Goal: Task Accomplishment & Management: Use online tool/utility

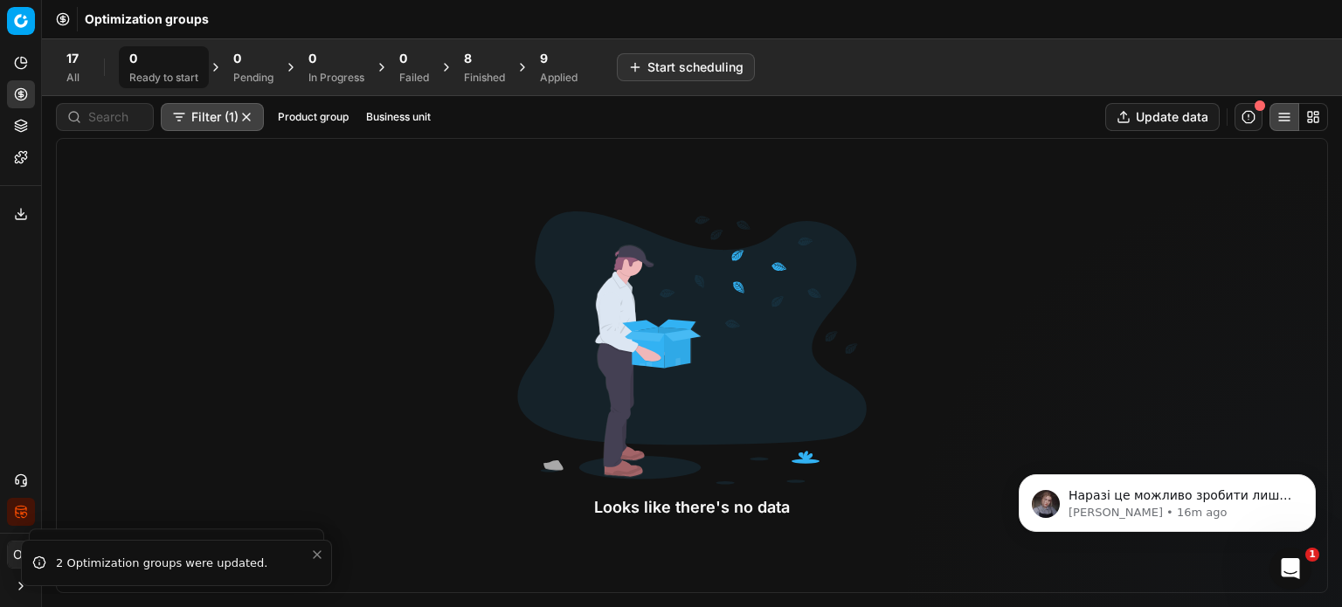
scroll to position [758, 0]
click at [1213, 502] on p "Наразі це можливо зробити лише у двох окремих ЦК через те, що це потребує різни…" at bounding box center [1181, 496] width 225 height 17
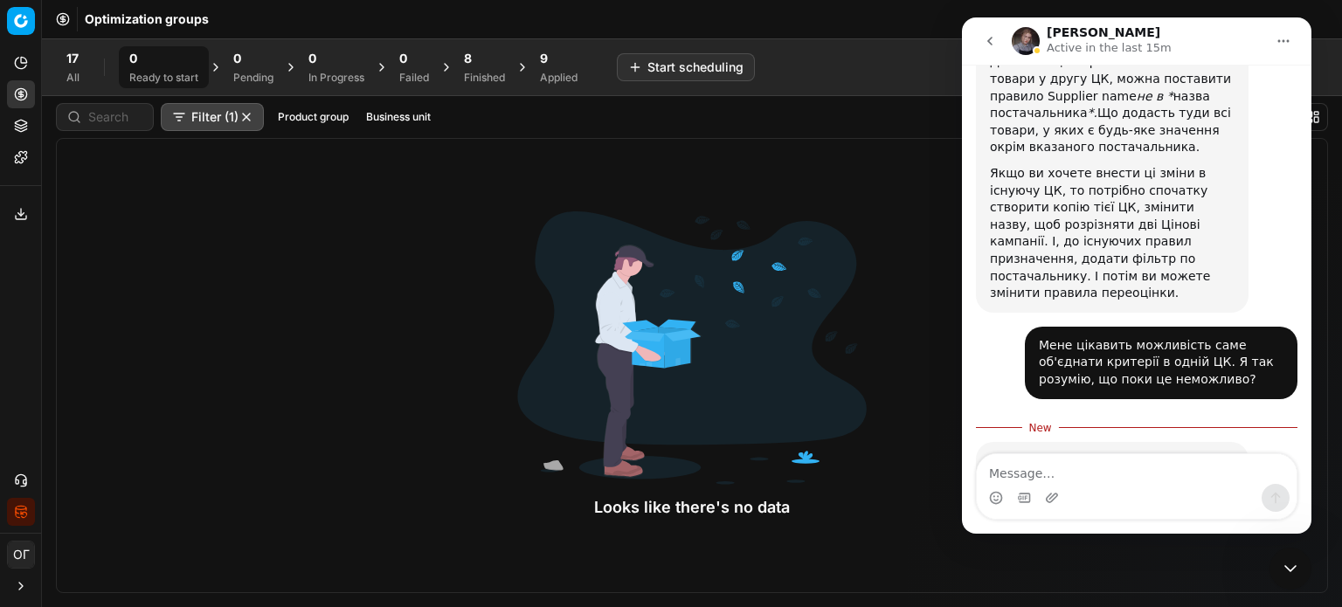
scroll to position [786, 0]
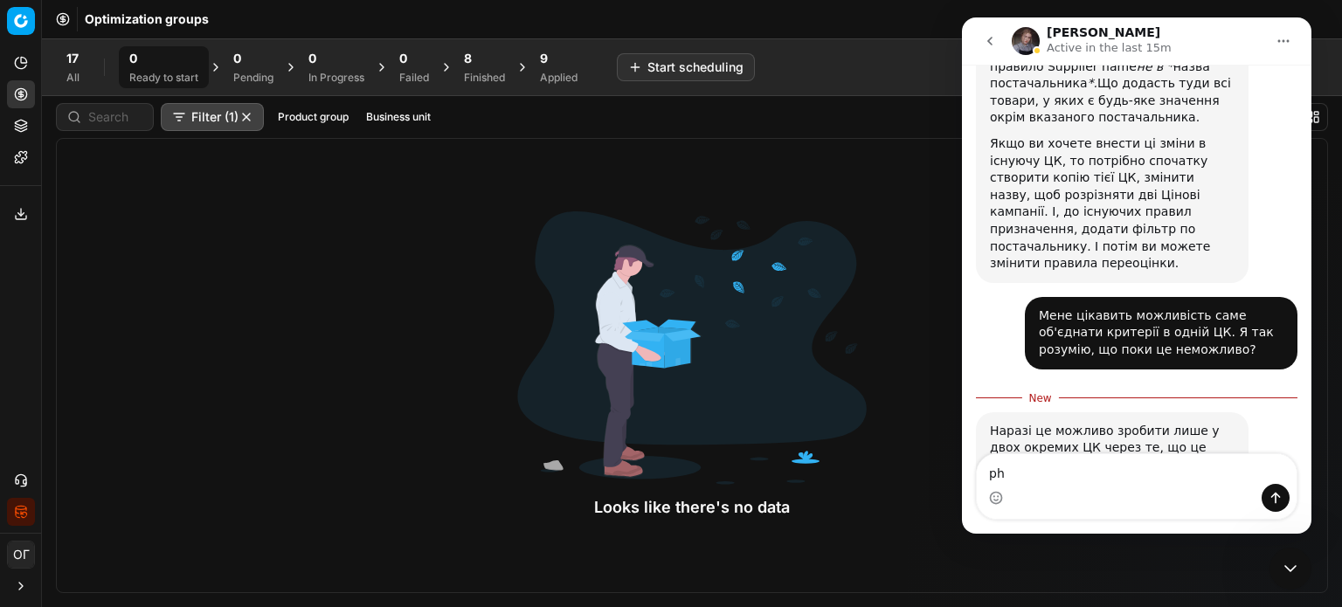
type textarea "p"
type textarea "Зрозумло, дякую!"
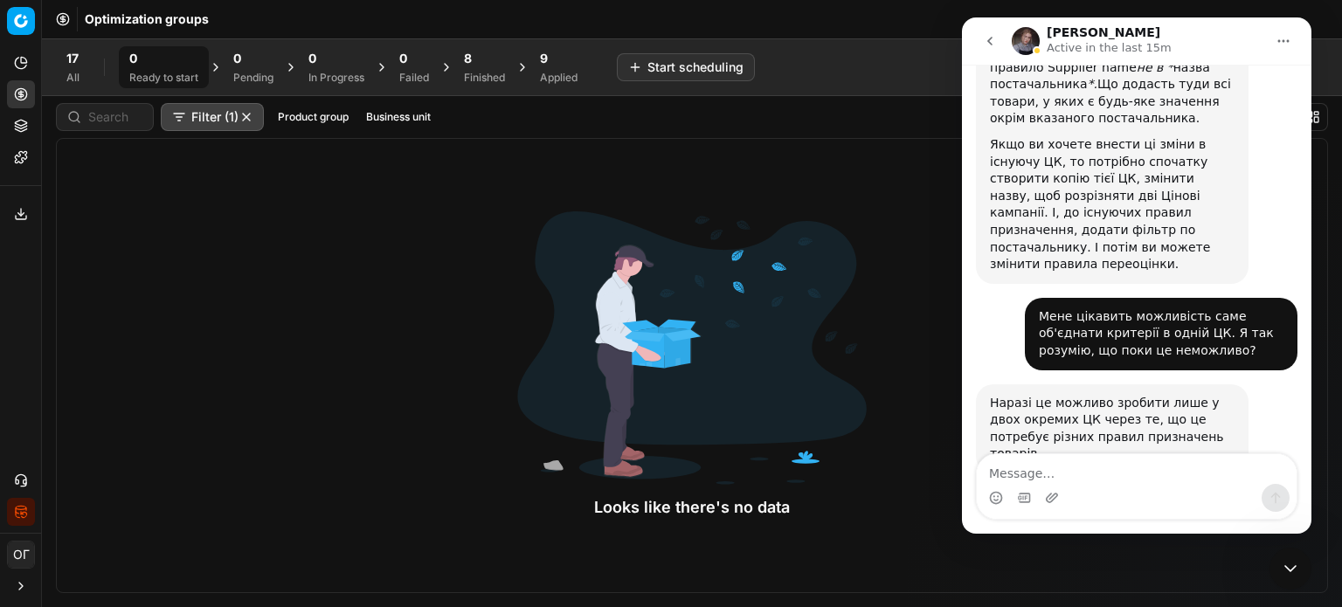
scroll to position [810, 0]
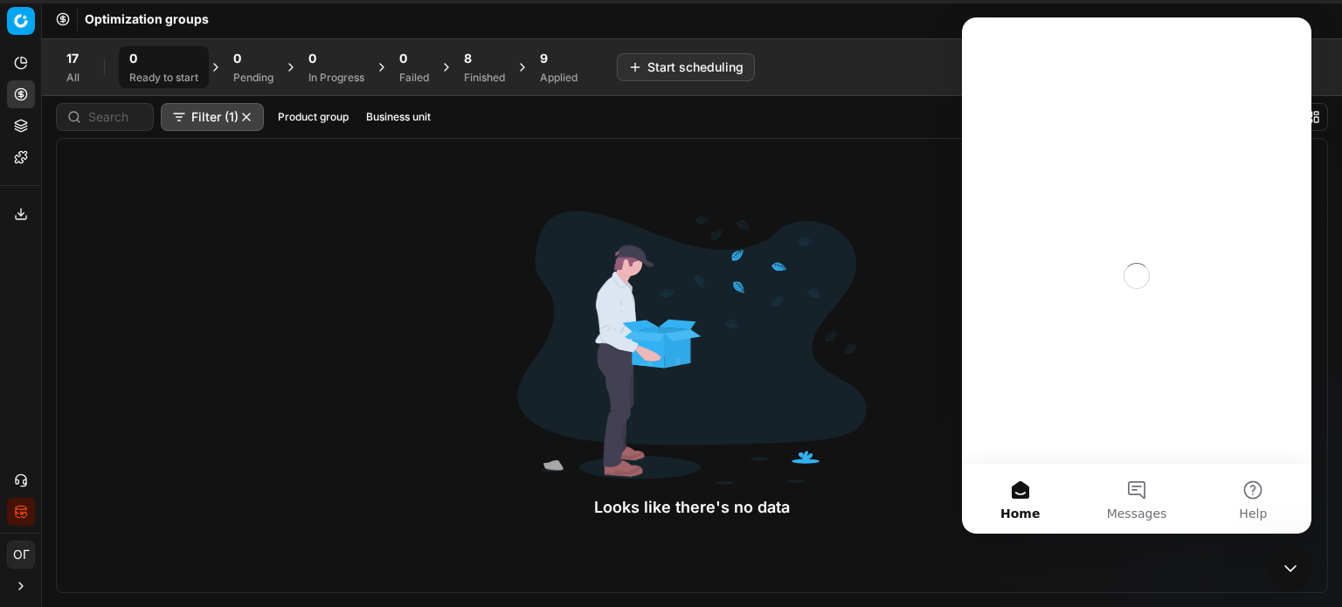
click at [776, 429] on div at bounding box center [692, 348] width 350 height 274
click at [1284, 568] on icon "Close Intercom Messenger" at bounding box center [1290, 568] width 21 height 21
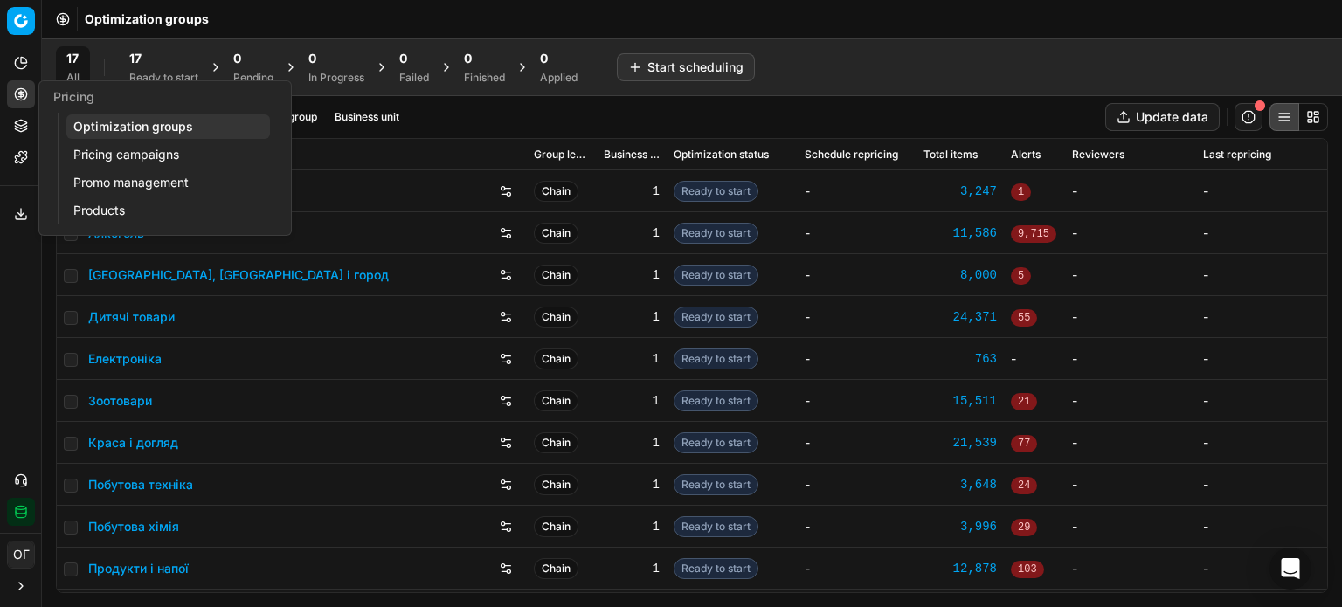
click at [91, 153] on link "Pricing campaigns" at bounding box center [168, 154] width 204 height 24
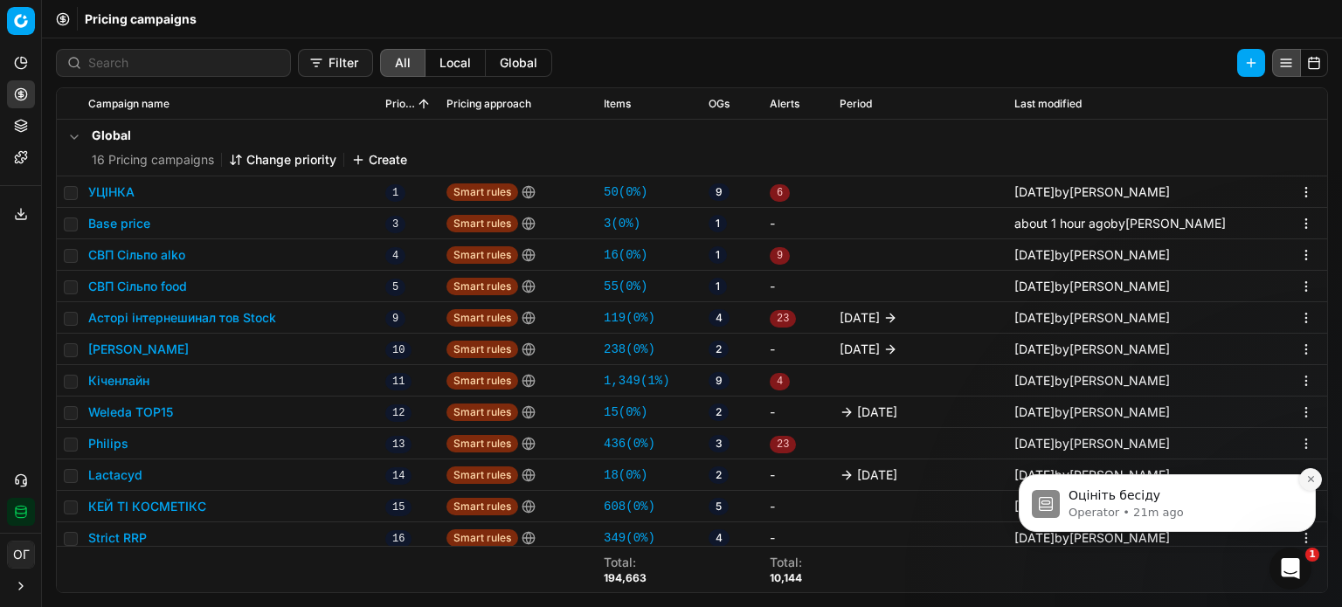
click at [1308, 475] on icon "Dismiss notification" at bounding box center [1311, 480] width 10 height 10
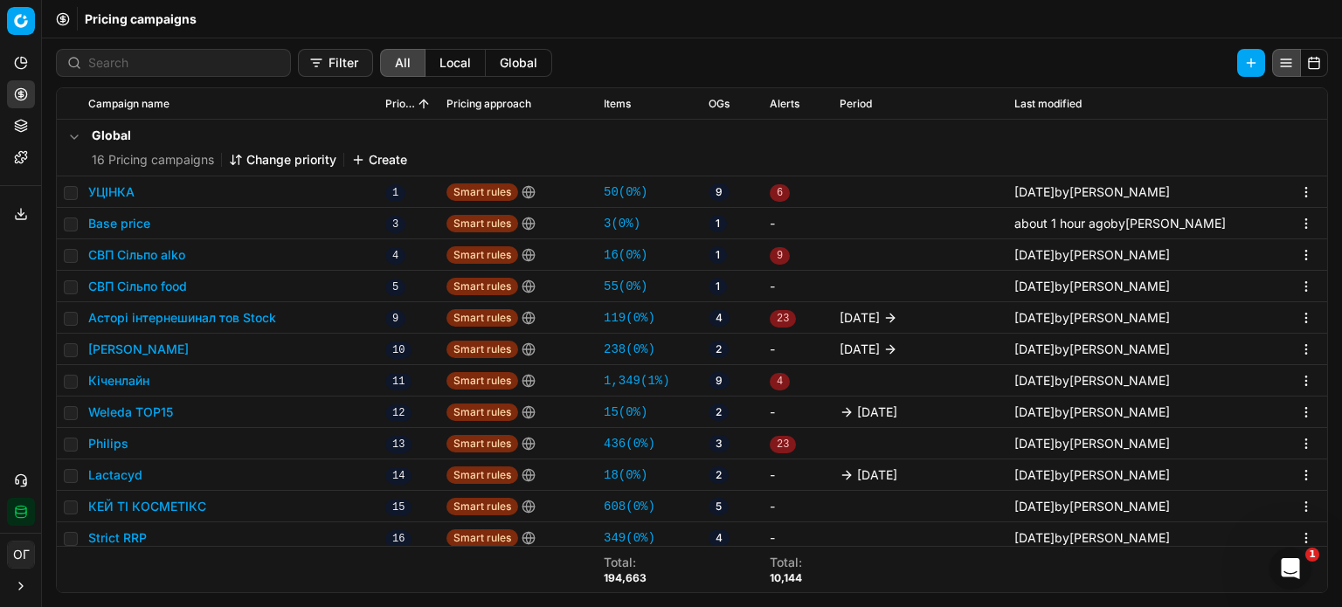
click at [105, 224] on button "Base price" at bounding box center [119, 223] width 62 height 17
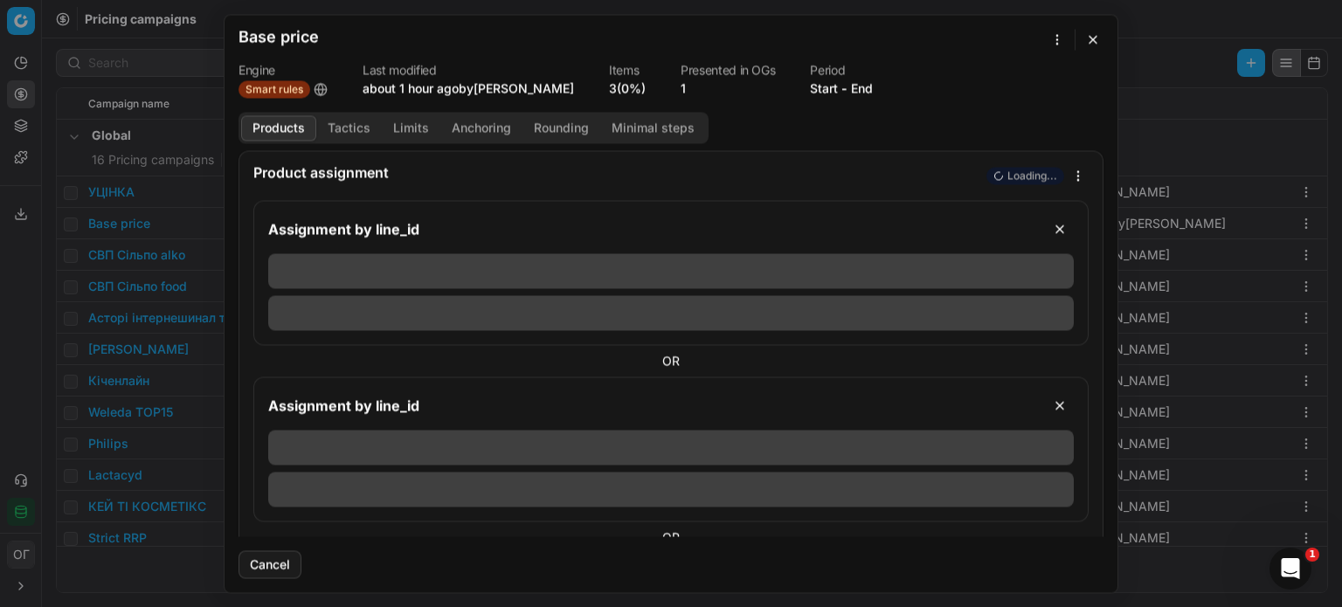
click at [627, 90] on link "3 (0%)" at bounding box center [627, 88] width 37 height 17
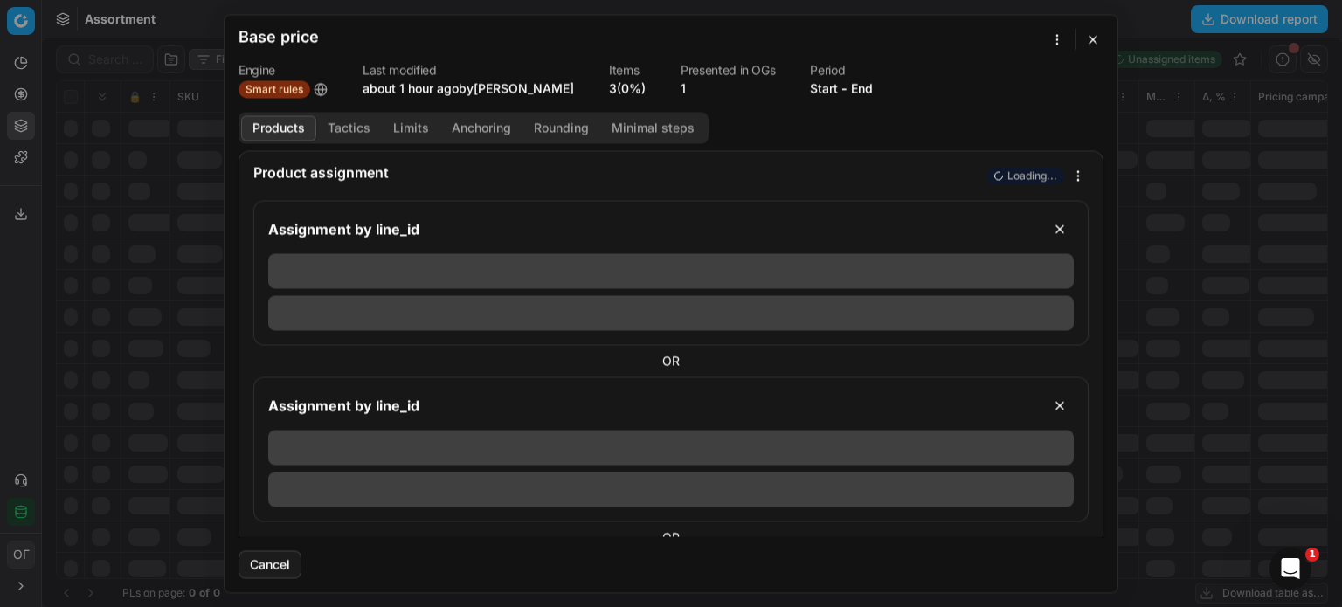
click at [1092, 35] on button "button" at bounding box center [1093, 39] width 21 height 21
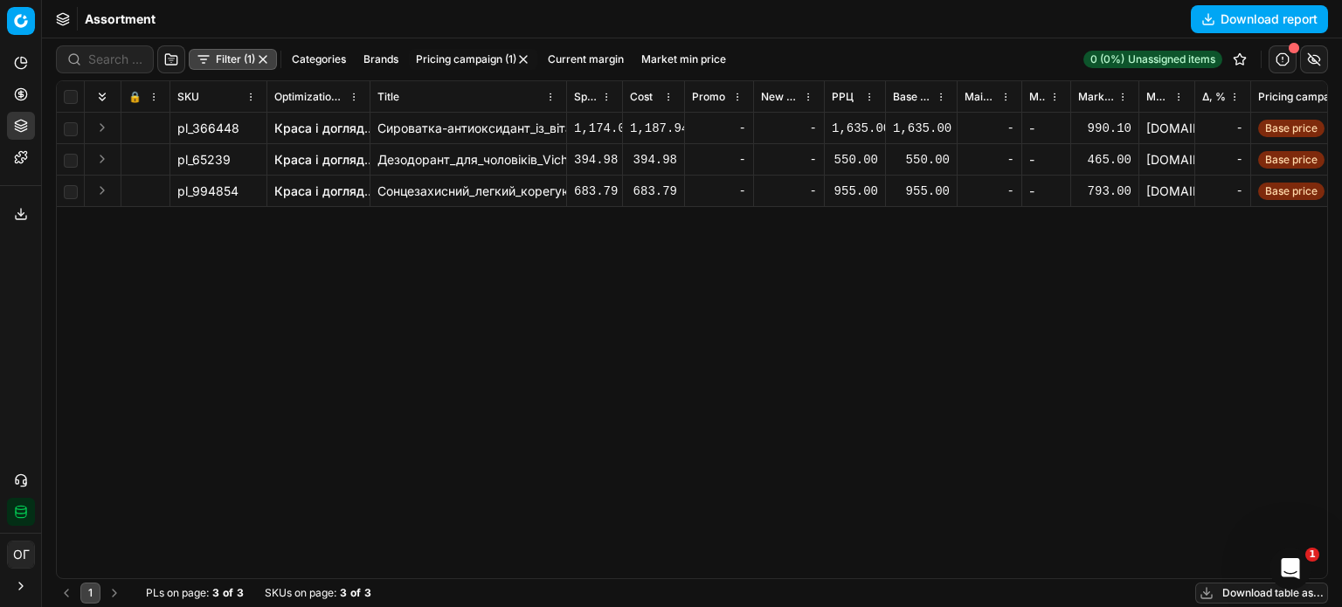
click at [1092, 35] on div "Assortment Download report" at bounding box center [692, 19] width 1300 height 38
click at [72, 98] on input "checkbox" at bounding box center [71, 97] width 14 height 14
checkbox input "true"
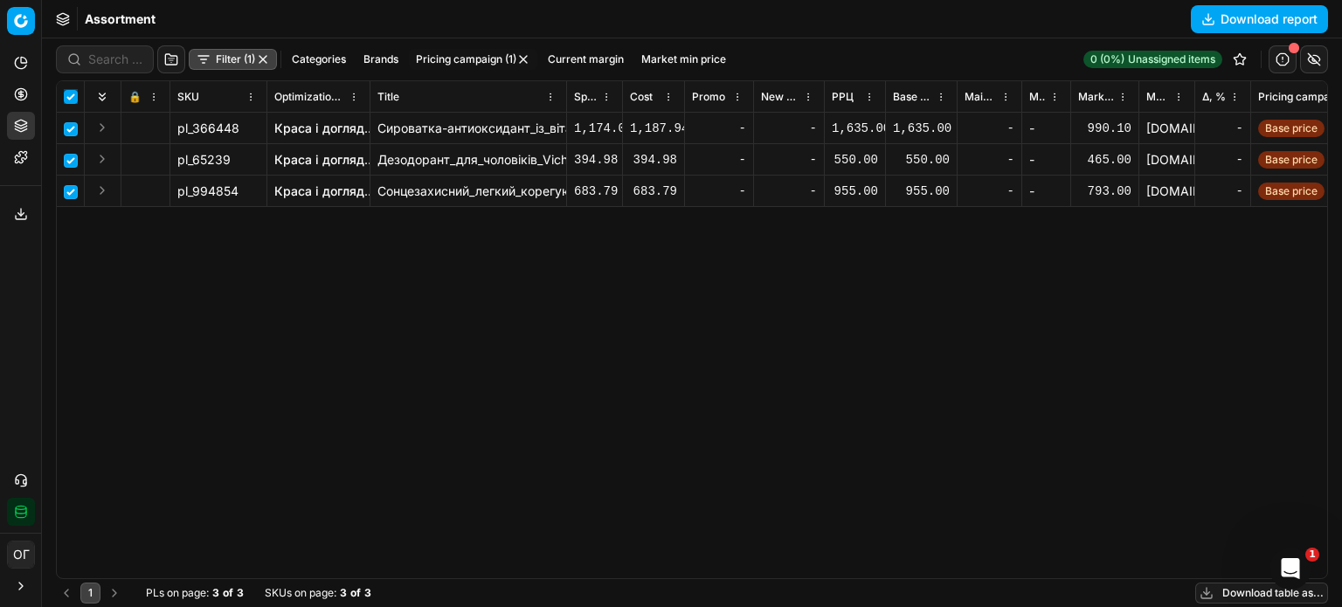
checkbox input "true"
click at [761, 50] on html "Pricing platform Analytics Pricing Product portfolio Templates Export service 1…" at bounding box center [671, 303] width 1342 height 607
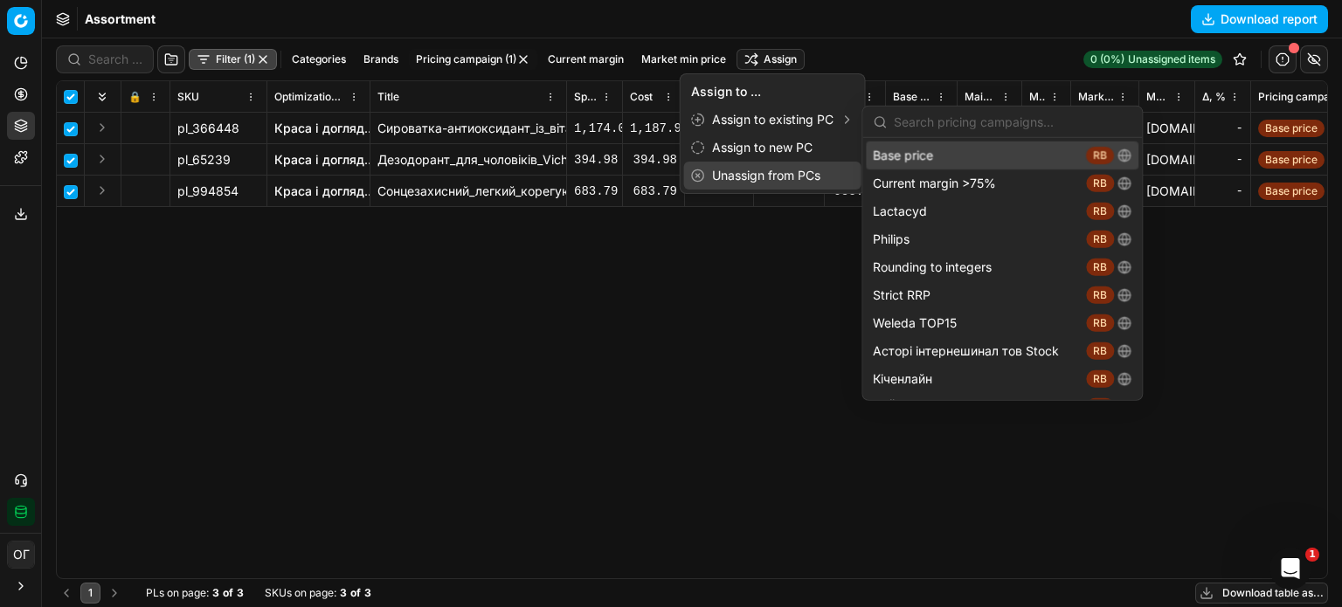
click at [779, 174] on div "Unassign from PCs" at bounding box center [772, 176] width 177 height 28
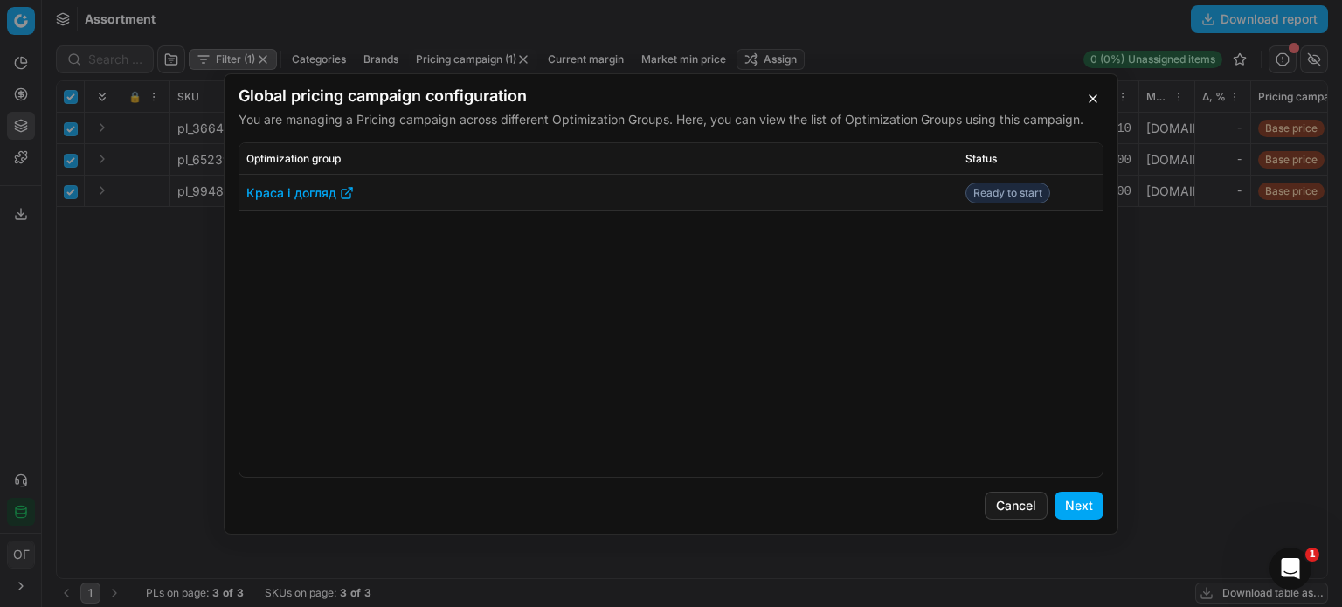
click at [1082, 509] on button "Next" at bounding box center [1079, 506] width 49 height 28
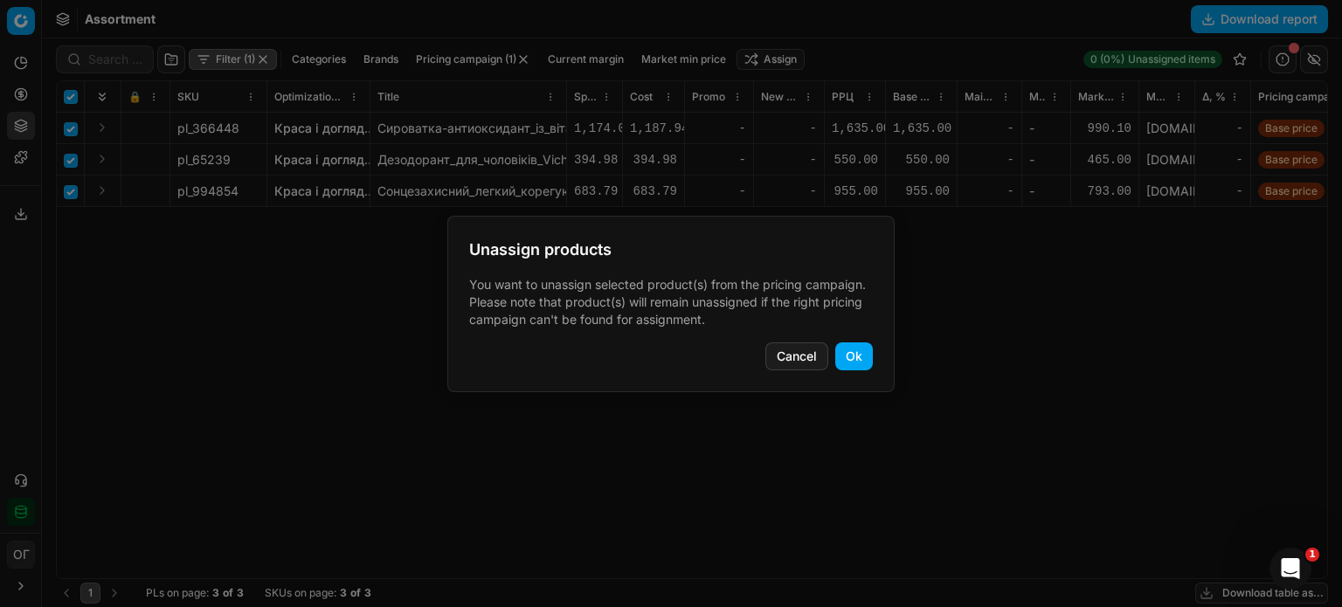
click at [867, 358] on button "Ok" at bounding box center [854, 357] width 38 height 28
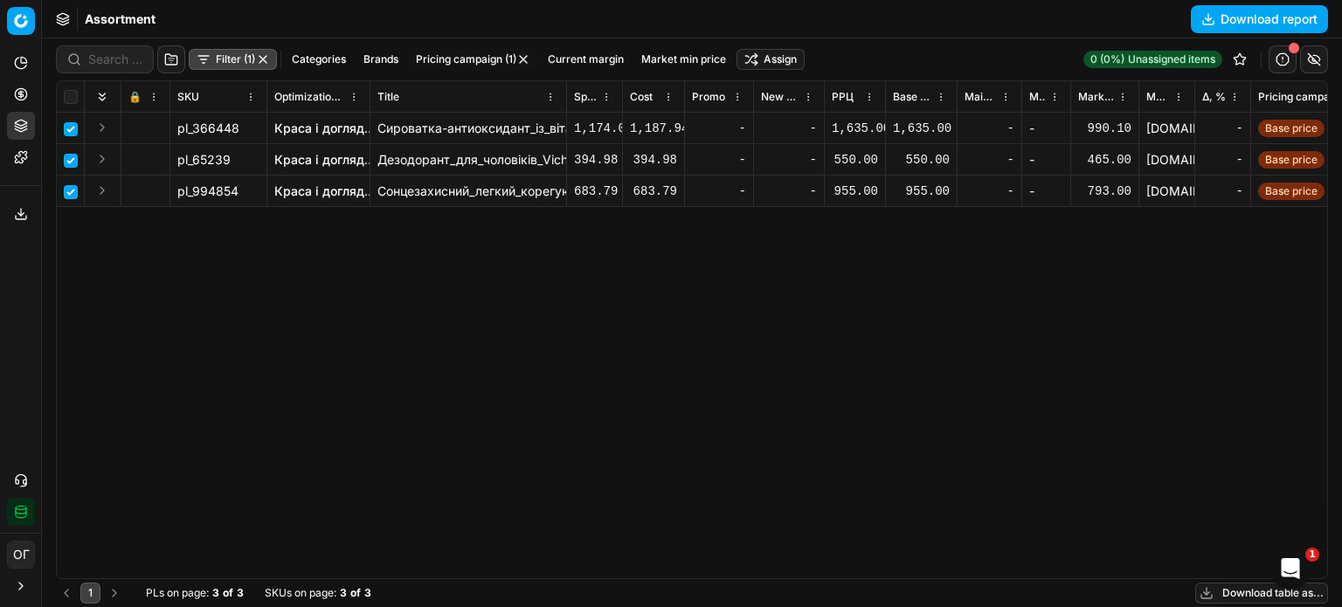
checkbox input "false"
click at [26, 90] on icon at bounding box center [21, 94] width 14 height 14
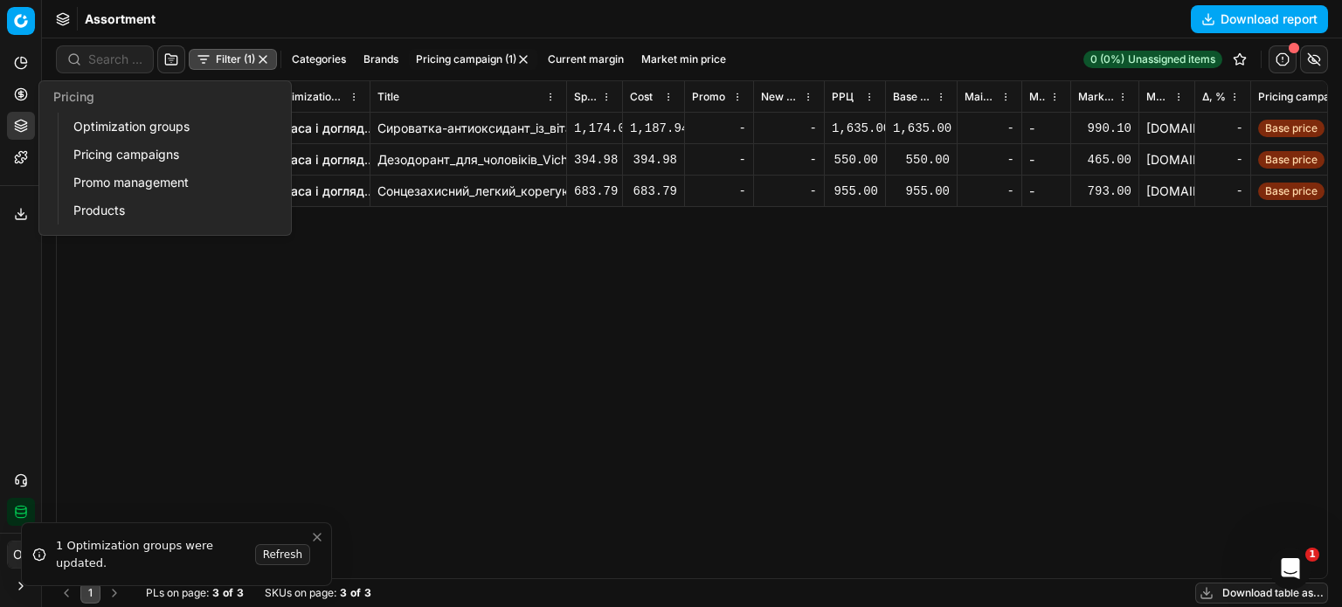
click at [80, 119] on link "Optimization groups" at bounding box center [168, 126] width 204 height 24
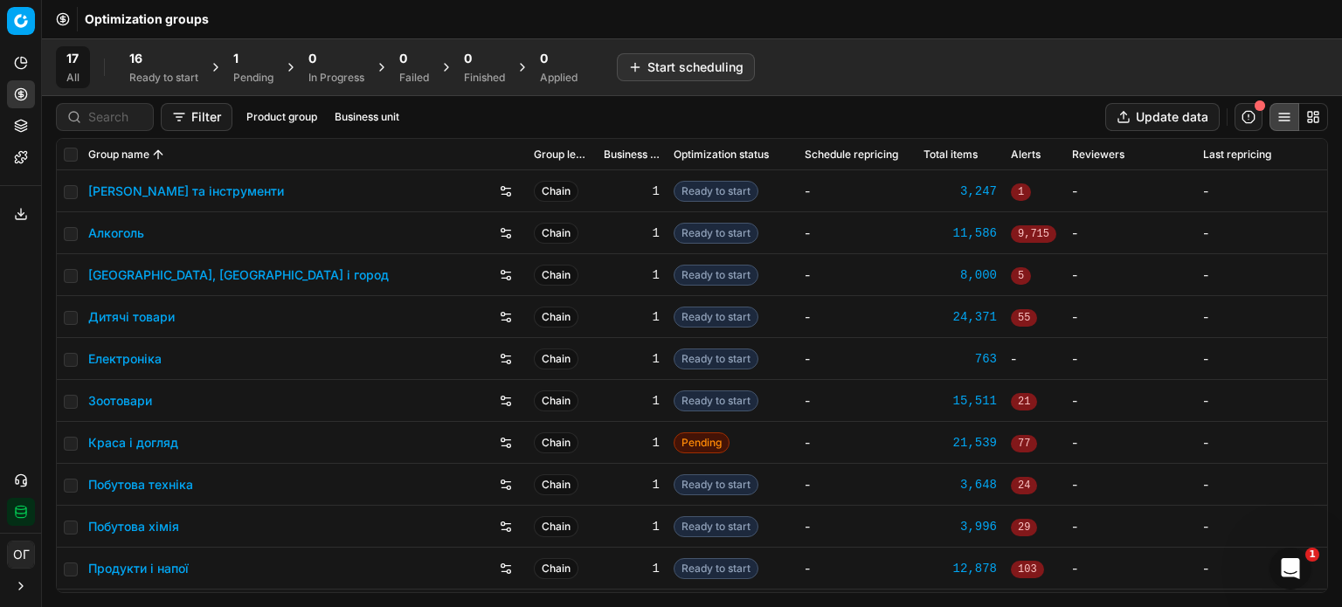
click at [259, 59] on div "1" at bounding box center [253, 58] width 40 height 17
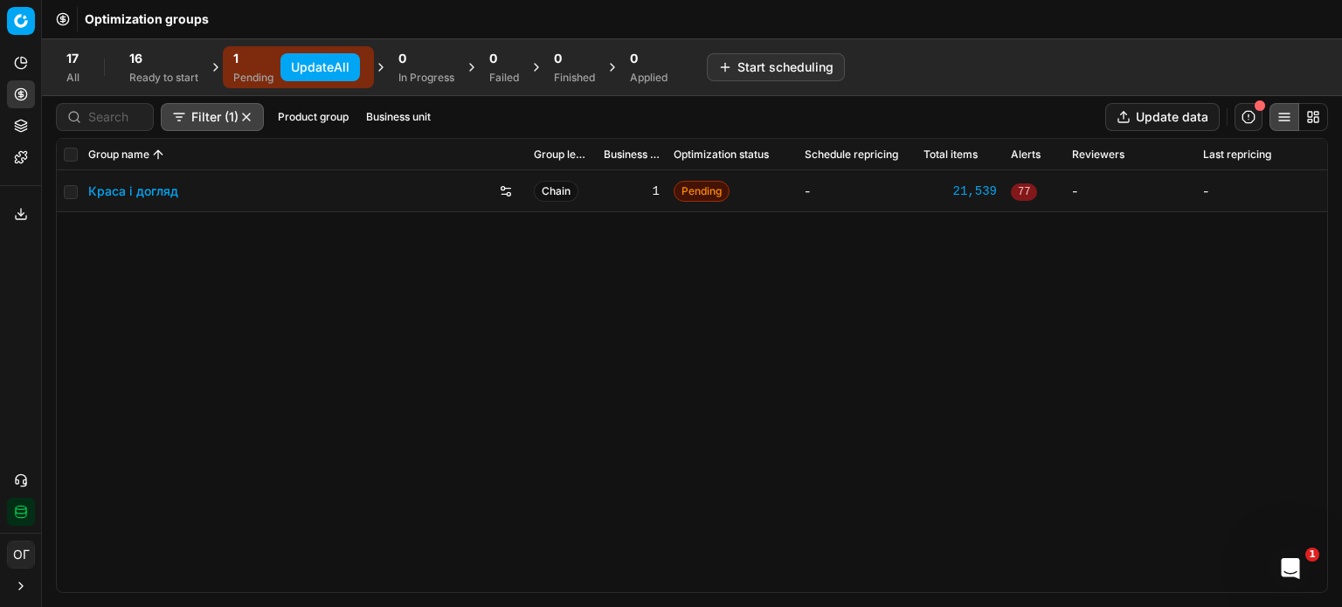
click at [318, 66] on button "Update All" at bounding box center [321, 67] width 80 height 28
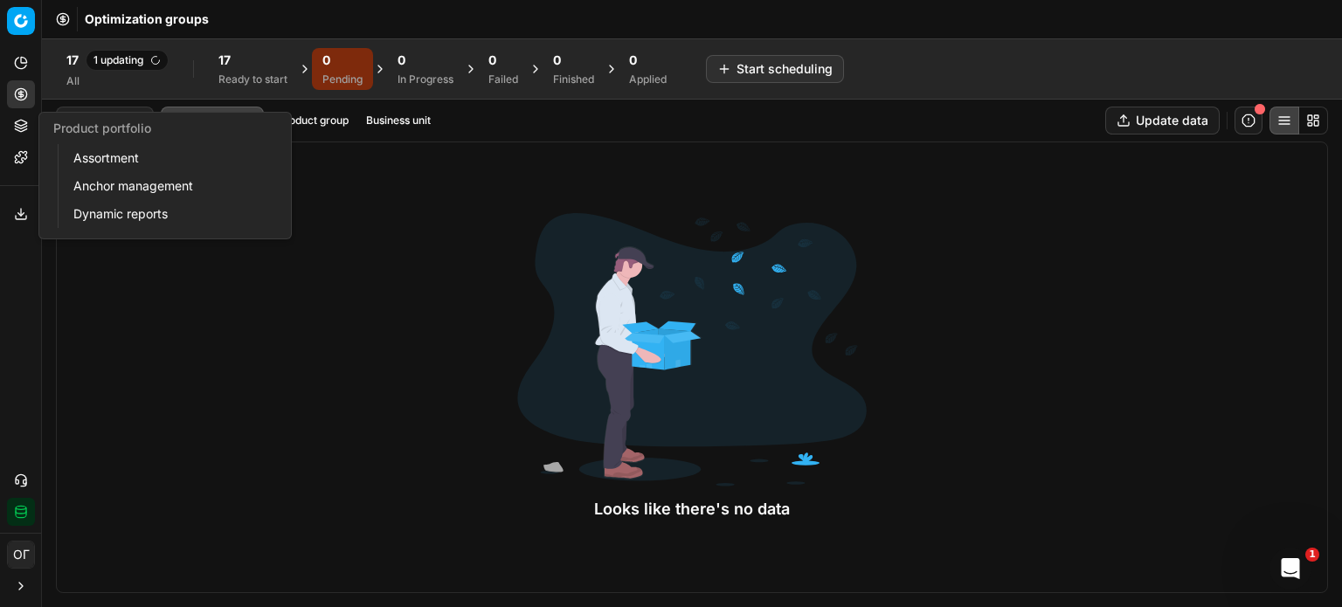
click at [96, 149] on link "Assortment" at bounding box center [168, 158] width 204 height 24
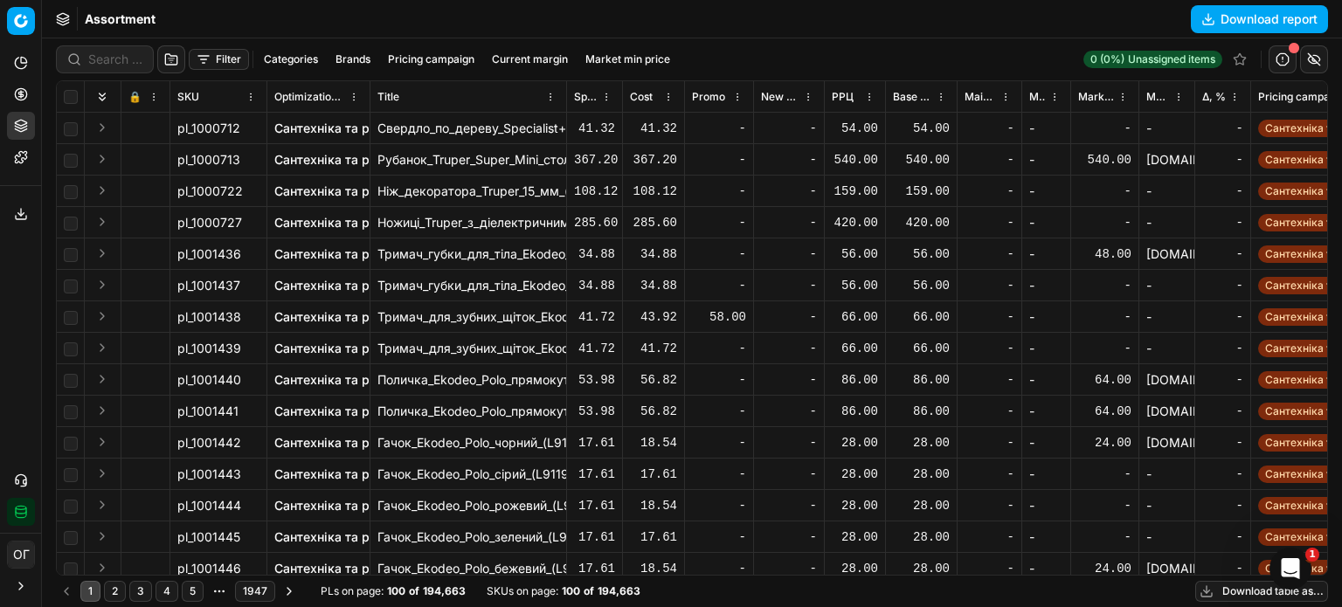
click at [218, 59] on button "Filter" at bounding box center [219, 59] width 60 height 21
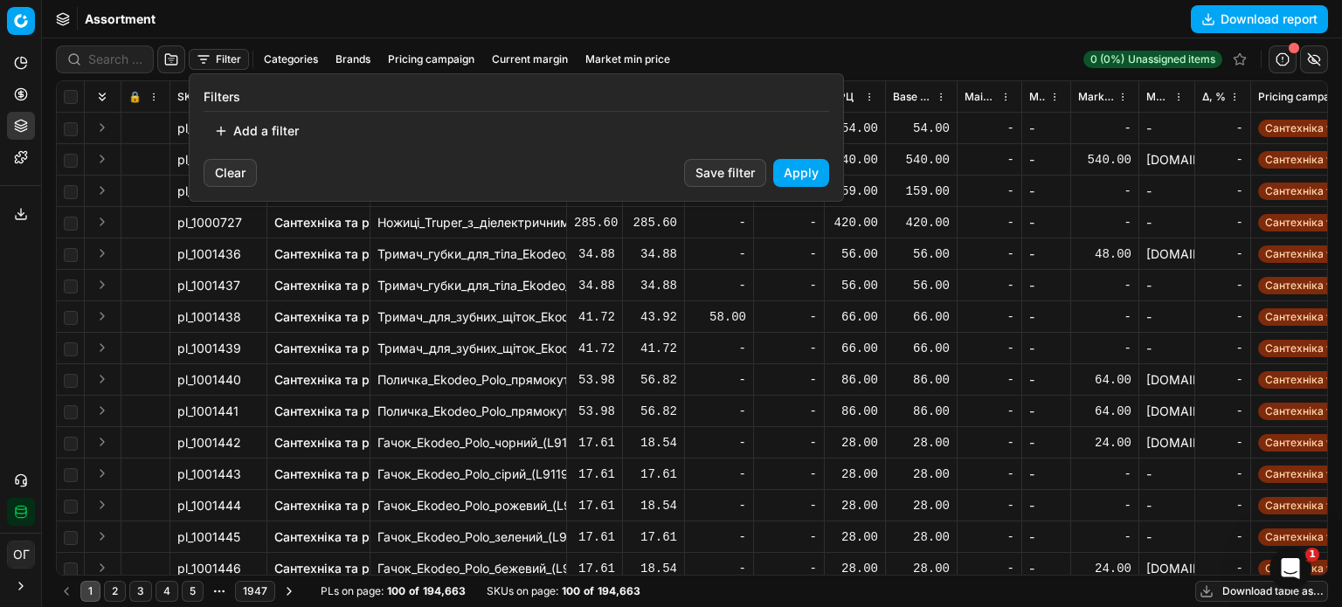
click at [258, 138] on button "Add a filter" at bounding box center [257, 131] width 106 height 28
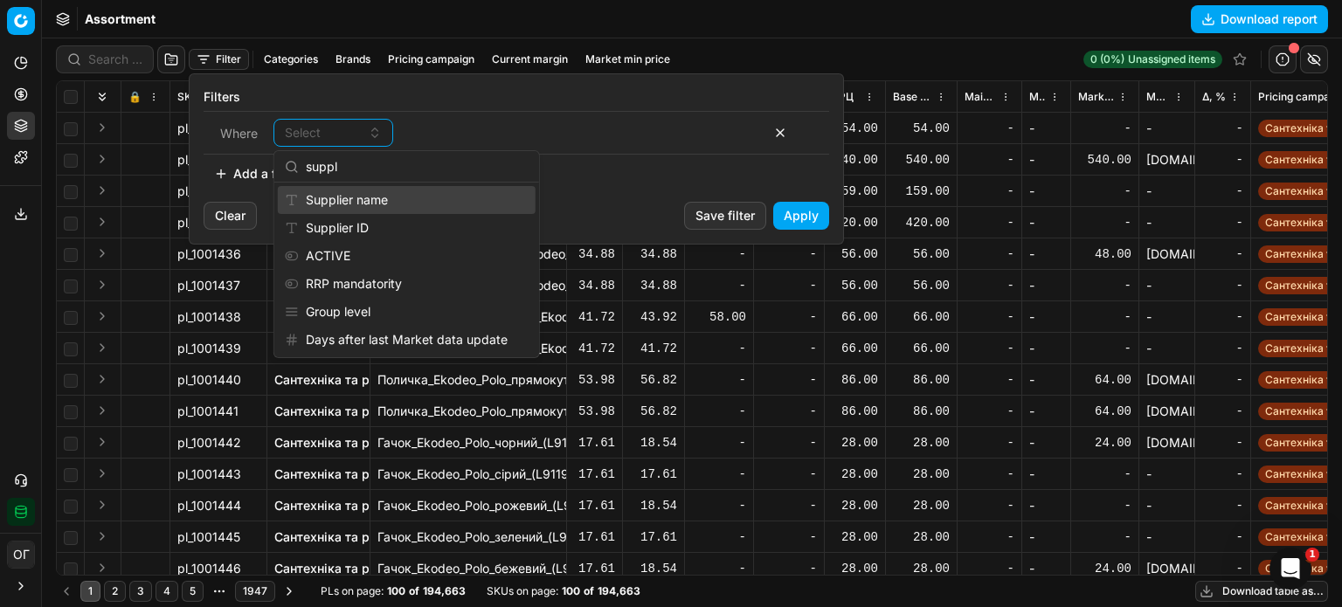
type input "suppl"
click at [329, 198] on div "Supplier name" at bounding box center [407, 200] width 258 height 28
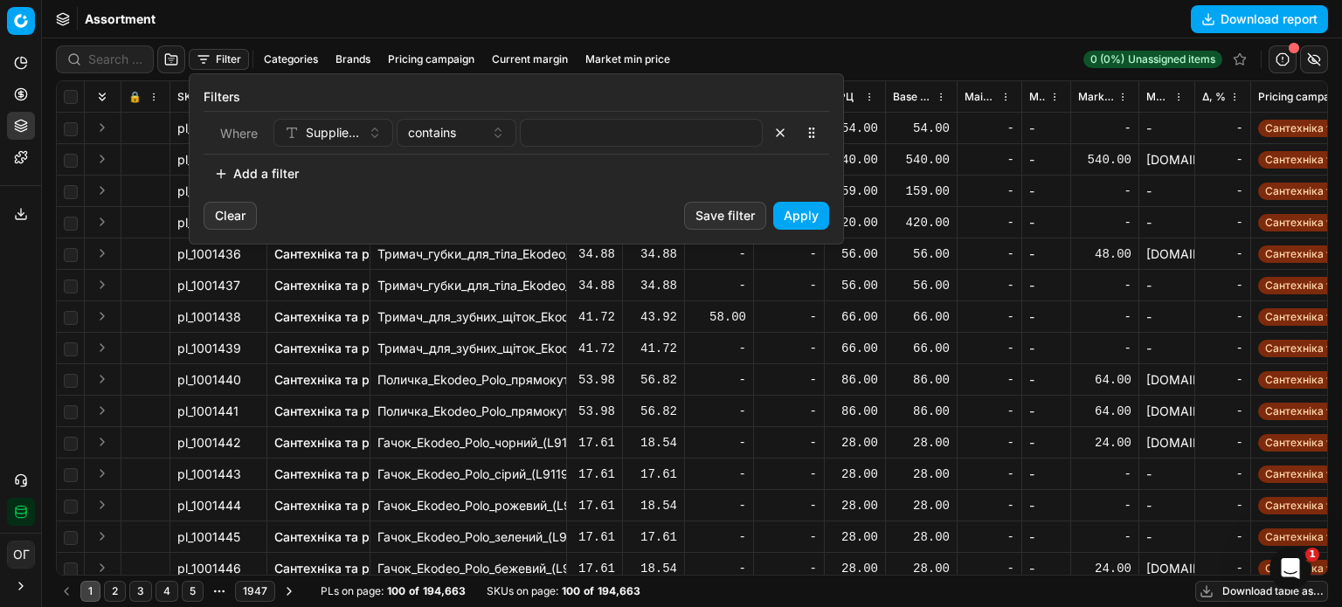
click at [532, 149] on div "Where Supplier name contains" at bounding box center [517, 133] width 626 height 44
click at [541, 142] on input at bounding box center [641, 133] width 227 height 26
paste input "Мацієвський"
type input "Мацієвський"
click at [804, 205] on button "Apply" at bounding box center [801, 216] width 56 height 28
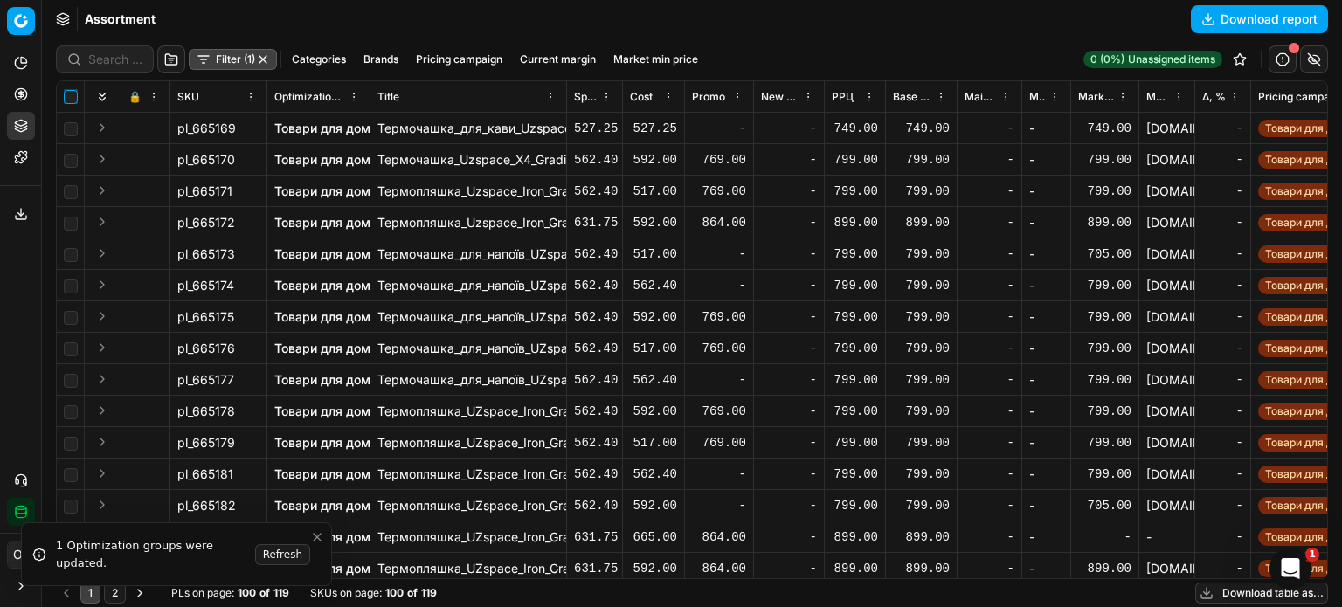
click at [68, 94] on input "checkbox" at bounding box center [71, 97] width 14 height 14
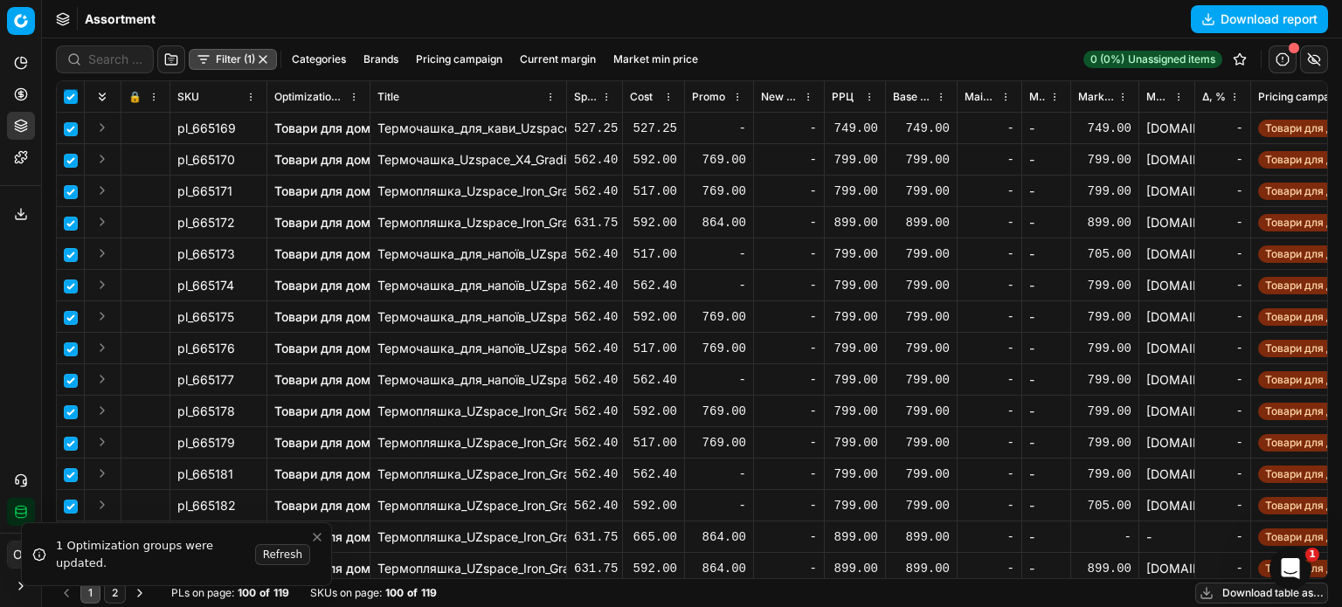
checkbox input "true"
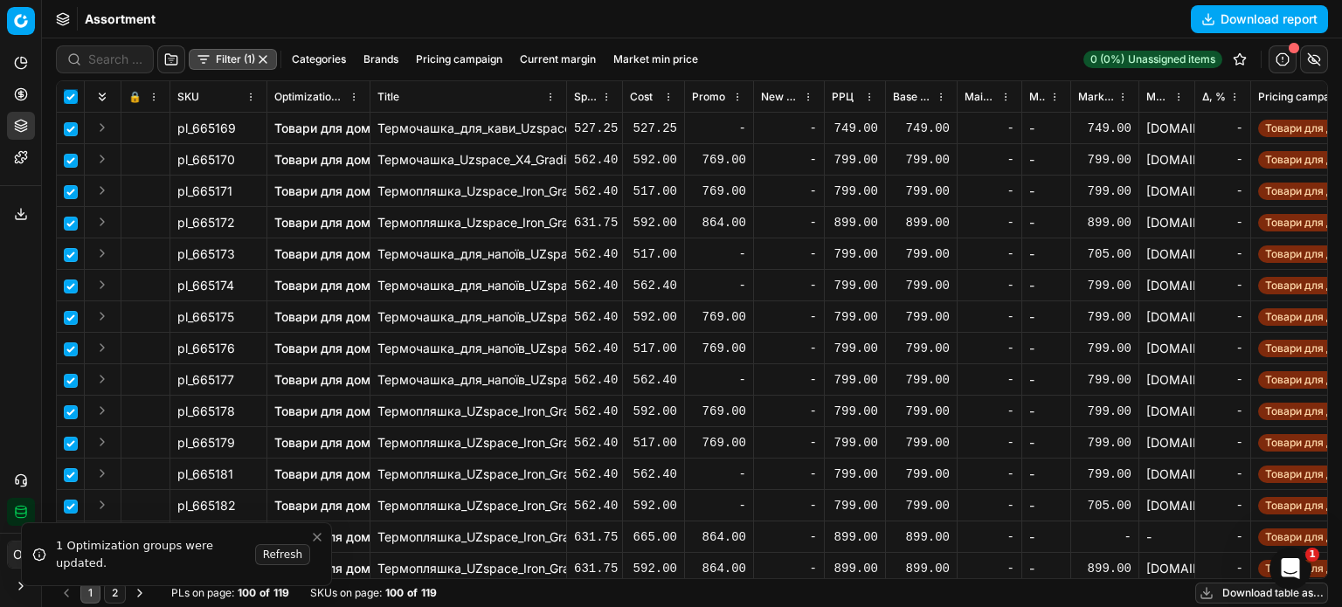
checkbox input "true"
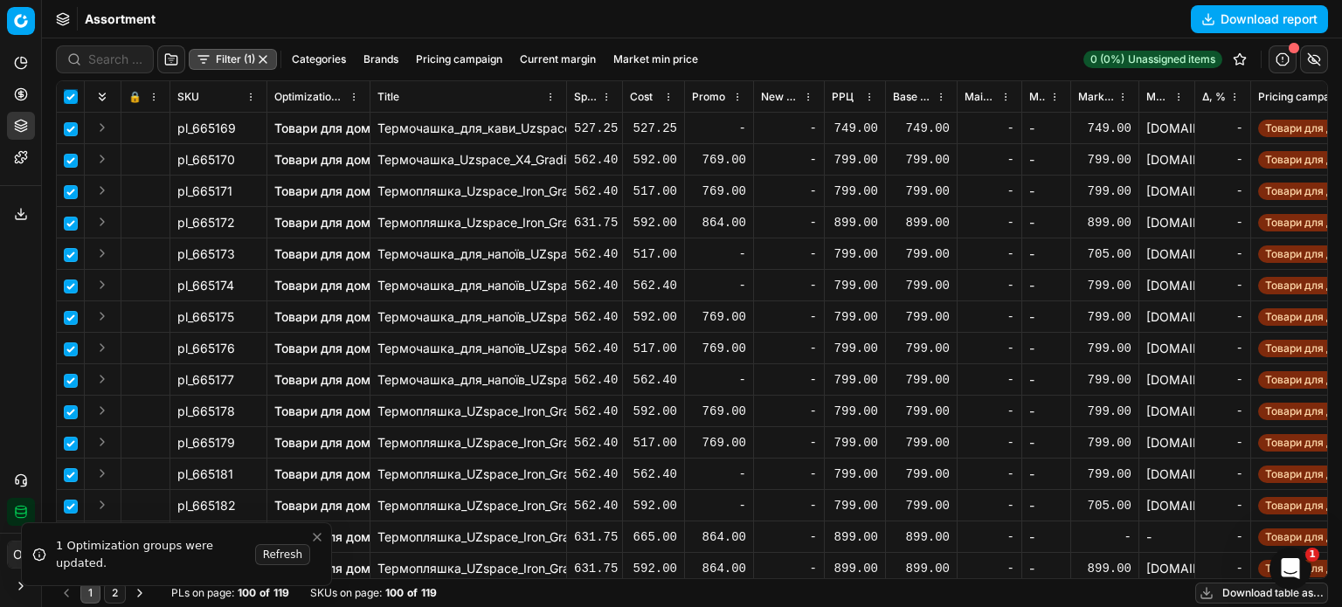
checkbox input "true"
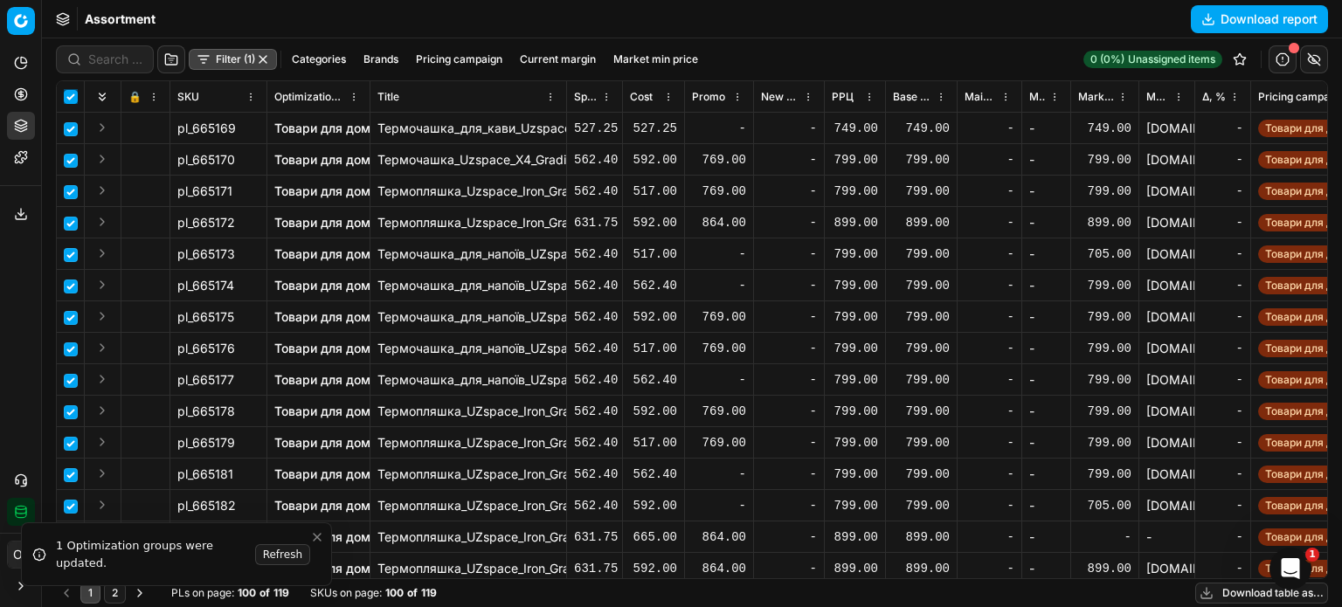
checkbox input "true"
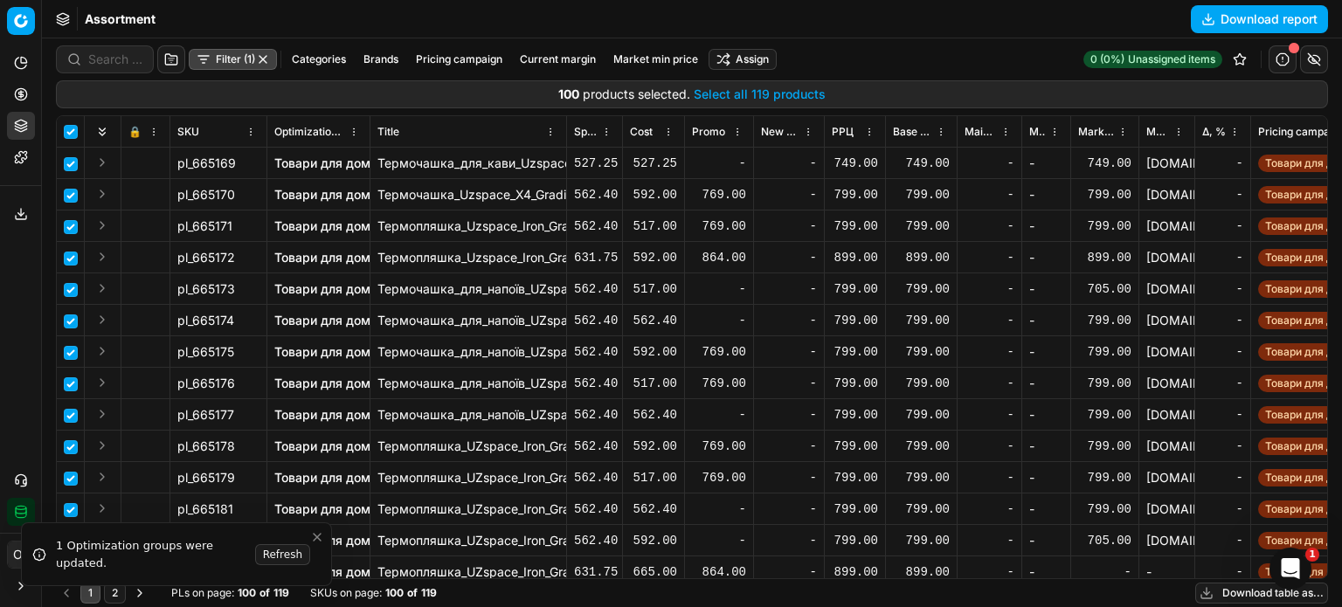
click at [729, 90] on button "Select all 119 products" at bounding box center [760, 94] width 132 height 17
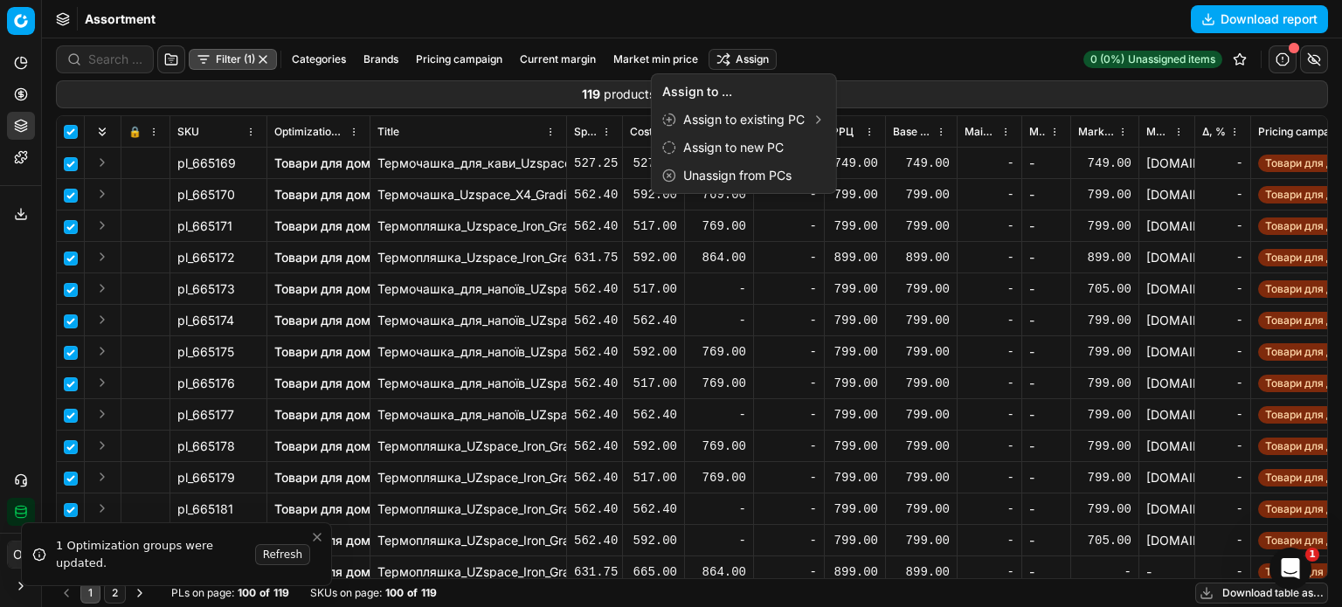
click at [747, 59] on html "Pricing platform Analytics Pricing Product portfolio Templates Export service 1…" at bounding box center [671, 303] width 1342 height 607
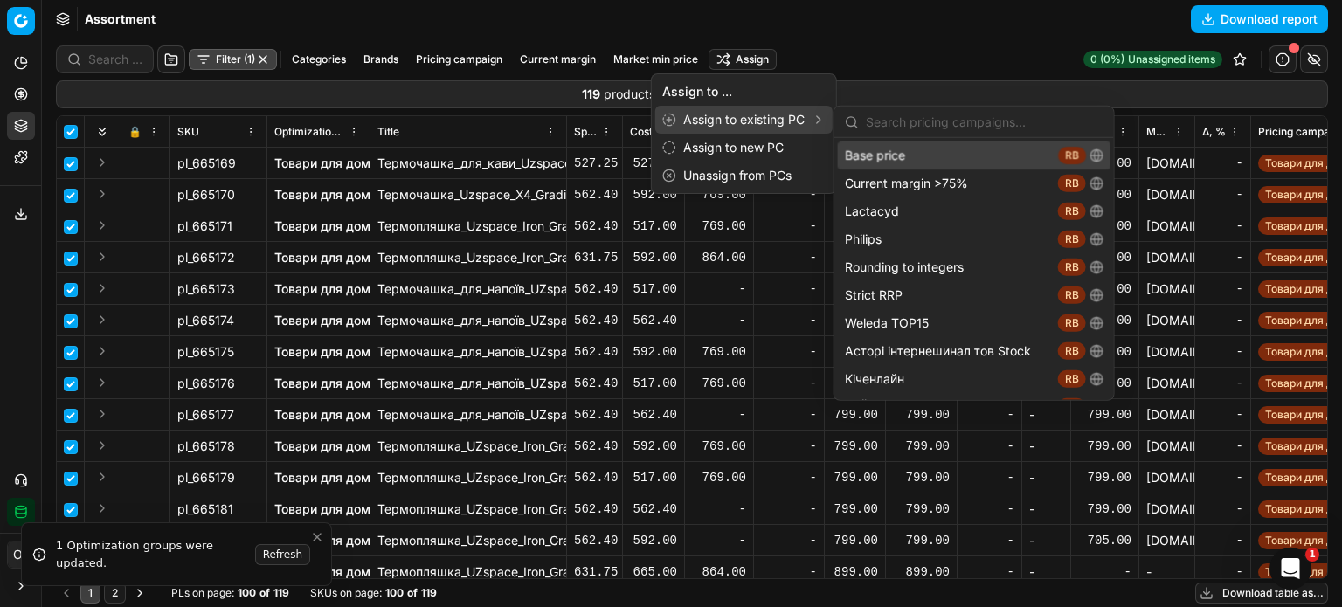
click at [914, 149] on div "Base price RB" at bounding box center [974, 156] width 273 height 28
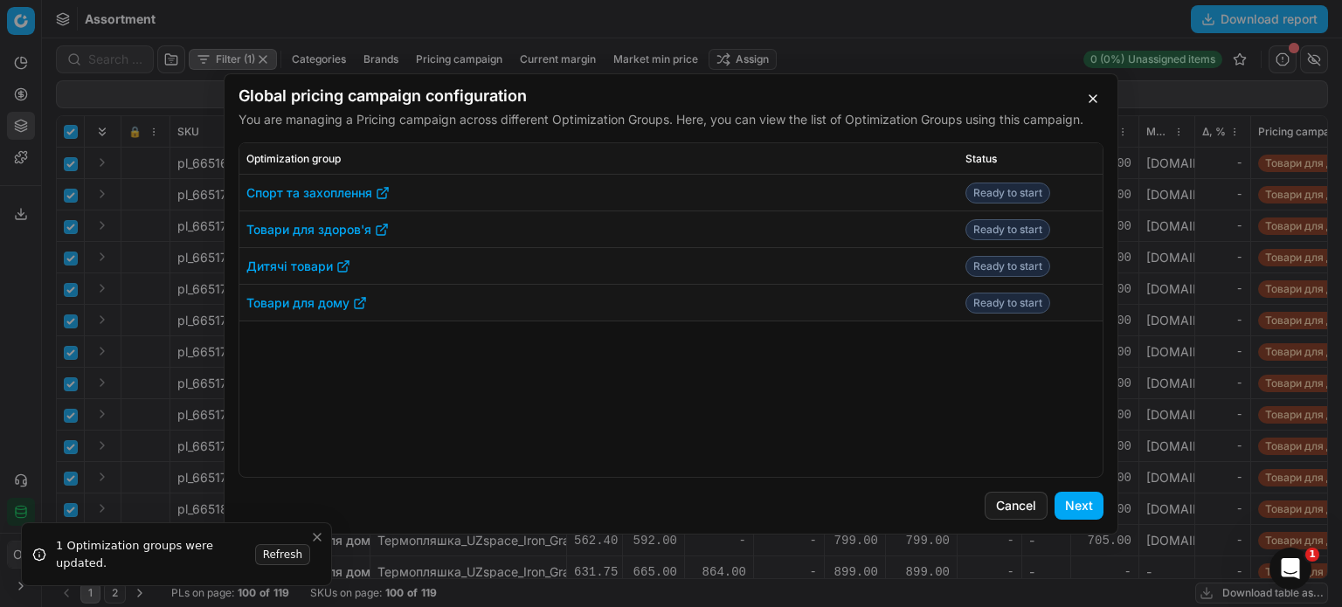
click at [1083, 498] on button "Next" at bounding box center [1079, 506] width 49 height 28
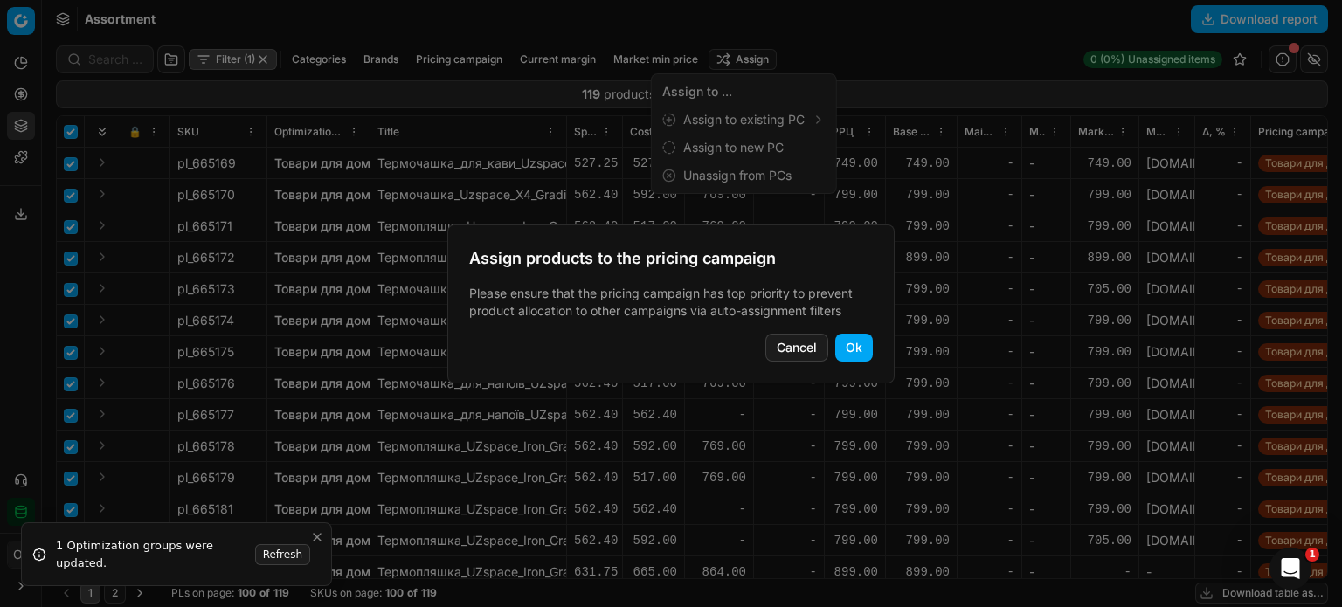
click at [851, 337] on button "Ok" at bounding box center [854, 348] width 38 height 28
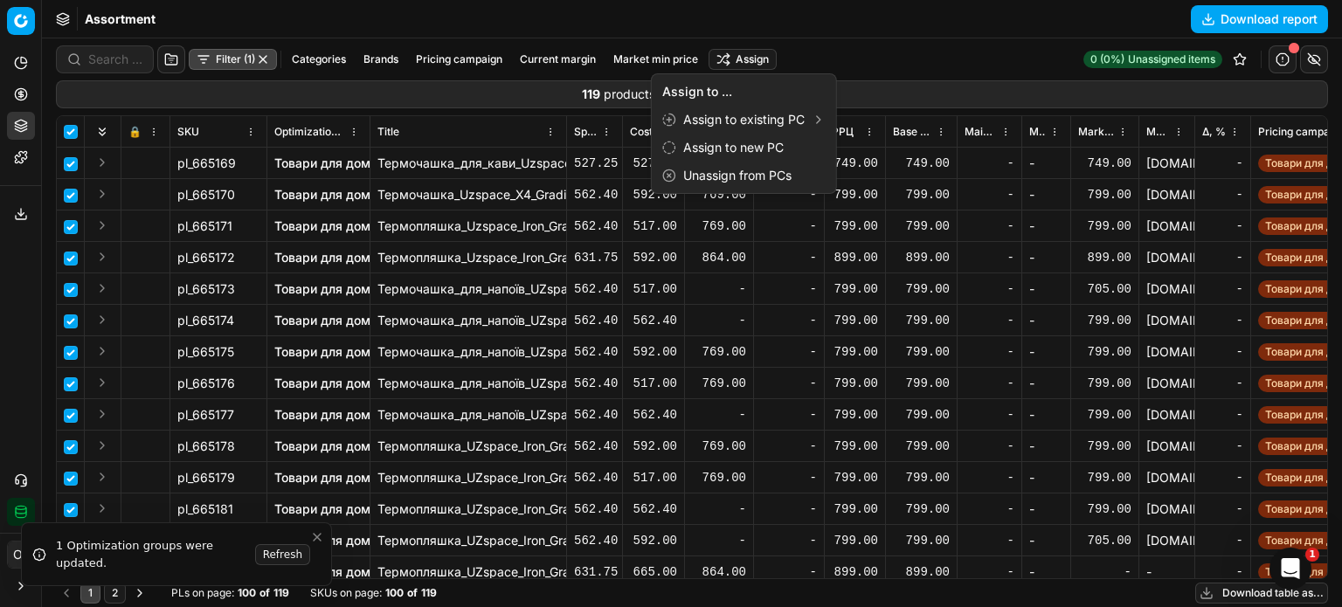
click at [19, 84] on html "Pricing platform Analytics Pricing Product portfolio Templates Export service 1…" at bounding box center [671, 303] width 1342 height 607
checkbox input "false"
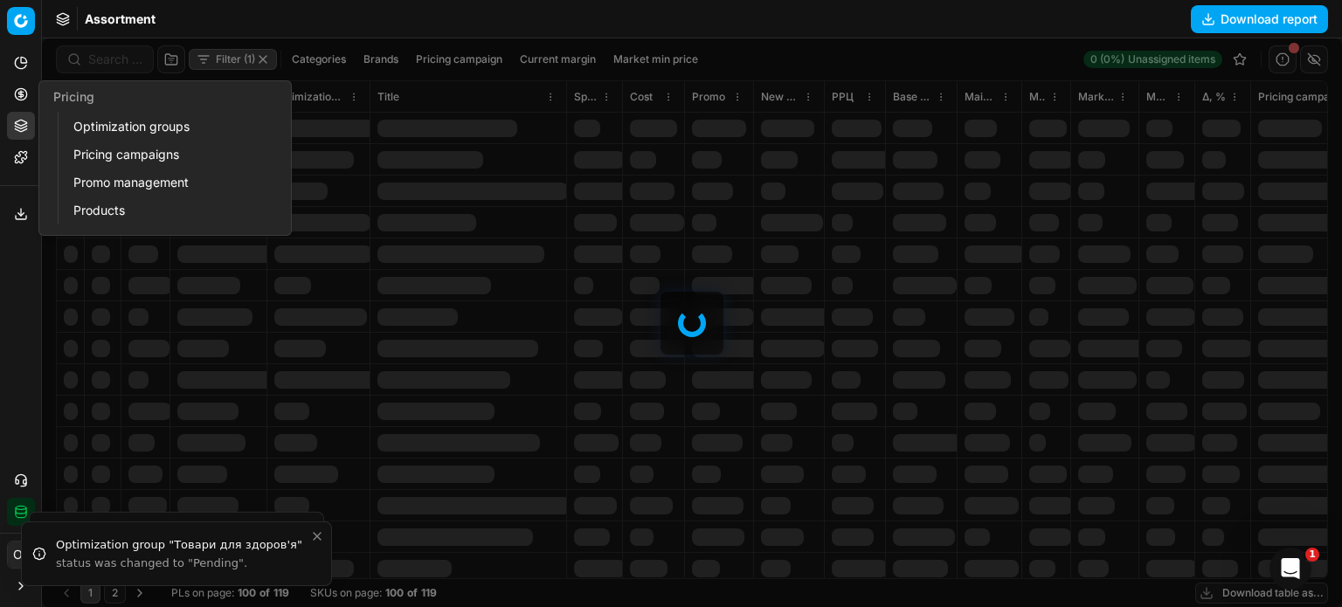
click at [93, 115] on link "Optimization groups" at bounding box center [168, 126] width 204 height 24
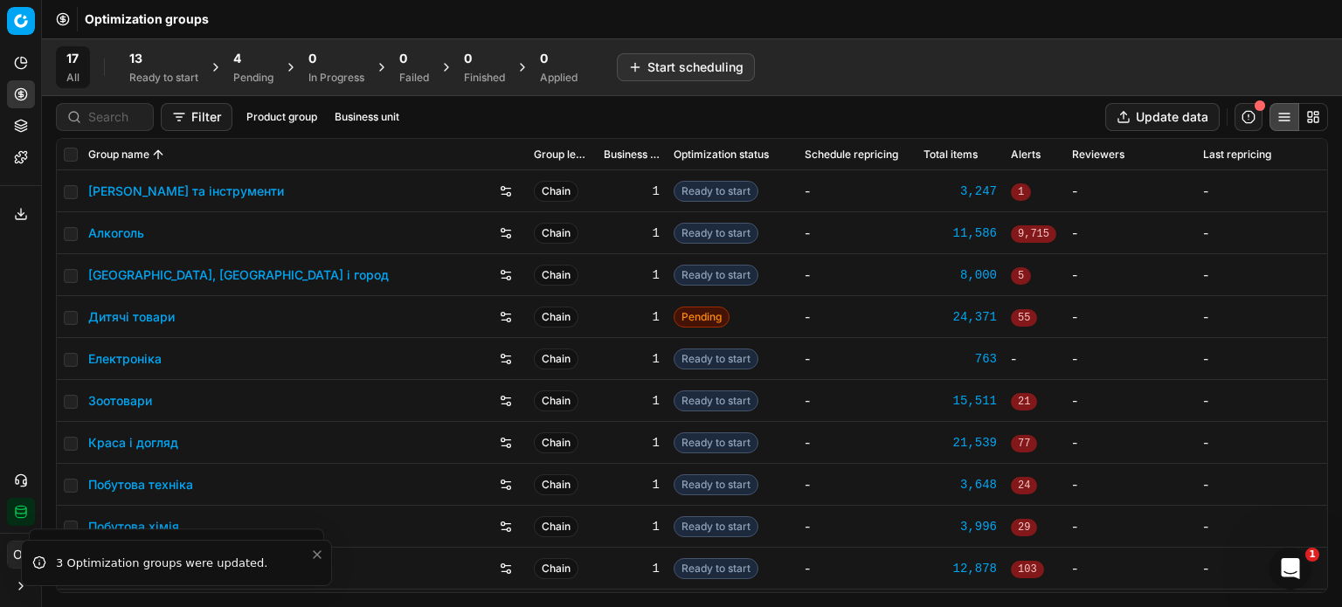
click at [19, 128] on icon at bounding box center [21, 126] width 14 height 14
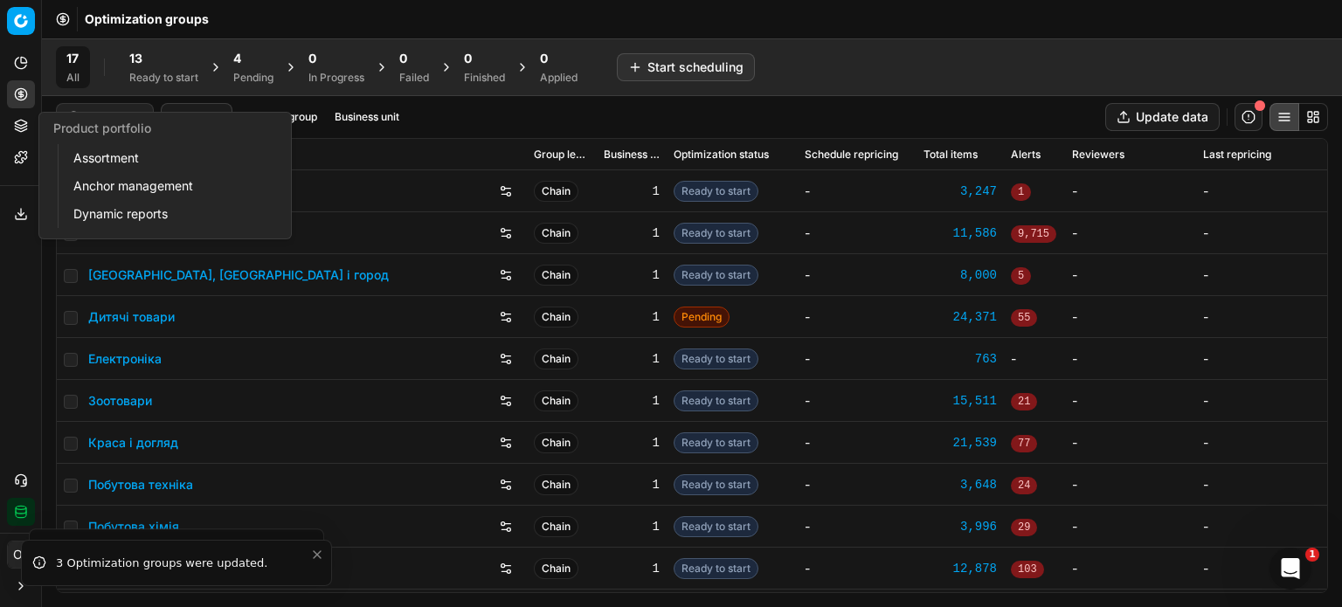
click at [97, 156] on link "Assortment" at bounding box center [168, 158] width 204 height 24
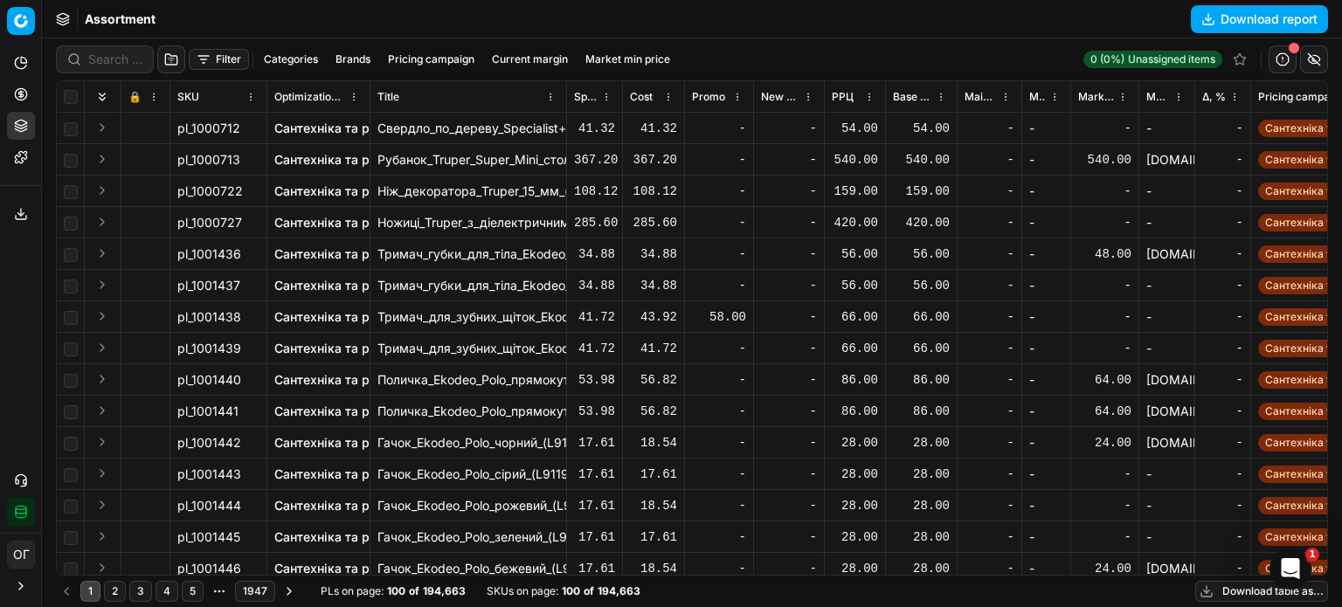
click at [213, 59] on button "Filter" at bounding box center [219, 59] width 60 height 21
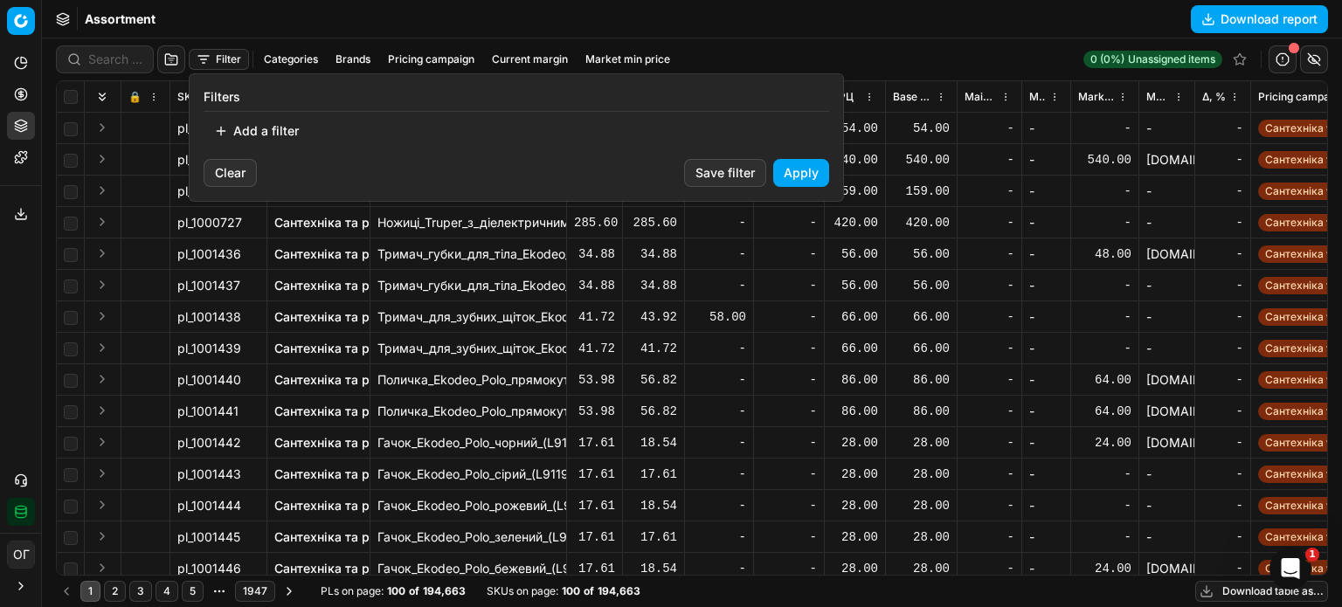
click at [263, 126] on button "Add a filter" at bounding box center [257, 131] width 106 height 28
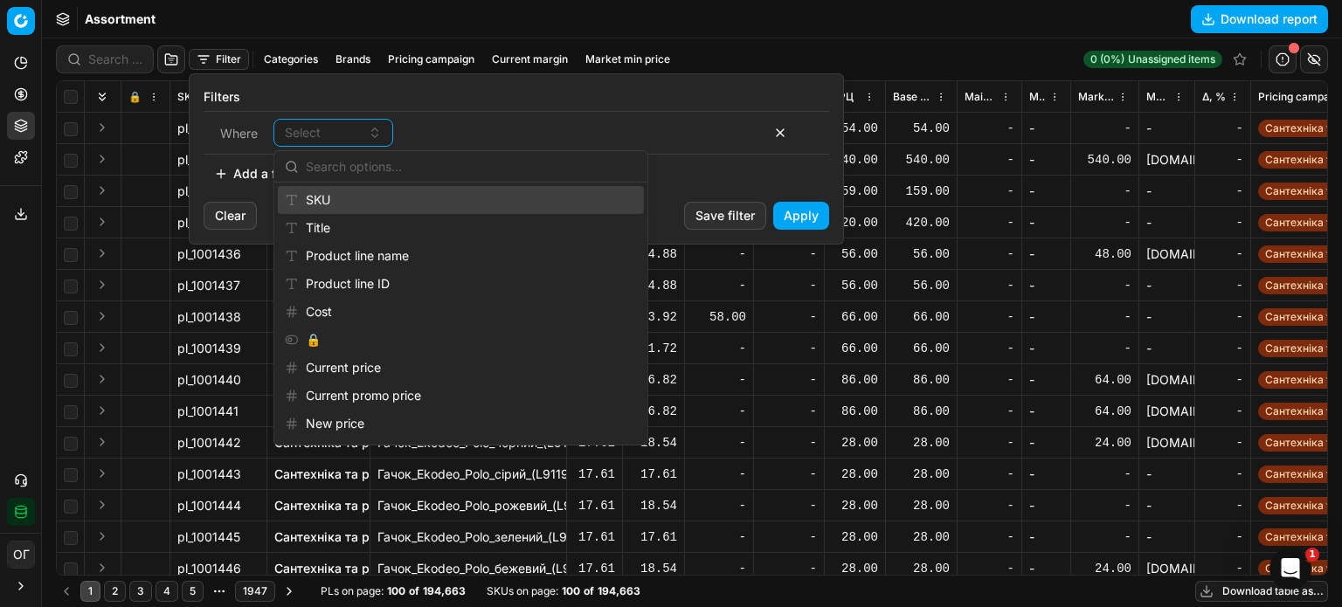
click at [320, 195] on div "SKU" at bounding box center [461, 200] width 366 height 28
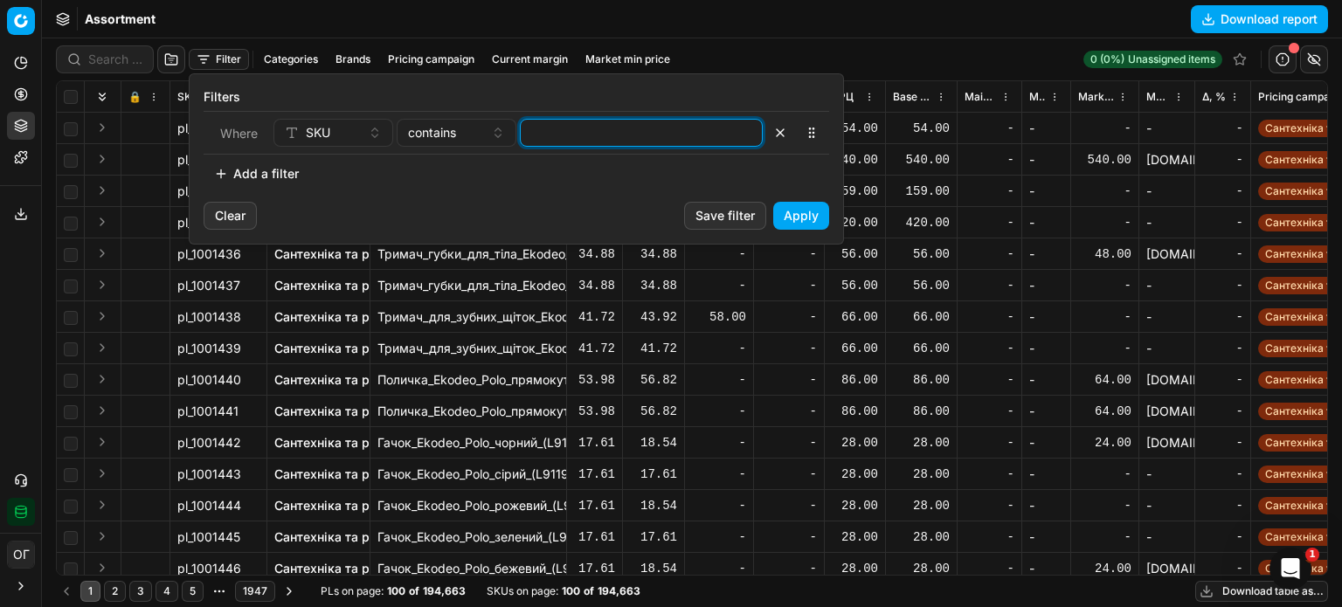
click at [546, 133] on input at bounding box center [641, 133] width 227 height 26
paste input "418888,899287,899286"
type input "418888,899287,899286"
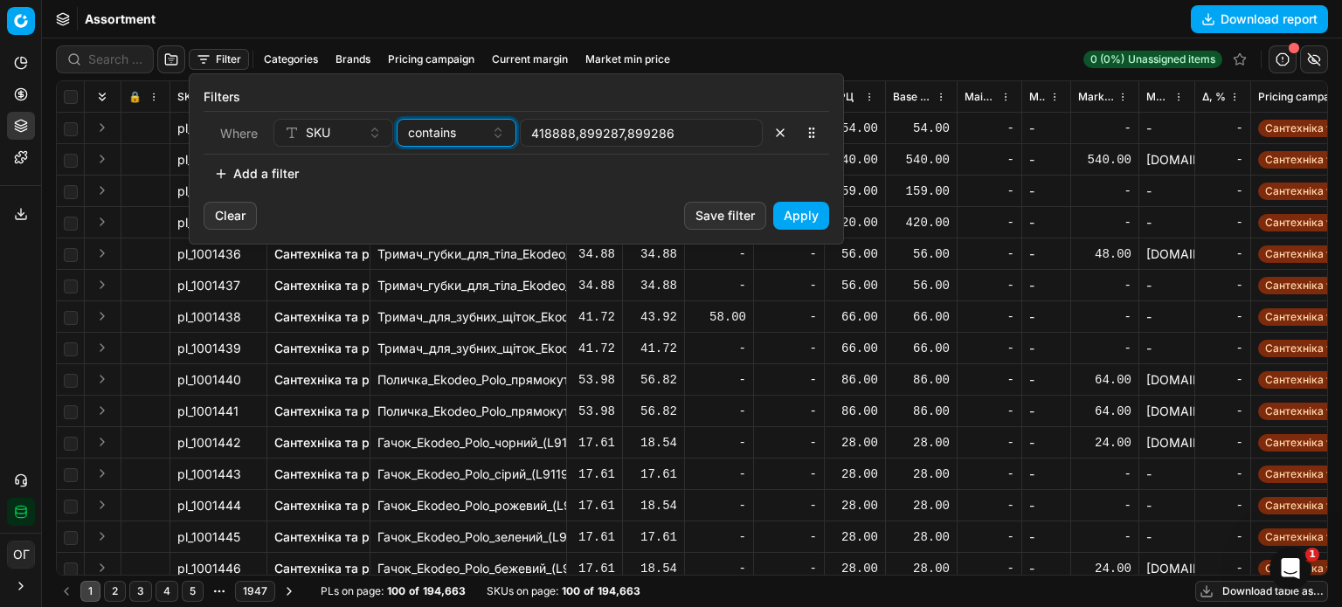
click at [454, 136] on span "contains" at bounding box center [432, 132] width 48 height 17
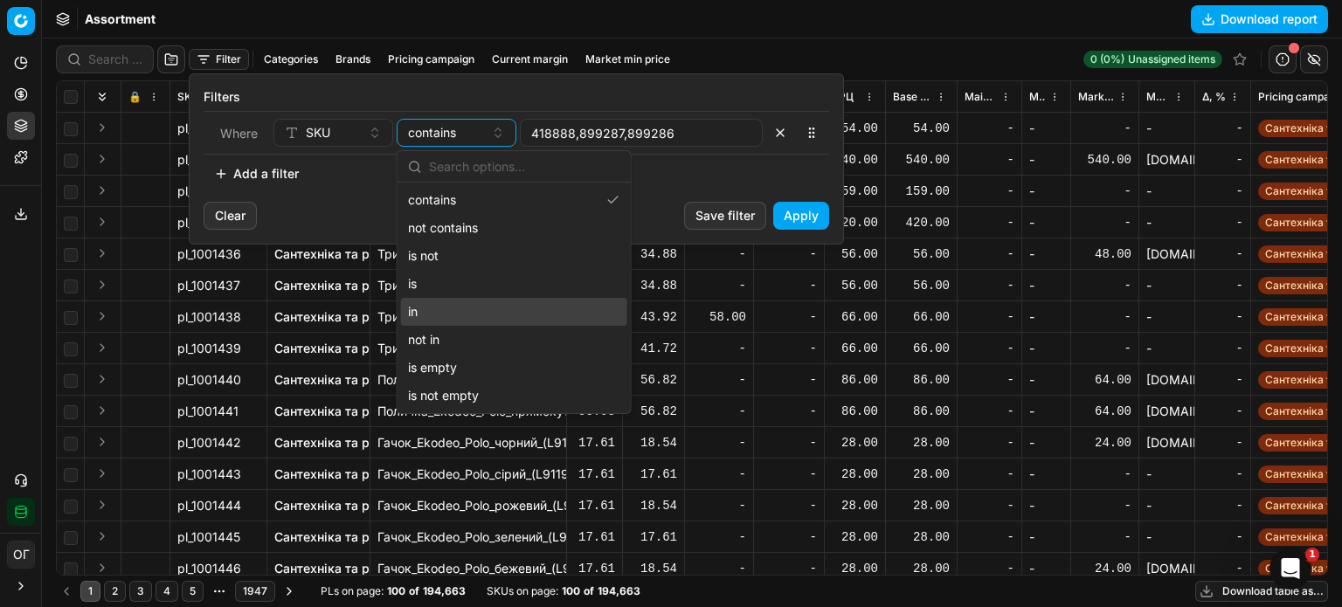
click at [458, 312] on div "in" at bounding box center [514, 312] width 226 height 28
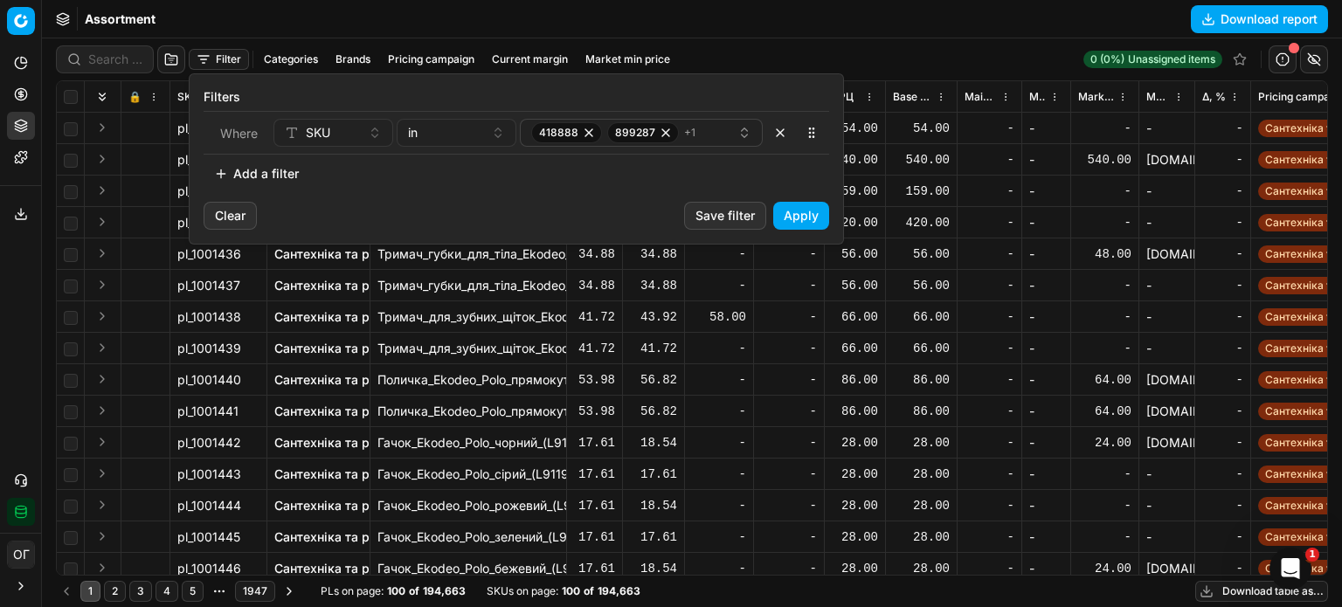
click at [801, 213] on button "Apply" at bounding box center [801, 216] width 56 height 28
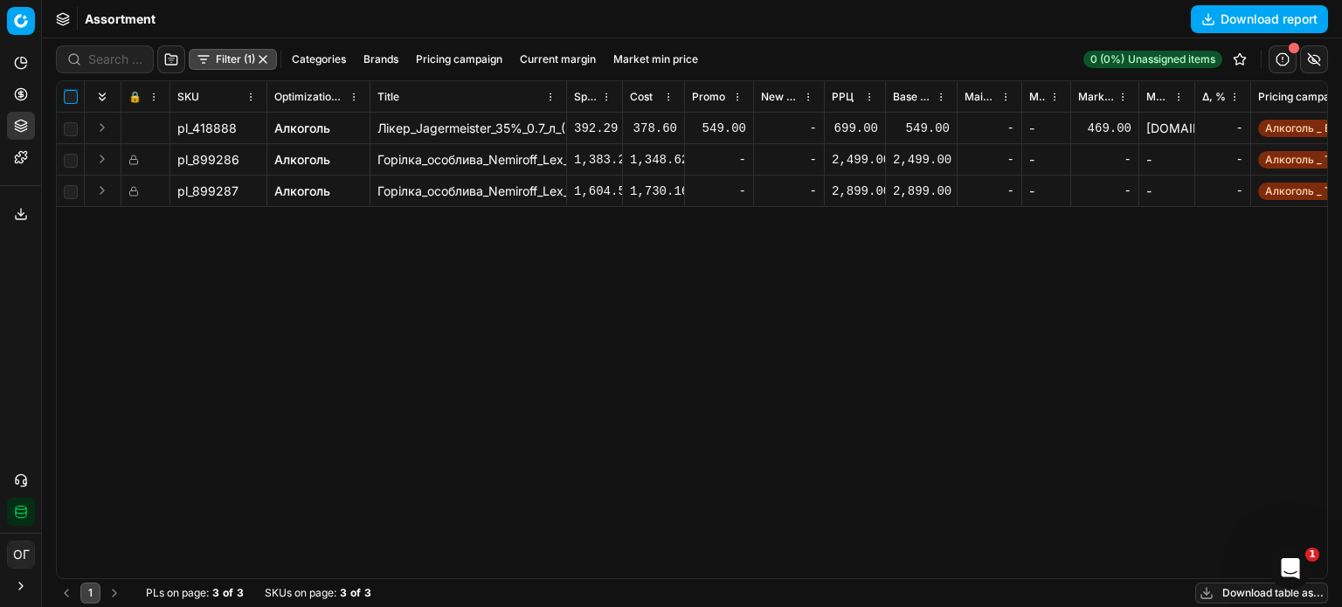
click at [71, 96] on input "checkbox" at bounding box center [71, 97] width 14 height 14
checkbox input "true"
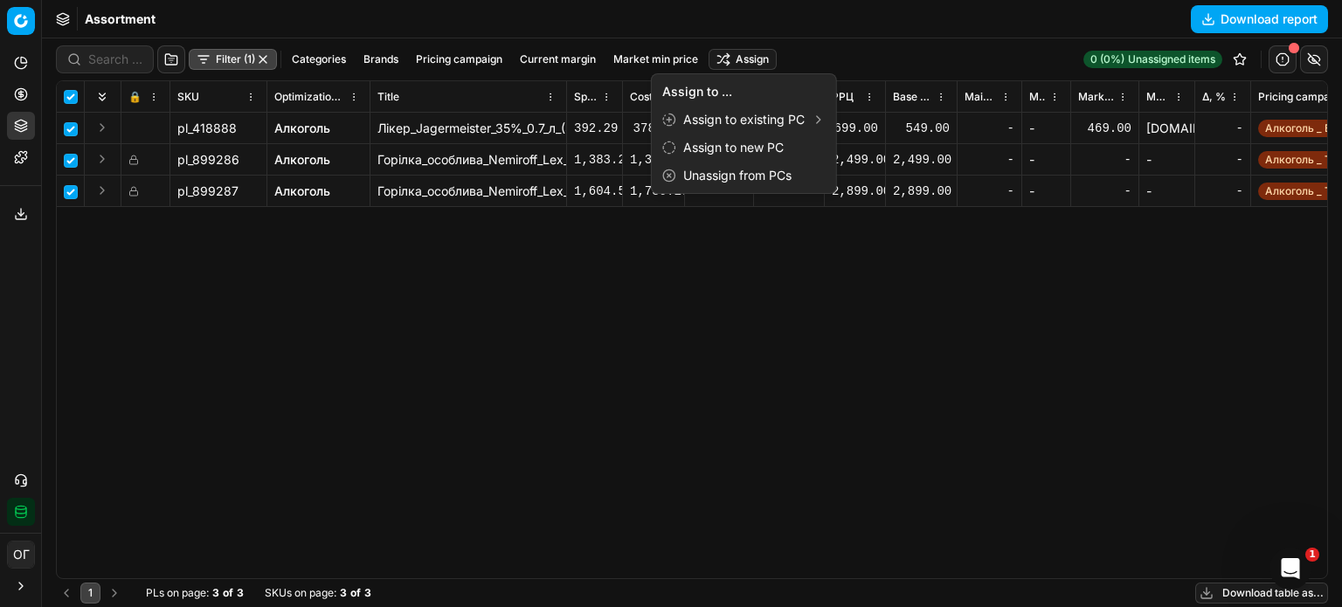
click at [754, 58] on html "Pricing platform Analytics Pricing Product portfolio Templates Export service 1…" at bounding box center [671, 303] width 1342 height 607
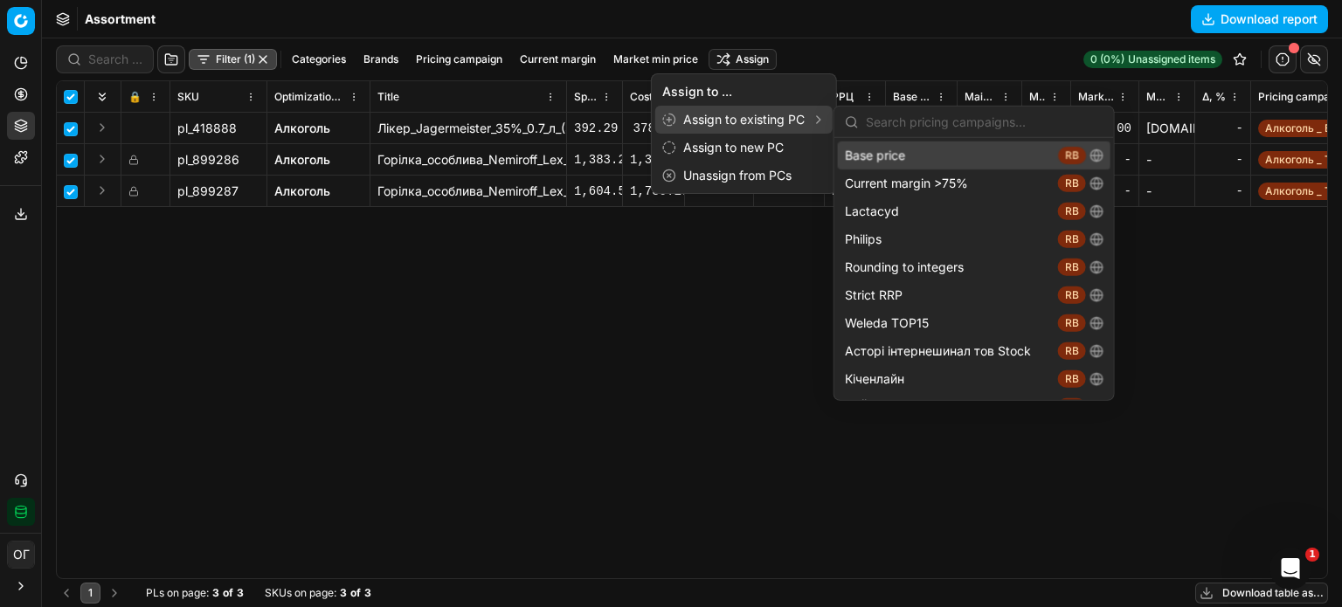
click at [842, 153] on div "Base price RB" at bounding box center [974, 156] width 273 height 28
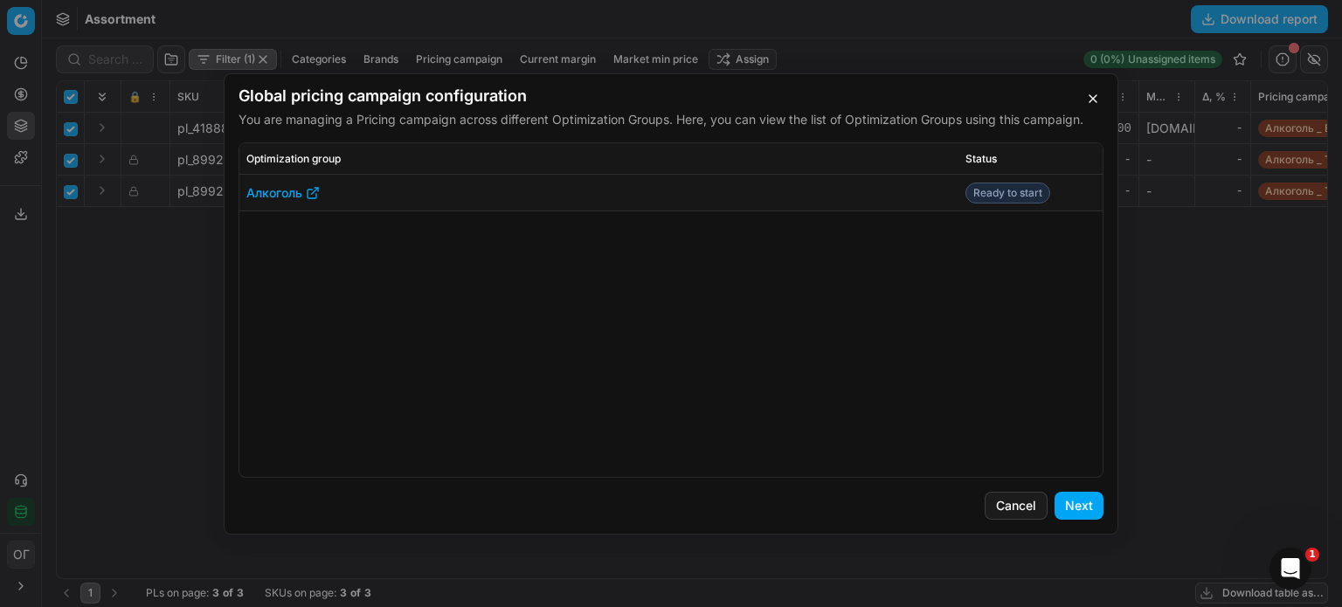
click at [1084, 514] on button "Next" at bounding box center [1079, 506] width 49 height 28
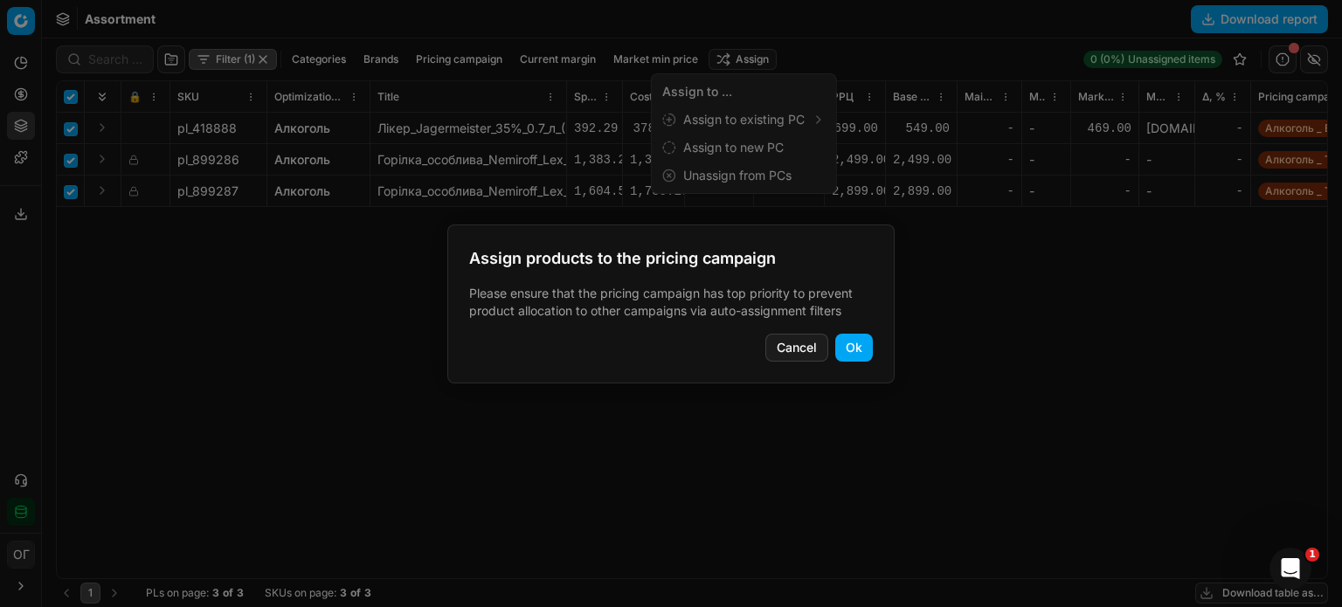
click at [862, 357] on button "Ok" at bounding box center [854, 348] width 38 height 28
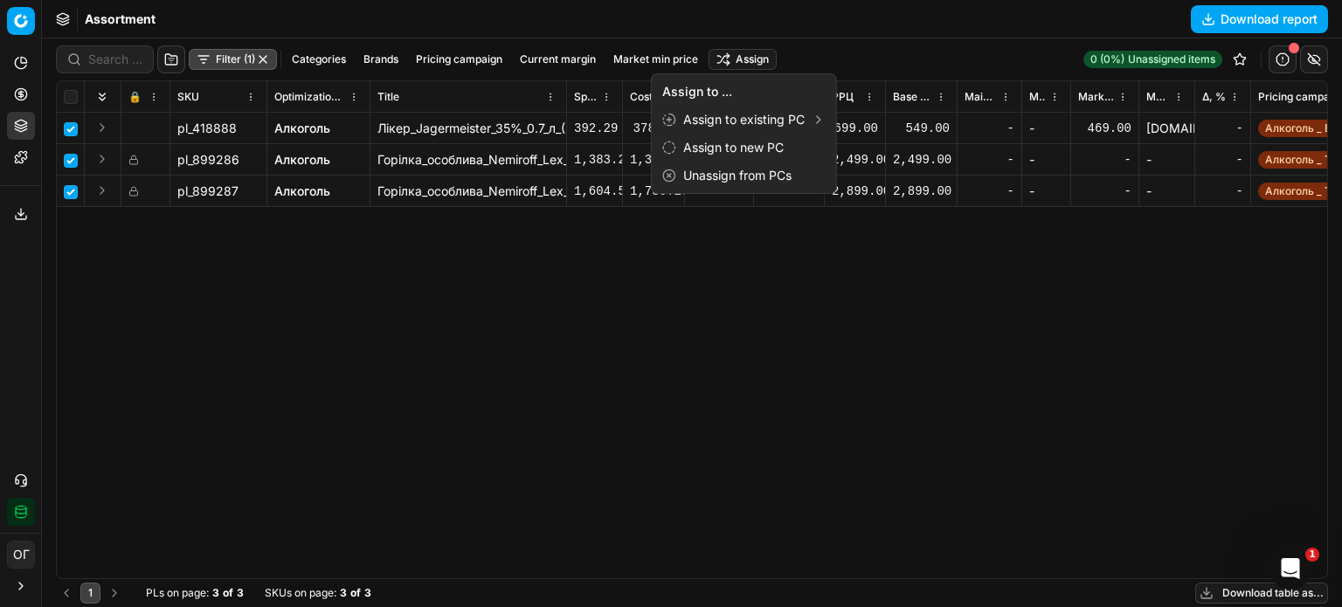
checkbox input "false"
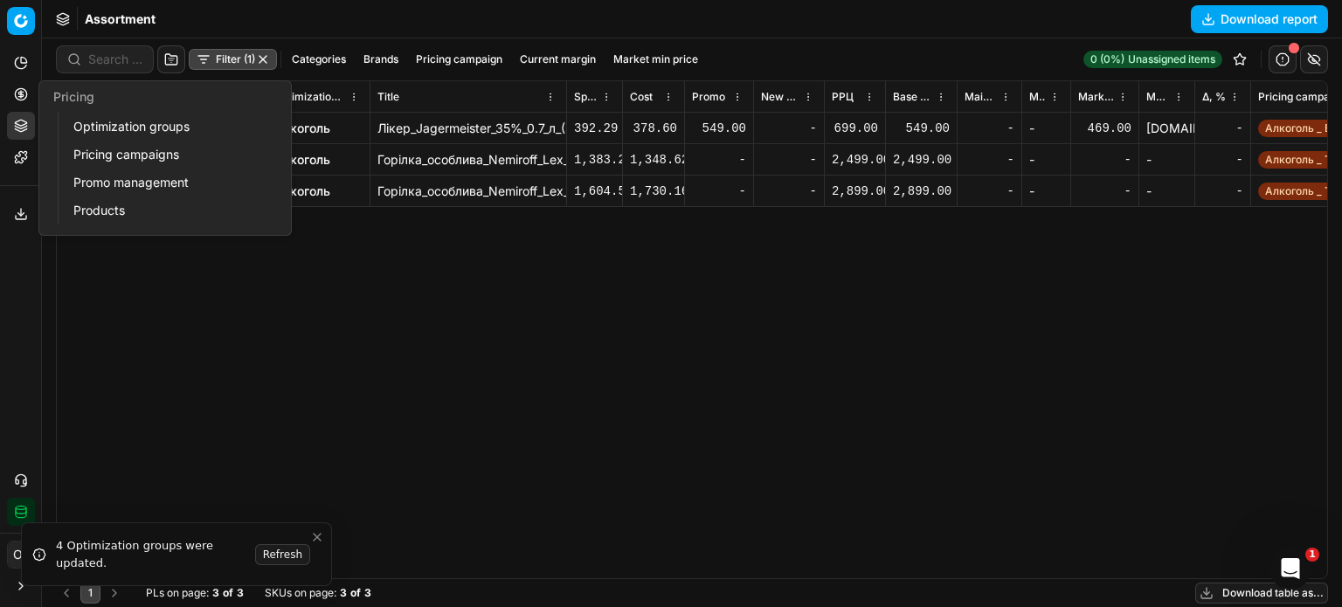
click at [23, 96] on icon at bounding box center [20, 94] width 4 height 4
click at [107, 125] on link "Optimization groups" at bounding box center [168, 126] width 204 height 24
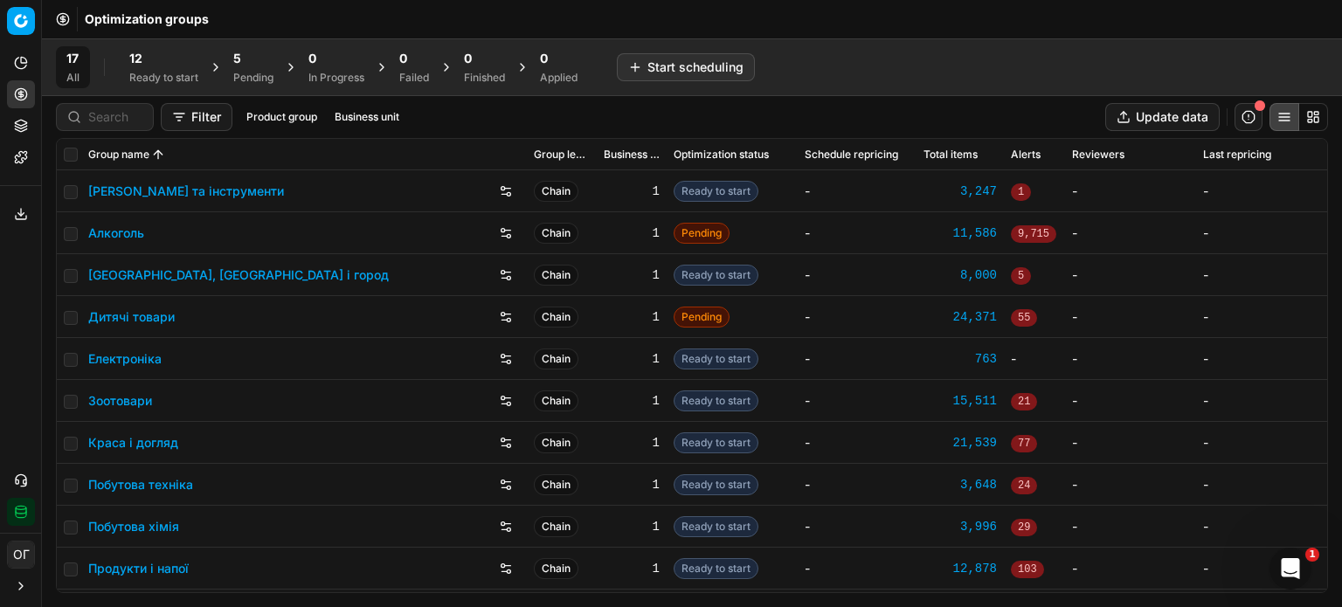
click at [163, 64] on div "12" at bounding box center [163, 58] width 69 height 17
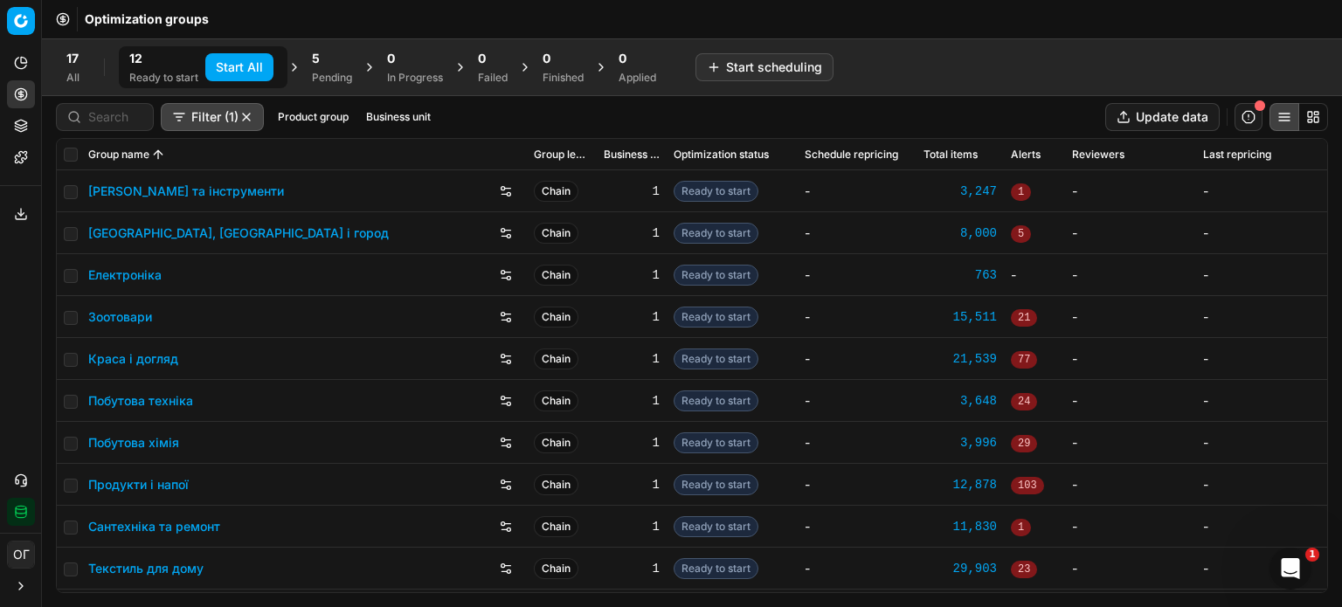
click at [233, 74] on button "Start All" at bounding box center [239, 67] width 68 height 28
click at [319, 71] on div "5 Pending" at bounding box center [340, 67] width 61 height 42
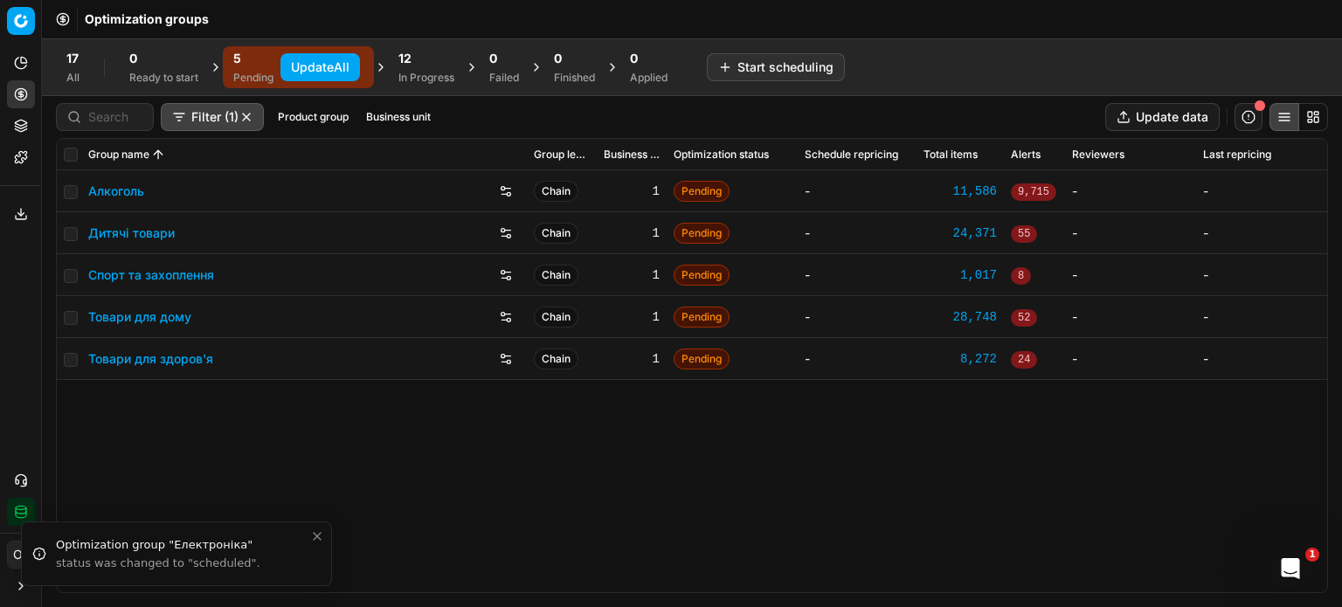
click at [319, 71] on button "Update All" at bounding box center [321, 67] width 80 height 28
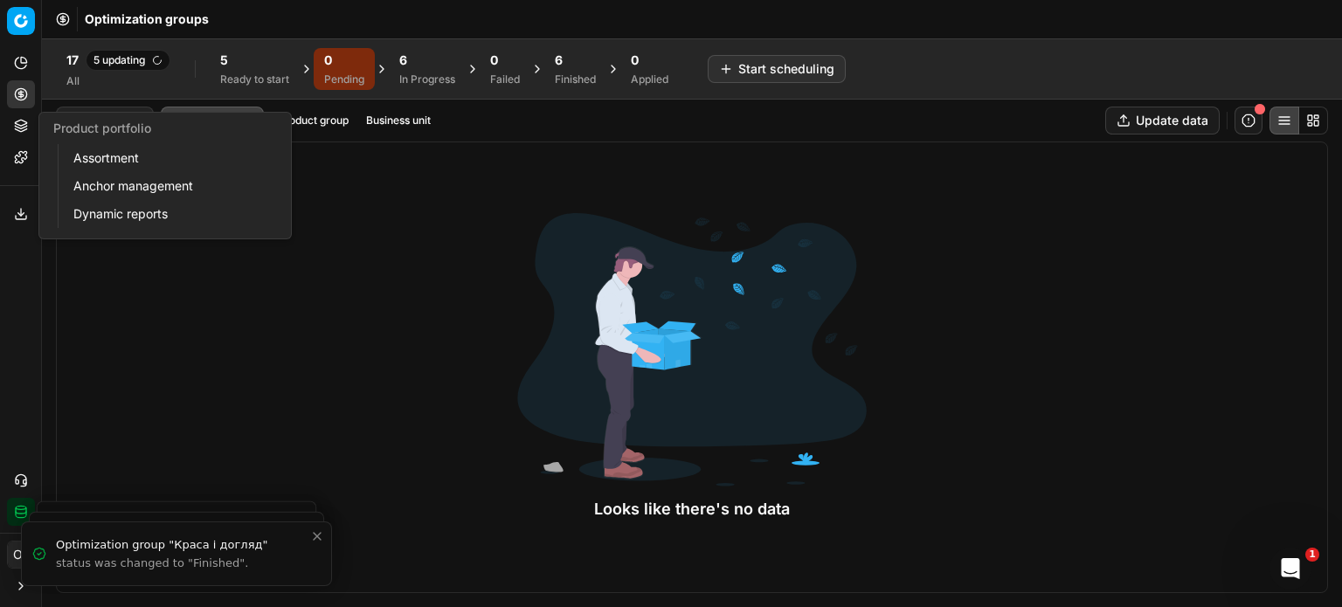
click at [19, 132] on icon at bounding box center [21, 126] width 14 height 14
click at [98, 158] on link "Assortment" at bounding box center [168, 158] width 204 height 24
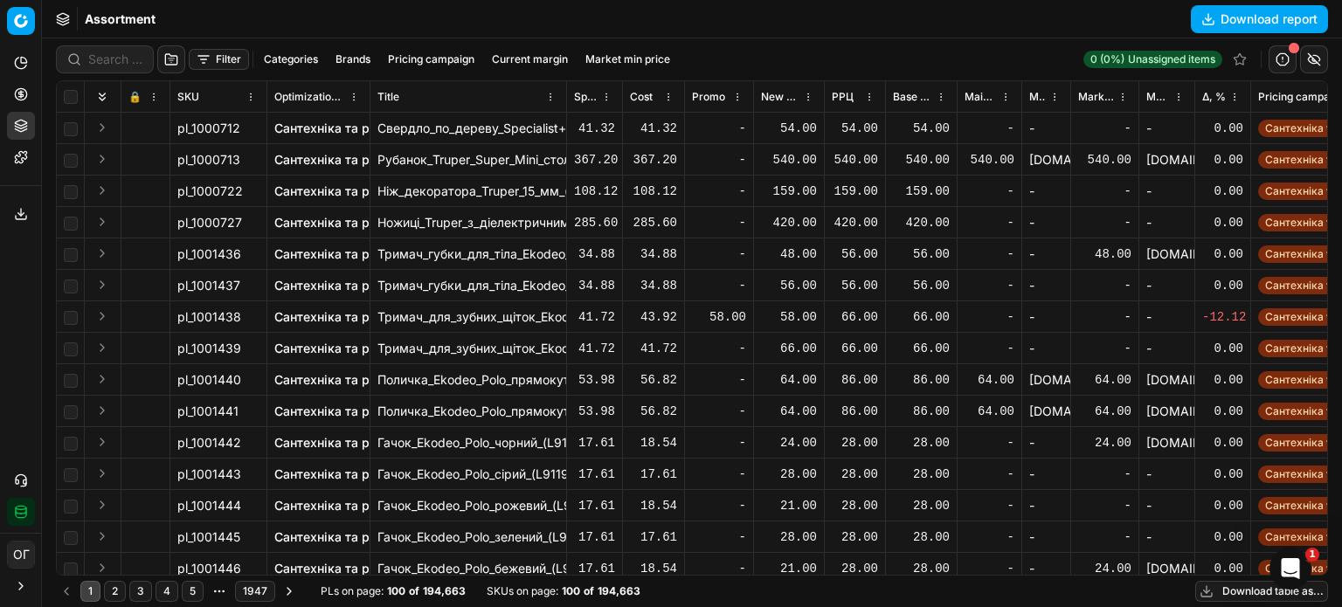
click at [223, 52] on button "Filter" at bounding box center [219, 59] width 60 height 21
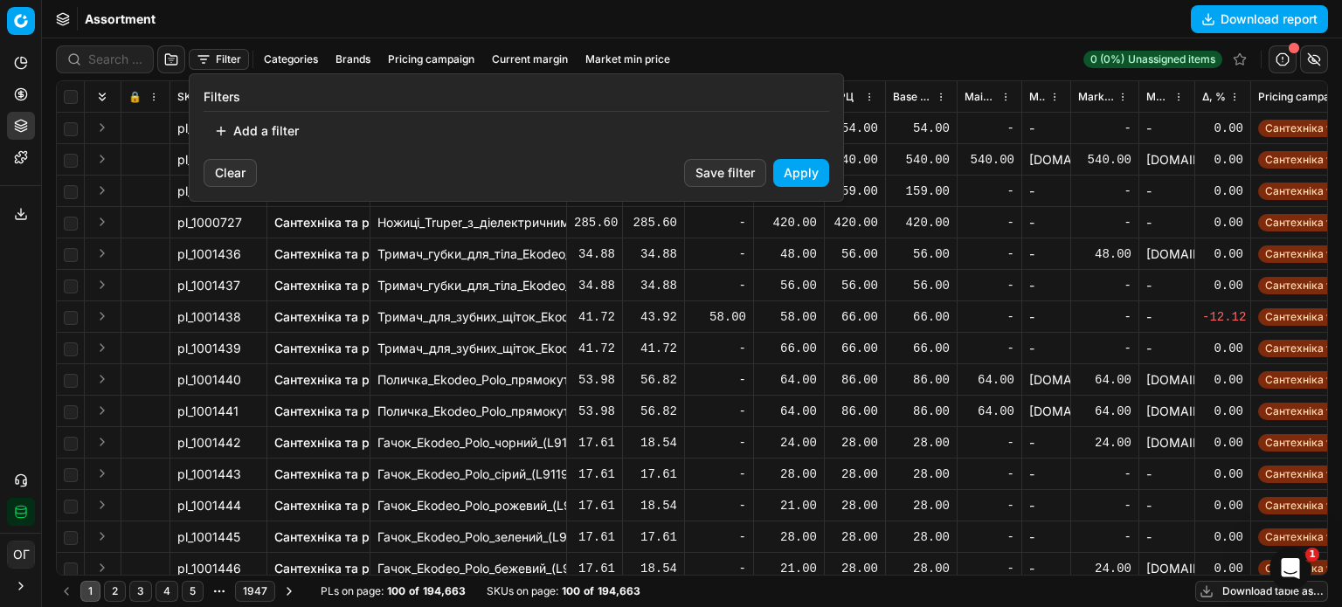
click at [262, 143] on button "Add a filter" at bounding box center [257, 131] width 106 height 28
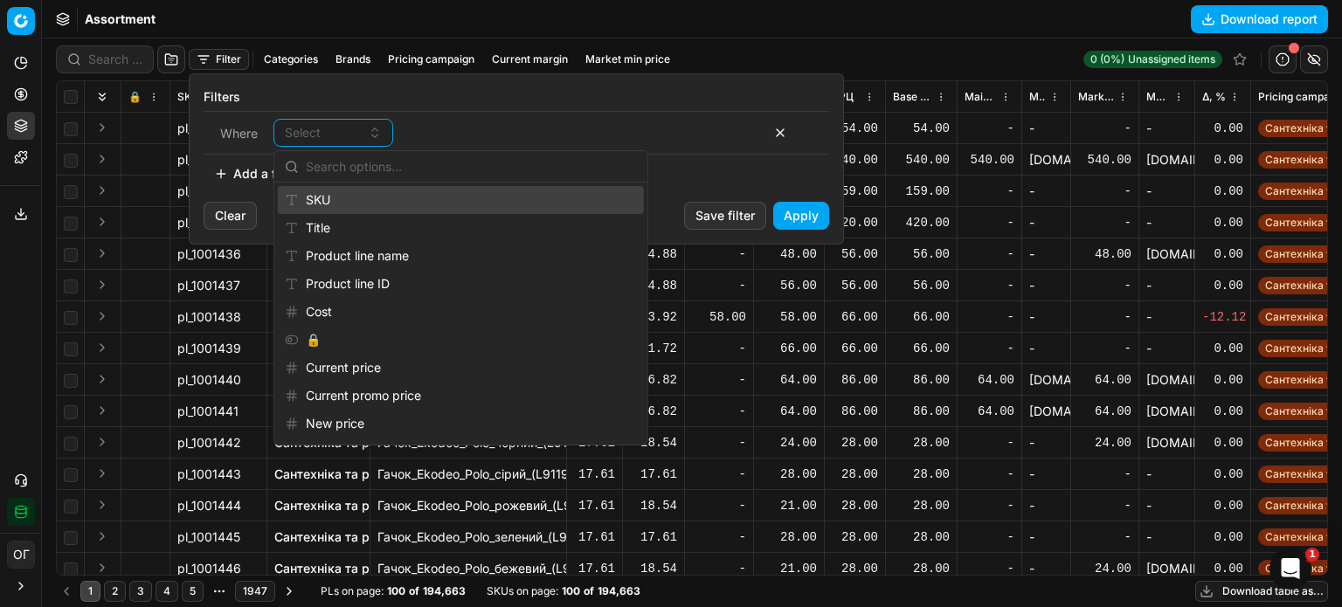
click at [329, 197] on div "SKU" at bounding box center [461, 200] width 366 height 28
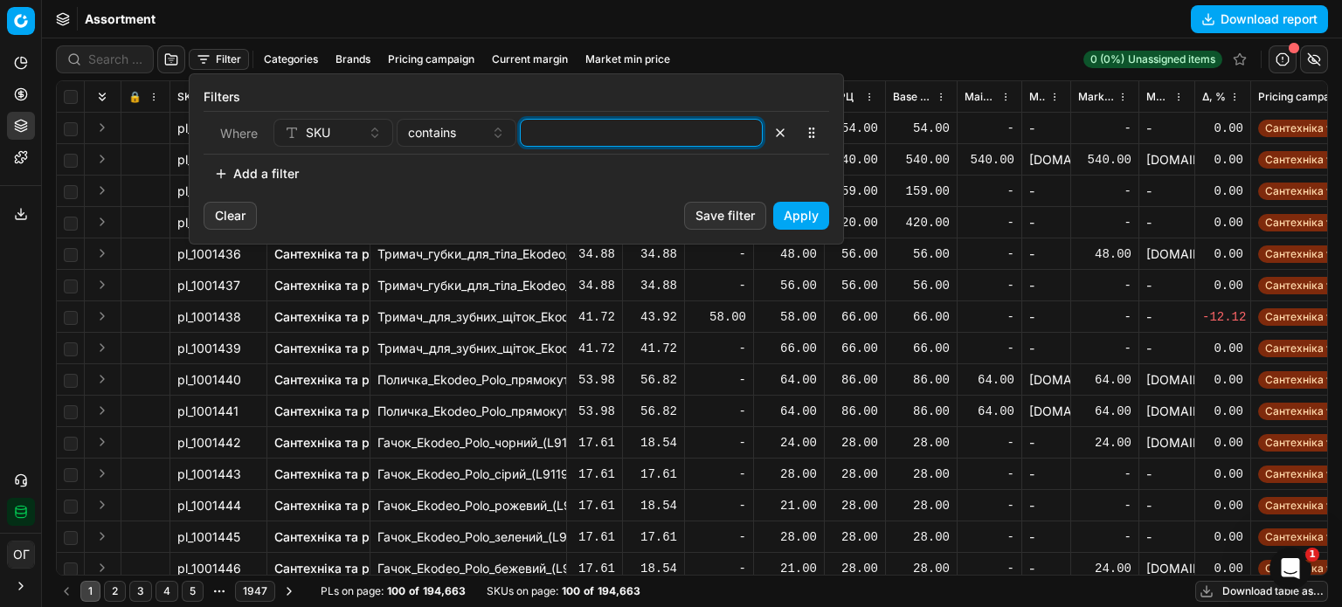
click at [598, 130] on input at bounding box center [641, 133] width 227 height 26
click at [786, 209] on button "Apply" at bounding box center [801, 216] width 56 height 28
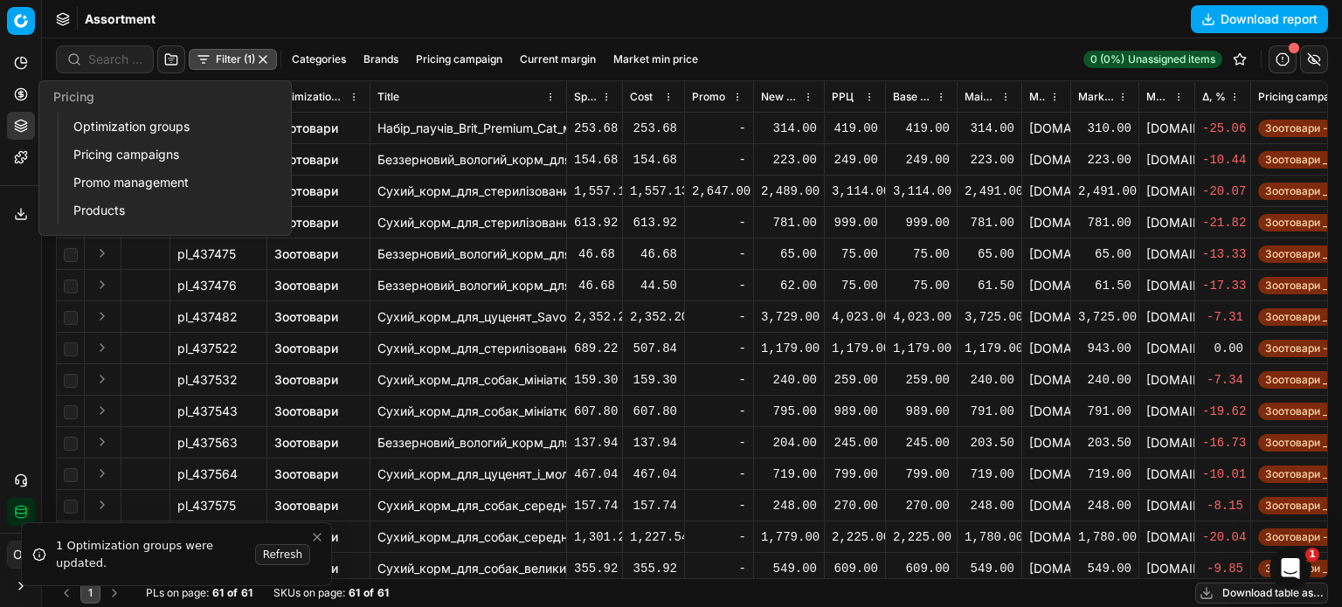
click at [24, 99] on circle at bounding box center [20, 93] width 11 height 11
click at [91, 121] on link "Optimization groups" at bounding box center [168, 126] width 204 height 24
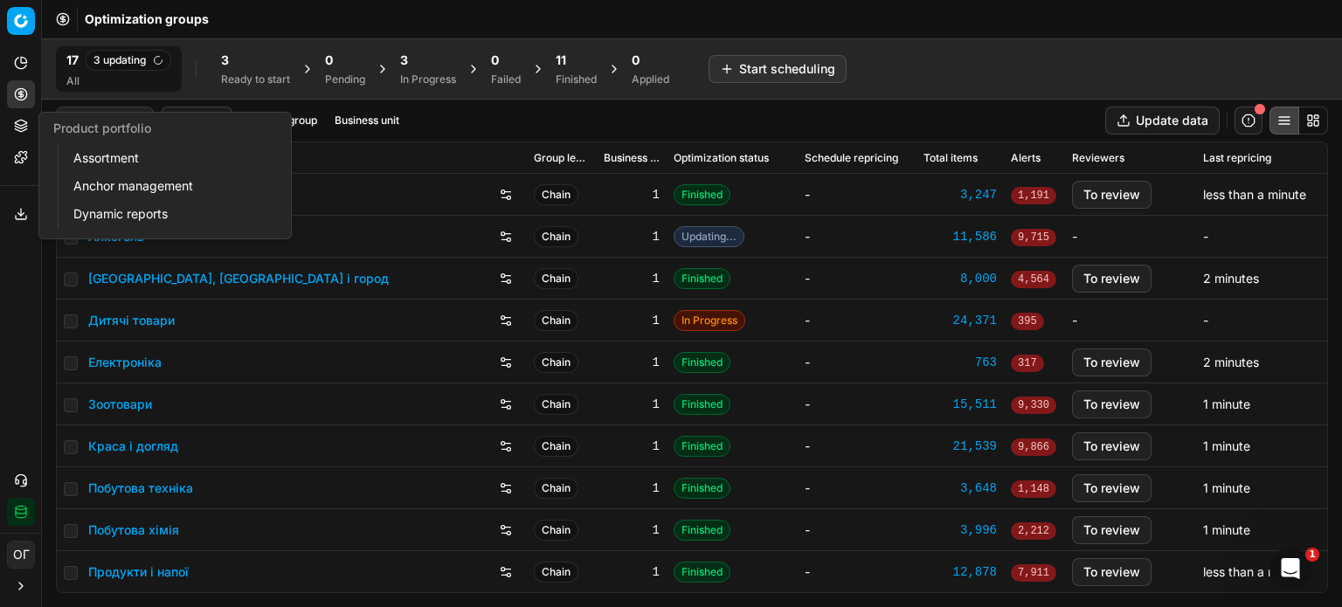
click at [14, 122] on icon at bounding box center [21, 126] width 14 height 14
click at [85, 163] on link "Assortment" at bounding box center [168, 158] width 204 height 24
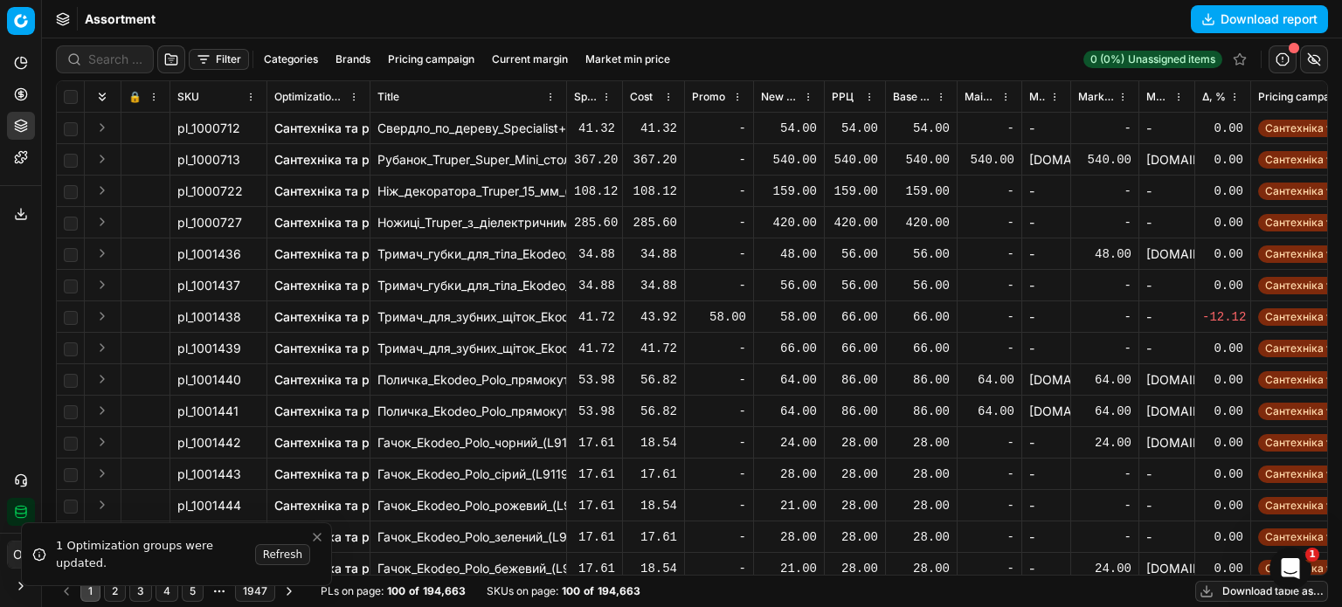
click at [225, 52] on button "Filter" at bounding box center [219, 59] width 60 height 21
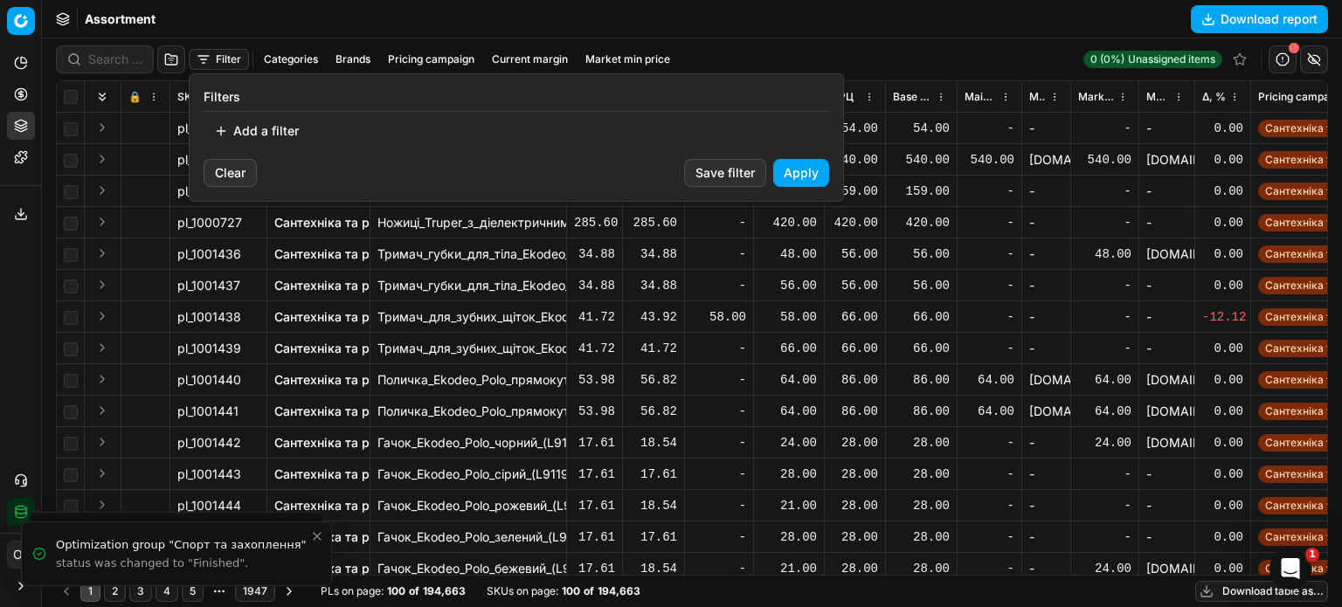
click at [257, 122] on button "Add a filter" at bounding box center [257, 131] width 106 height 28
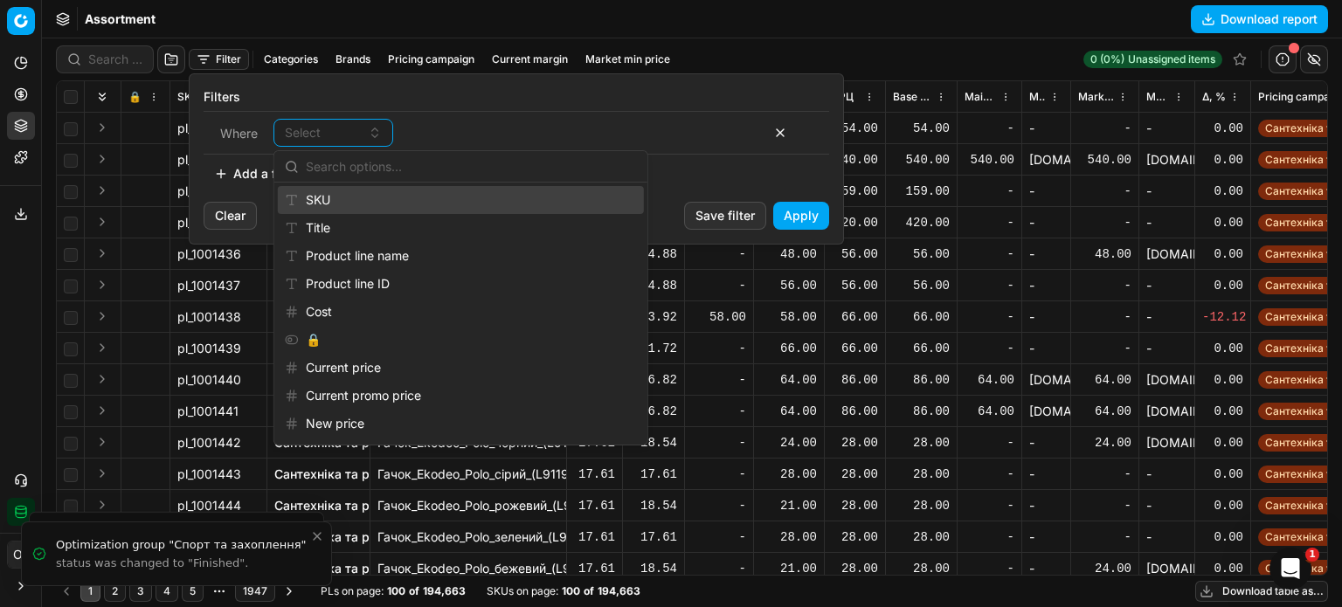
click at [315, 197] on div "SKU" at bounding box center [461, 200] width 366 height 28
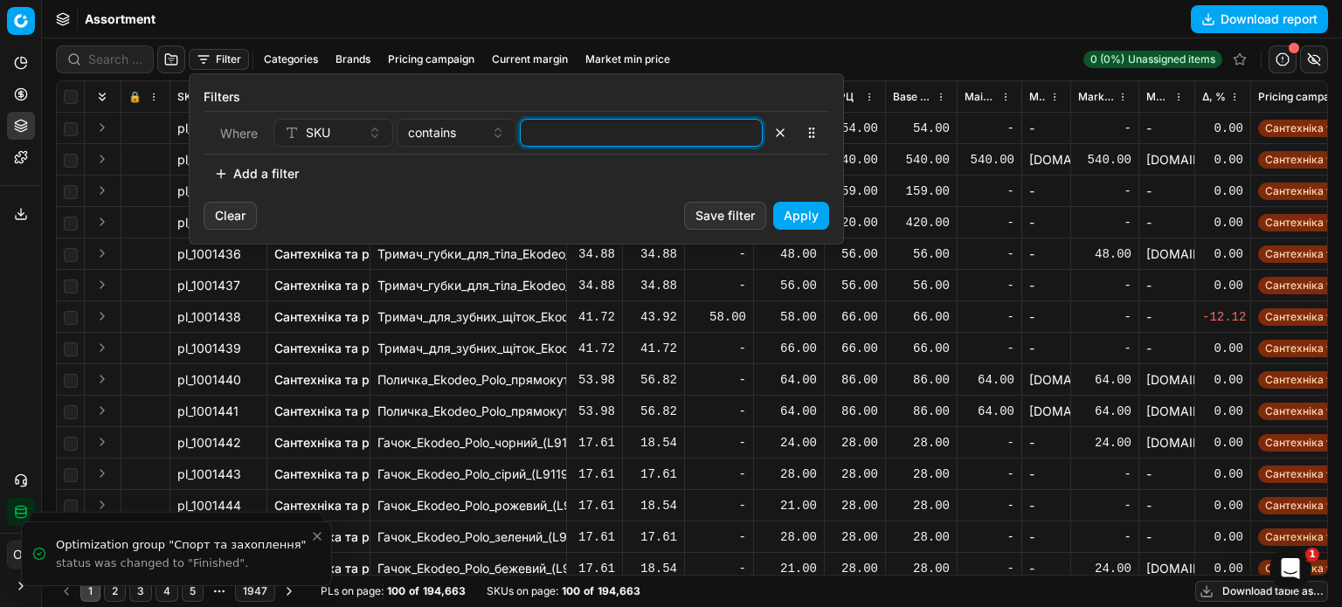
click at [566, 135] on input at bounding box center [641, 133] width 227 height 26
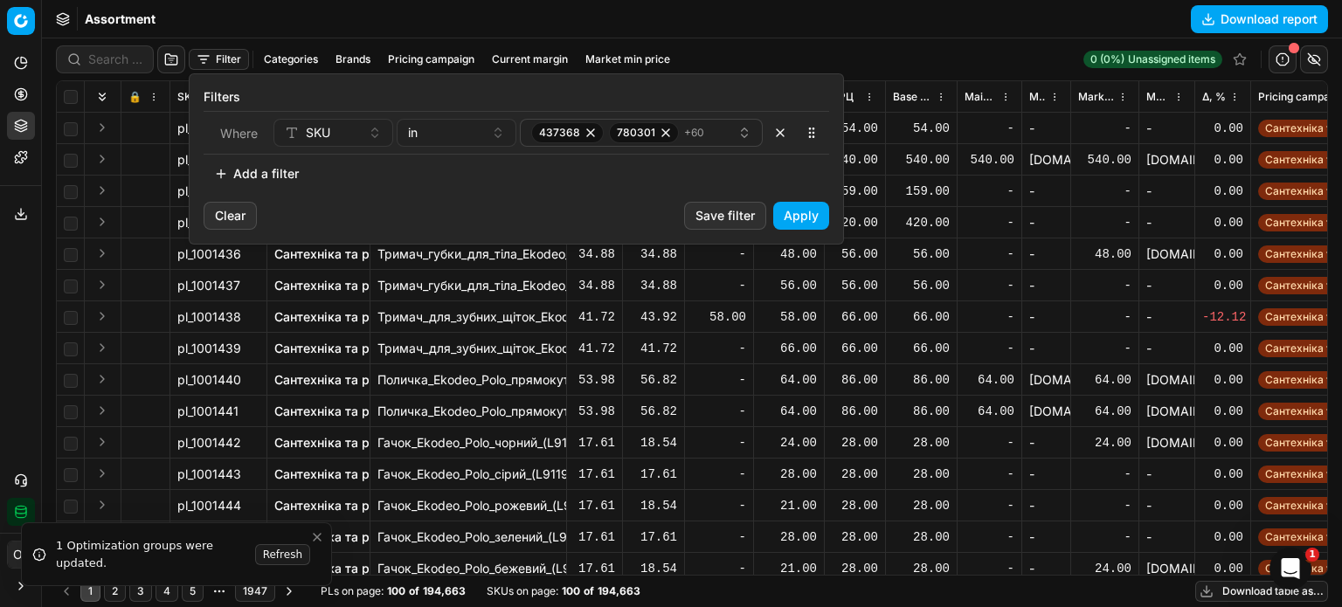
click at [793, 216] on button "Apply" at bounding box center [801, 216] width 56 height 28
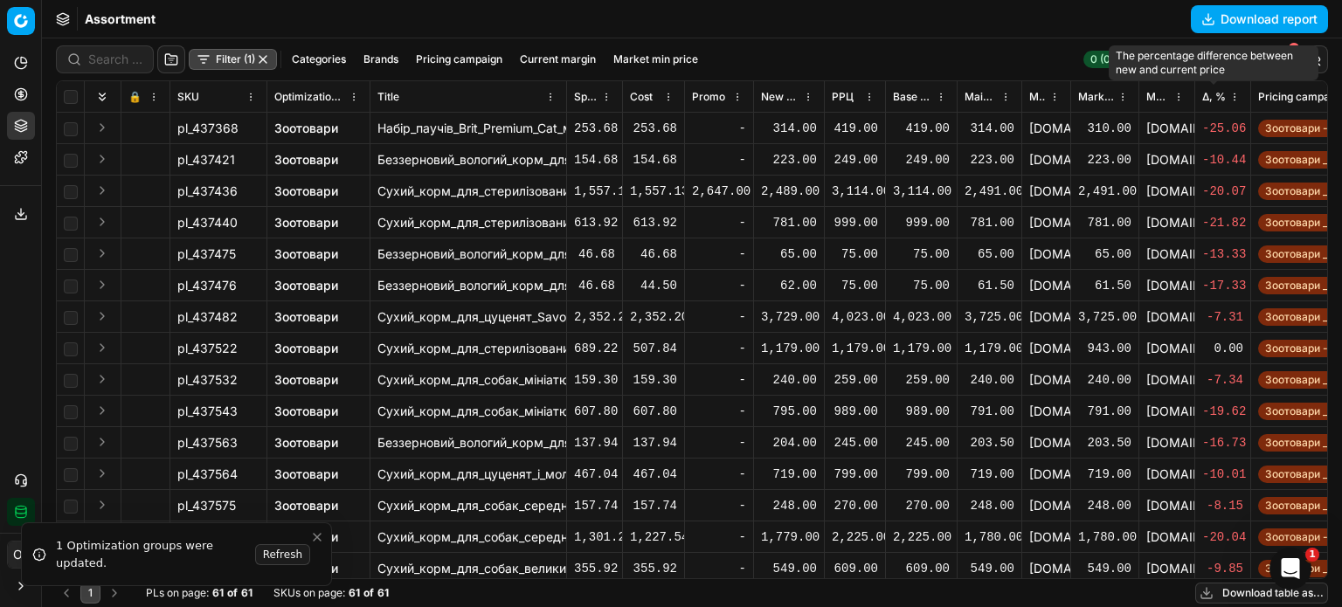
click at [1209, 97] on span "Δ, %" at bounding box center [1214, 97] width 24 height 14
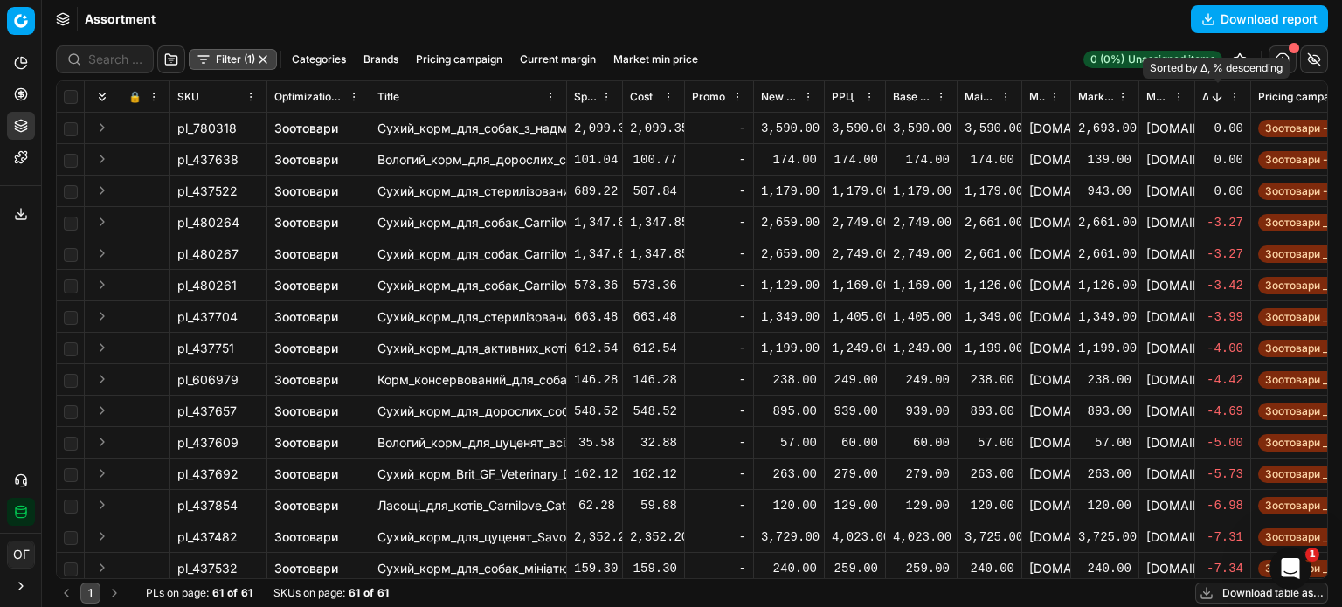
click at [1209, 97] on button "Sorted by Δ, % descending" at bounding box center [1217, 96] width 17 height 17
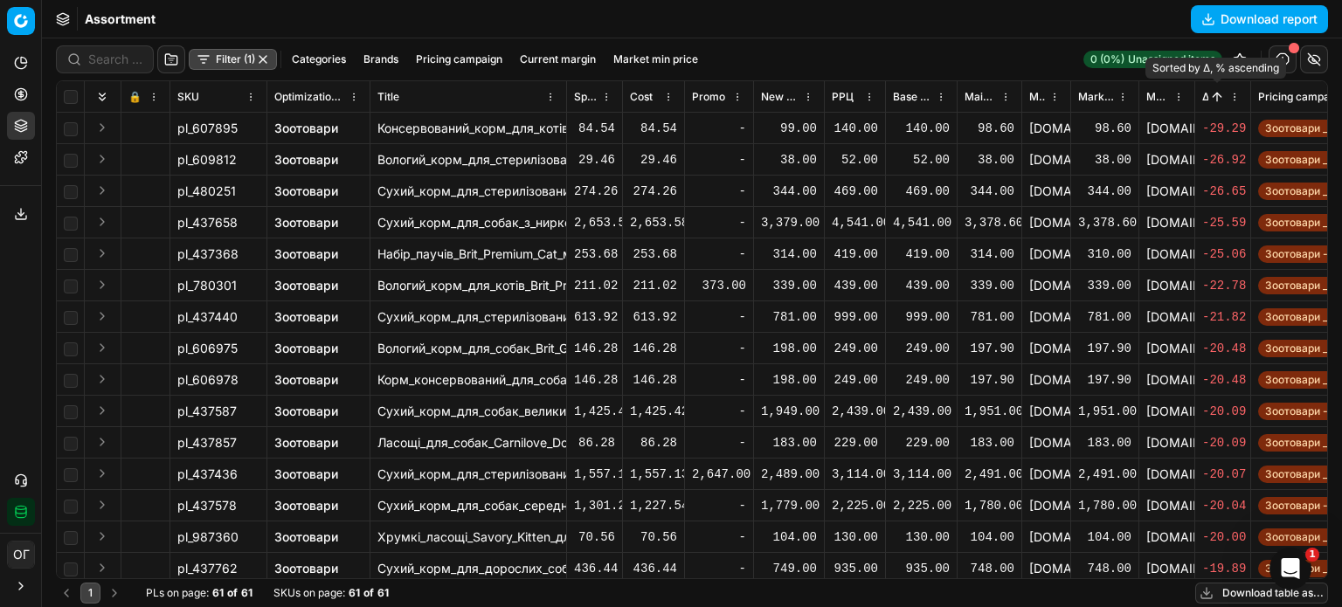
click at [298, 128] on link "Зоотовари" at bounding box center [306, 128] width 64 height 17
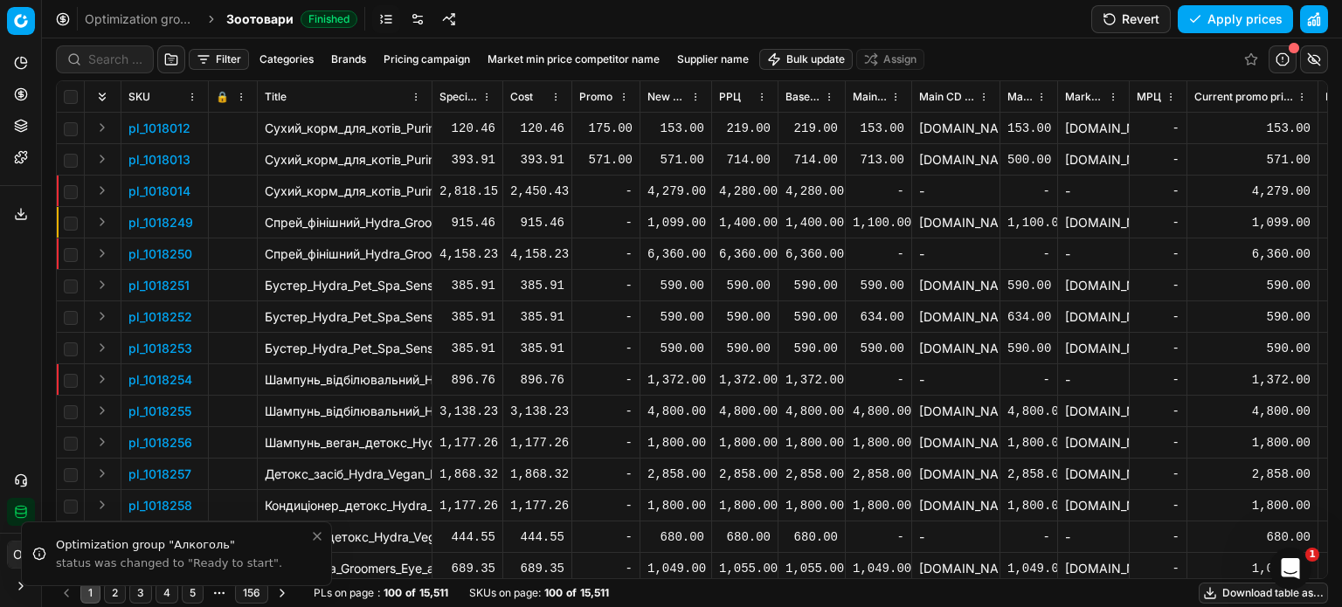
click at [231, 61] on button "Filter" at bounding box center [219, 59] width 60 height 21
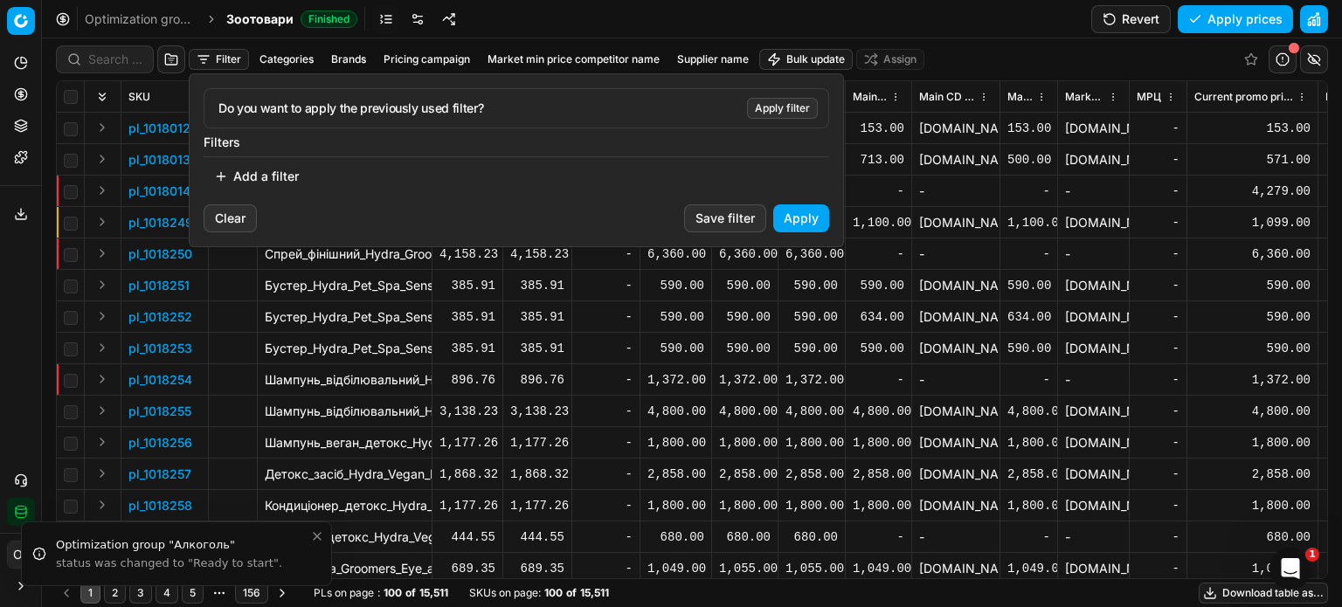
click at [280, 176] on button "Add a filter" at bounding box center [257, 177] width 106 height 28
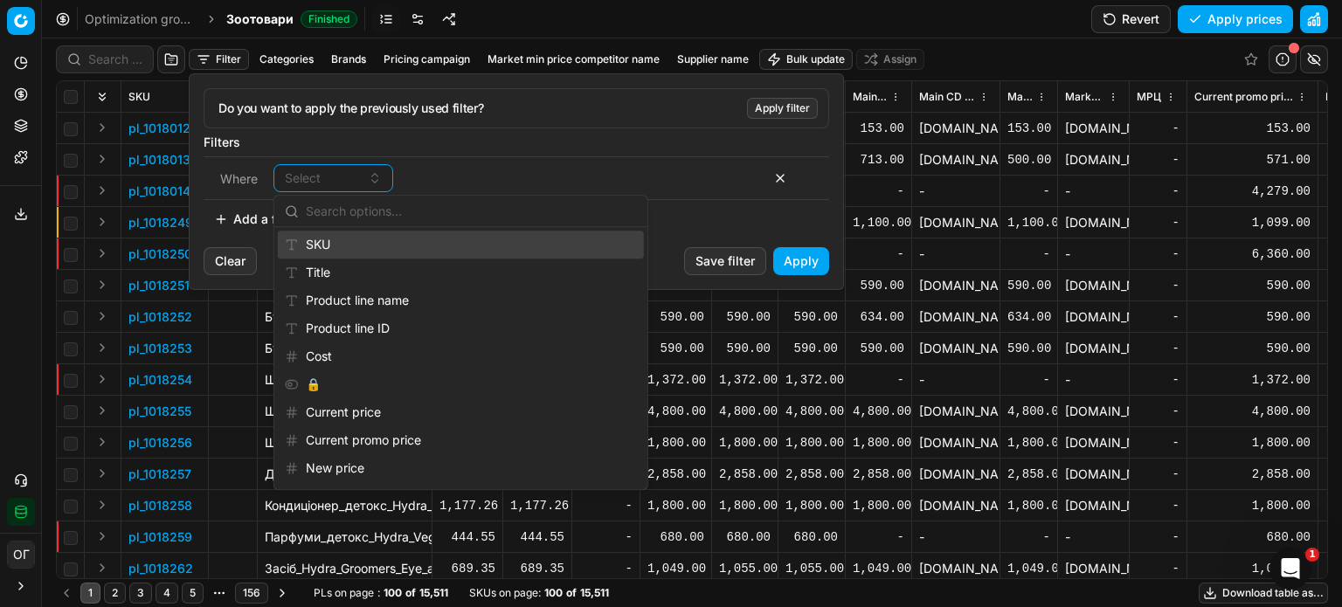
click at [336, 243] on div "SKU" at bounding box center [461, 245] width 366 height 28
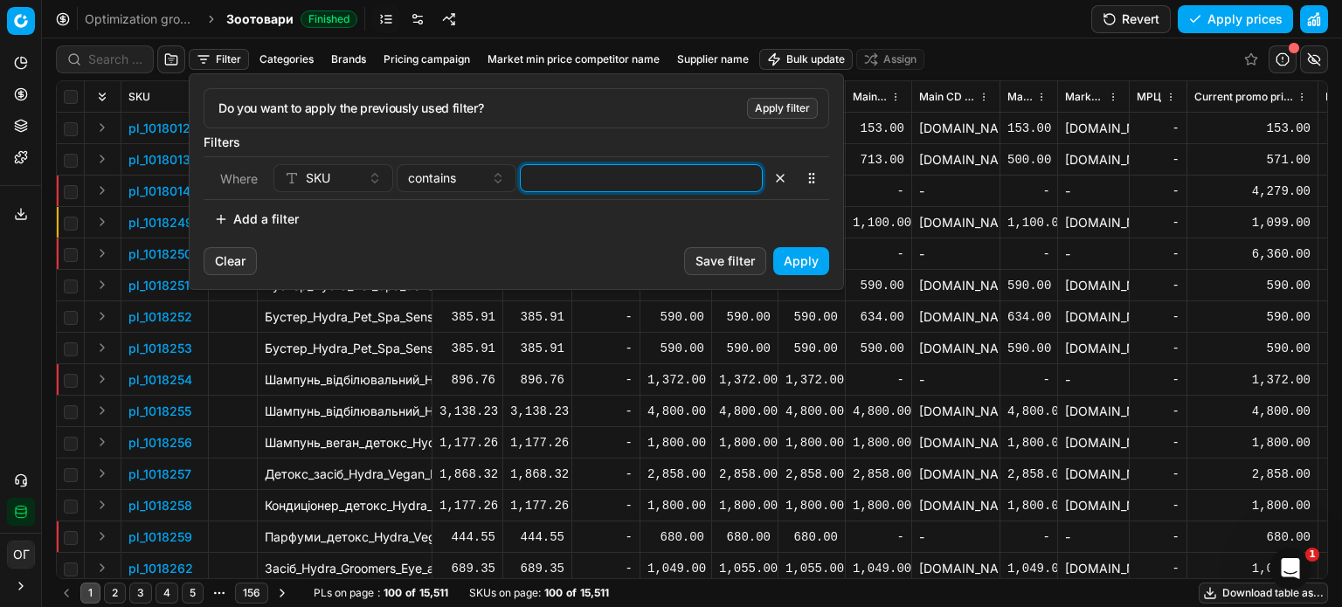
click at [552, 170] on input at bounding box center [641, 178] width 227 height 26
click at [800, 260] on button "Apply" at bounding box center [801, 261] width 56 height 28
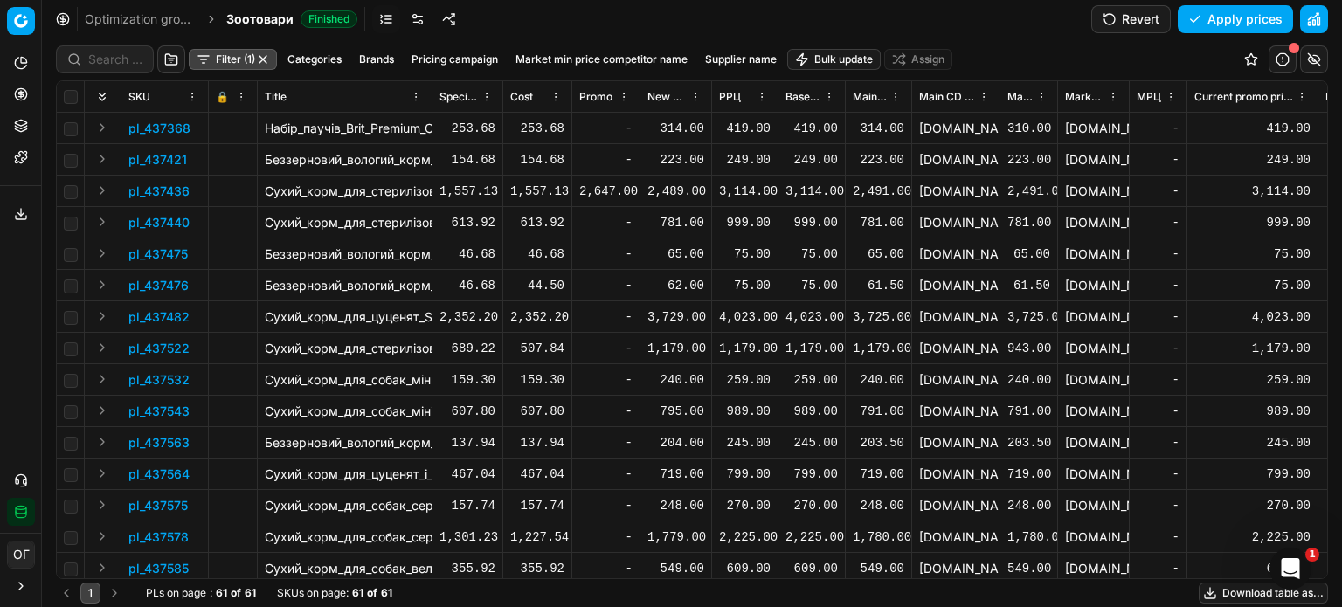
click at [98, 125] on button "Expand" at bounding box center [102, 127] width 21 height 21
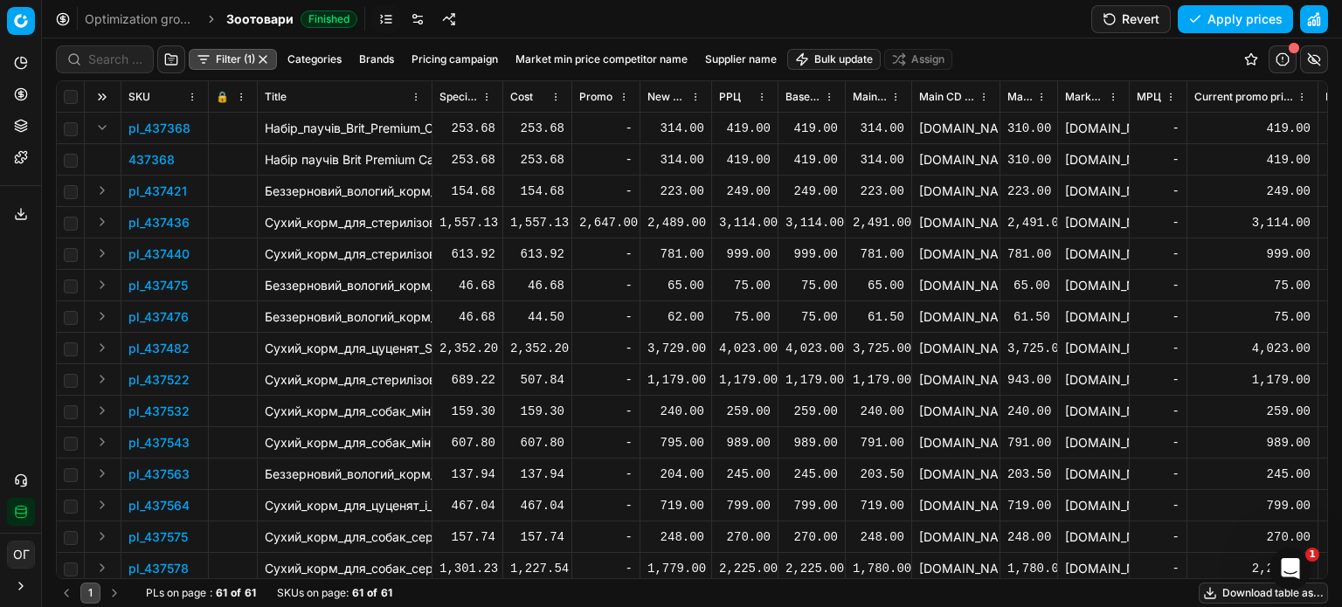
click at [147, 157] on p "437368" at bounding box center [151, 159] width 46 height 17
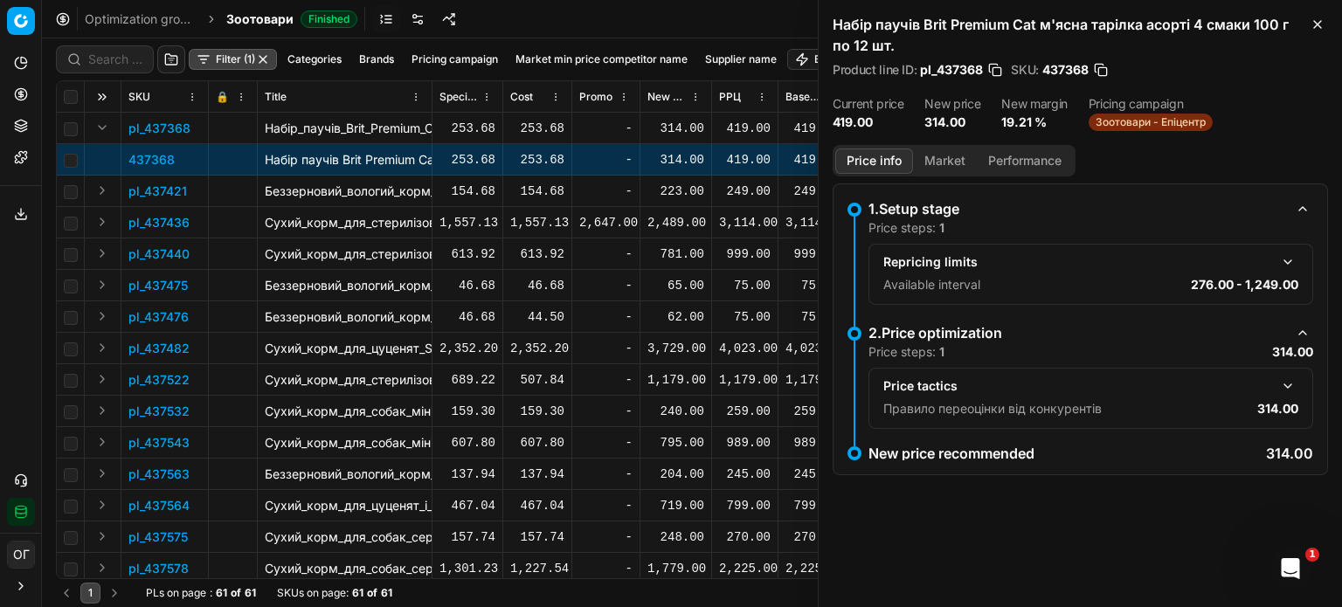
click at [968, 121] on dd "314.00" at bounding box center [953, 122] width 56 height 17
click at [955, 111] on div "New price 314.00" at bounding box center [953, 114] width 56 height 33
click at [947, 158] on button "Market" at bounding box center [945, 161] width 64 height 25
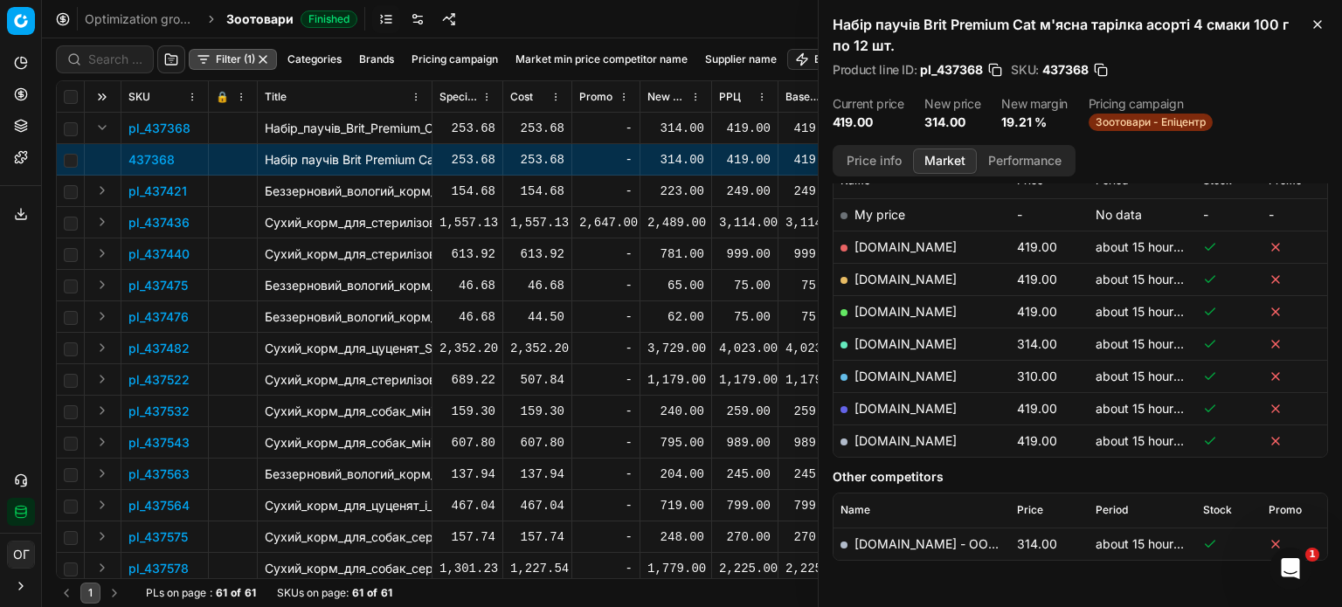
scroll to position [267, 0]
click at [881, 342] on link "[DOMAIN_NAME]" at bounding box center [906, 346] width 102 height 15
click at [105, 223] on button "Expand" at bounding box center [102, 221] width 21 height 21
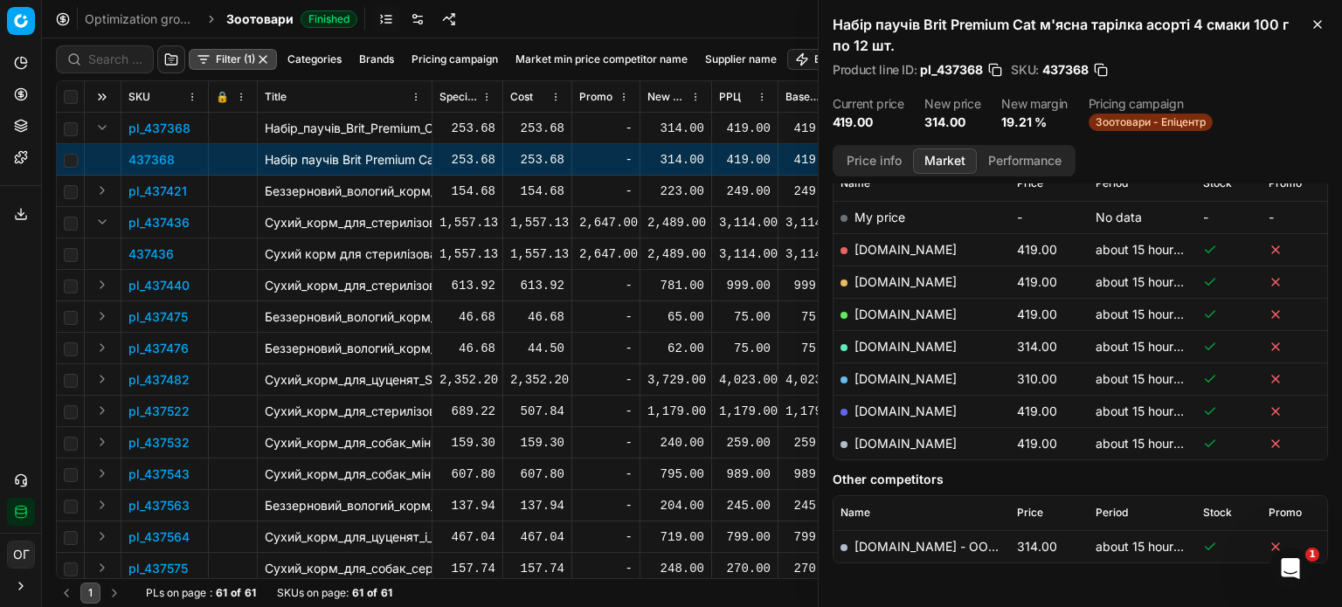
click at [150, 258] on p "437436" at bounding box center [150, 254] width 45 height 17
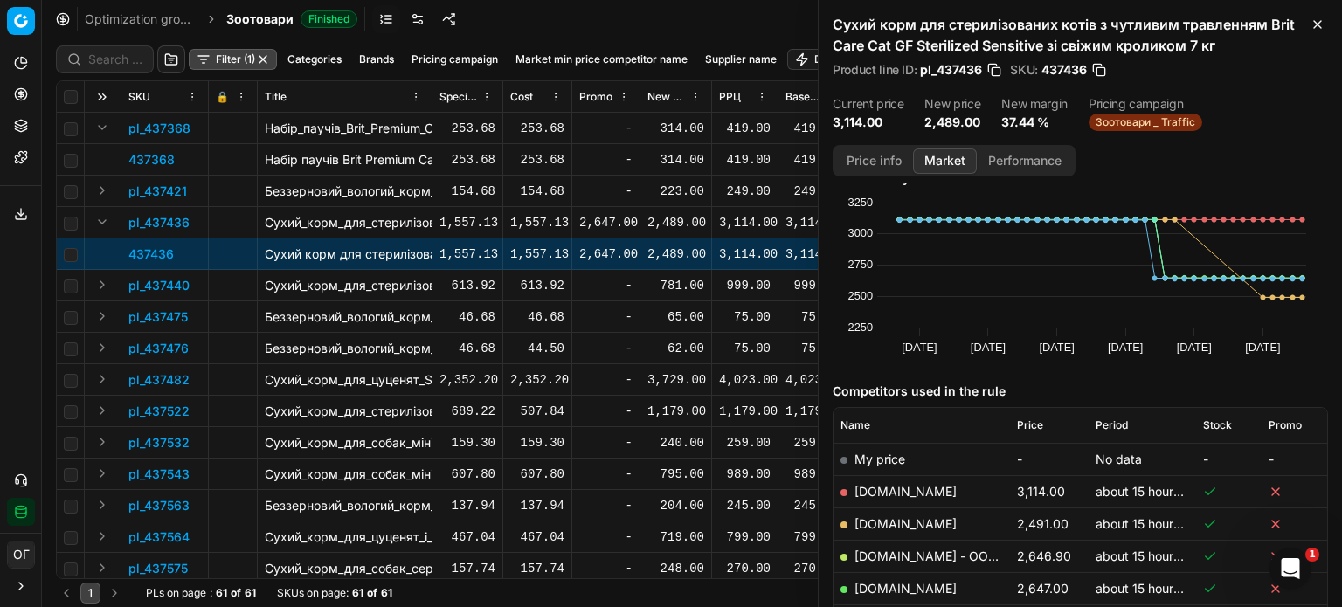
scroll to position [254, 0]
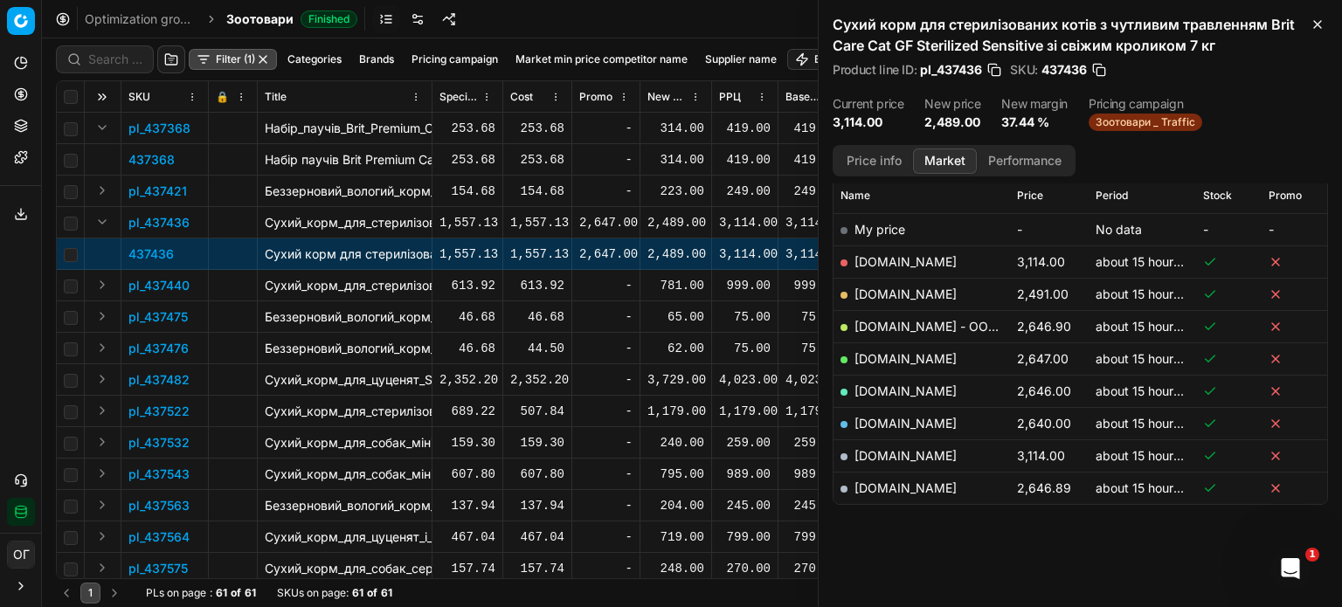
click at [1033, 202] on span "Price" at bounding box center [1030, 196] width 26 height 14
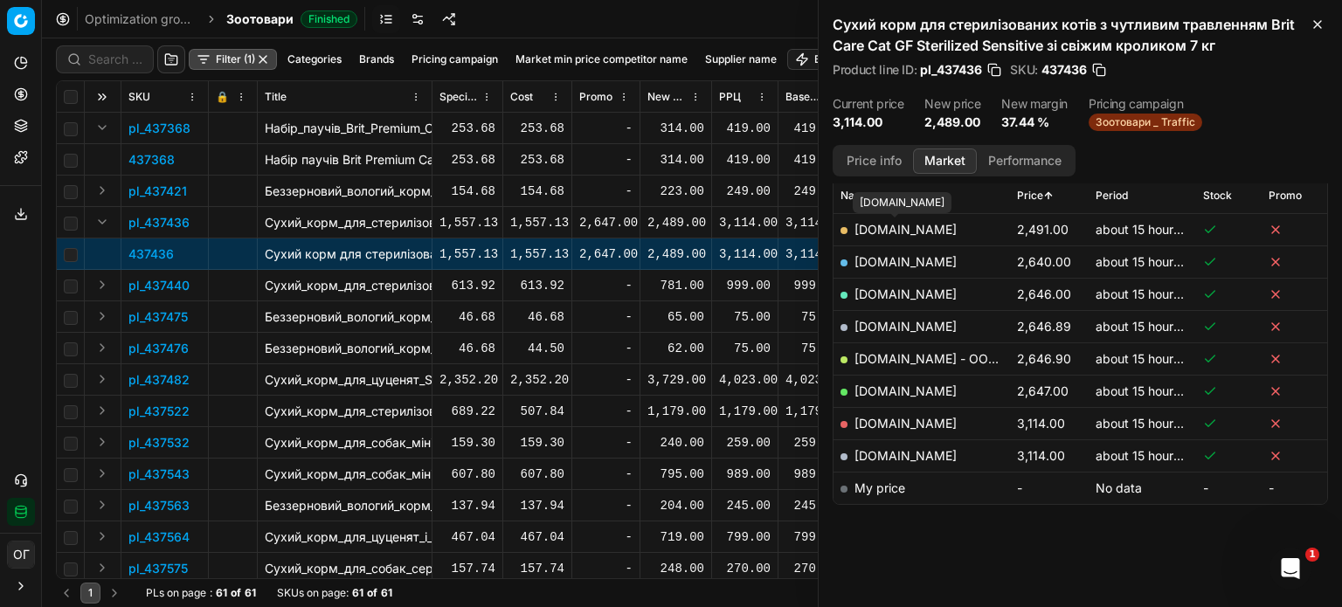
click at [893, 228] on link "e-zoo.com.ua" at bounding box center [906, 229] width 102 height 15
click at [1320, 23] on icon "button" at bounding box center [1318, 24] width 14 height 14
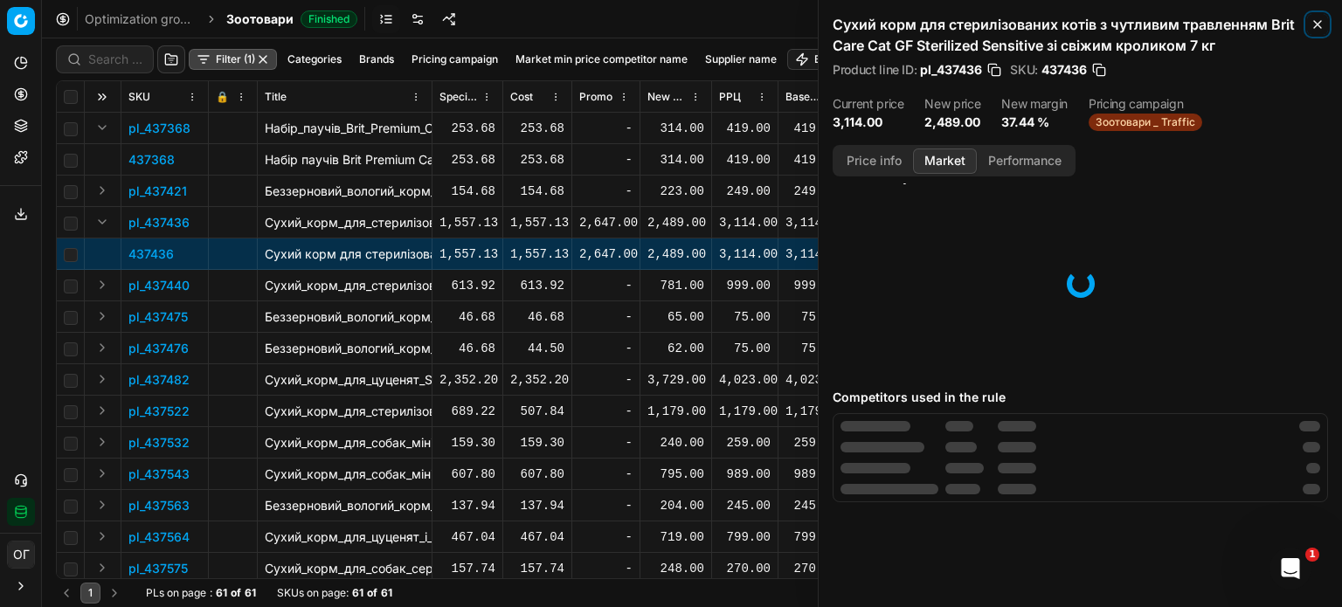
scroll to position [24, 0]
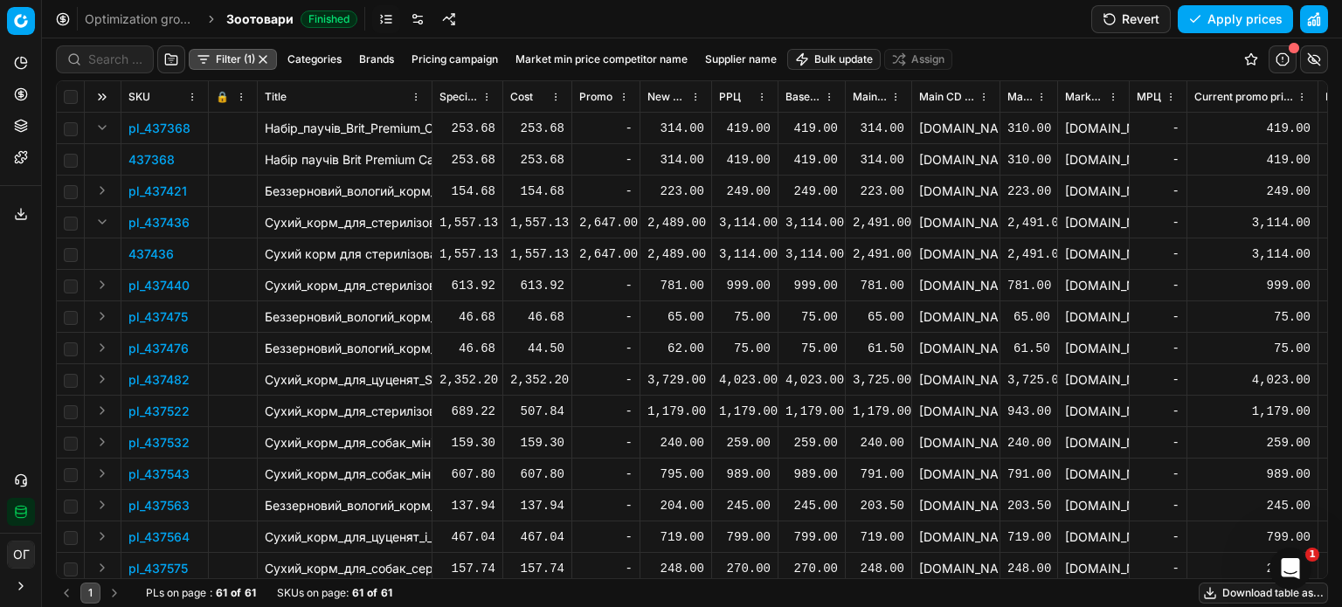
click at [159, 258] on p "437436" at bounding box center [150, 254] width 45 height 17
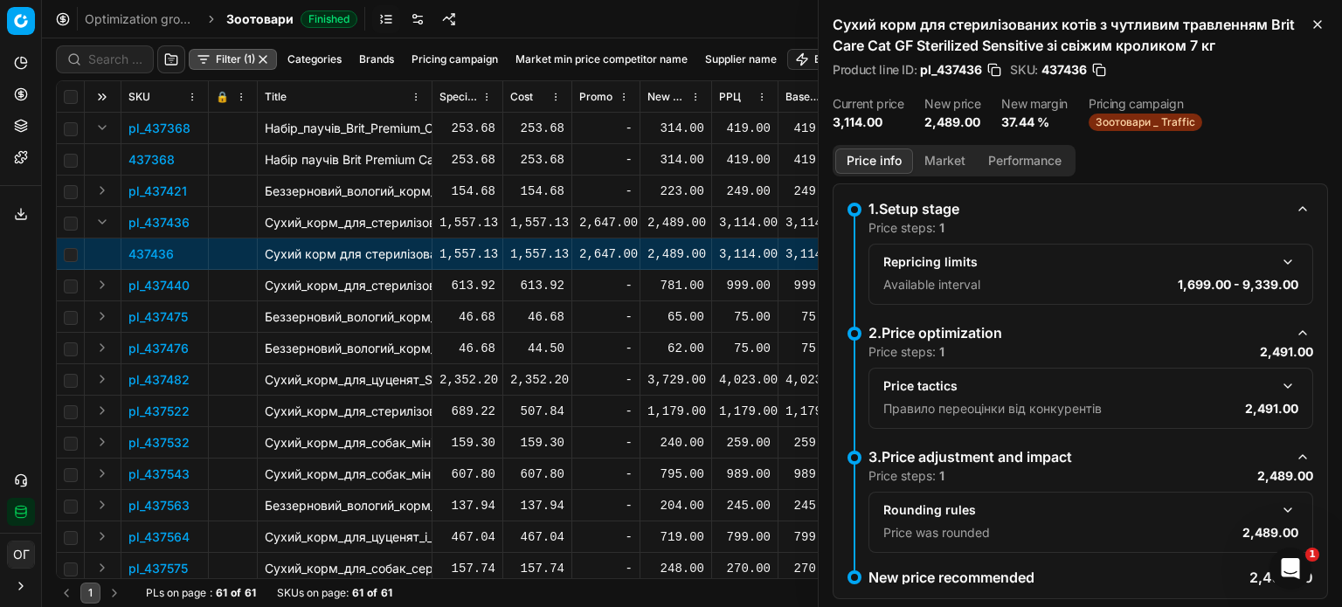
click at [953, 162] on button "Market" at bounding box center [945, 161] width 64 height 25
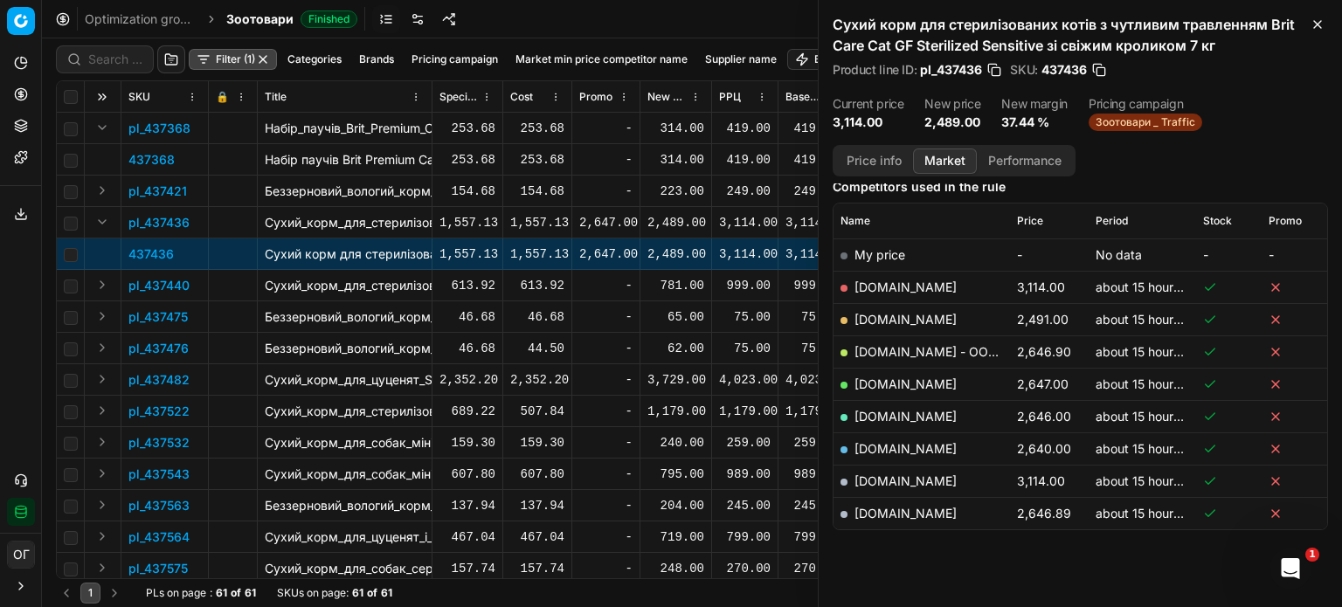
scroll to position [231, 0]
click at [883, 317] on link "e-zoo.com.ua" at bounding box center [906, 317] width 102 height 15
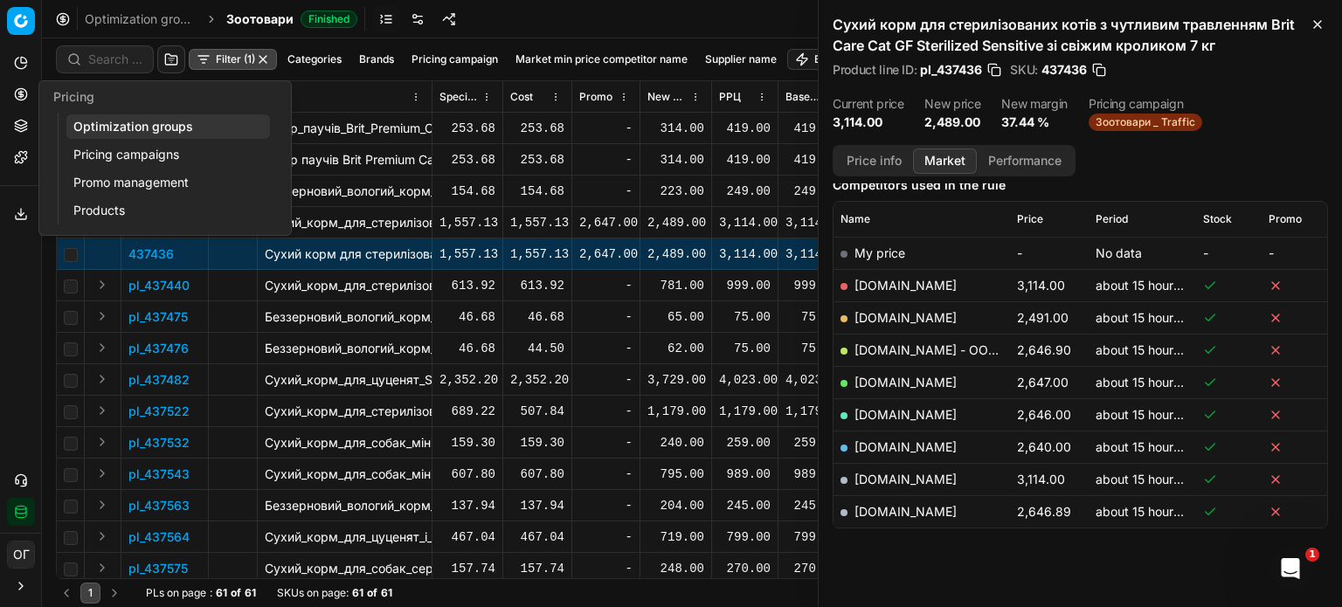
click at [23, 94] on icon at bounding box center [21, 94] width 14 height 14
click at [101, 126] on link "Optimization groups" at bounding box center [168, 126] width 204 height 24
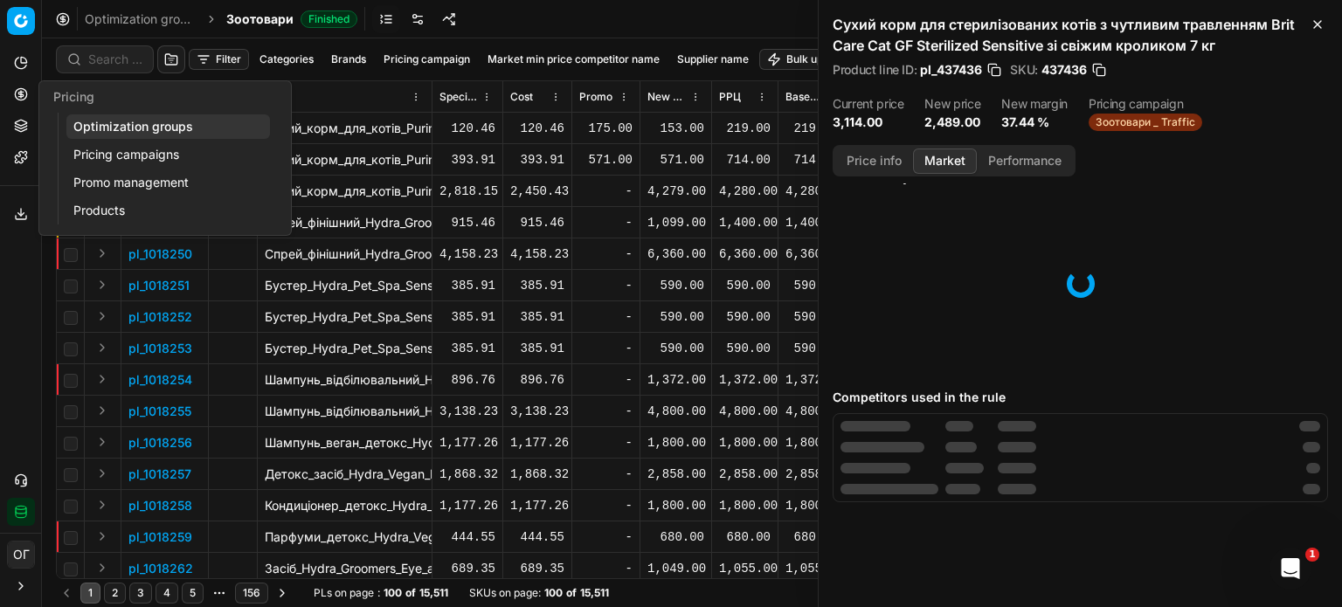
scroll to position [24, 0]
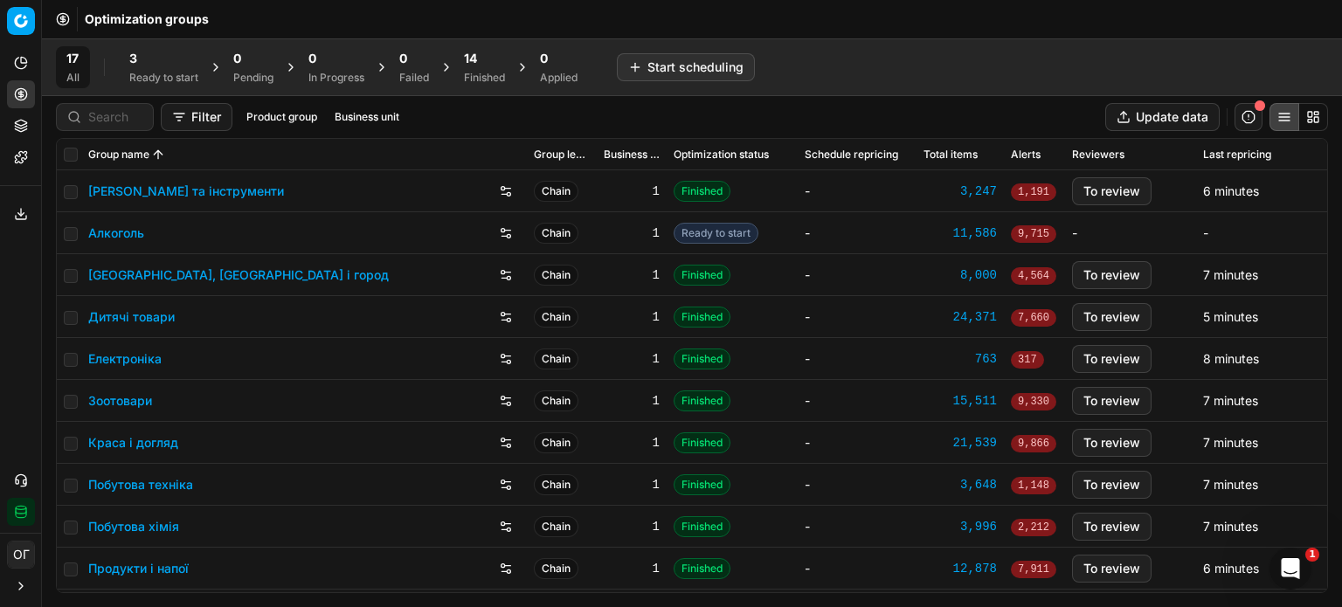
click at [171, 51] on div "3" at bounding box center [163, 58] width 69 height 17
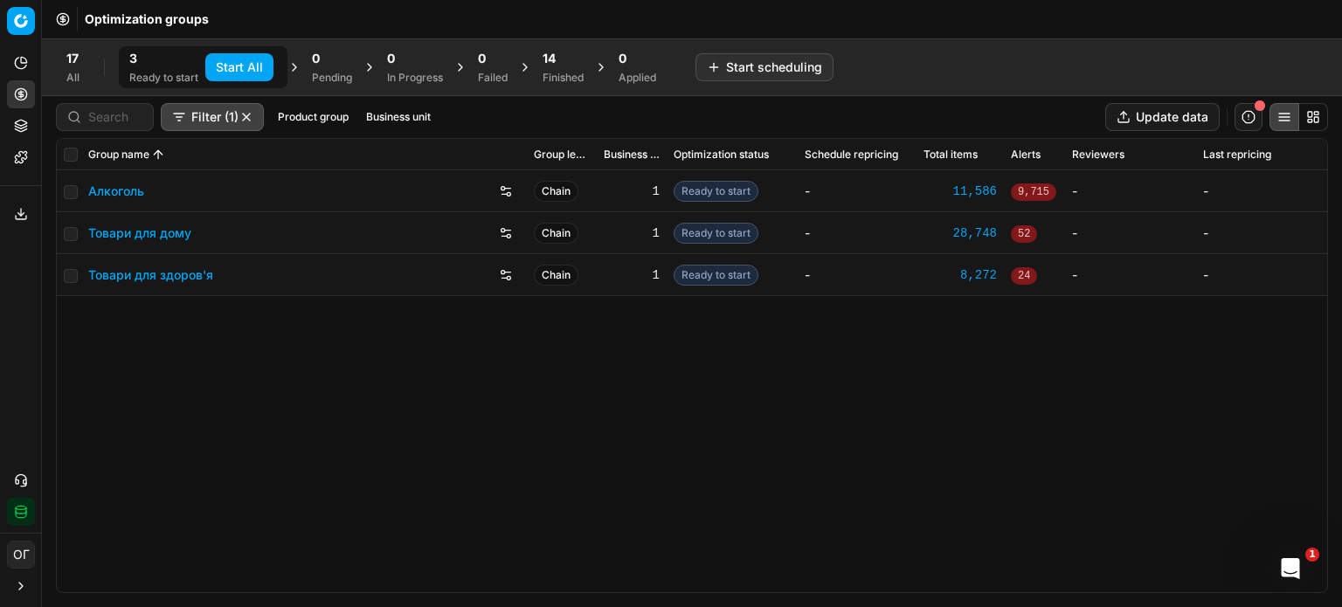
click at [274, 58] on div "Start All" at bounding box center [237, 67] width 79 height 35
click at [251, 60] on button "Start All" at bounding box center [239, 67] width 68 height 28
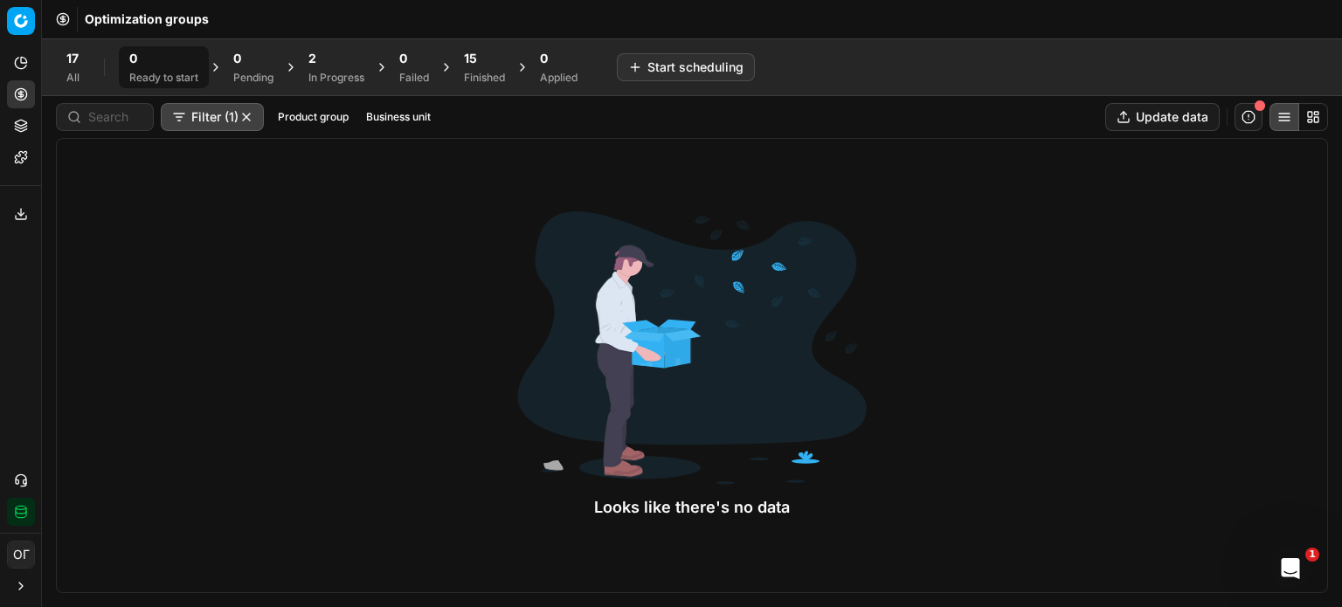
click at [482, 50] on div "15" at bounding box center [484, 58] width 41 height 17
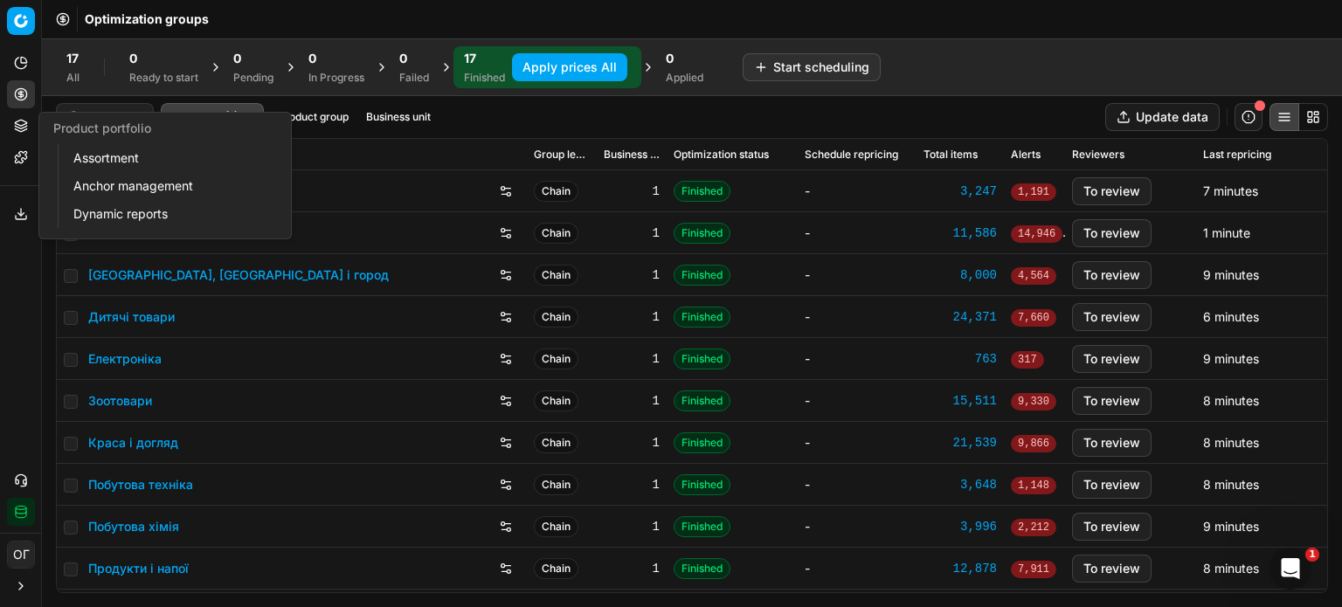
click at [31, 138] on button "Product portfolio" at bounding box center [21, 126] width 28 height 28
click at [104, 170] on link "Assortment" at bounding box center [168, 158] width 204 height 24
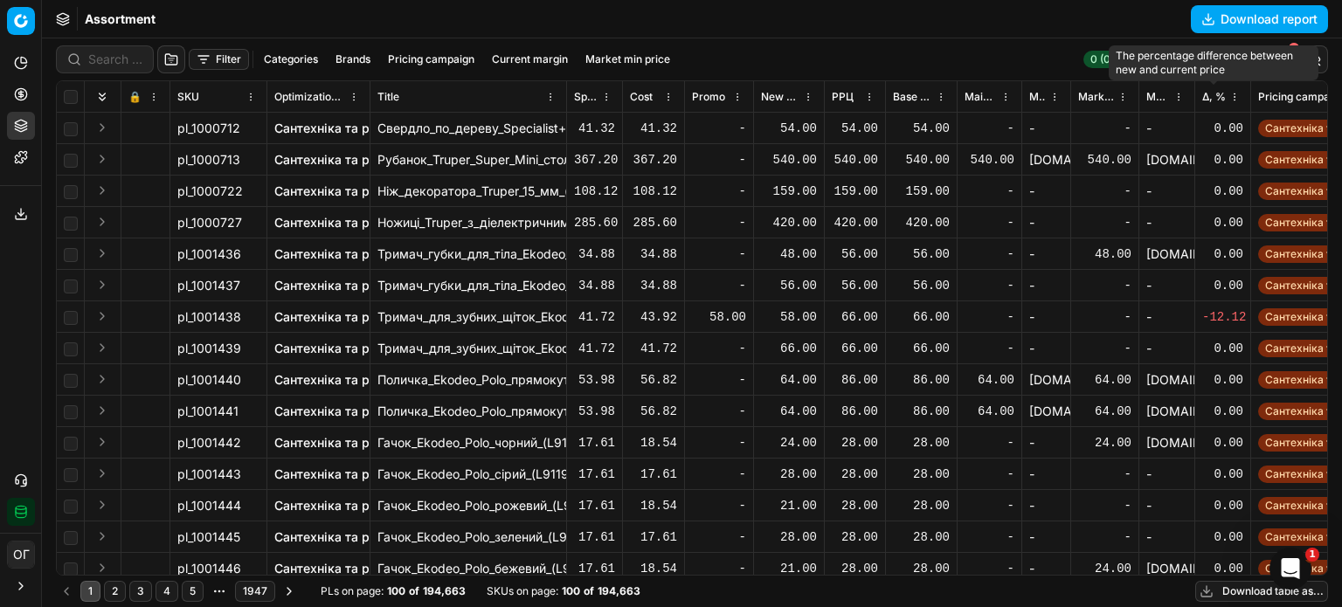
click at [1212, 94] on span "Δ, %" at bounding box center [1214, 97] width 24 height 14
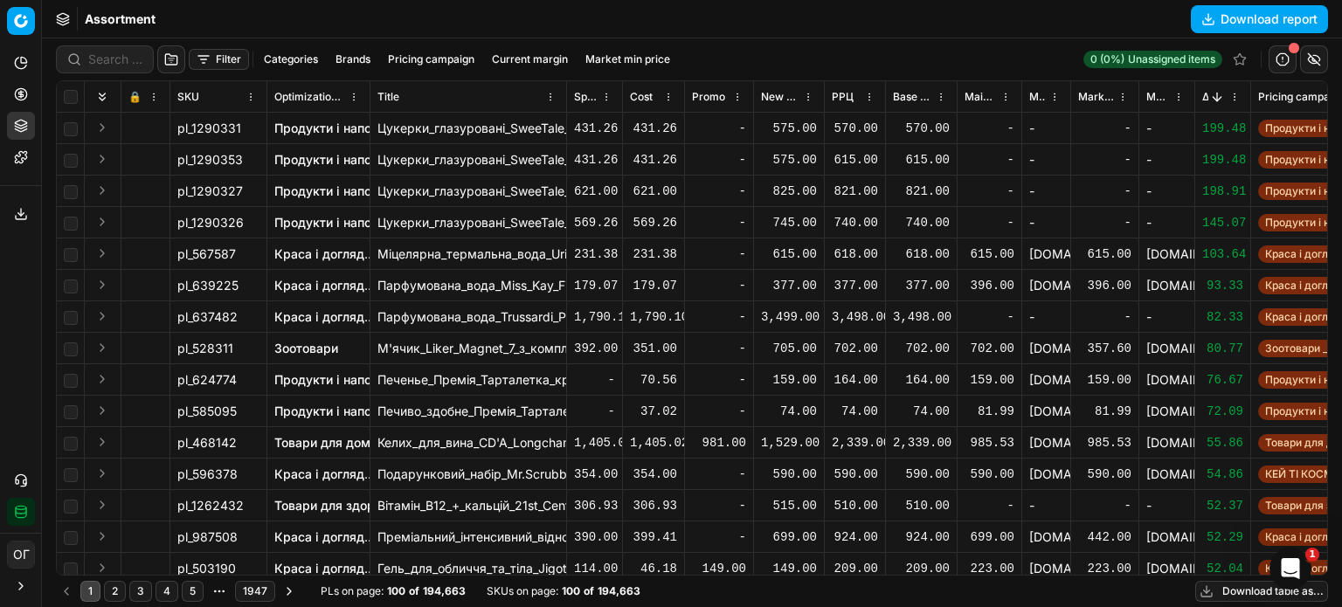
click at [1214, 94] on button "Sorted by Δ, % descending" at bounding box center [1217, 96] width 17 height 17
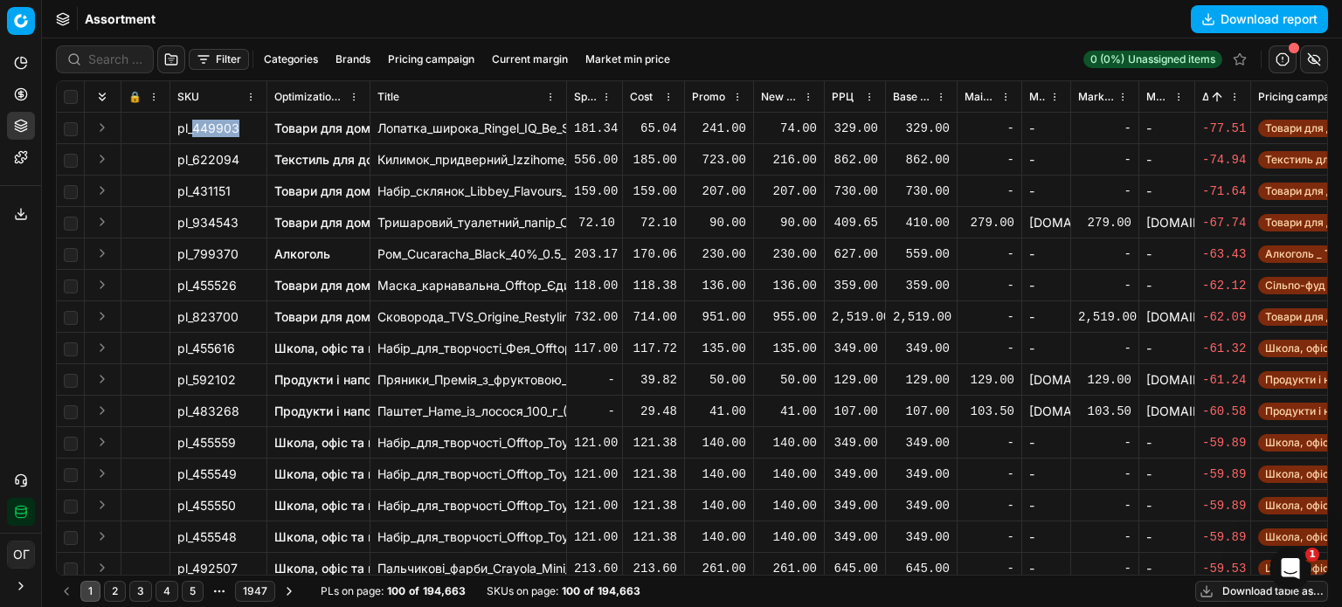
drag, startPoint x: 237, startPoint y: 126, endPoint x: 195, endPoint y: 138, distance: 43.7
click at [195, 138] on td "pl_449903" at bounding box center [218, 128] width 97 height 31
copy span "449903"
drag, startPoint x: 241, startPoint y: 129, endPoint x: 192, endPoint y: 130, distance: 48.9
click at [192, 130] on div "pl_449903" at bounding box center [218, 128] width 82 height 17
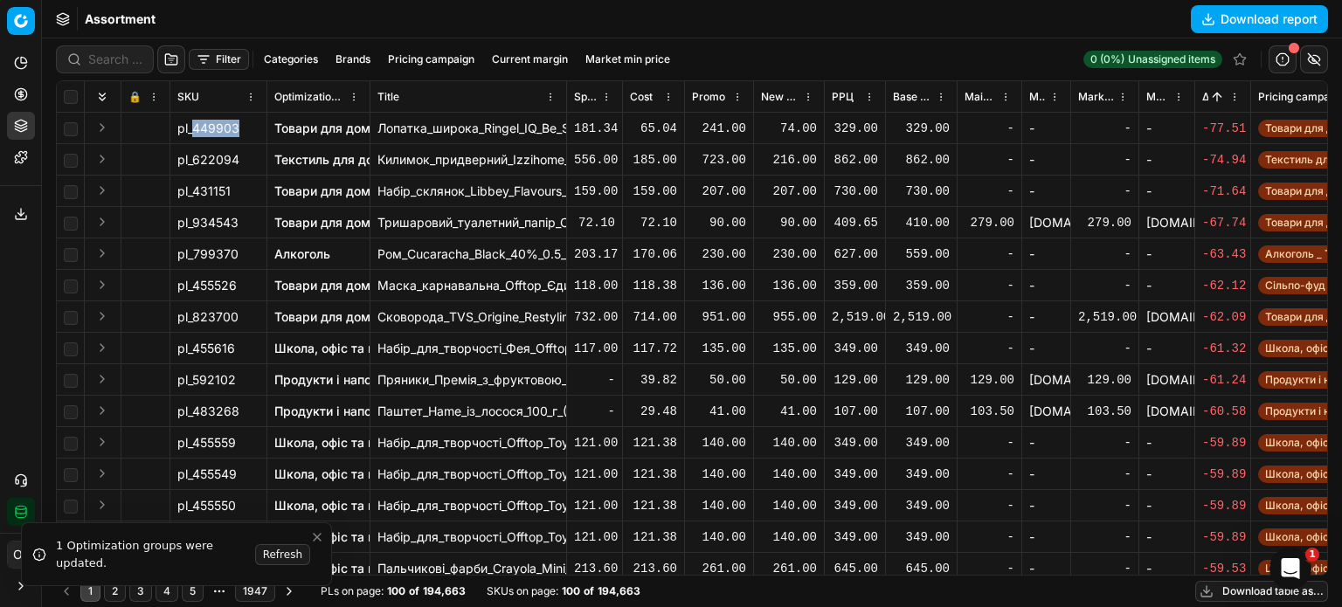
copy span "449903"
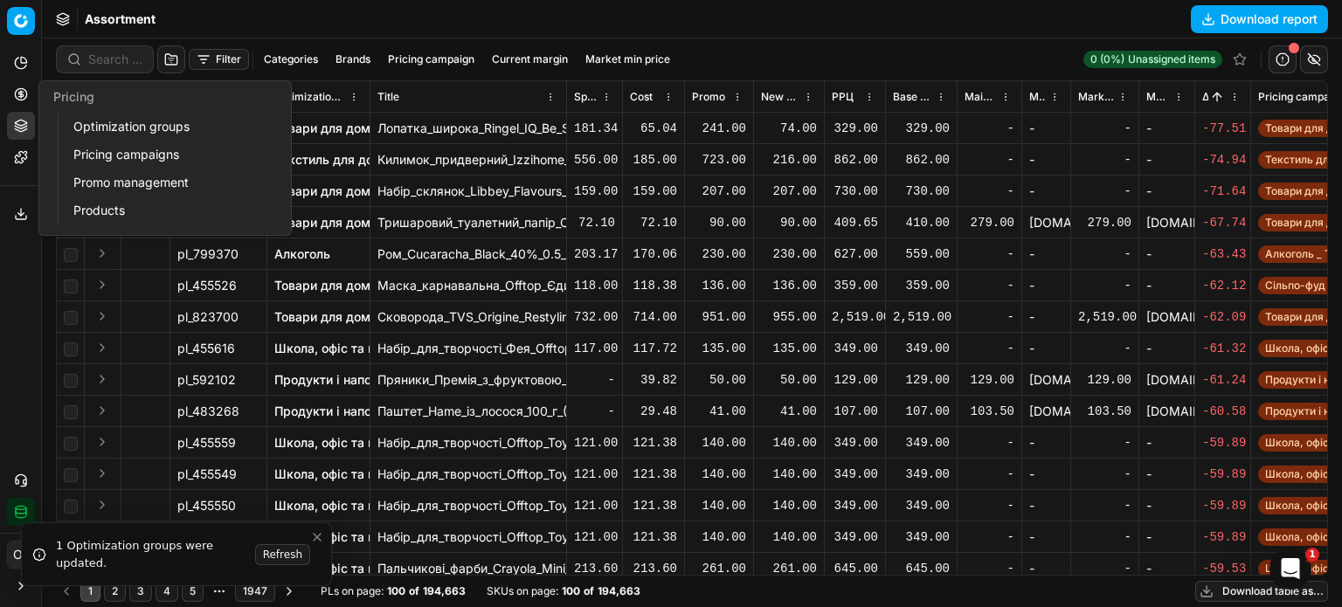
click at [17, 89] on circle at bounding box center [20, 93] width 11 height 11
click at [86, 124] on link "Optimization groups" at bounding box center [168, 126] width 204 height 24
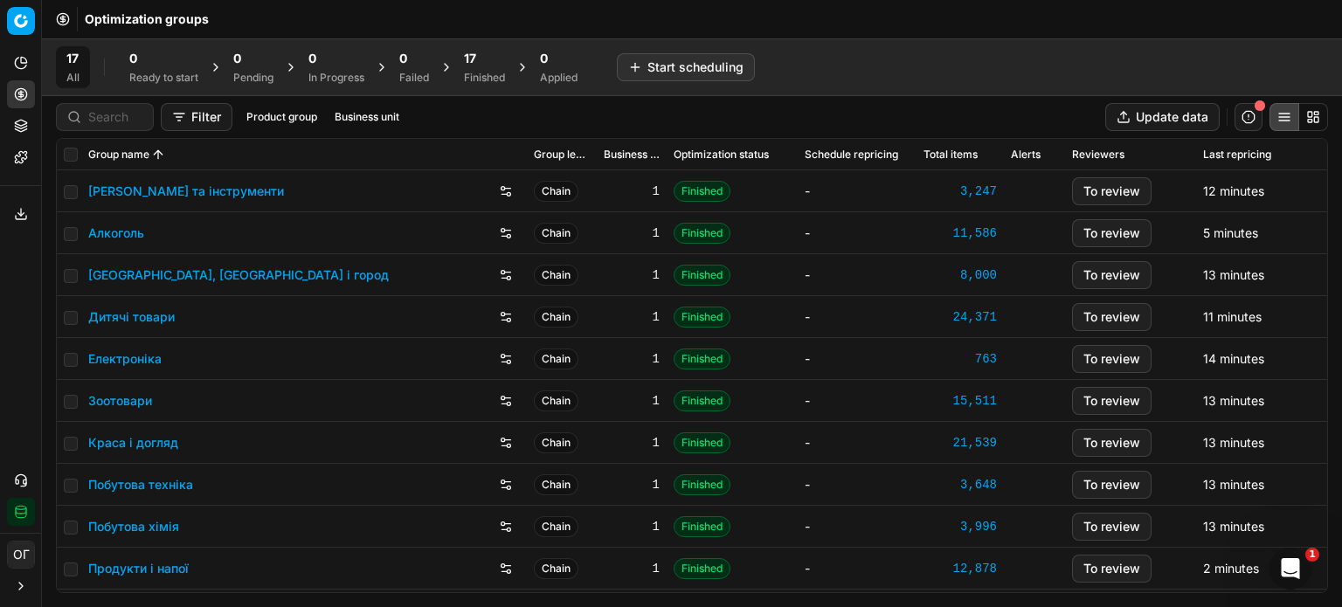
click at [478, 74] on div "Finished" at bounding box center [484, 78] width 41 height 14
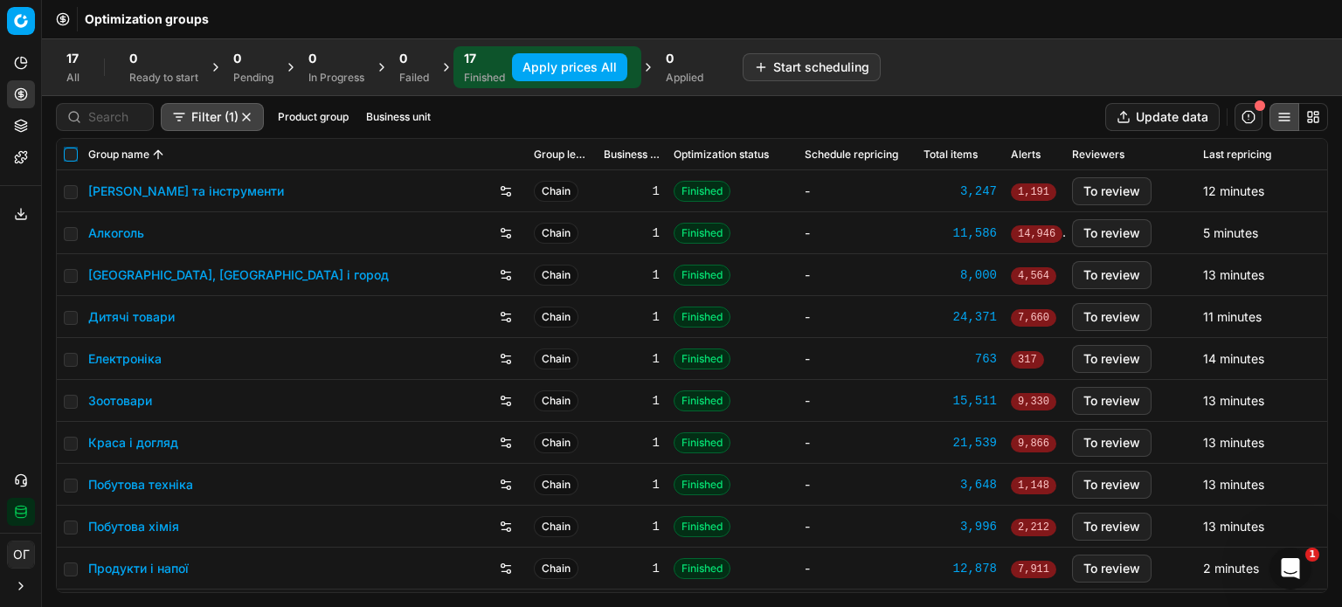
click at [72, 158] on input "checkbox" at bounding box center [71, 155] width 14 height 14
checkbox input "true"
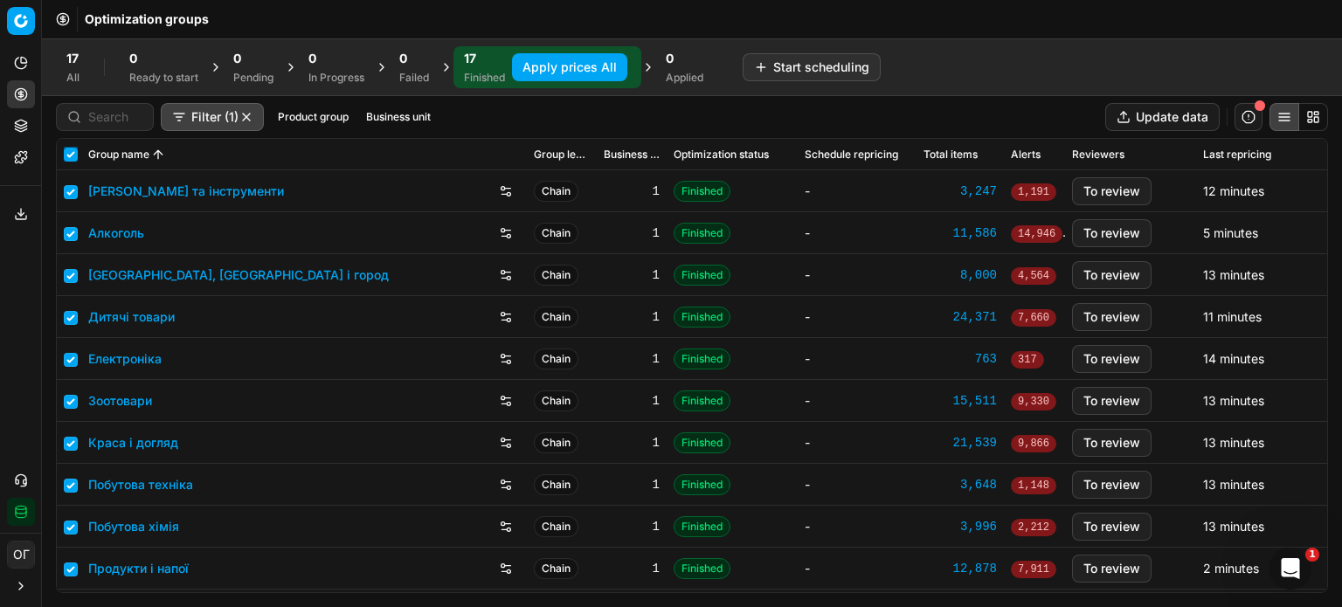
checkbox input "true"
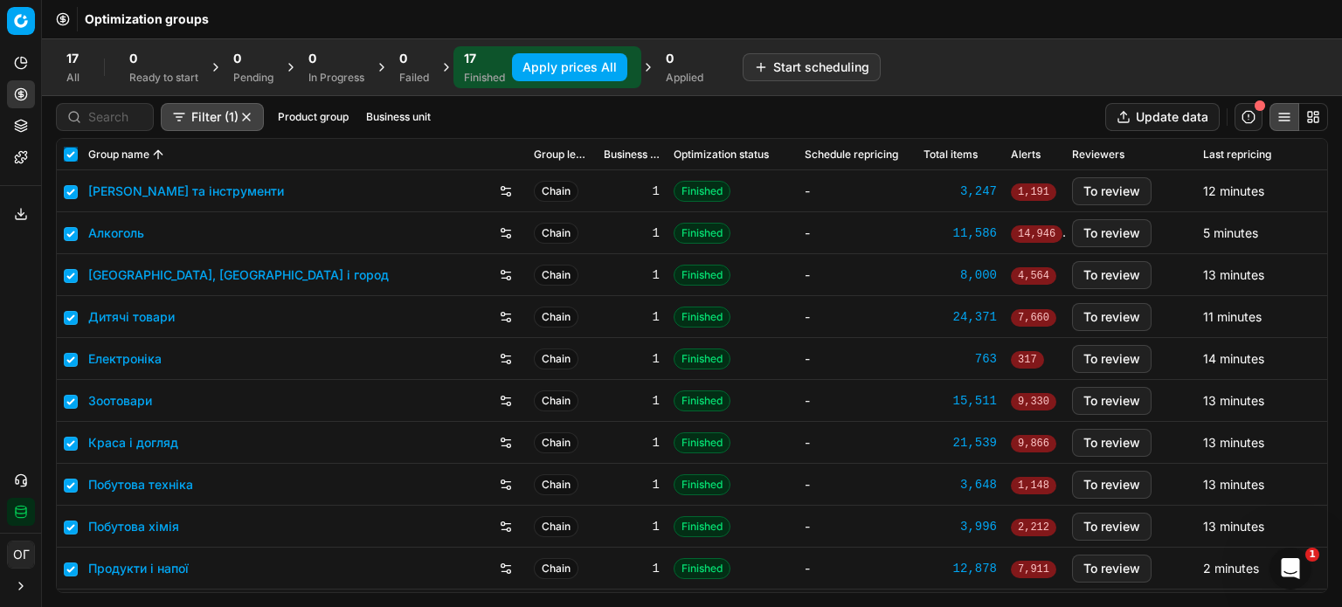
checkbox input "true"
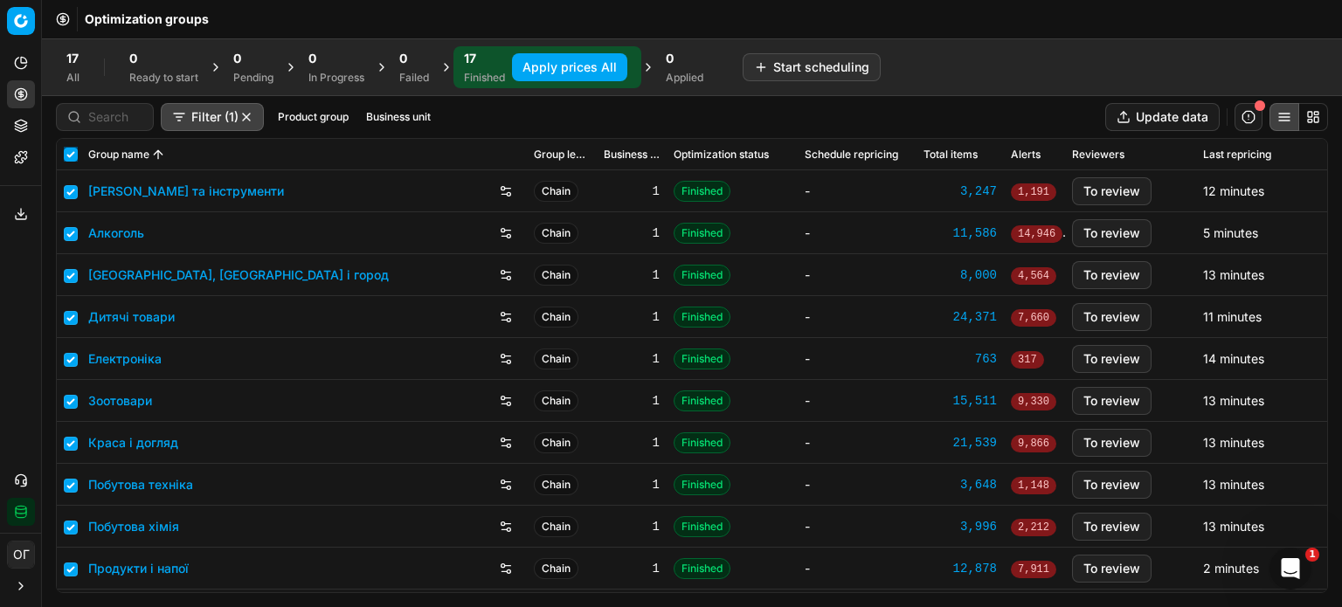
checkbox input "true"
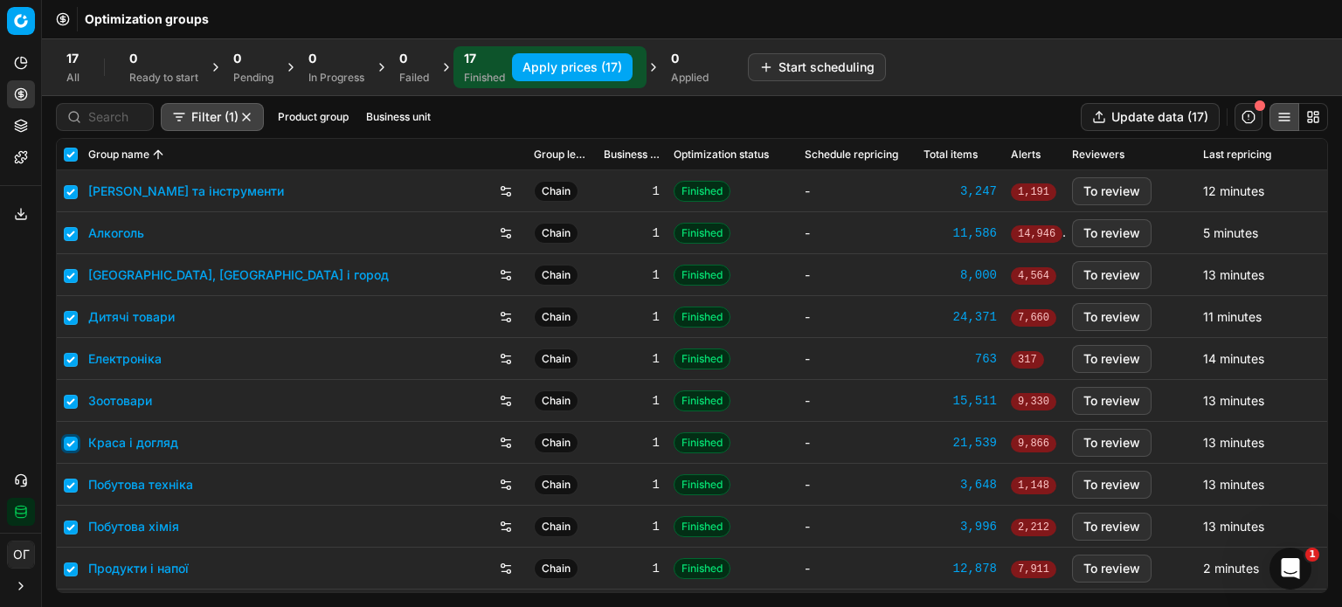
click at [68, 440] on input "checkbox" at bounding box center [71, 444] width 14 height 14
checkbox input "false"
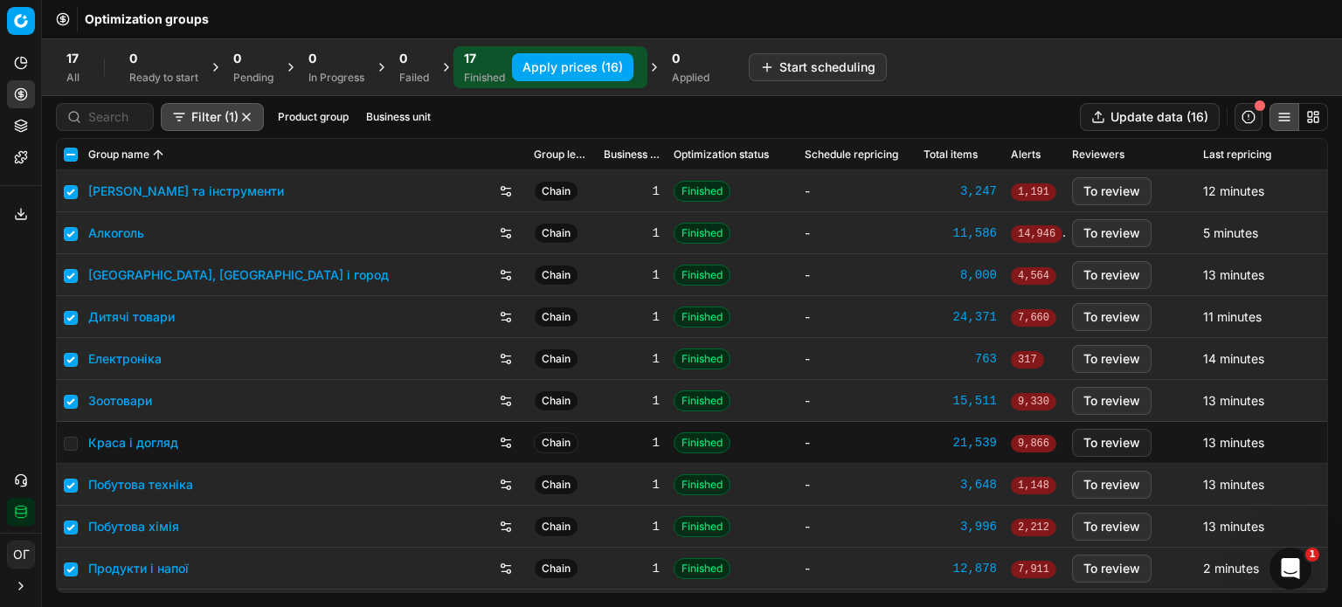
click at [547, 58] on button "Apply prices (16)" at bounding box center [572, 67] width 121 height 28
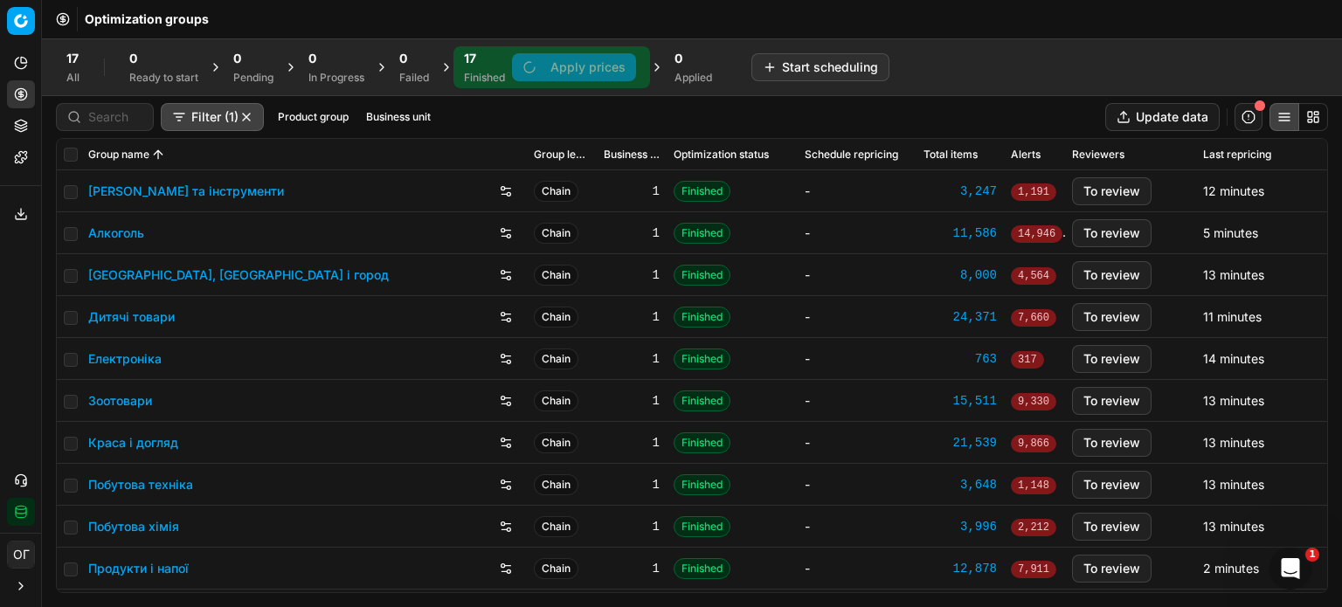
checkbox input "false"
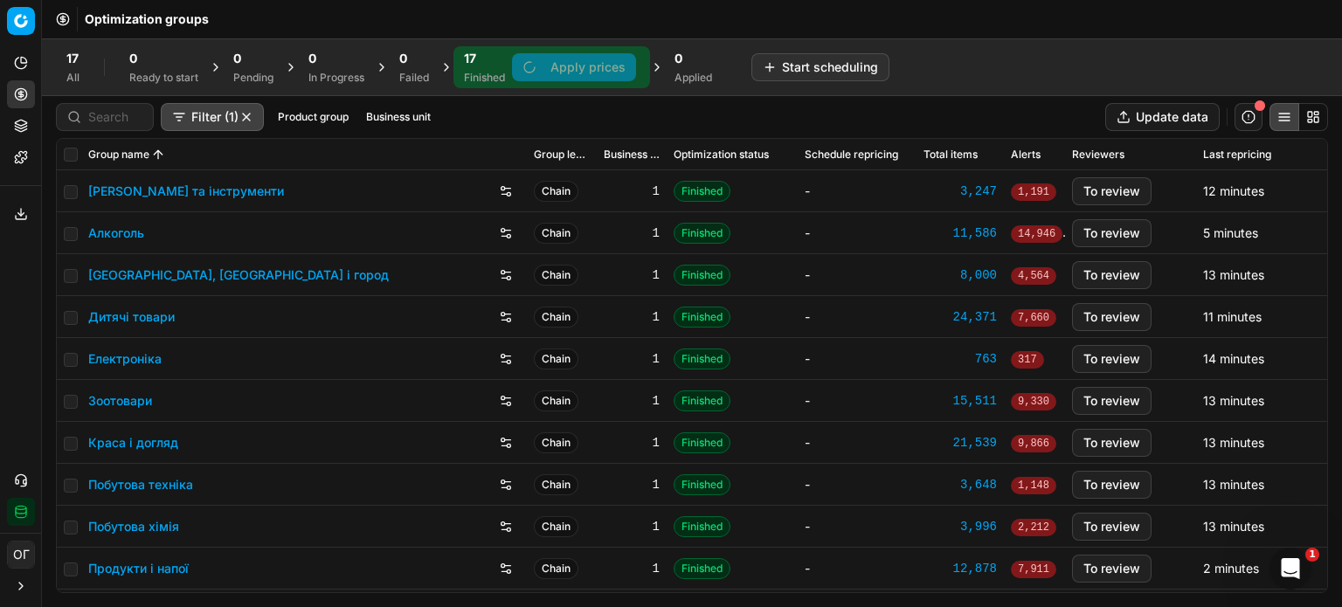
checkbox input "false"
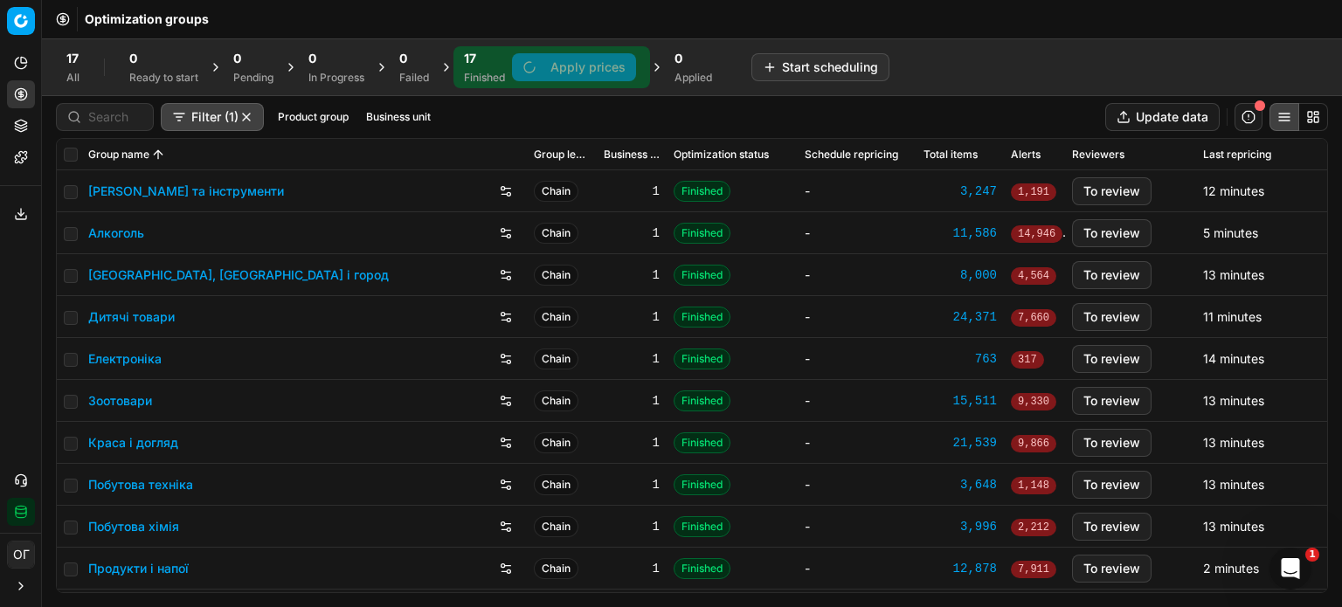
checkbox input "false"
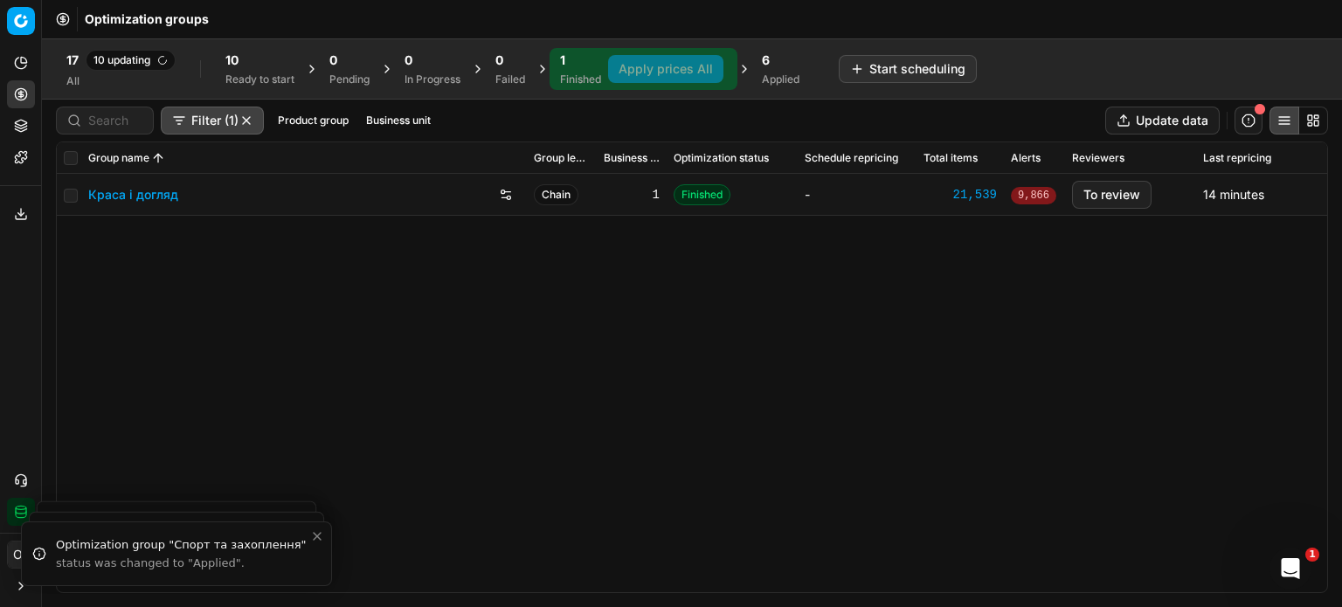
click at [108, 193] on link "Краса і догляд" at bounding box center [133, 194] width 90 height 17
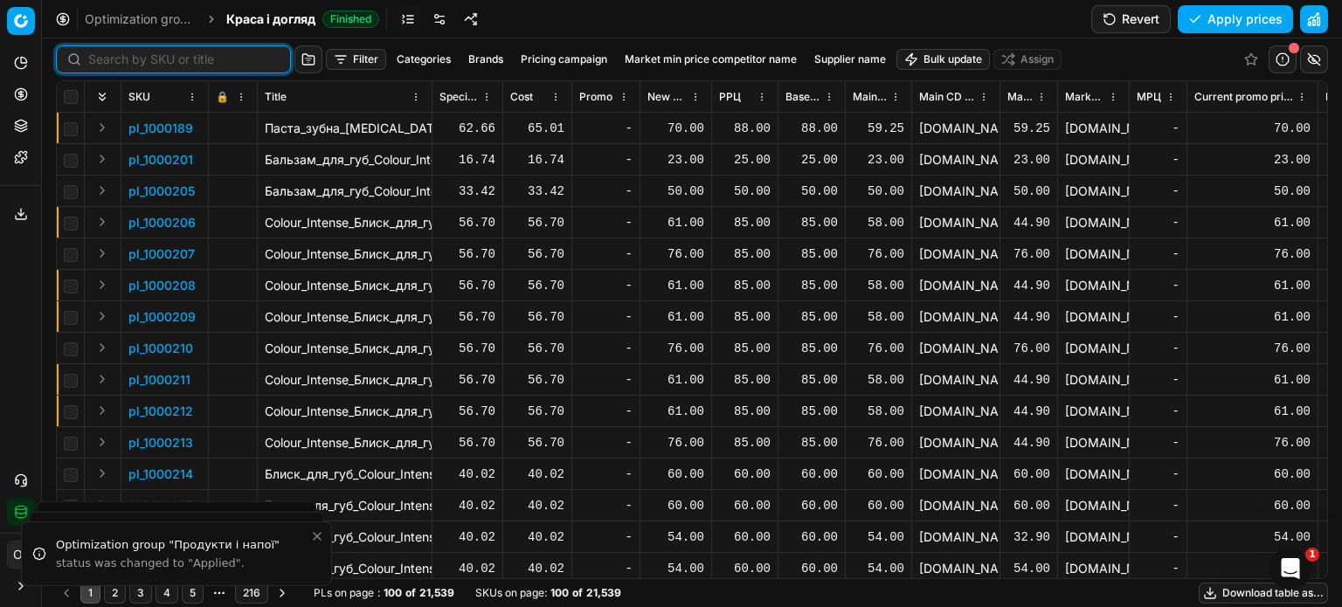
click at [106, 57] on input at bounding box center [183, 59] width 191 height 17
paste input "511707"
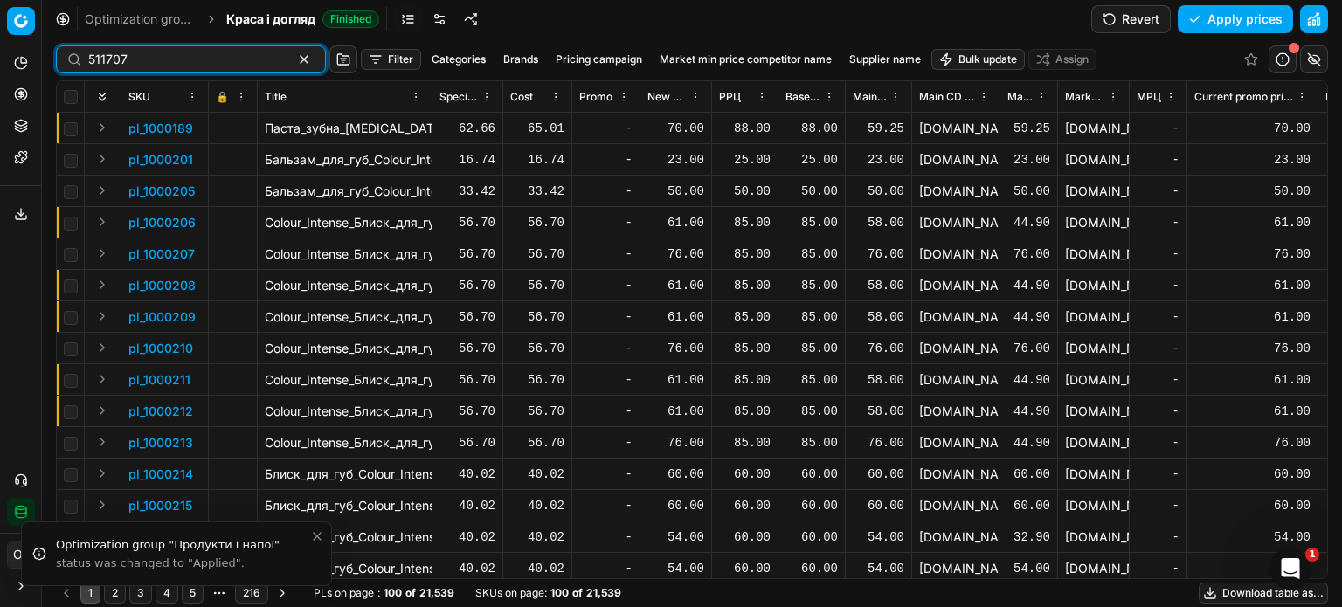
type input "511707"
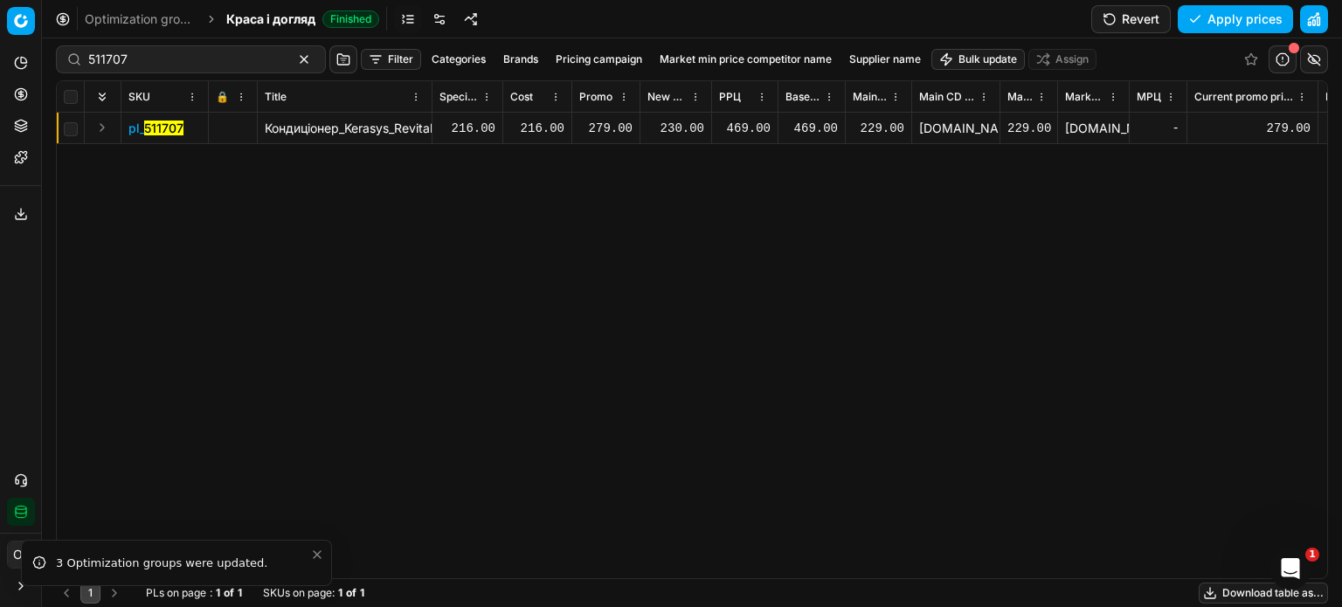
click at [679, 124] on div "230.00" at bounding box center [676, 128] width 57 height 17
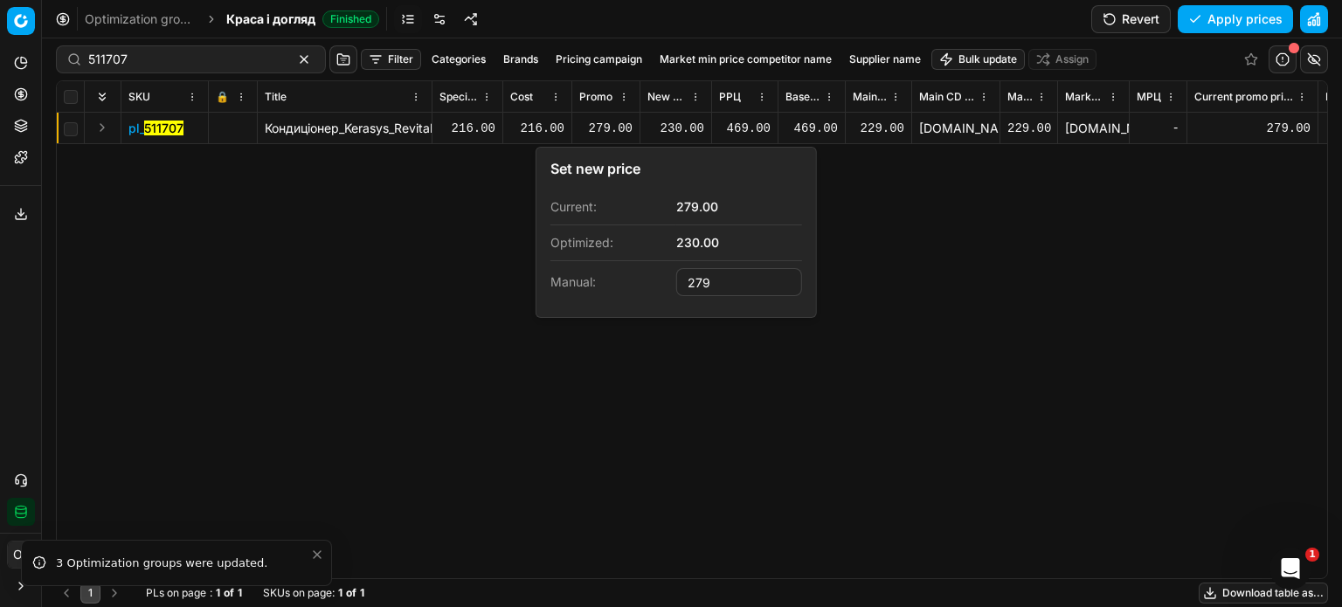
type input "279.00"
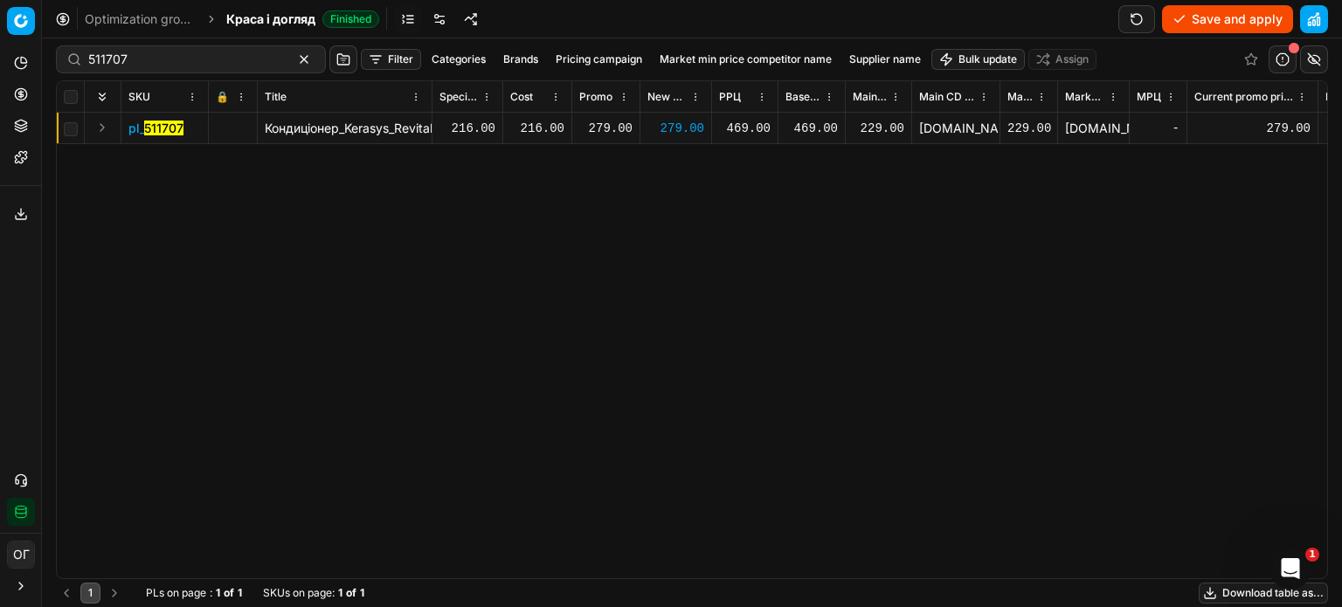
click at [1225, 20] on button "Save and apply" at bounding box center [1227, 19] width 131 height 28
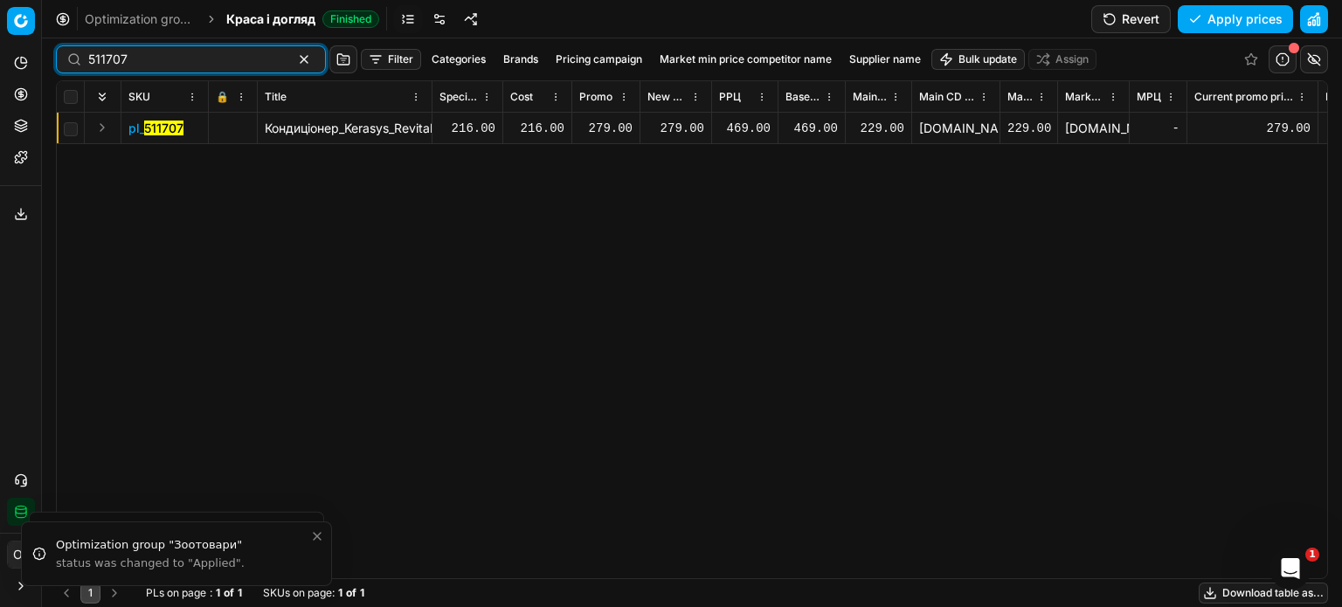
drag, startPoint x: 150, startPoint y: 66, endPoint x: 4, endPoint y: 55, distance: 146.3
click at [4, 55] on div "Pricing platform Analytics Pricing Product portfolio Templates Export service 1…" at bounding box center [671, 303] width 1342 height 607
paste input "11"
type input "511711"
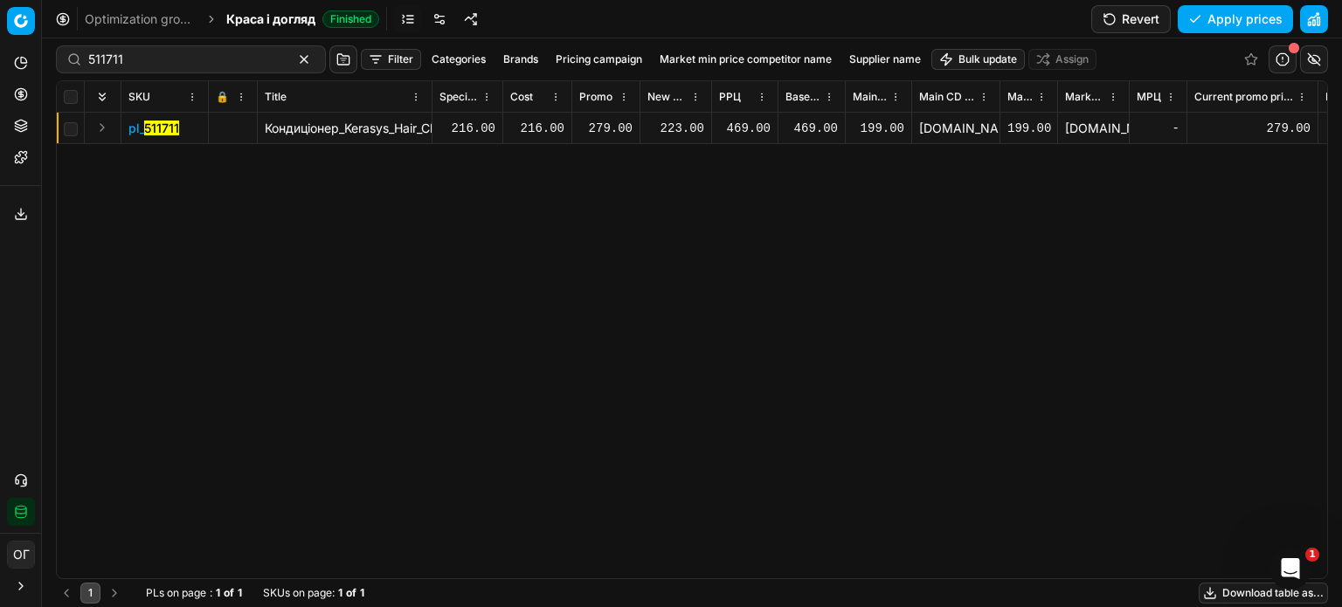
click at [685, 129] on div "223.00" at bounding box center [676, 128] width 57 height 17
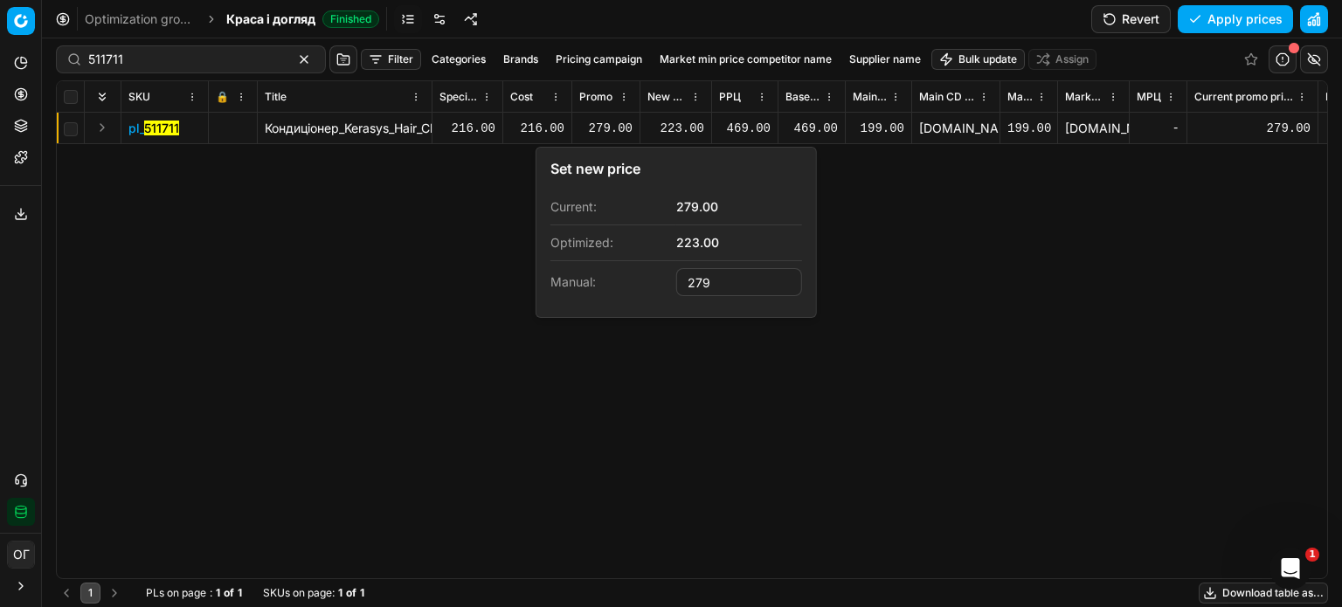
type input "279.00"
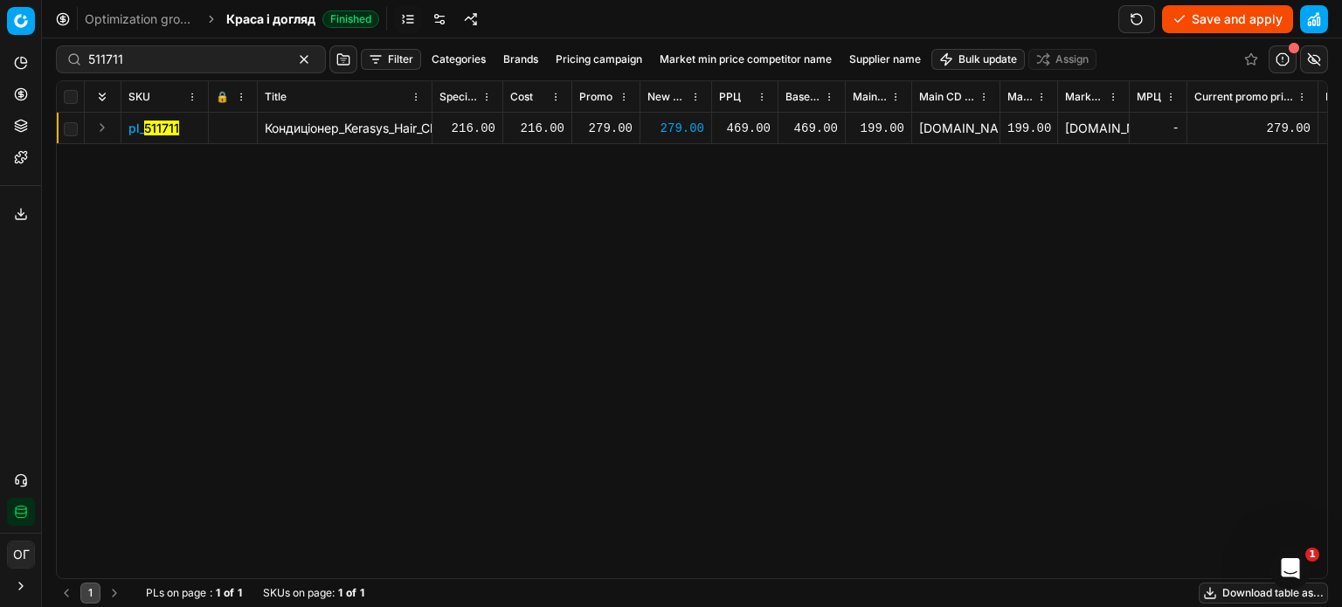
click at [1209, 17] on button "Save and apply" at bounding box center [1227, 19] width 131 height 28
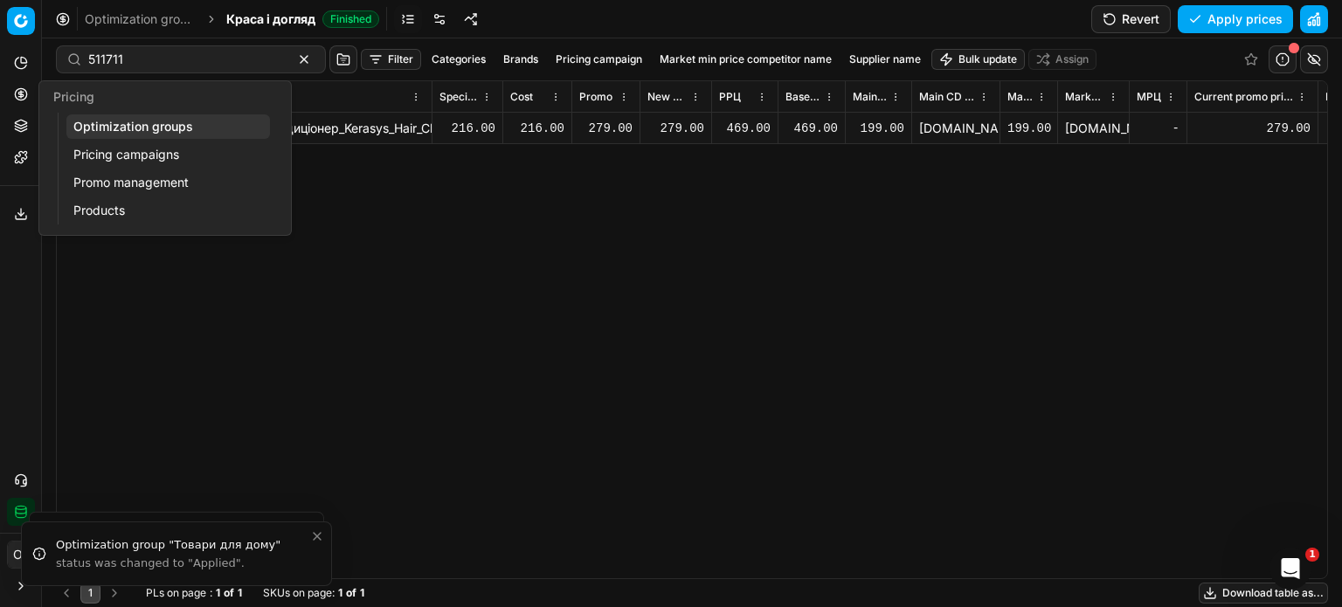
click at [109, 131] on link "Optimization groups" at bounding box center [168, 126] width 204 height 24
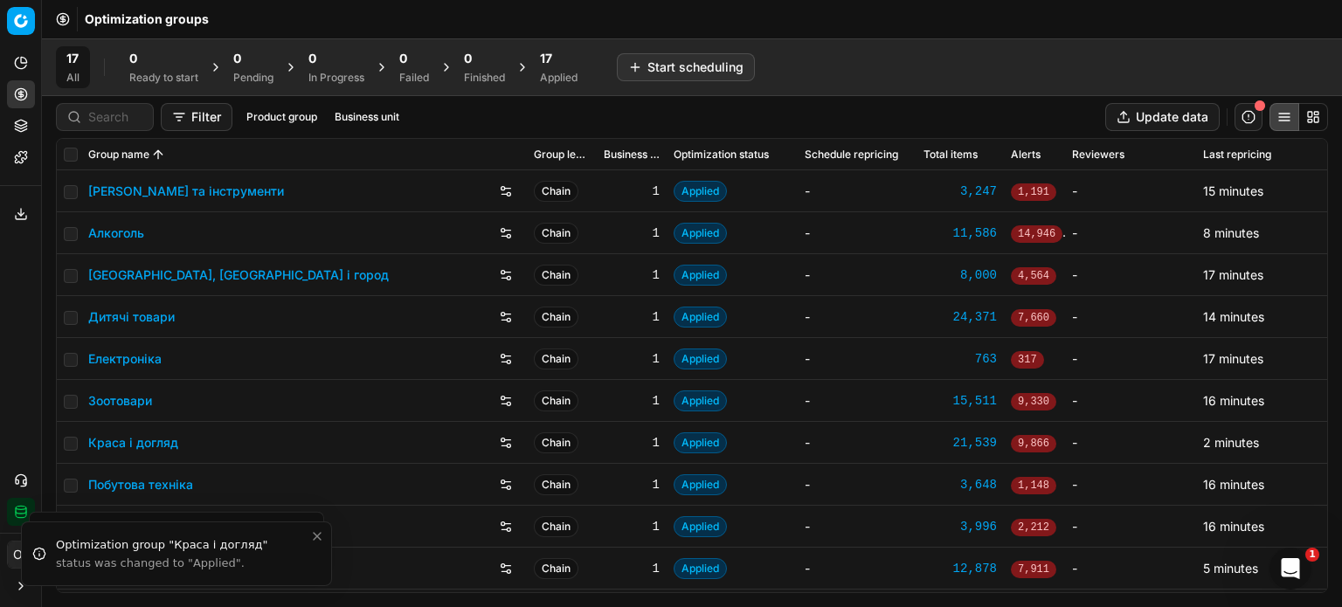
click at [24, 119] on icon at bounding box center [21, 126] width 14 height 14
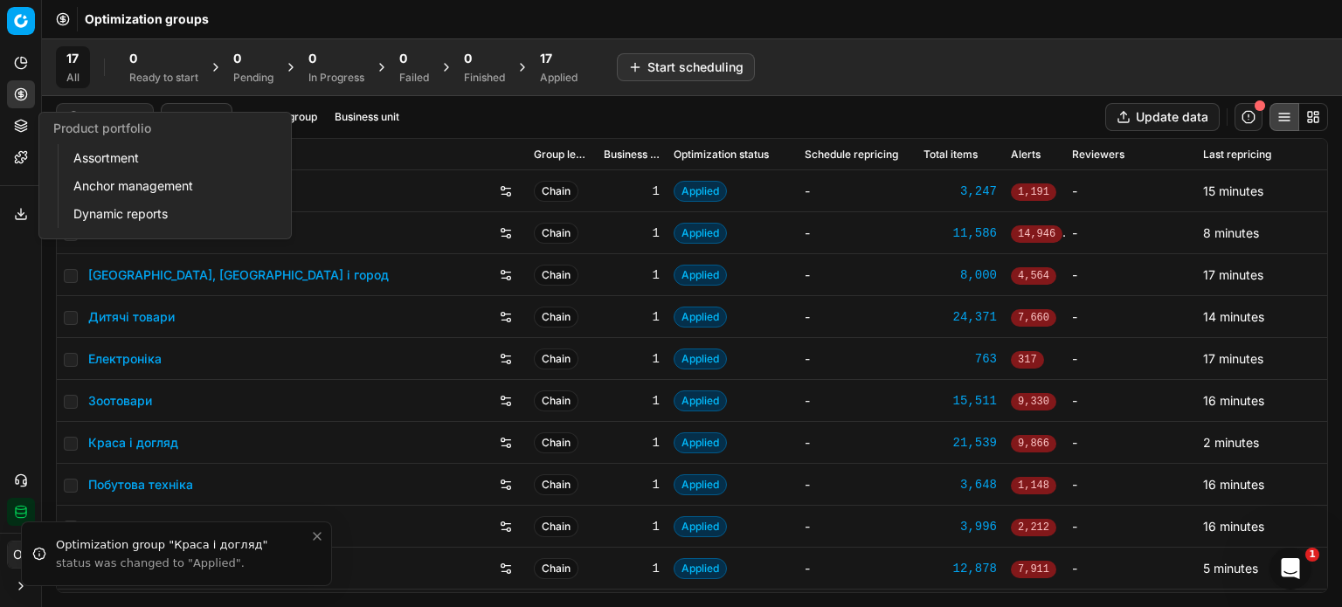
click at [93, 151] on link "Assortment" at bounding box center [168, 158] width 204 height 24
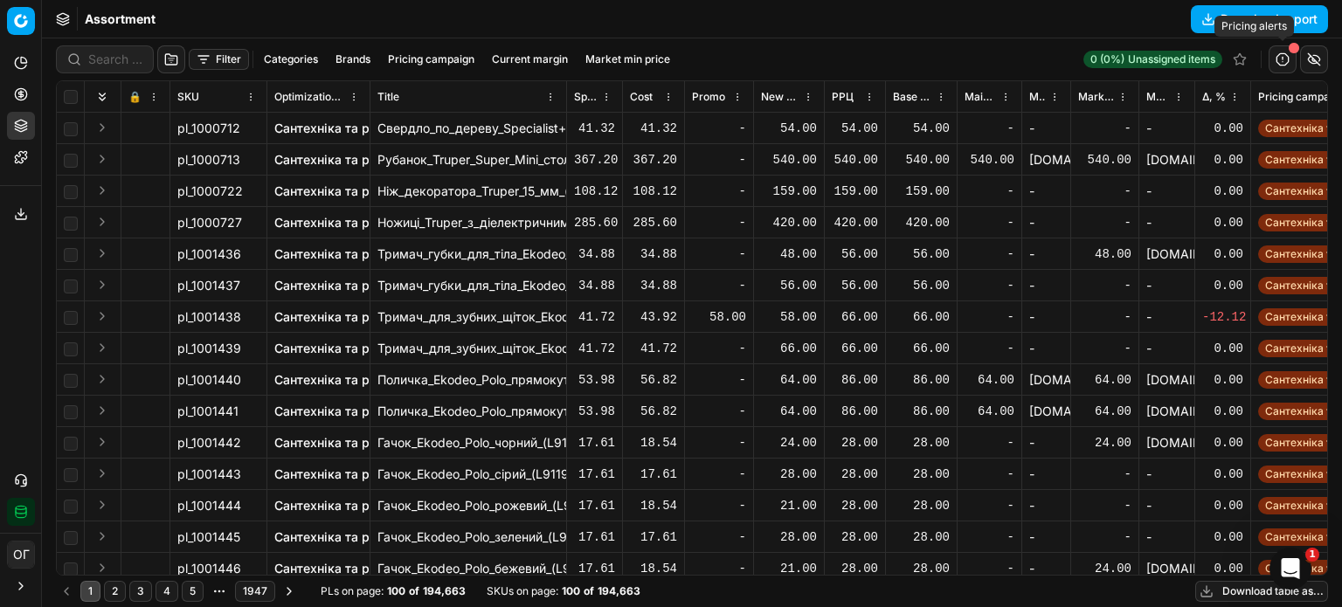
click at [1287, 57] on button "button" at bounding box center [1283, 59] width 28 height 28
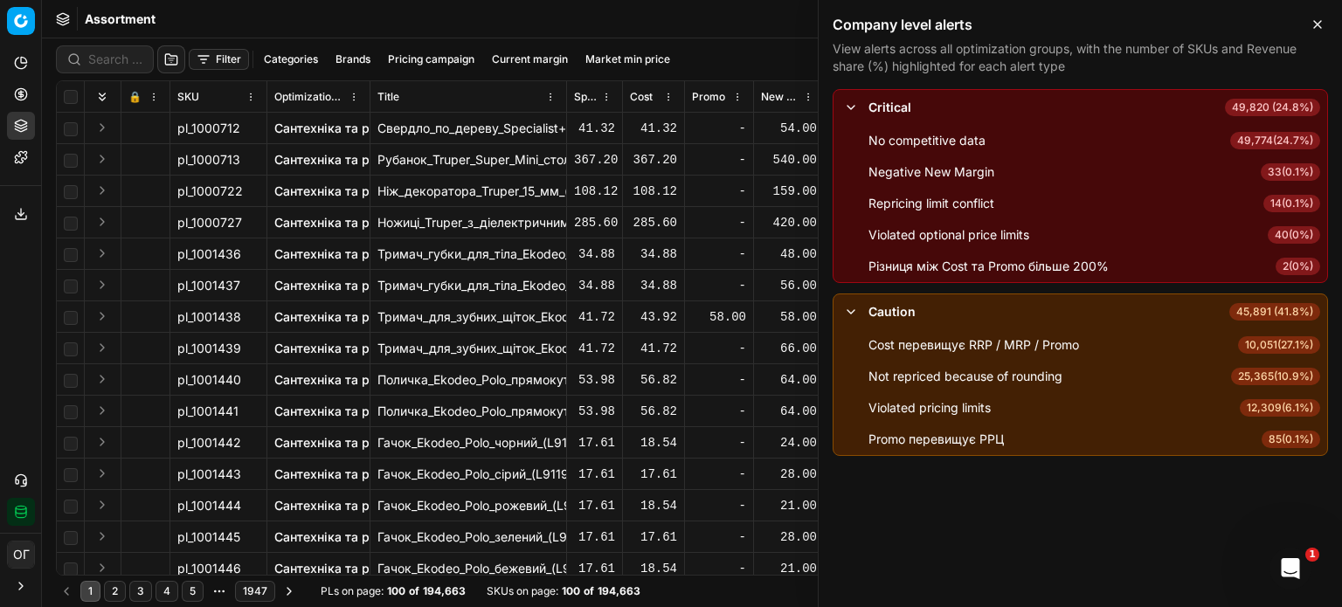
click at [1313, 440] on span "85 ( 0.1% )" at bounding box center [1291, 439] width 59 height 17
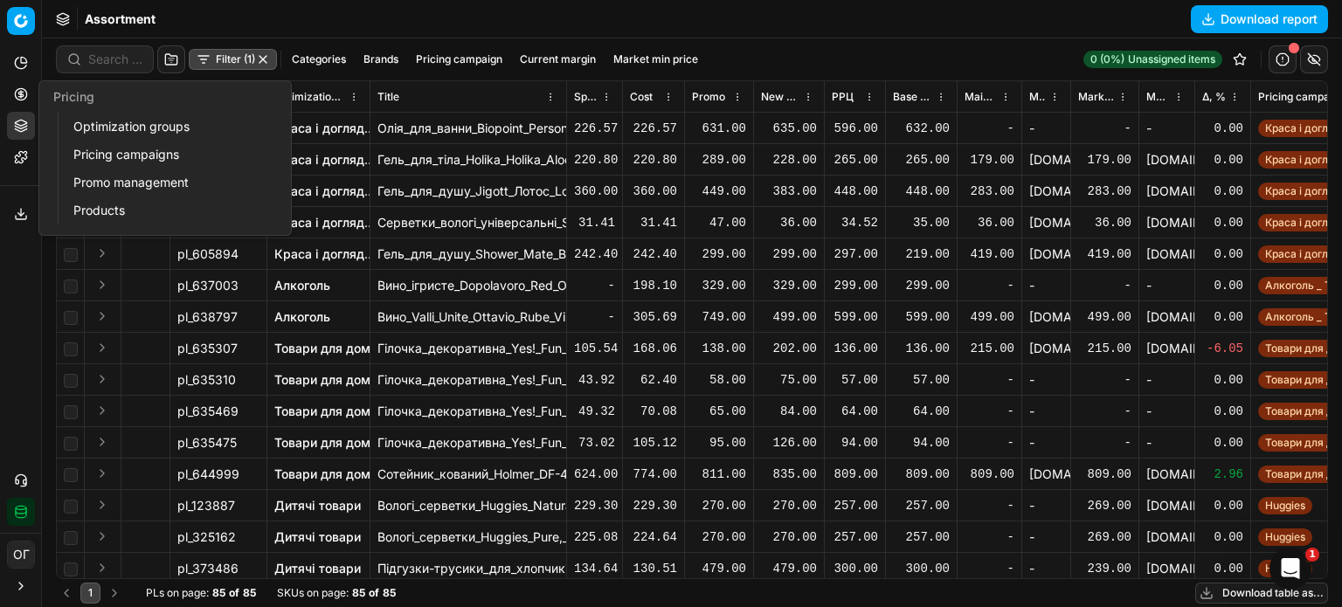
click at [97, 122] on link "Optimization groups" at bounding box center [168, 126] width 204 height 24
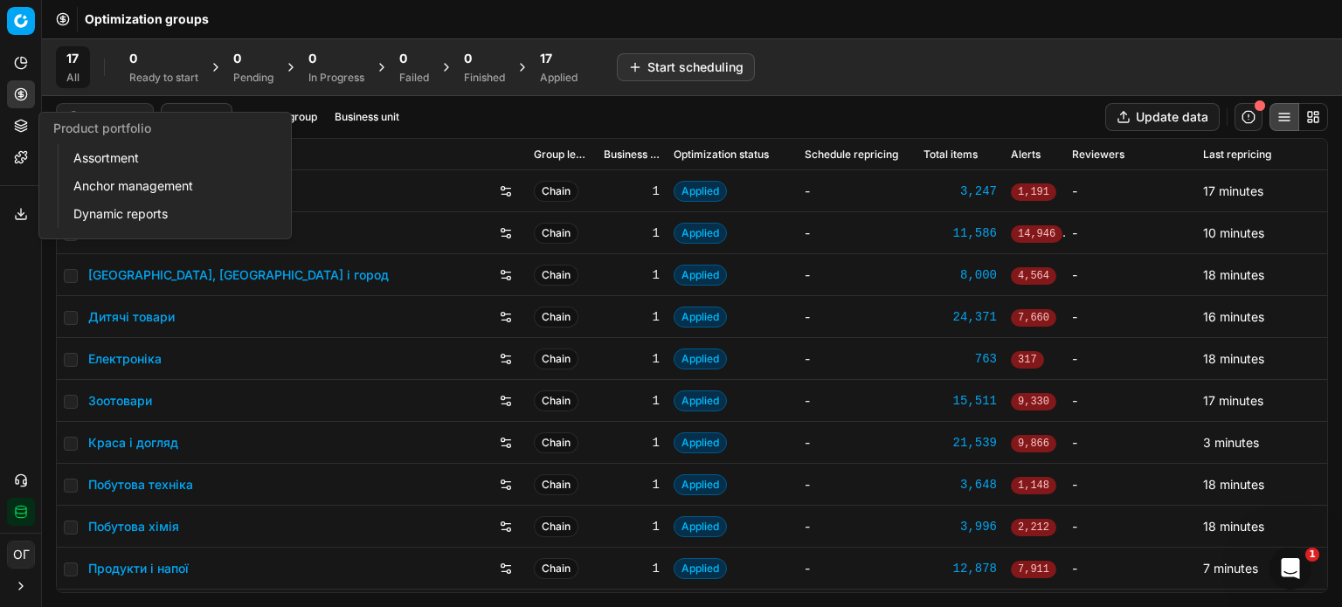
click at [140, 149] on link "Assortment" at bounding box center [168, 158] width 204 height 24
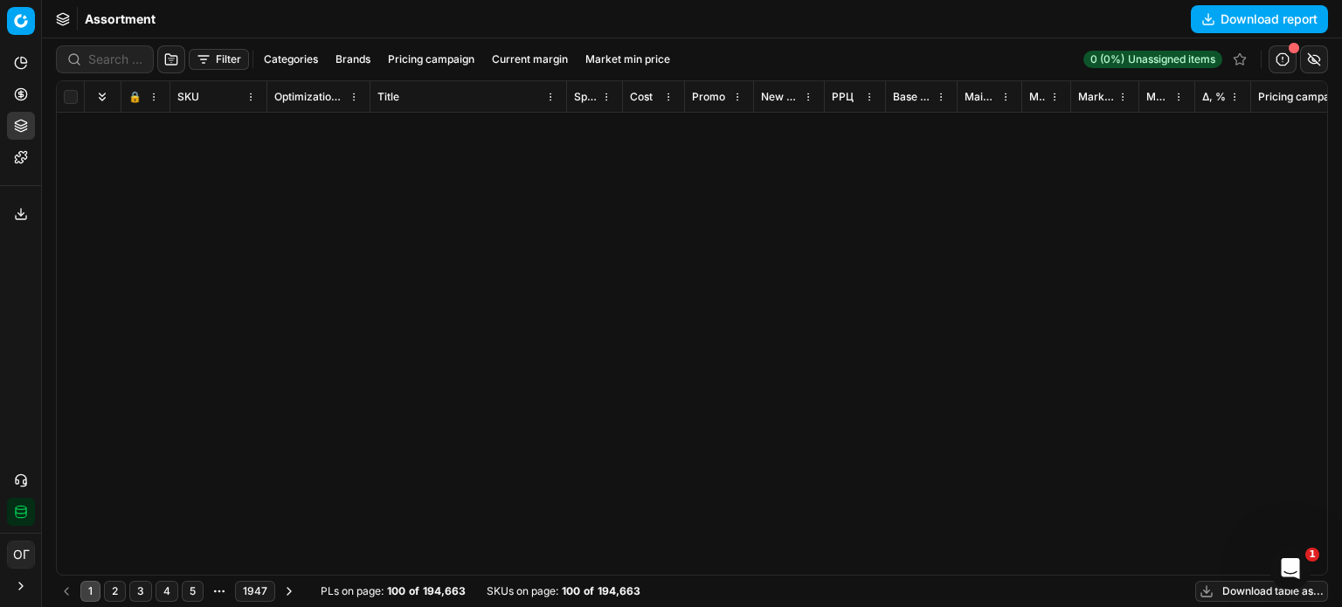
scroll to position [2663, 0]
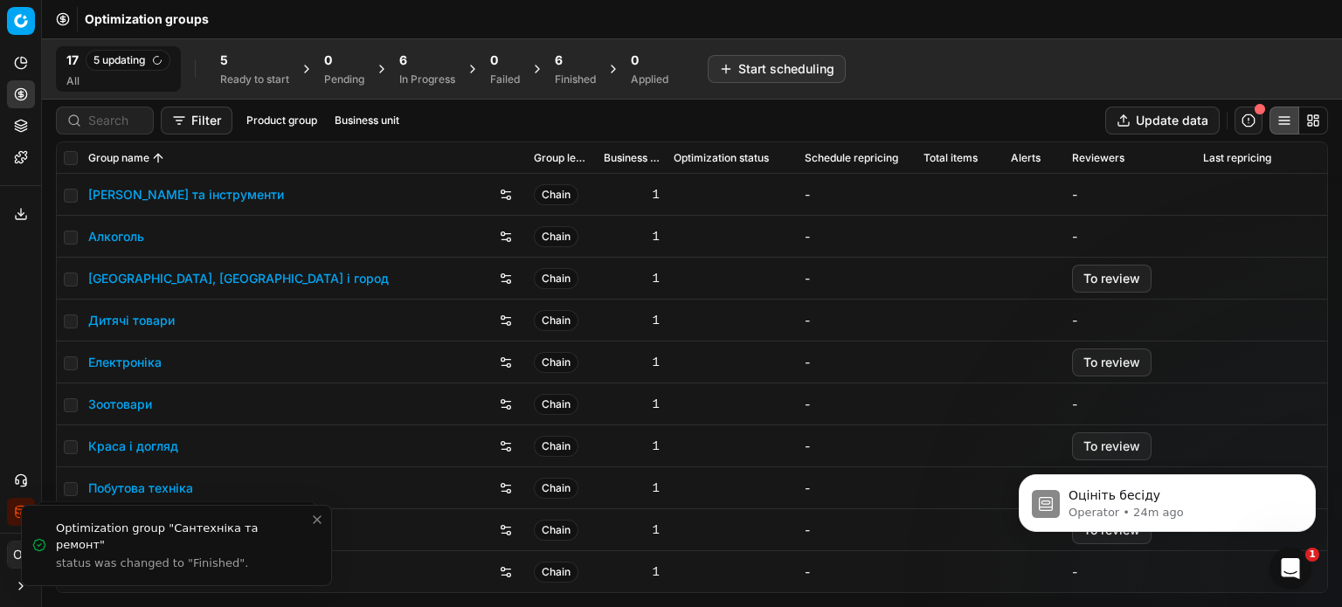
scroll to position [966, 0]
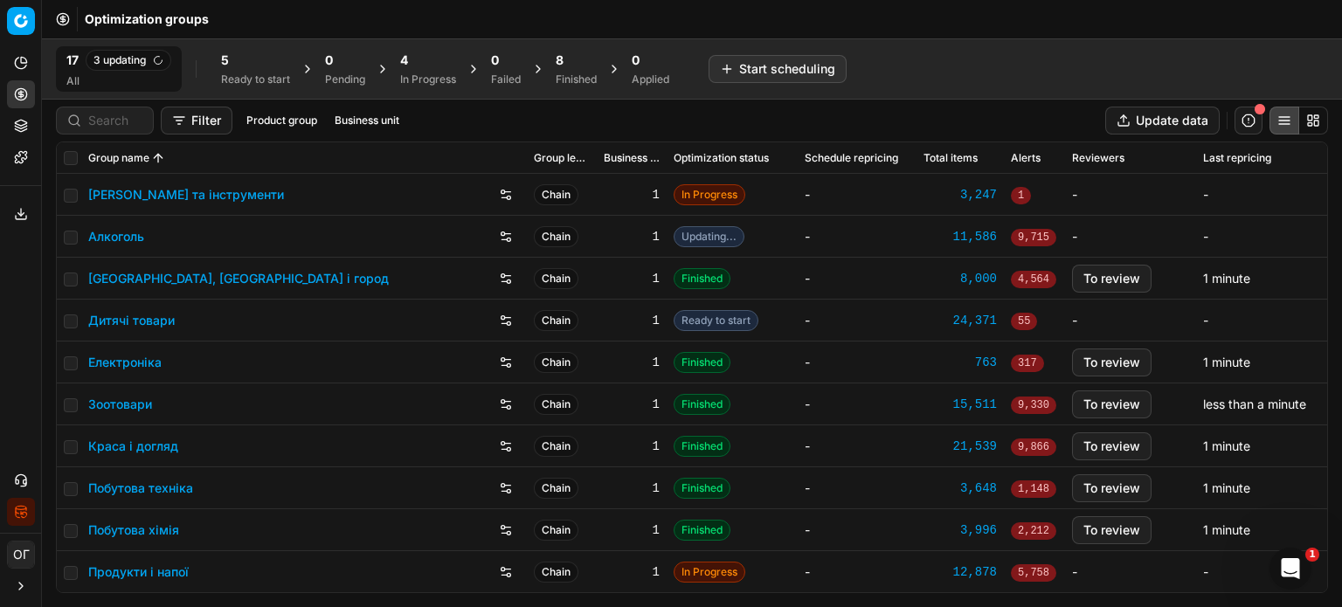
click at [248, 64] on div "5" at bounding box center [255, 60] width 69 height 17
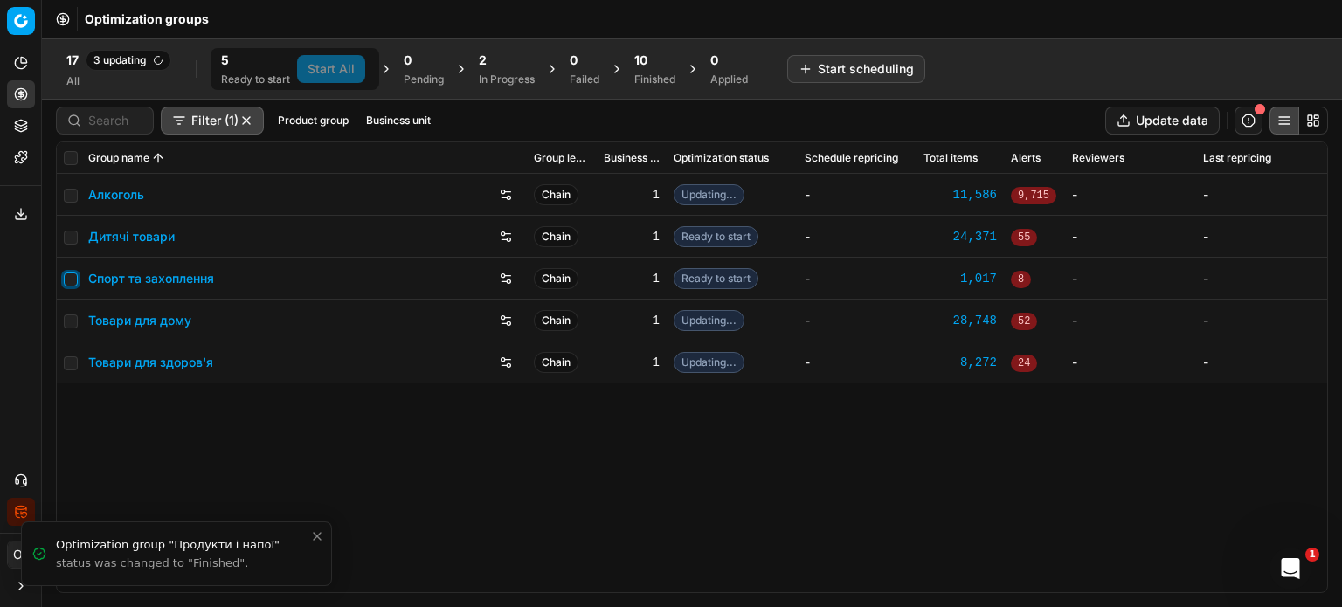
click at [69, 273] on input "checkbox" at bounding box center [71, 280] width 14 height 14
checkbox input "true"
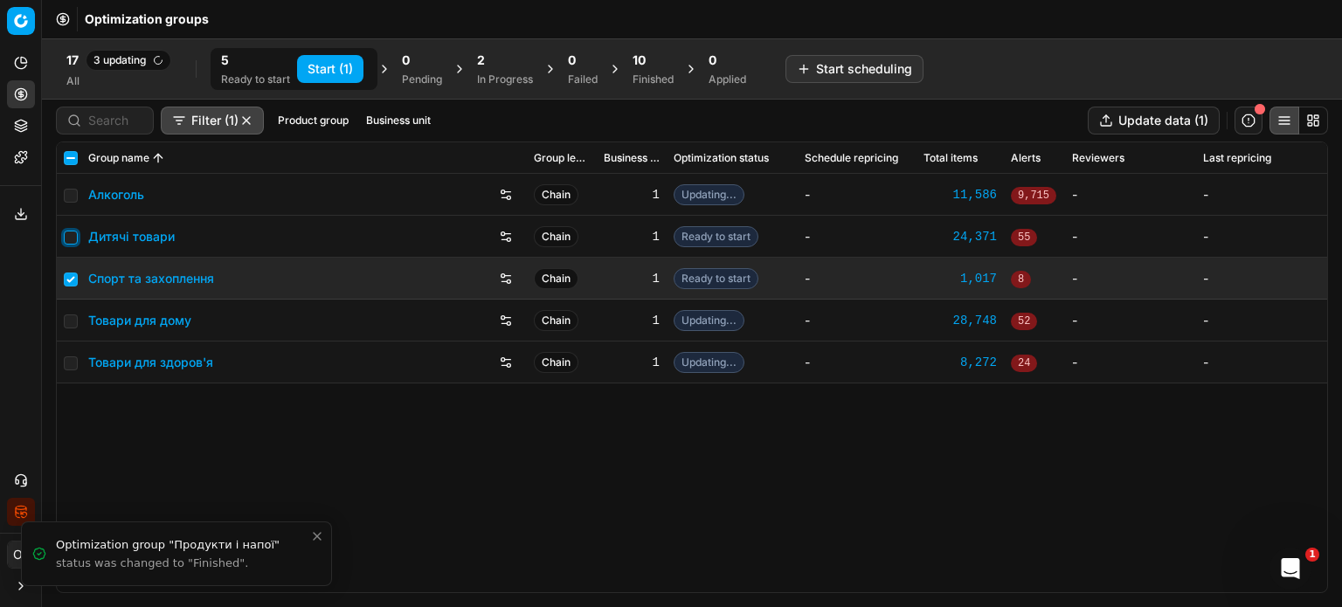
click at [69, 231] on input "checkbox" at bounding box center [71, 238] width 14 height 14
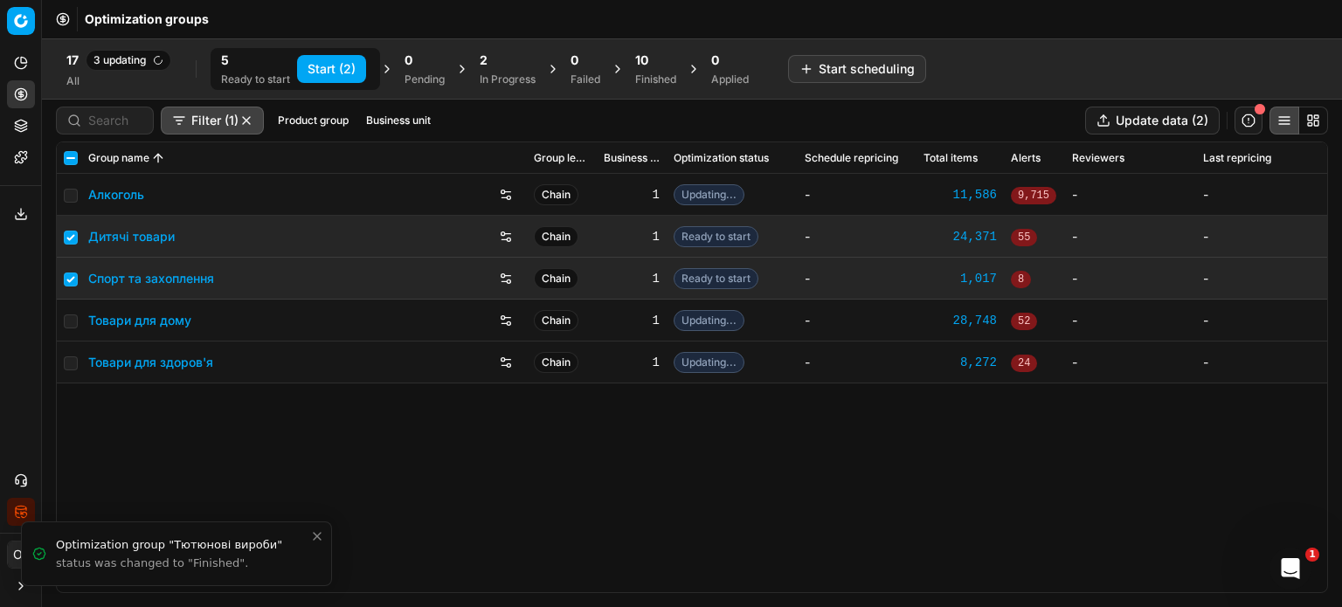
click at [335, 69] on button "Start (2)" at bounding box center [331, 69] width 69 height 28
checkbox input "false"
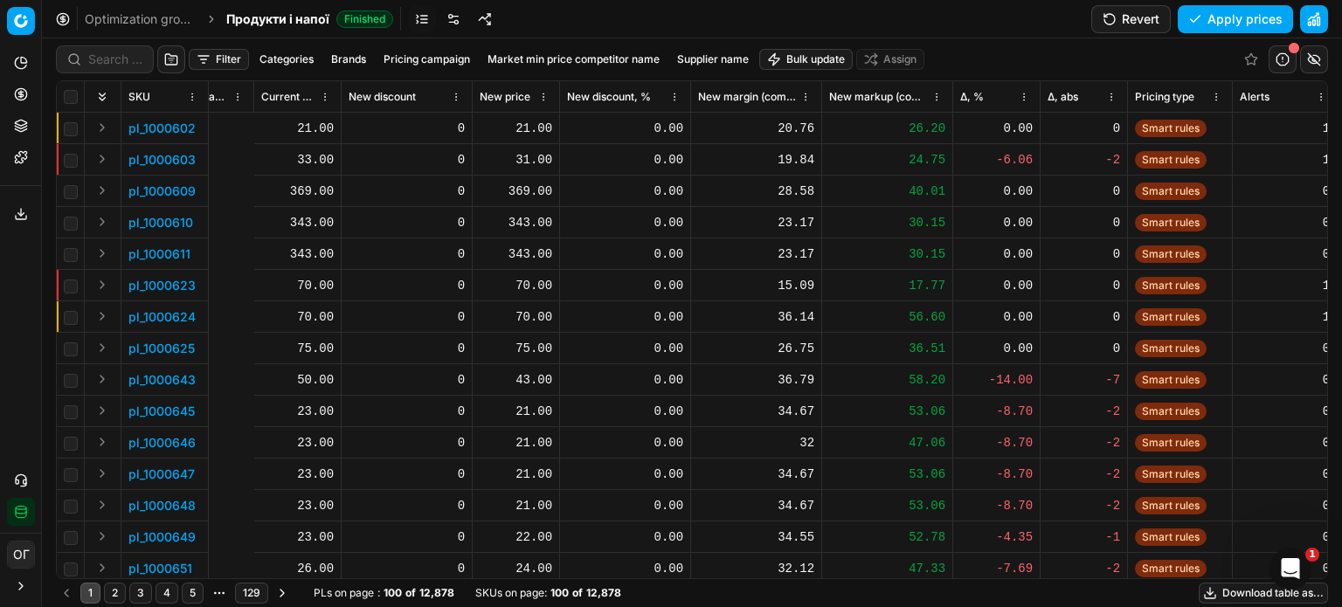
scroll to position [0, 1588]
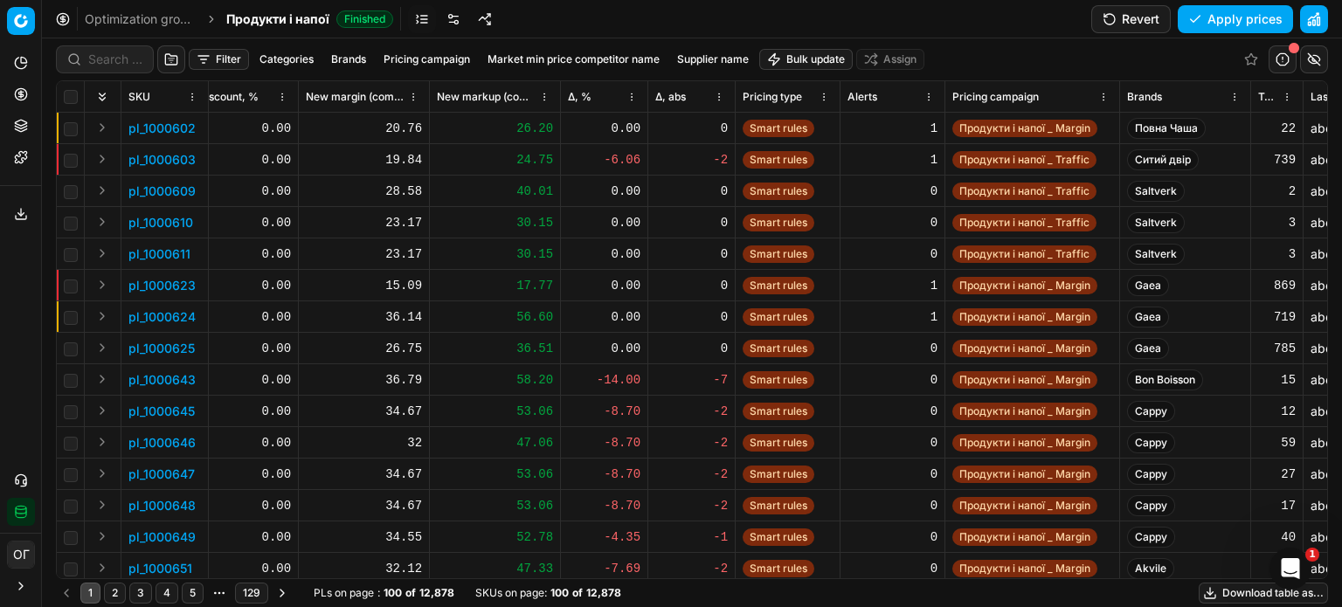
click at [606, 83] on th "Δ, %" at bounding box center [604, 96] width 87 height 31
click at [589, 94] on span "Δ, %" at bounding box center [580, 97] width 24 height 14
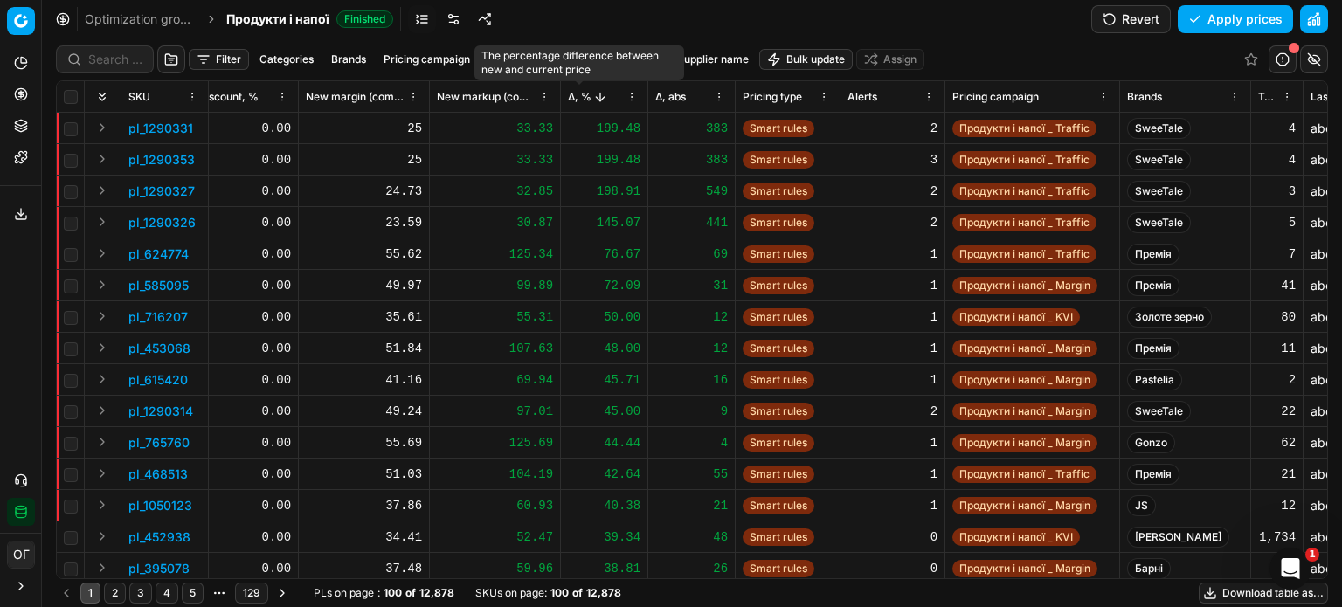
click at [589, 94] on span "Δ, %" at bounding box center [580, 97] width 24 height 14
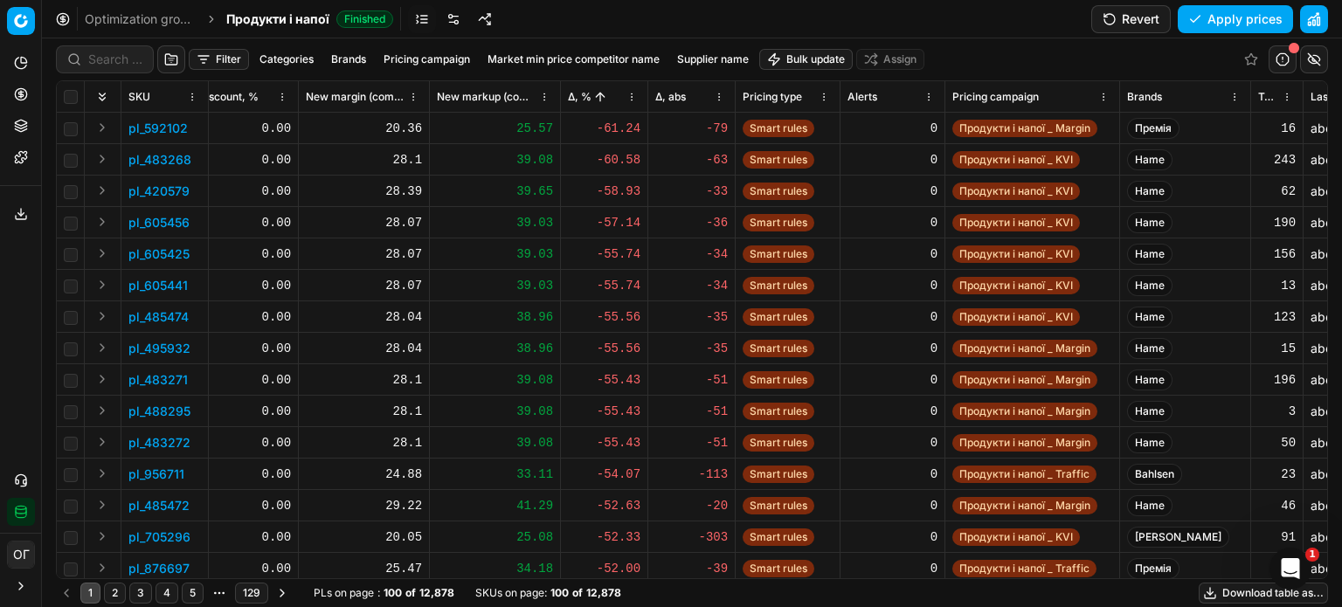
click at [592, 100] on button "Sorted by Δ, % ascending" at bounding box center [600, 96] width 17 height 17
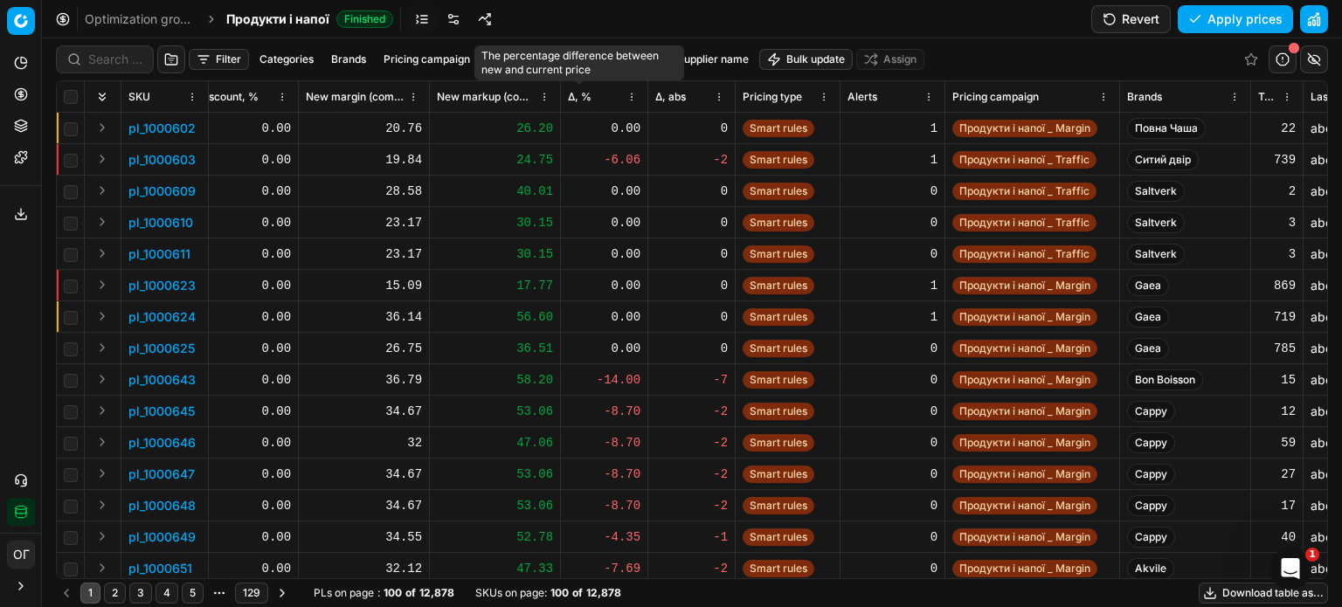
click at [591, 100] on span "Δ, %" at bounding box center [580, 97] width 24 height 14
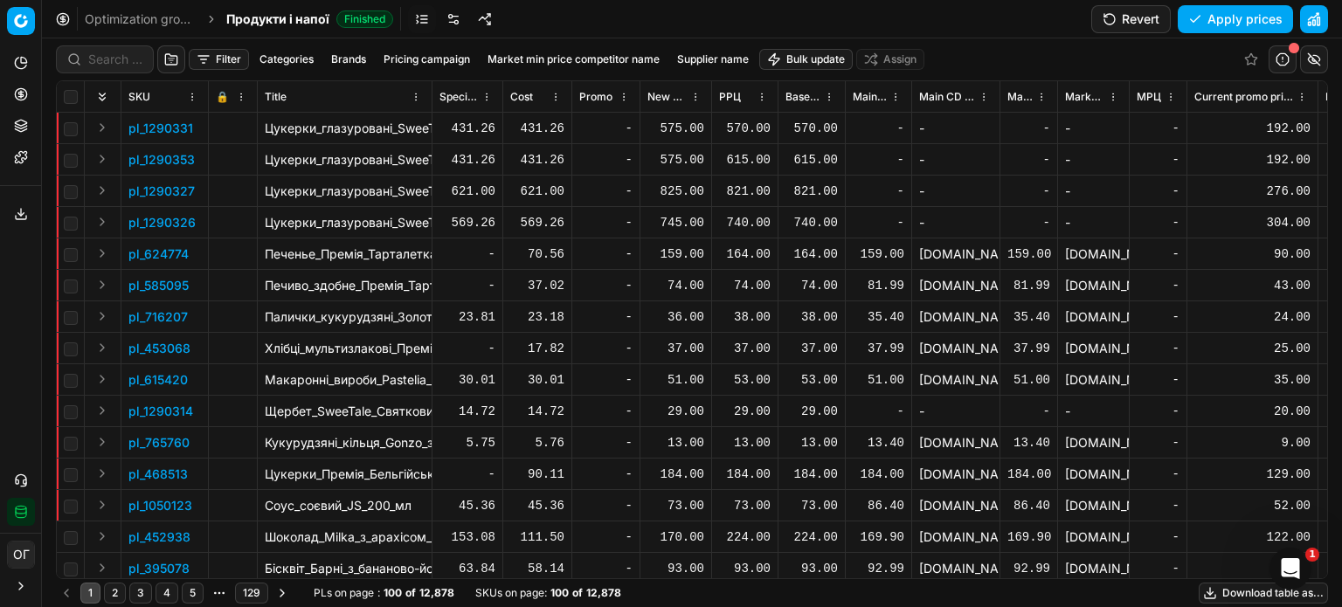
click at [676, 120] on div "575.00" at bounding box center [676, 128] width 57 height 17
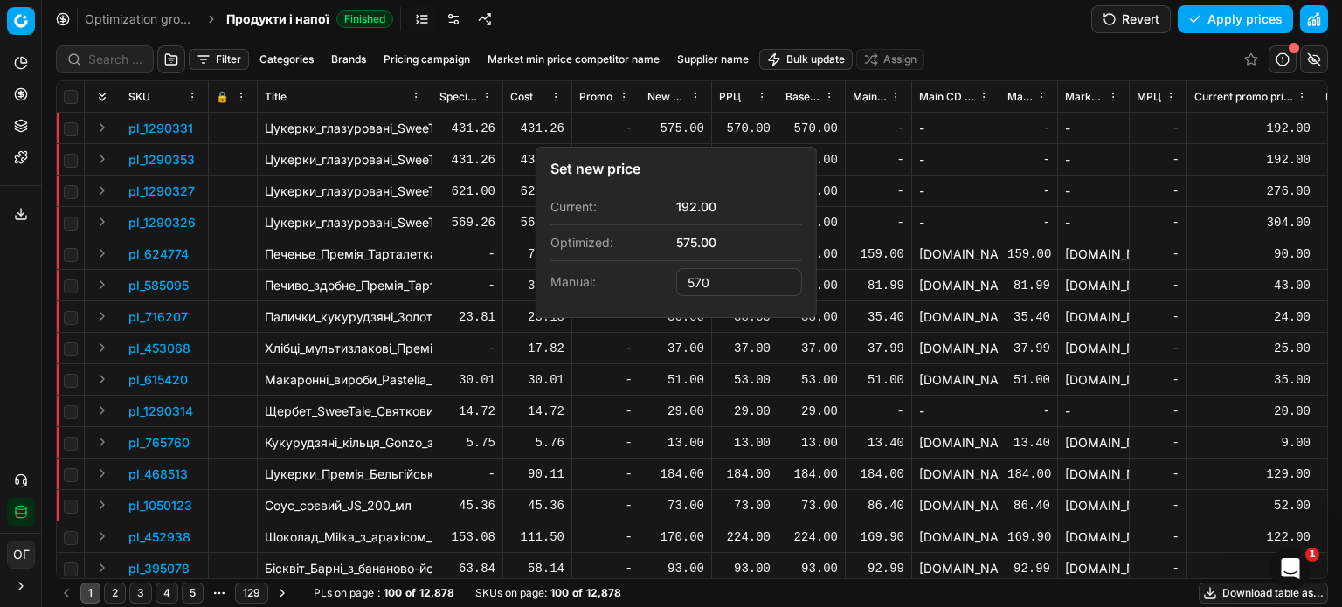
type input "570.00"
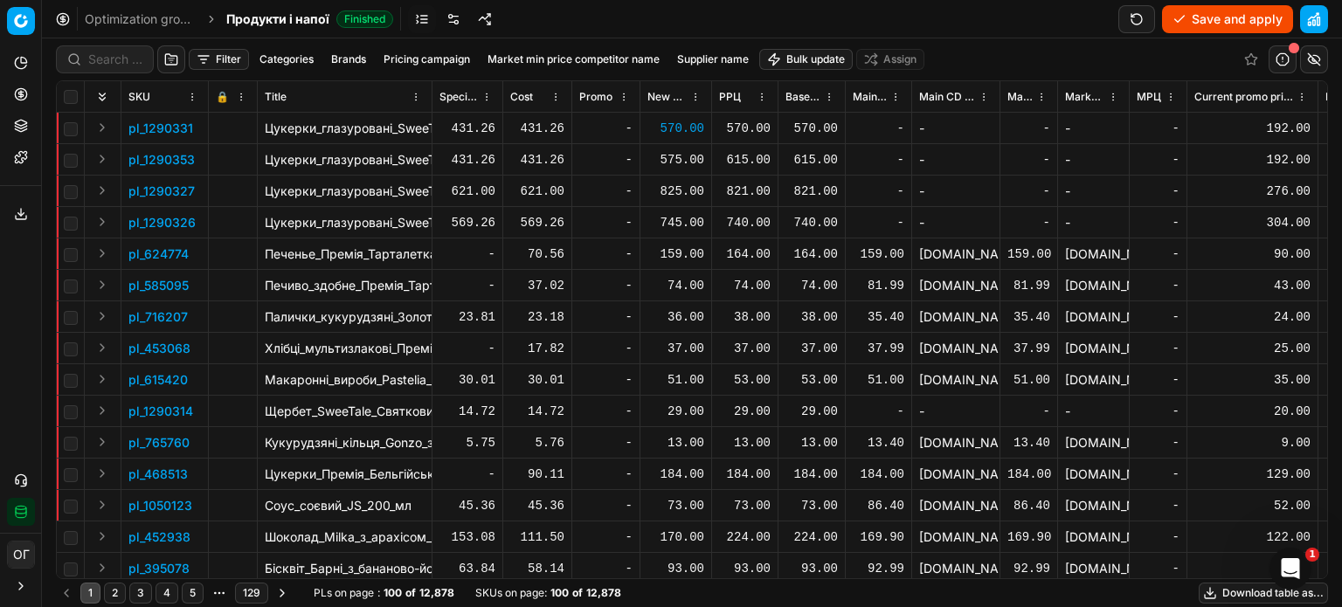
click at [675, 159] on div "575.00" at bounding box center [676, 159] width 57 height 17
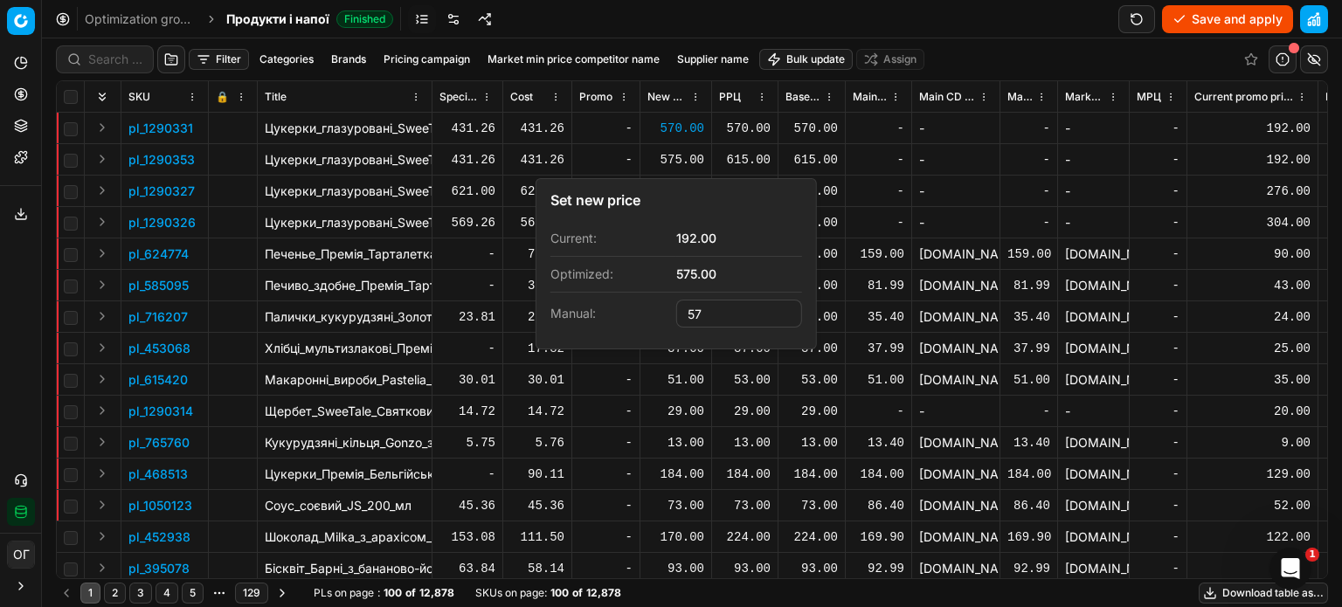
type input "5"
type input "615.00"
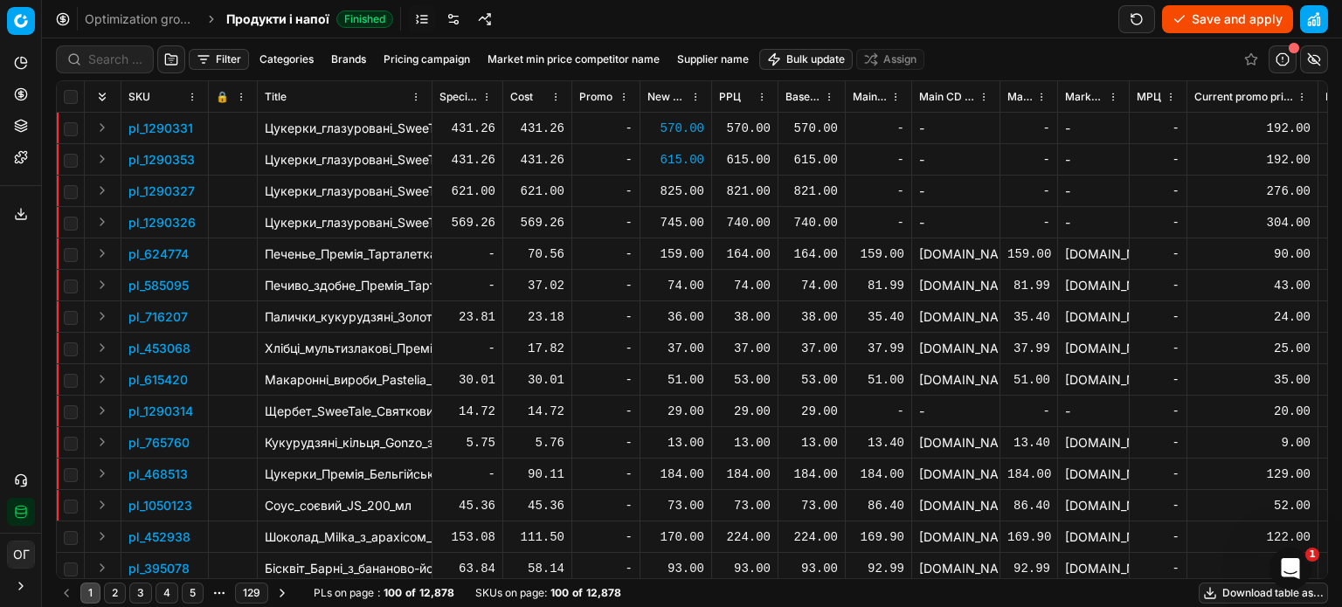
click at [676, 186] on div "825.00" at bounding box center [676, 191] width 57 height 17
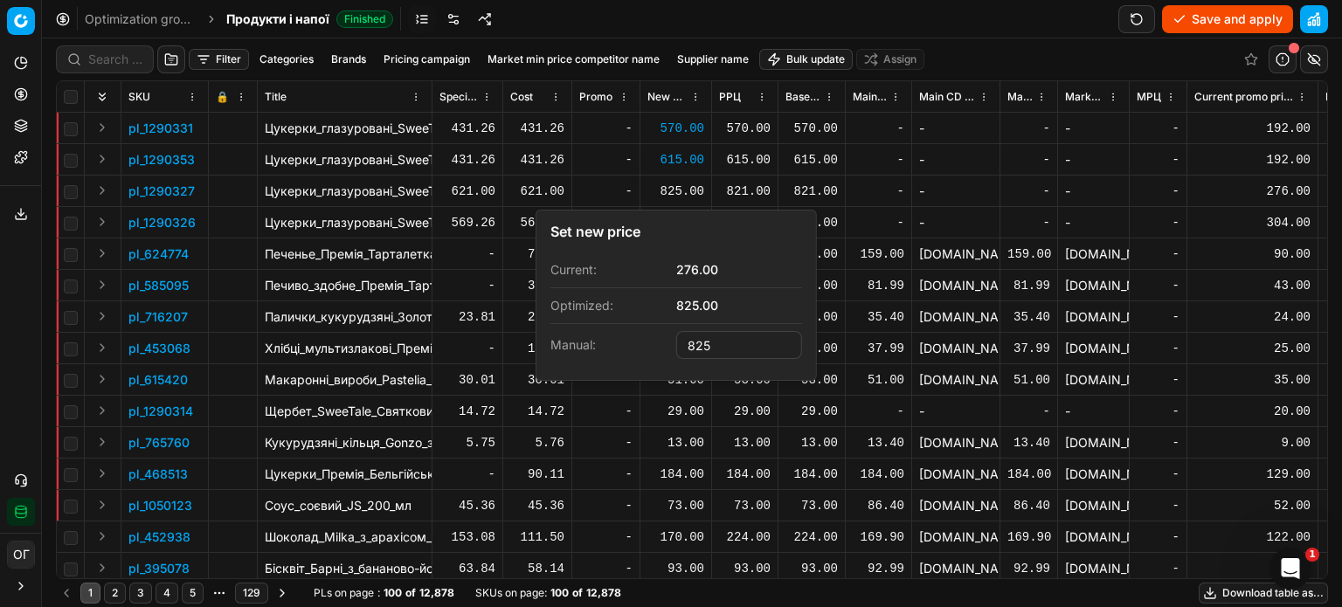
type input "825"
click at [944, 24] on div "Optimization groups Продукти і напої Finished Save and apply" at bounding box center [692, 19] width 1300 height 38
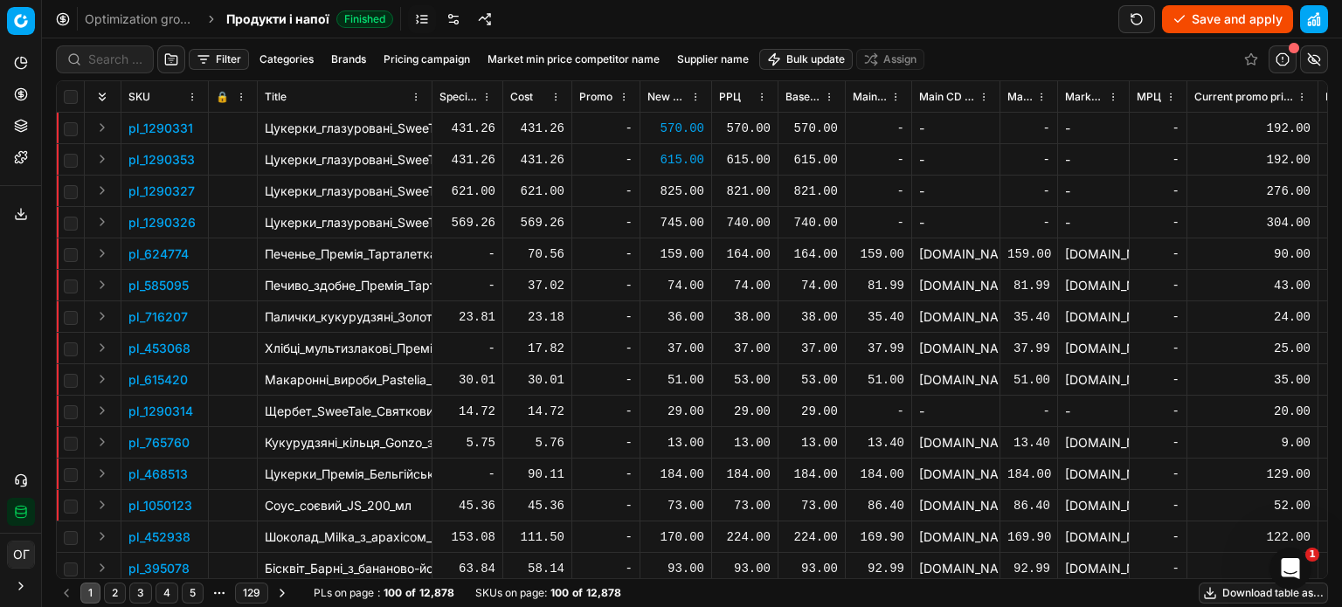
click at [660, 225] on div "745.00" at bounding box center [676, 222] width 57 height 17
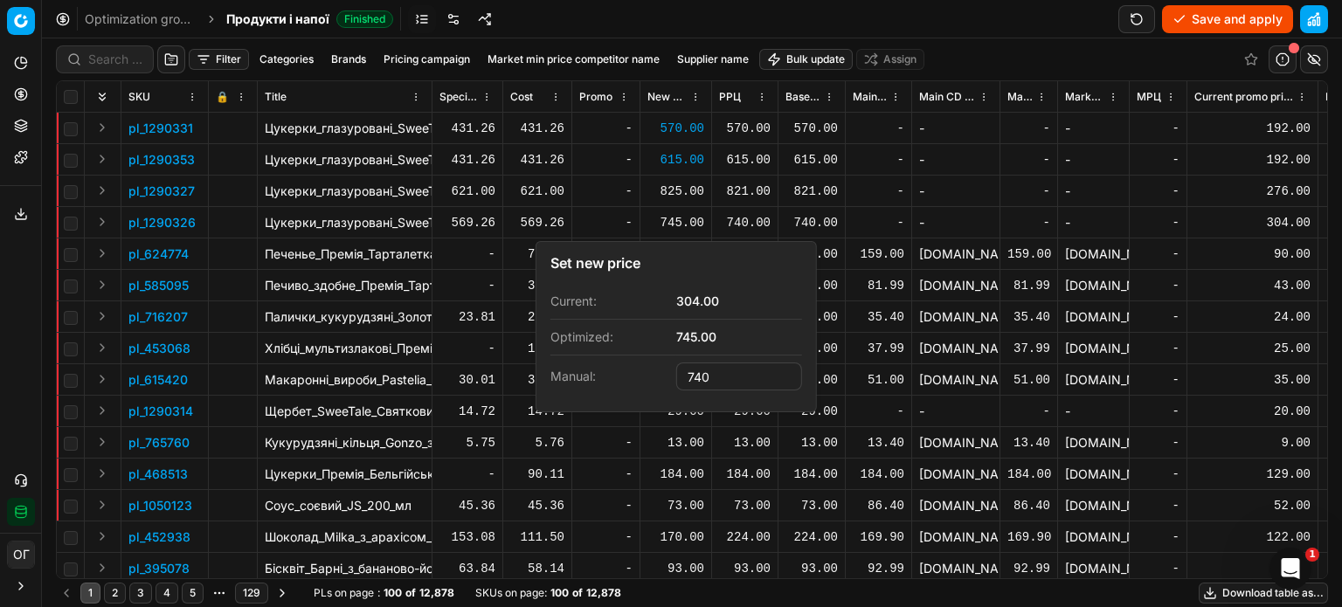
type input "740.00"
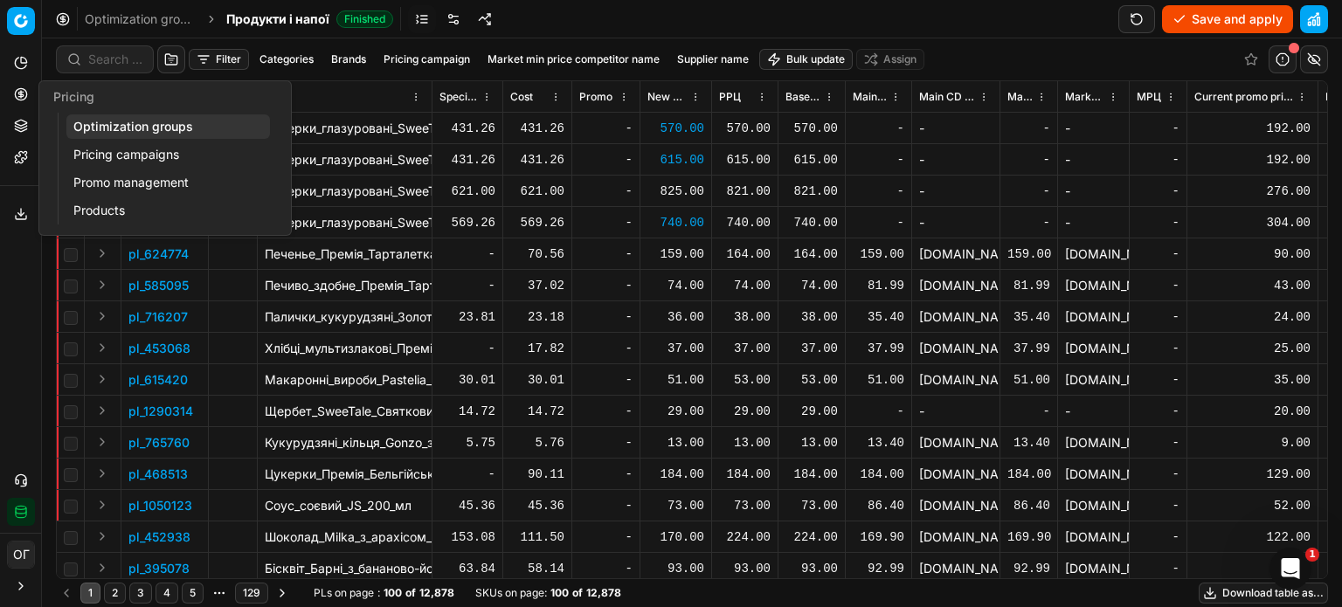
click at [21, 100] on icon at bounding box center [21, 94] width 14 height 14
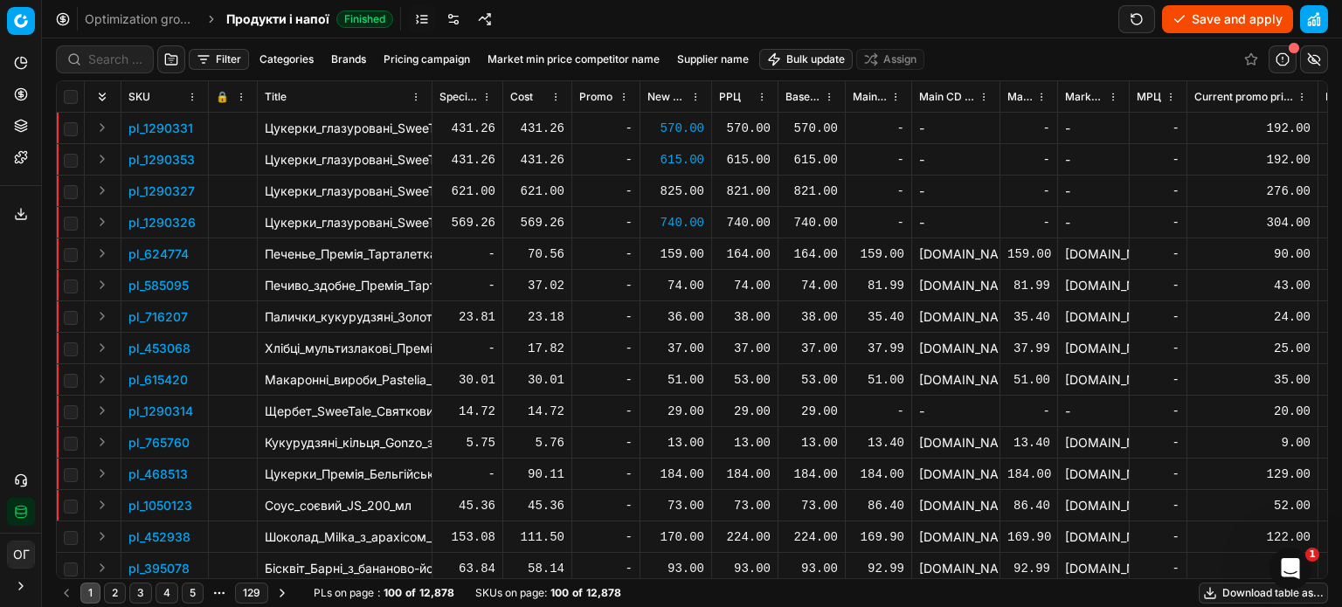
click at [1212, 26] on button "Save and apply" at bounding box center [1227, 19] width 131 height 28
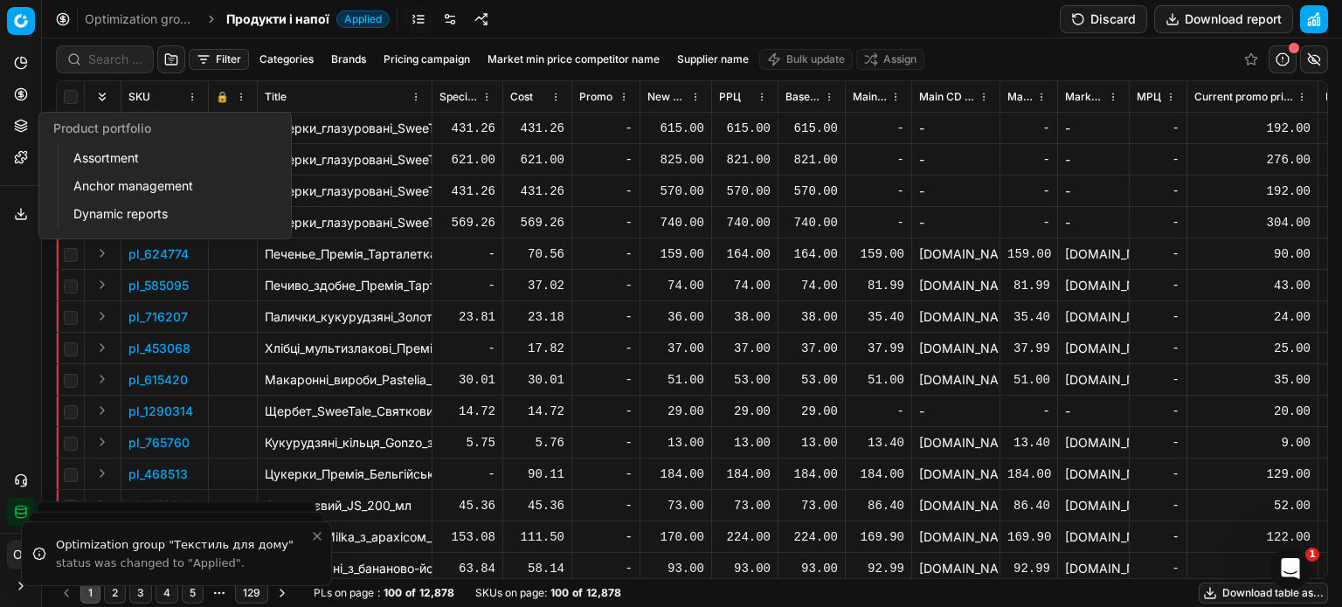
click at [17, 124] on icon at bounding box center [20, 123] width 11 height 6
click at [94, 156] on link "Assortment" at bounding box center [168, 158] width 204 height 24
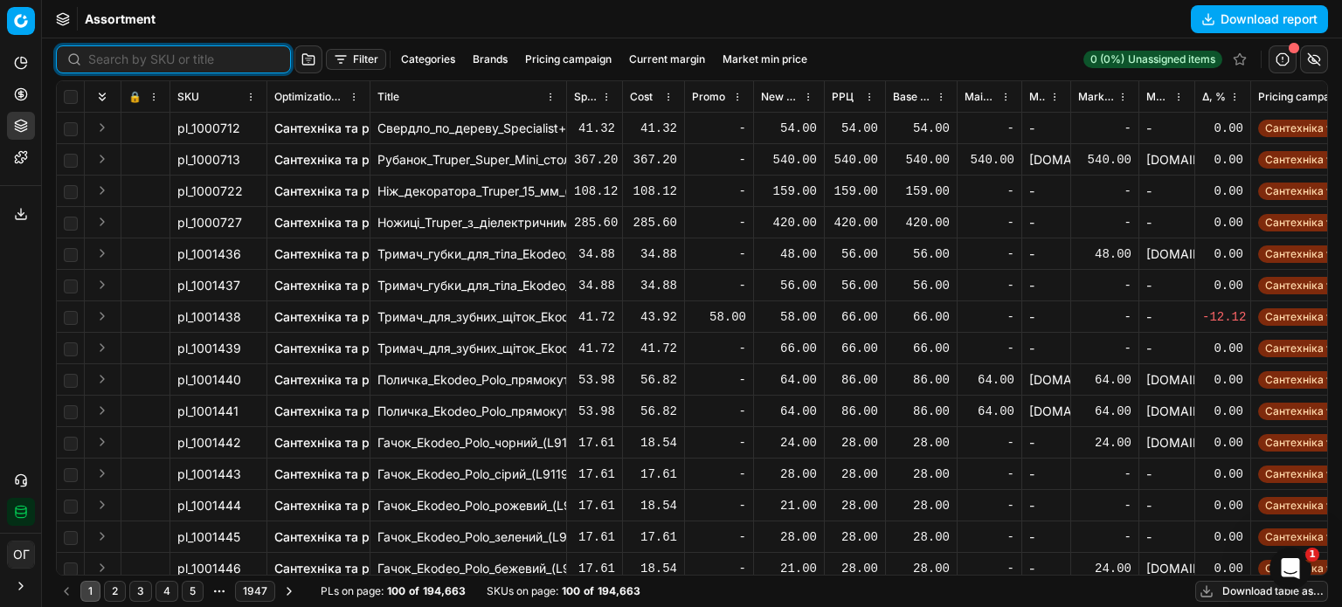
click at [96, 57] on input at bounding box center [183, 59] width 191 height 17
paste input "418888"
type input "418888"
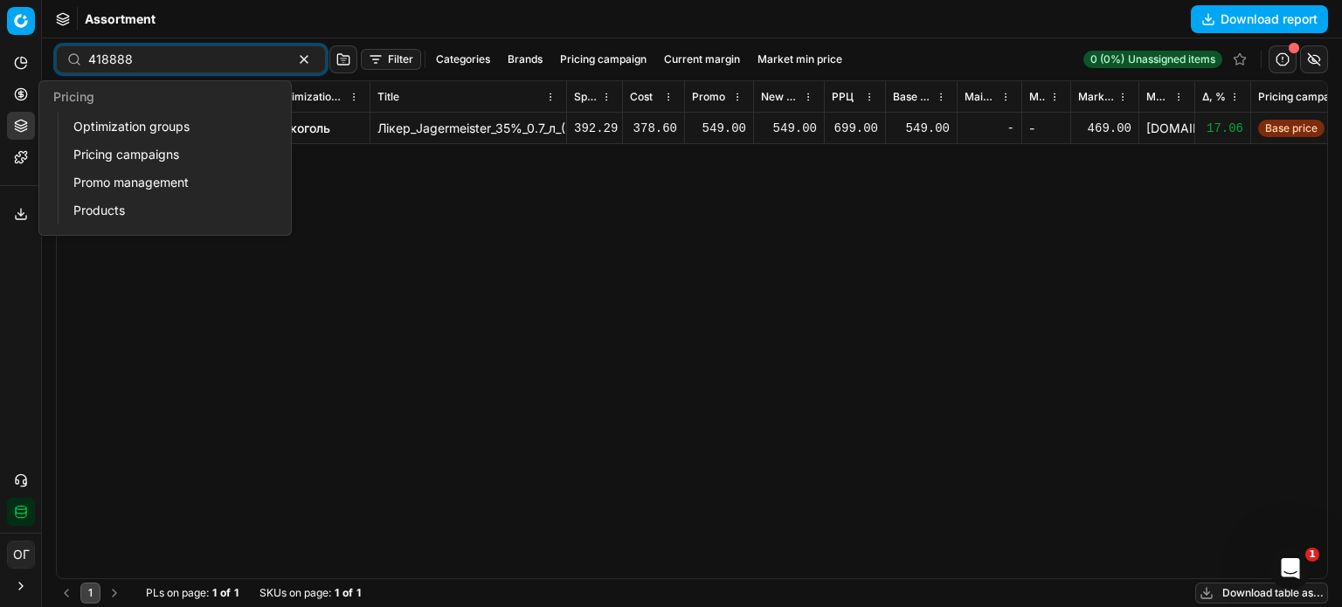
click at [107, 126] on link "Optimization groups" at bounding box center [168, 126] width 204 height 24
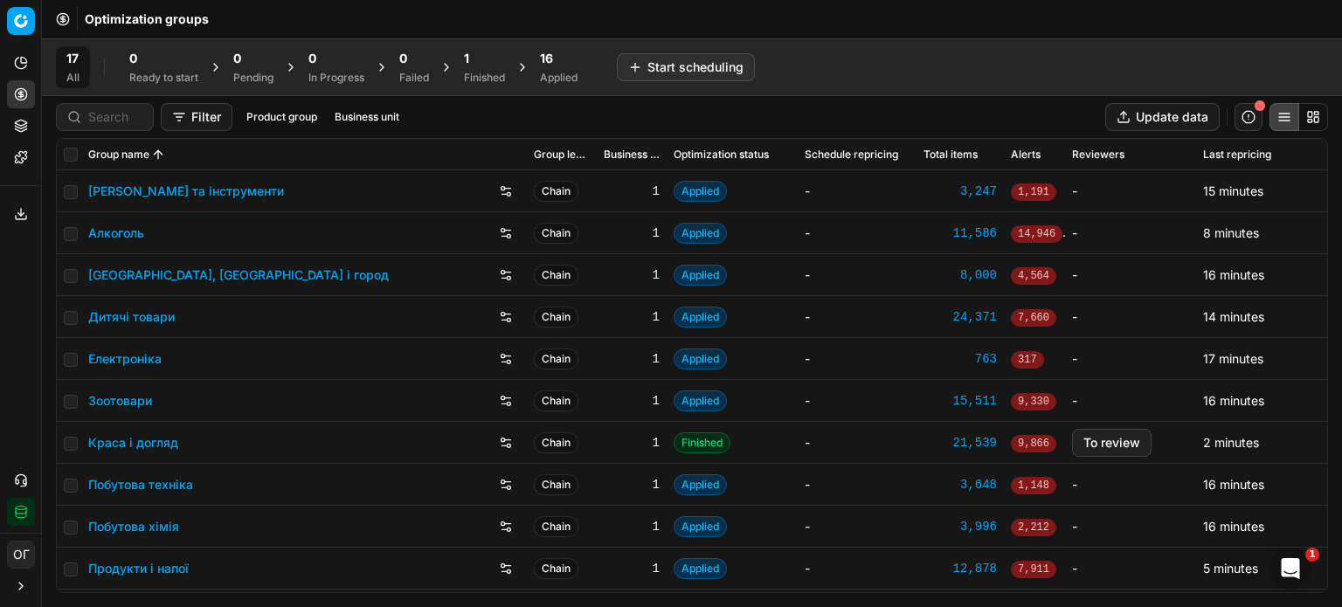
click at [473, 48] on div "1 Finished" at bounding box center [485, 67] width 62 height 42
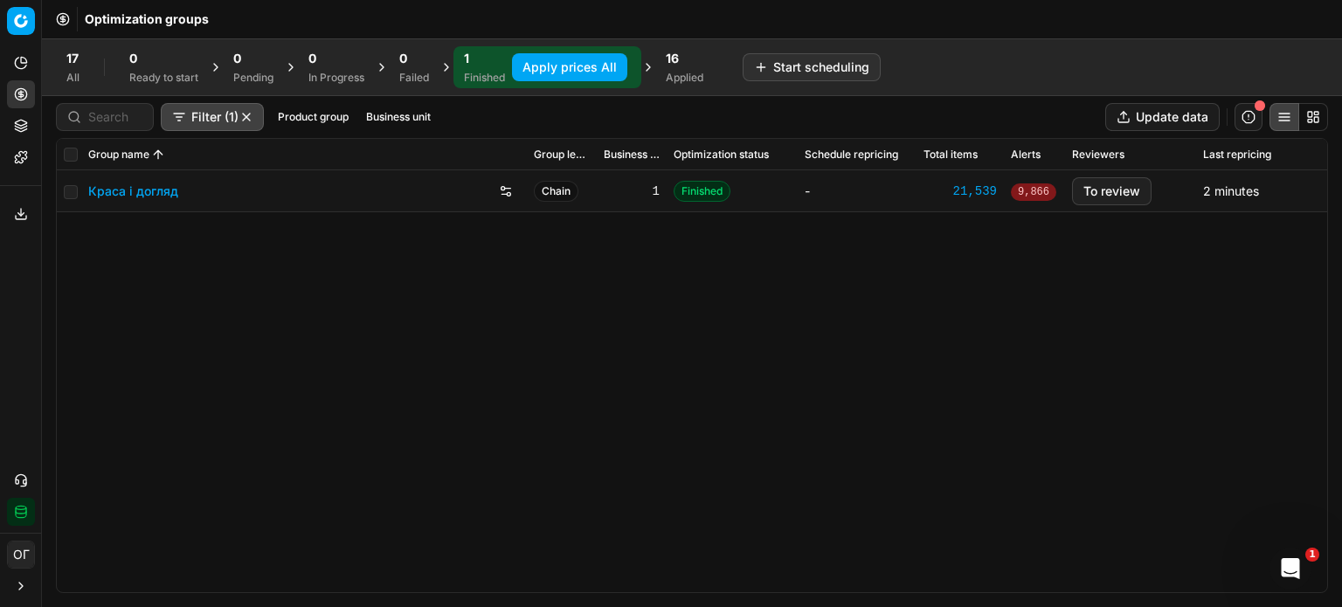
click at [544, 58] on button "Apply prices All" at bounding box center [569, 67] width 115 height 28
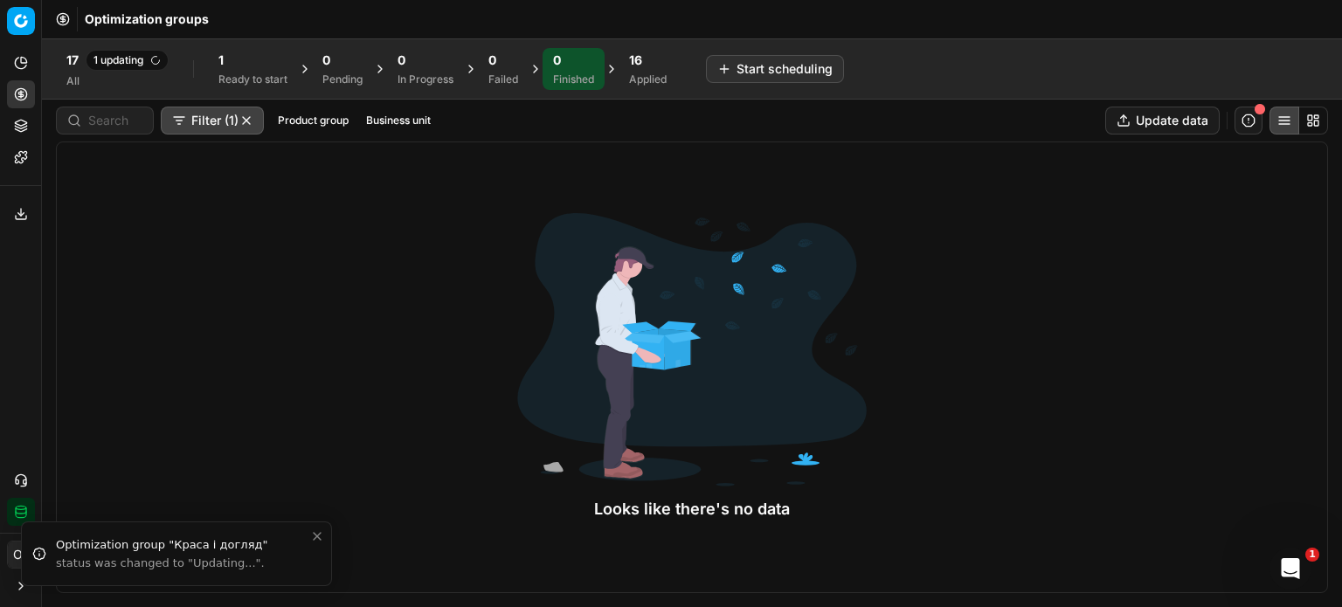
click at [592, 21] on div "Optimization groups" at bounding box center [692, 19] width 1300 height 38
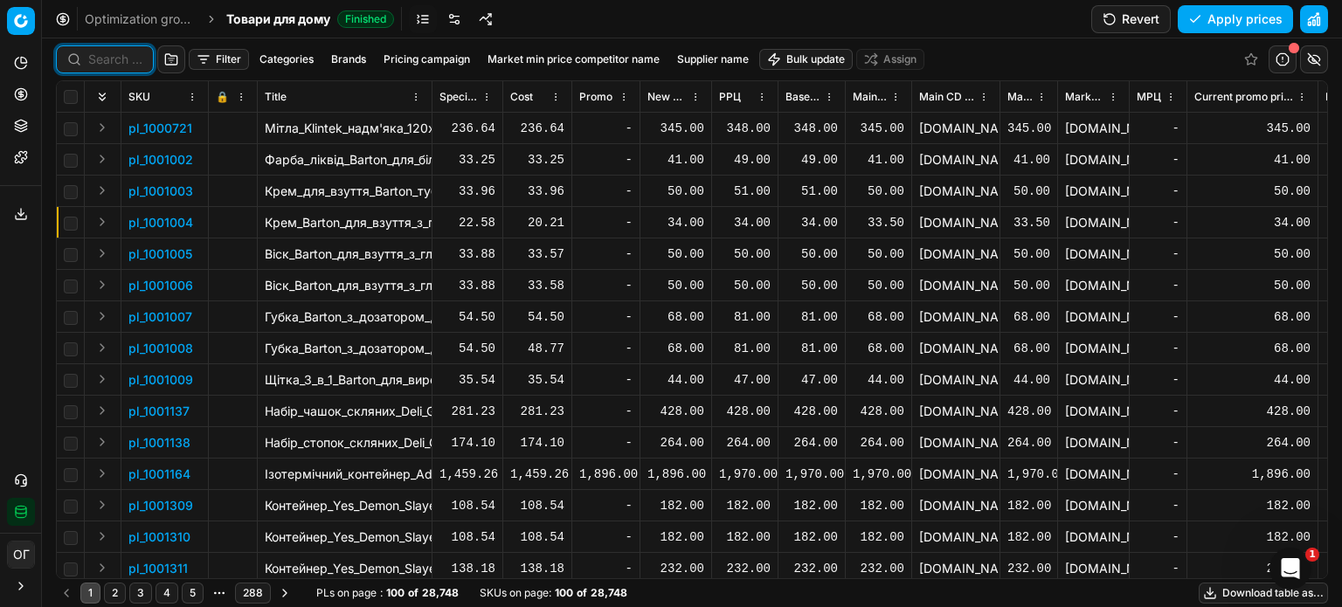
click at [115, 54] on input at bounding box center [115, 59] width 54 height 17
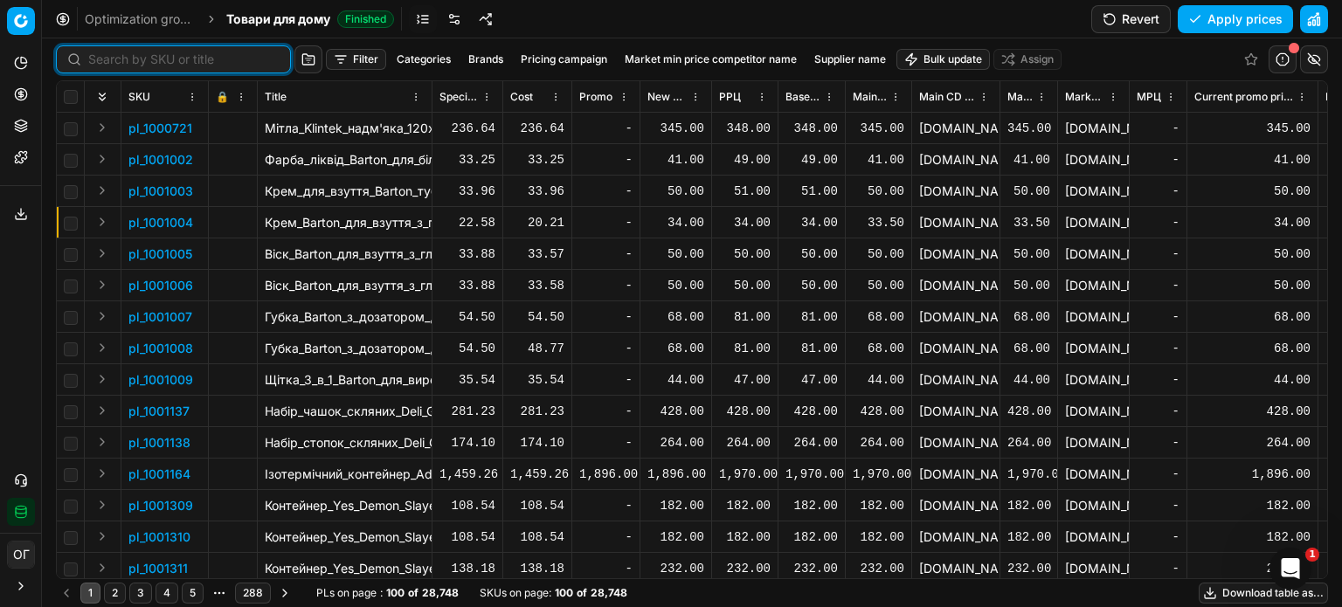
paste input "449903"
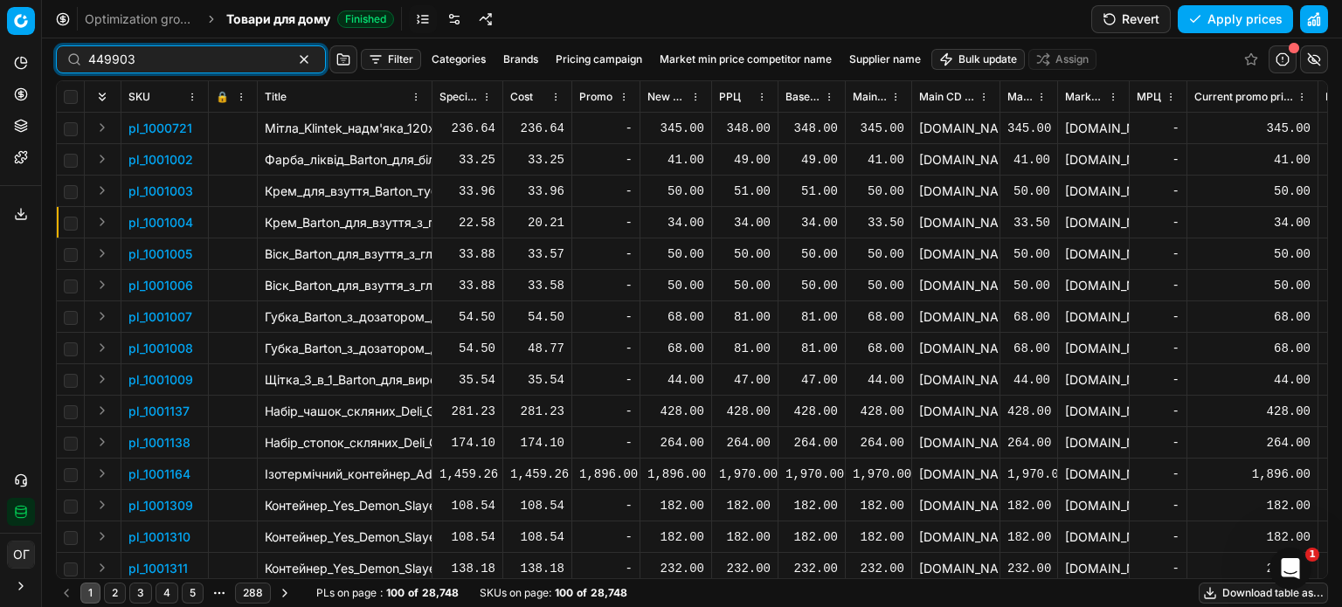
type input "449903"
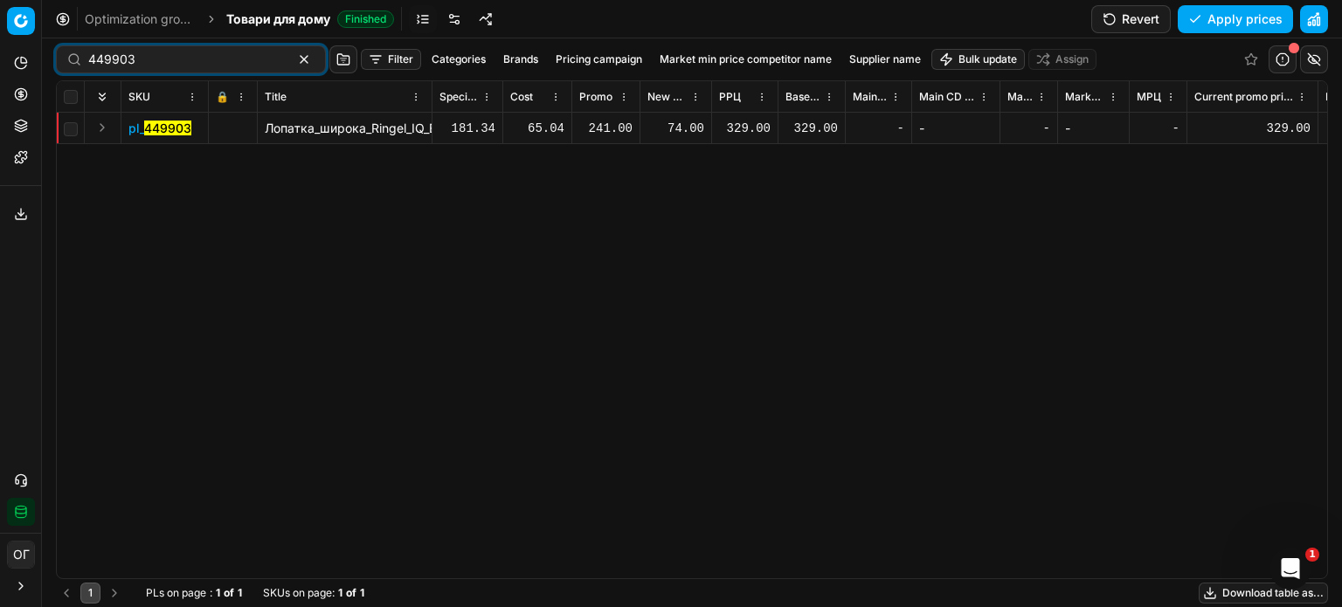
click at [682, 129] on div "74.00" at bounding box center [676, 128] width 57 height 17
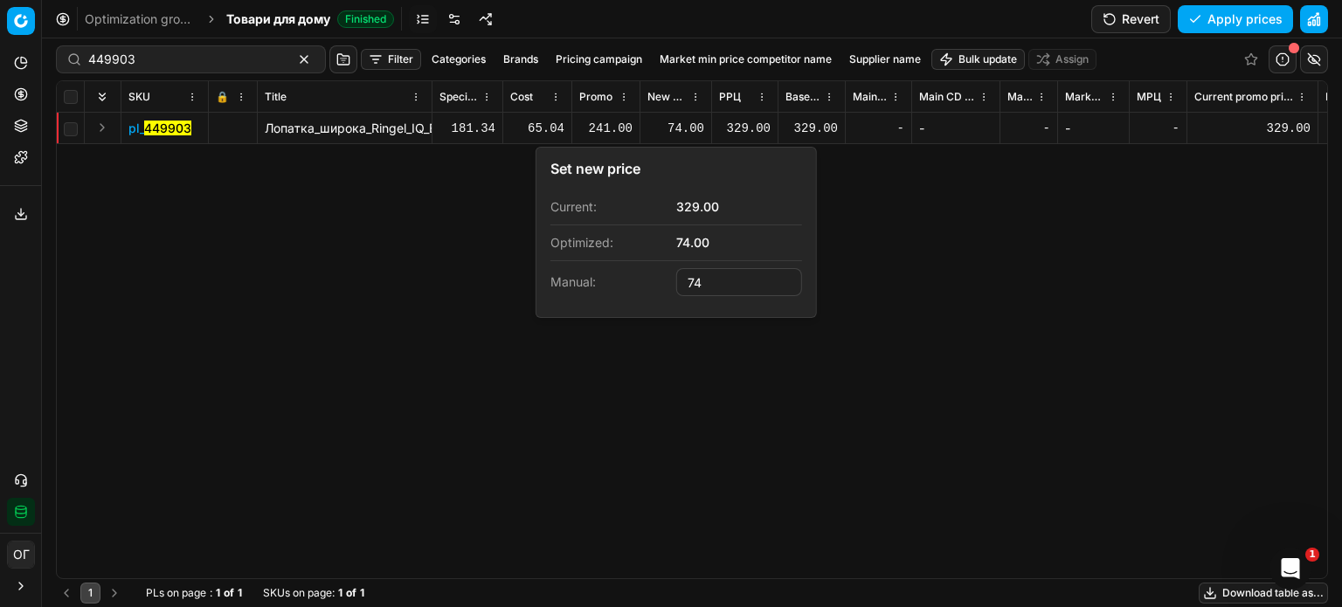
type input "7"
type input "241.00"
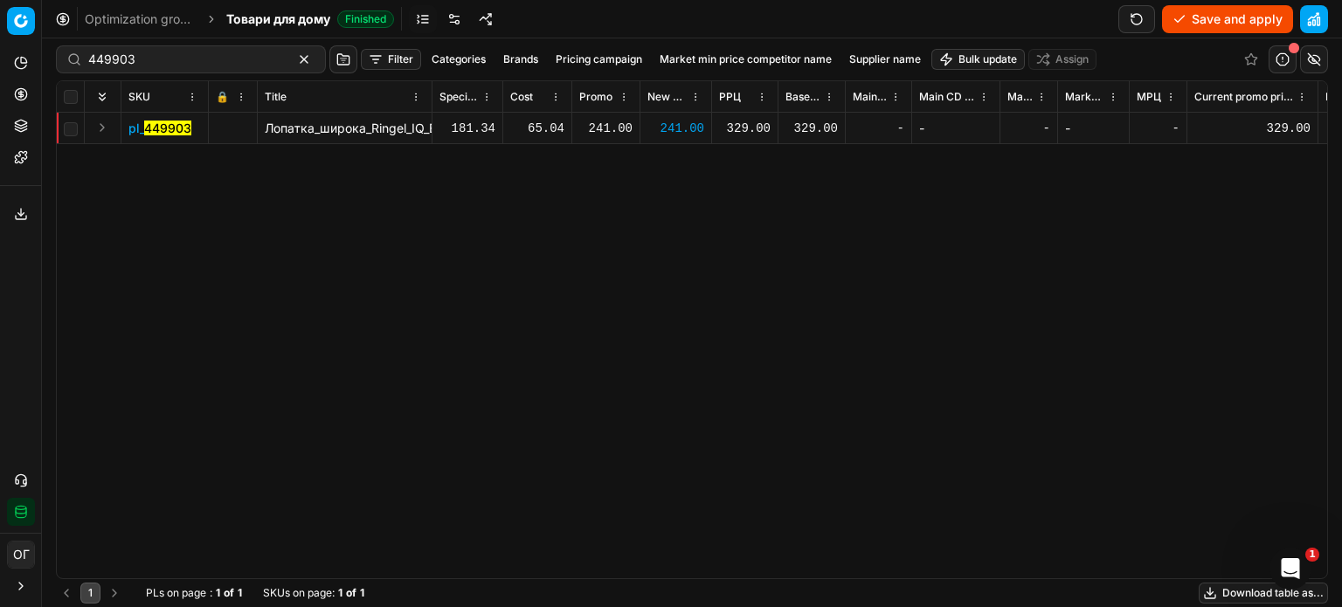
click at [1195, 15] on button "Save and apply" at bounding box center [1227, 19] width 131 height 28
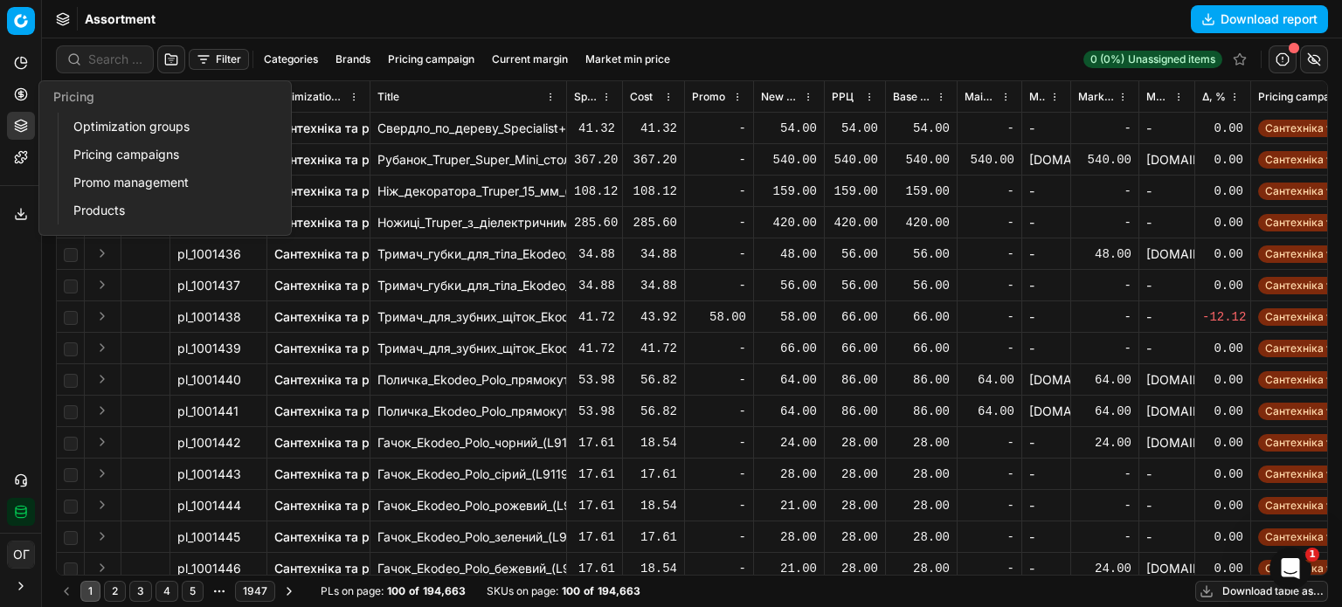
click at [80, 118] on link "Optimization groups" at bounding box center [168, 126] width 204 height 24
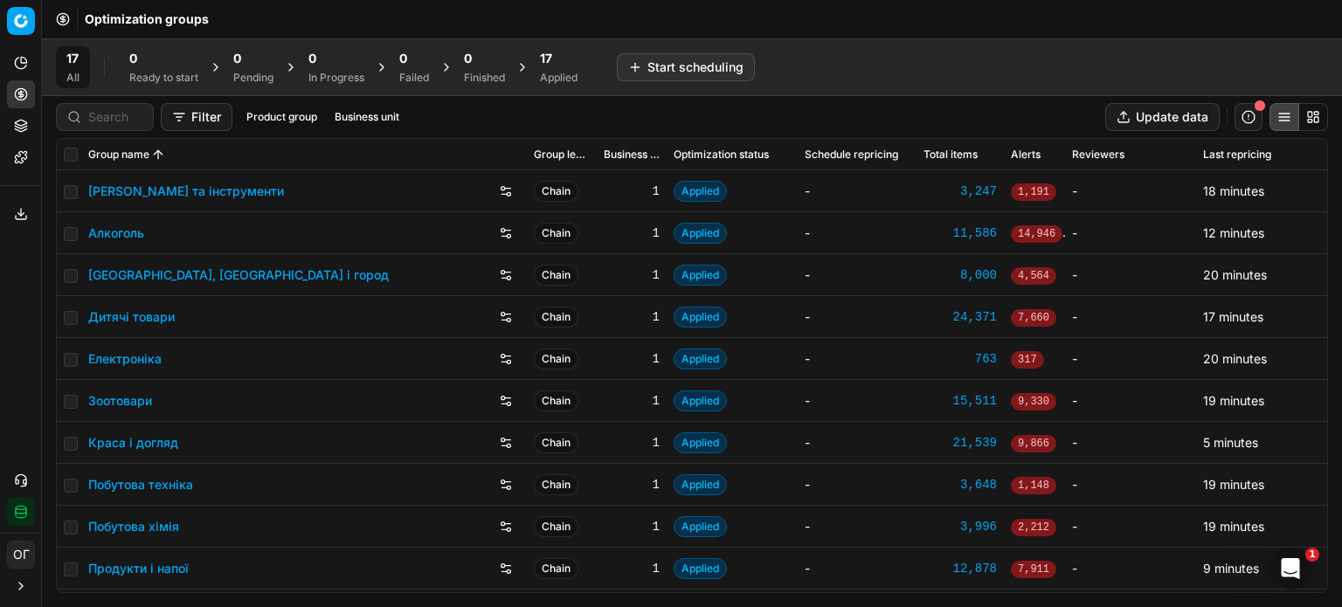
click at [561, 73] on div "Applied" at bounding box center [559, 78] width 38 height 14
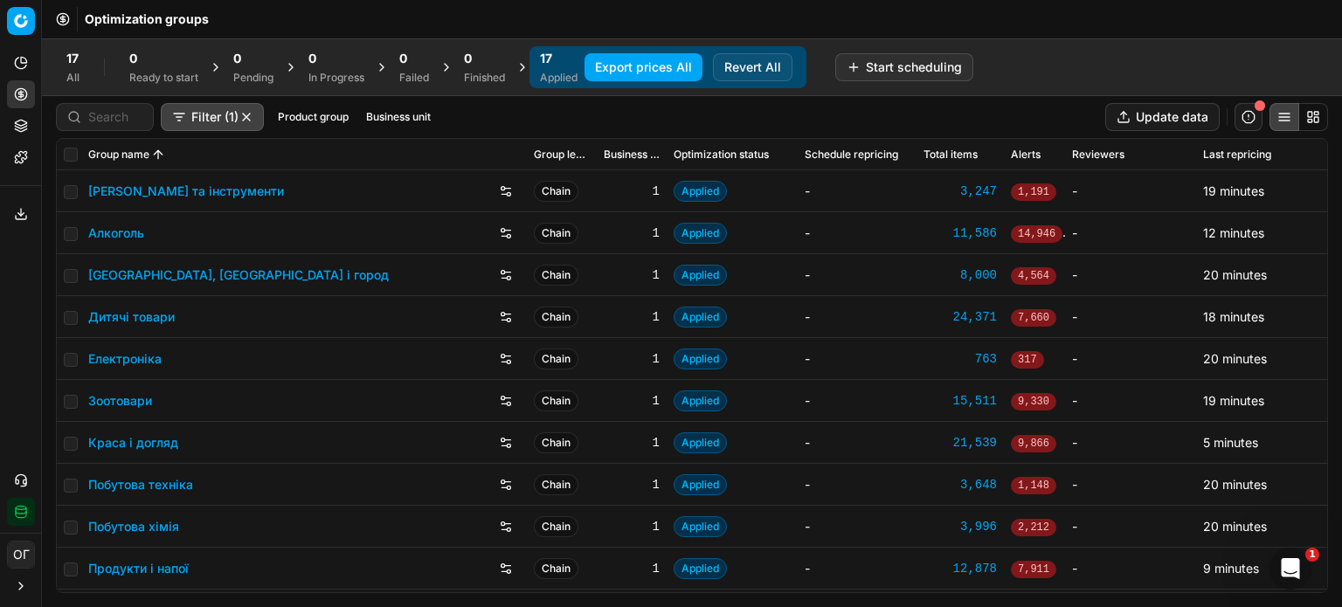
click at [634, 68] on button "Export prices All" at bounding box center [644, 67] width 118 height 28
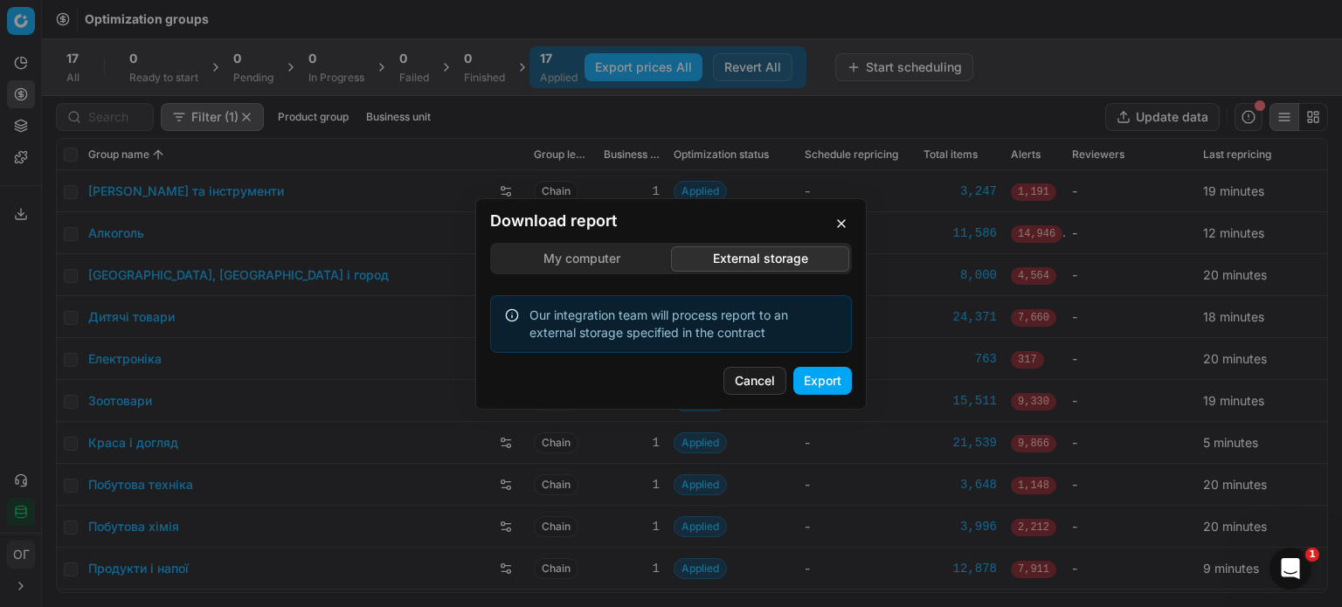
click at [724, 161] on div "Download report My computer External storage Our integration team will process …" at bounding box center [671, 303] width 1342 height 607
click at [671, 246] on button "External storage" at bounding box center [760, 258] width 178 height 25
click at [832, 380] on button "Export" at bounding box center [822, 381] width 59 height 28
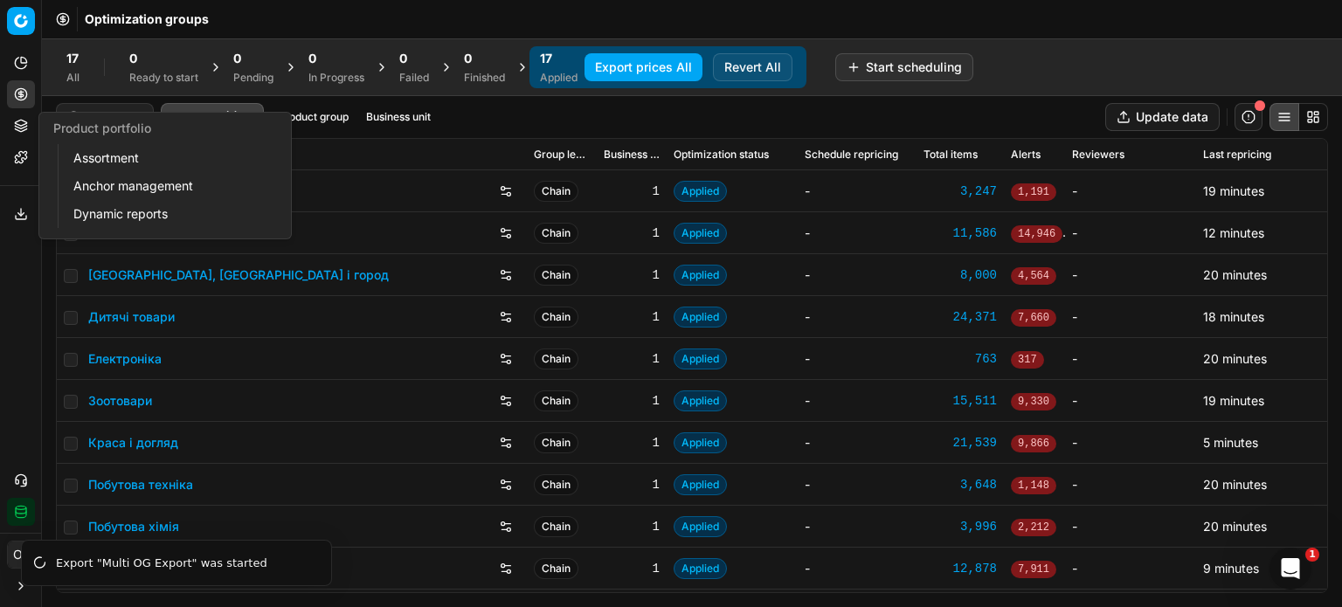
click at [27, 132] on icon at bounding box center [21, 126] width 14 height 14
click at [74, 160] on link "Assortment" at bounding box center [168, 158] width 204 height 24
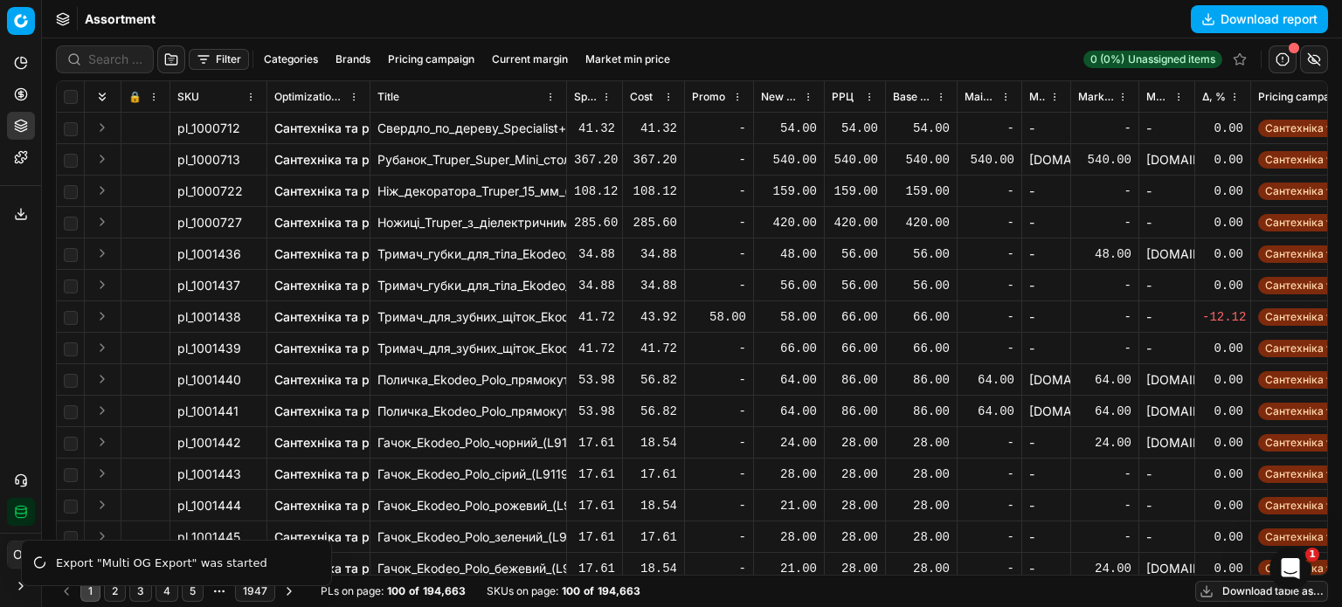
click at [1223, 596] on button "Download table as..." at bounding box center [1261, 591] width 133 height 21
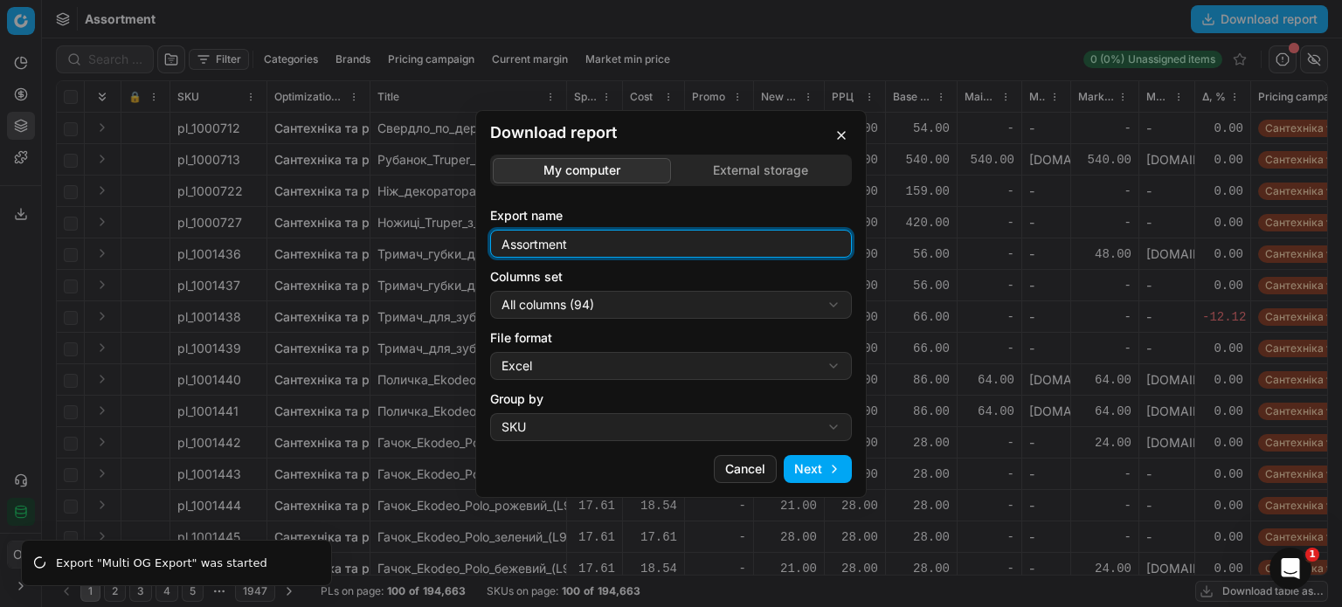
click at [638, 245] on input "Assortment" at bounding box center [671, 244] width 346 height 26
type input "Assortment 15.08 В"
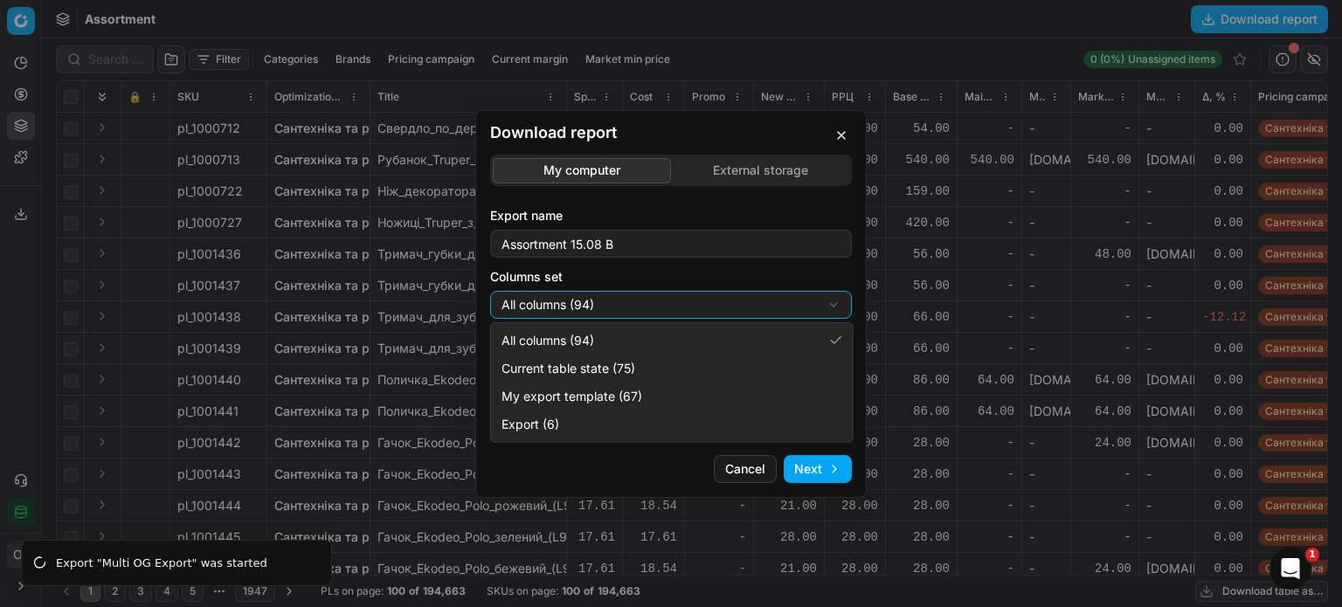
click at [629, 296] on div "Download report My computer External storage Export name Assortment 15.08 В Col…" at bounding box center [671, 303] width 1342 height 607
select select "table"
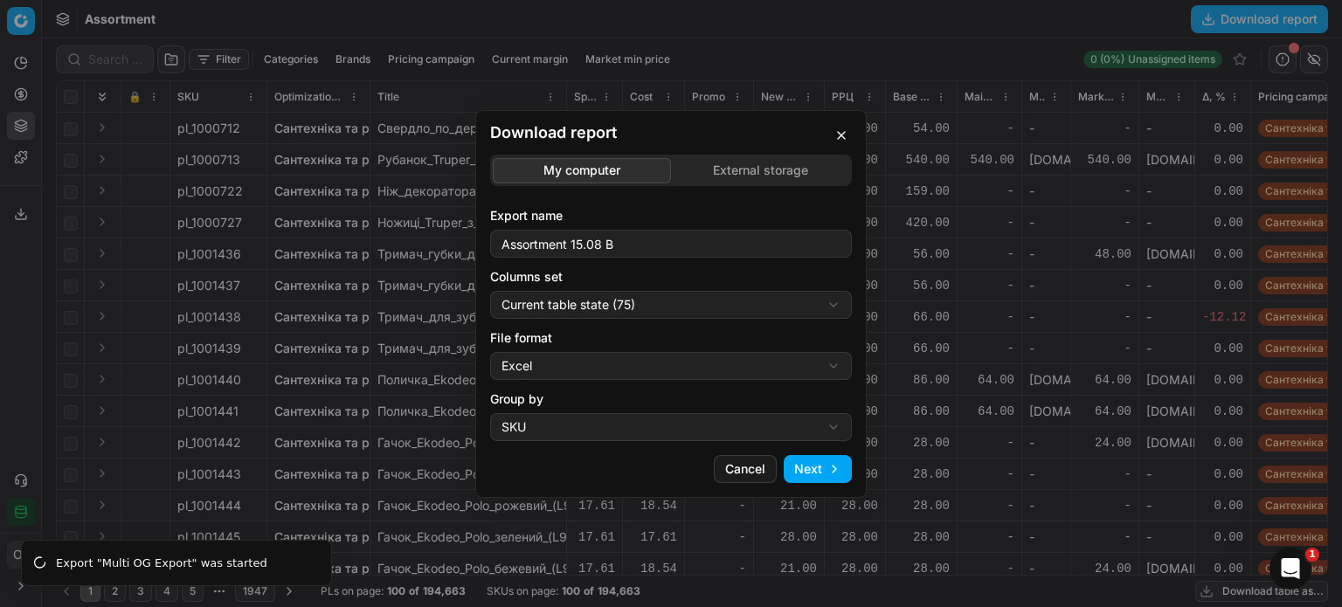
click at [627, 370] on div "Download report My computer External storage Export name Assortment 15.08 В Col…" at bounding box center [671, 303] width 1342 height 607
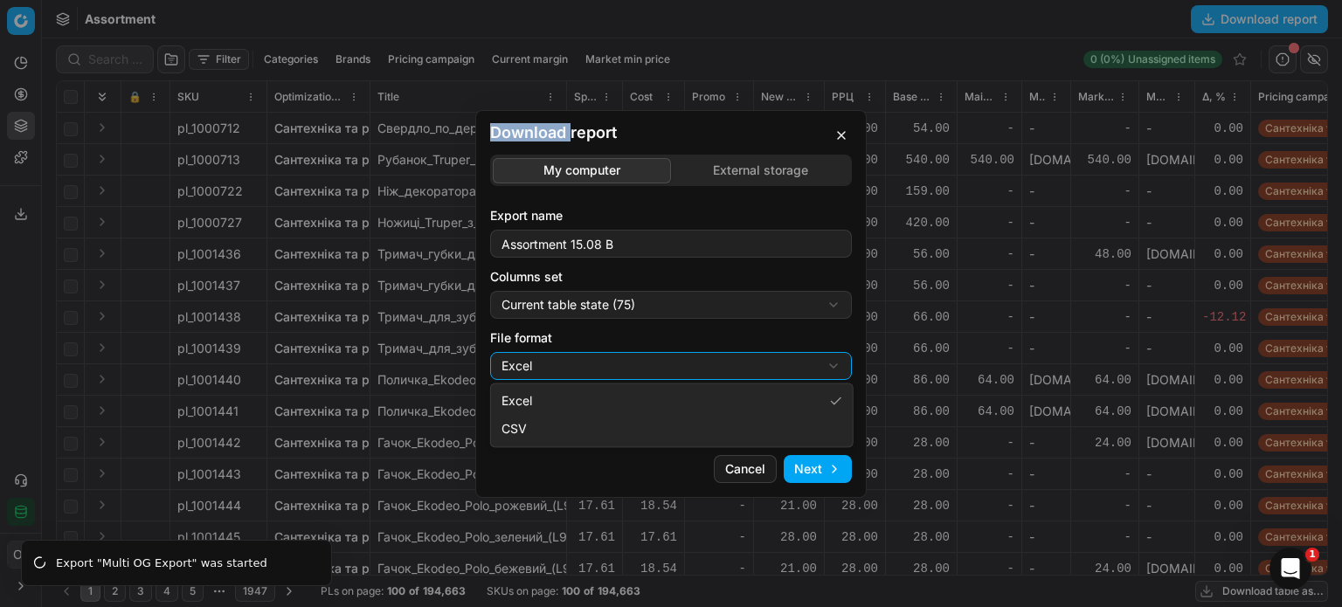
click at [627, 370] on div "Download report My computer External storage Export name Assortment 15.08 В Col…" at bounding box center [671, 303] width 1342 height 607
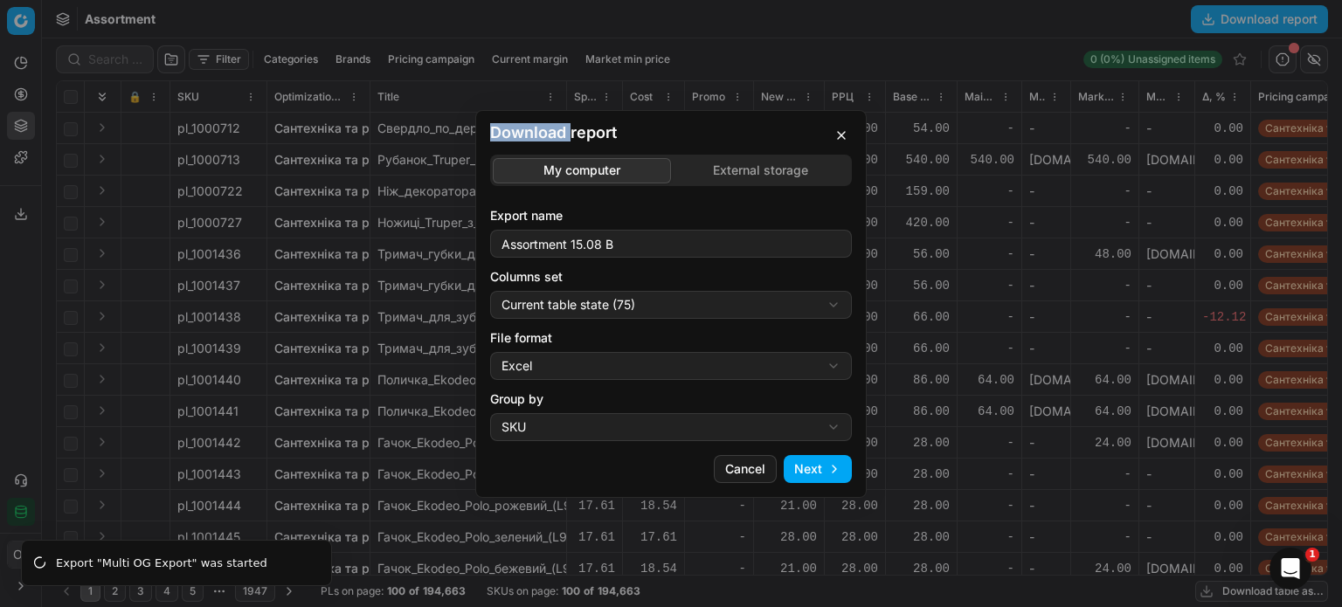
click at [827, 468] on button "Next" at bounding box center [818, 469] width 68 height 28
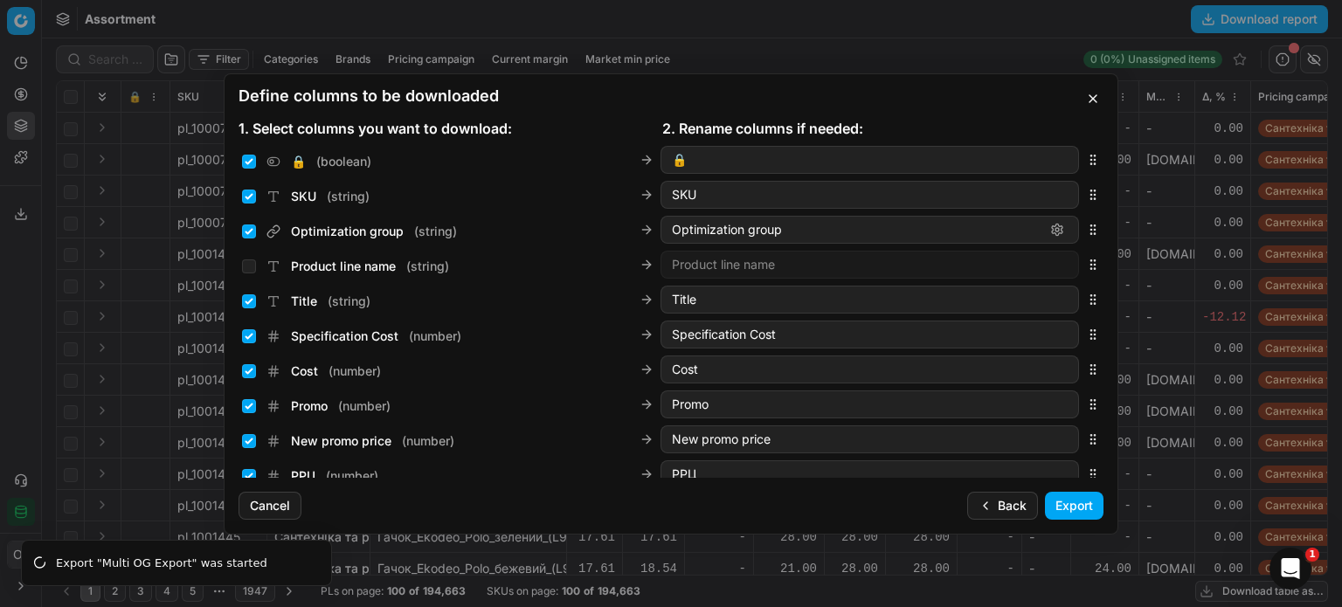
click at [1101, 518] on button "Export" at bounding box center [1074, 506] width 59 height 28
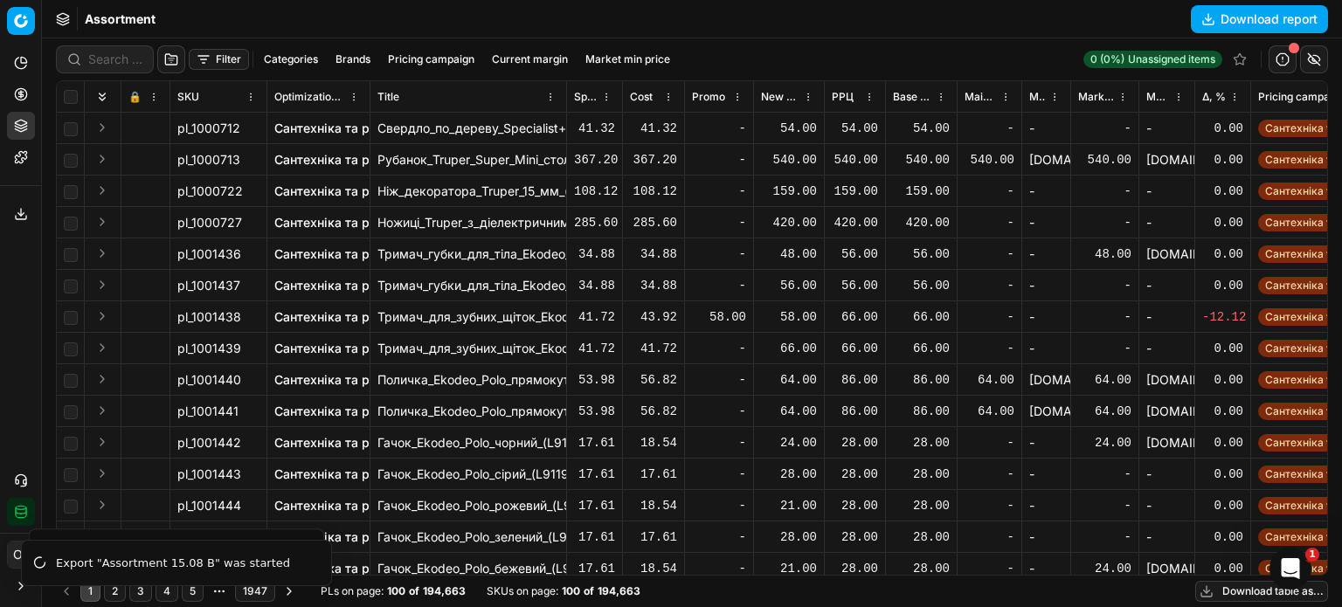
click at [34, 232] on button "Toggle Sidebar" at bounding box center [41, 303] width 14 height 607
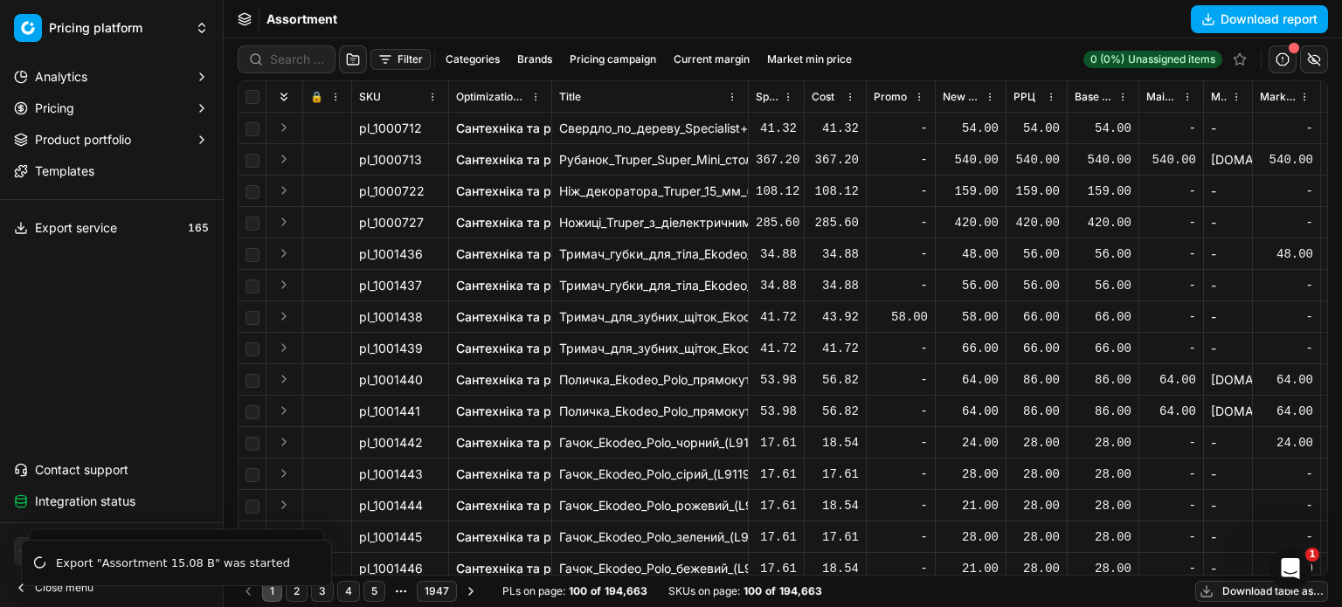
click at [30, 232] on button "Export service" at bounding box center [111, 228] width 209 height 28
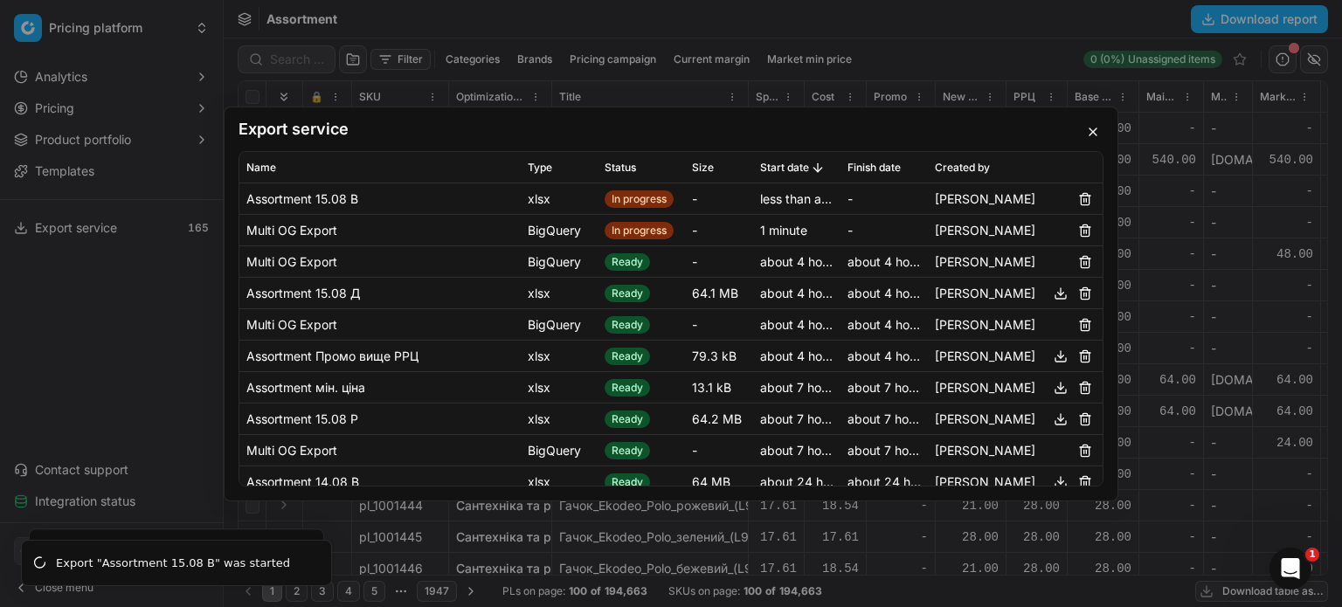
click at [1091, 129] on button "button" at bounding box center [1093, 131] width 21 height 21
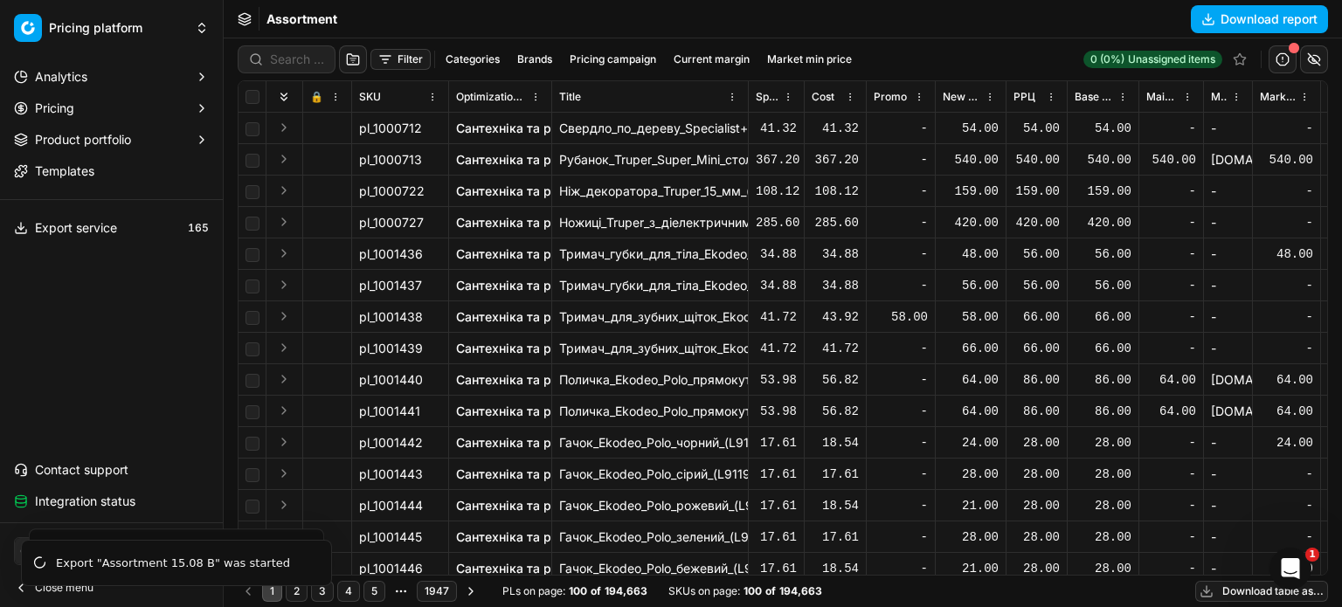
click at [70, 118] on button "Pricing" at bounding box center [111, 108] width 209 height 28
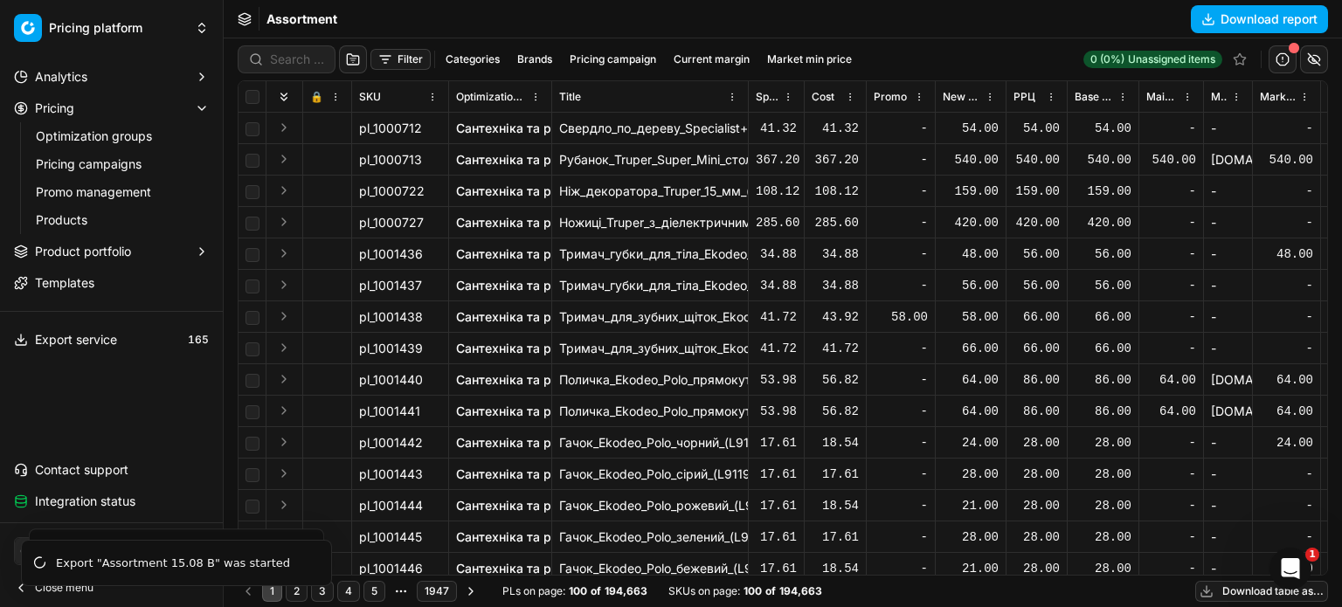
click at [87, 136] on link "Optimization groups" at bounding box center [112, 136] width 166 height 24
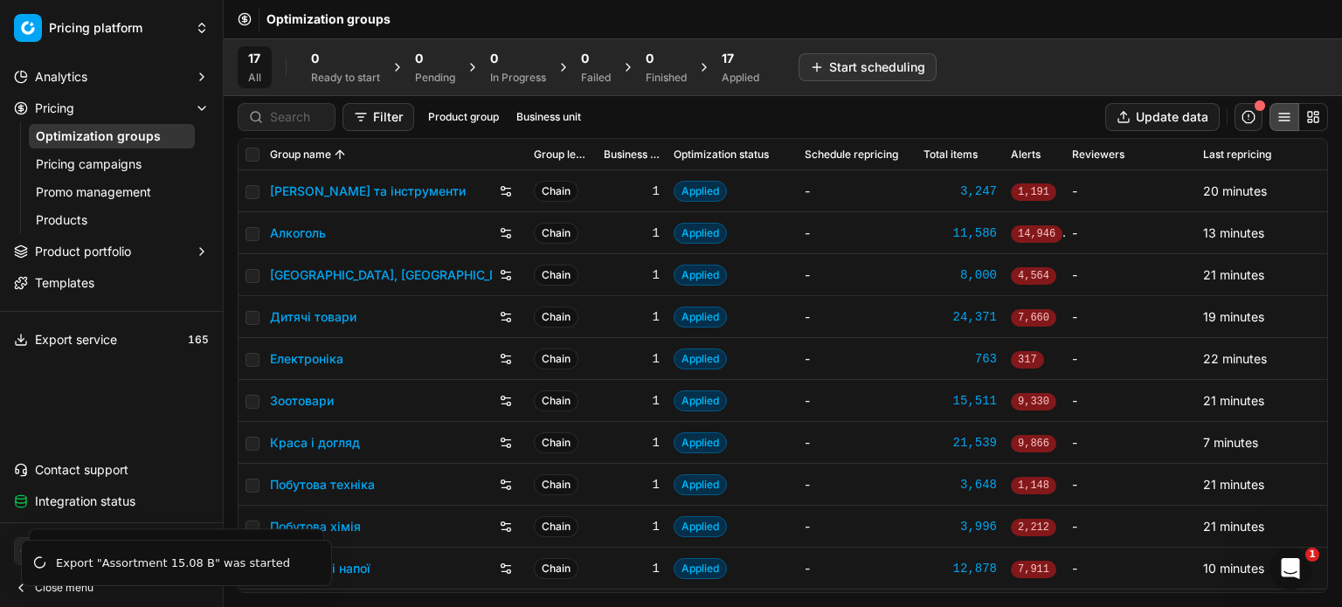
click at [94, 597] on button "Close menu" at bounding box center [111, 588] width 209 height 24
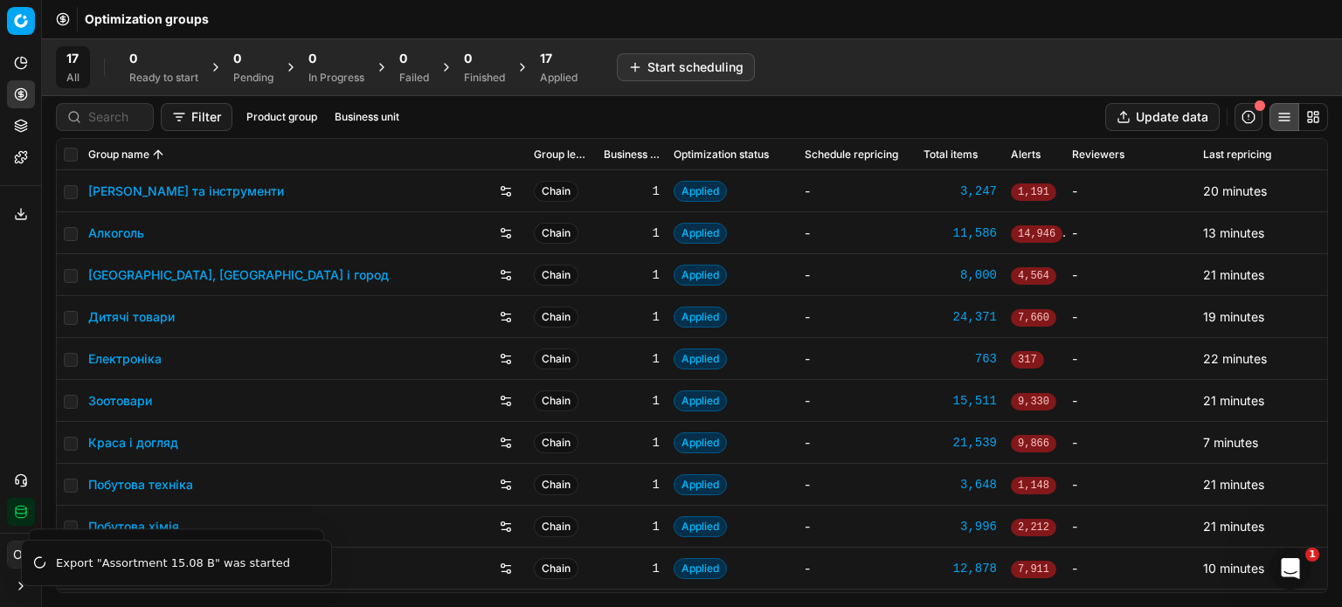
click at [20, 221] on button "Export service" at bounding box center [21, 214] width 28 height 28
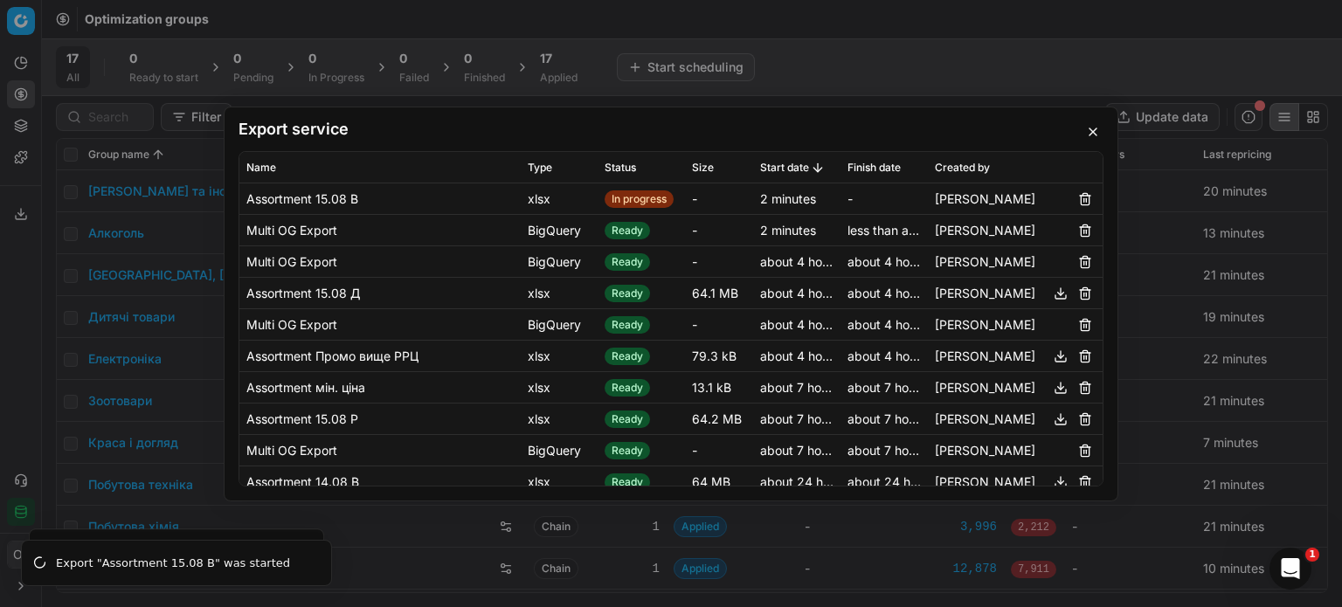
click at [1097, 128] on button "button" at bounding box center [1093, 131] width 21 height 21
